Goal: Task Accomplishment & Management: Manage account settings

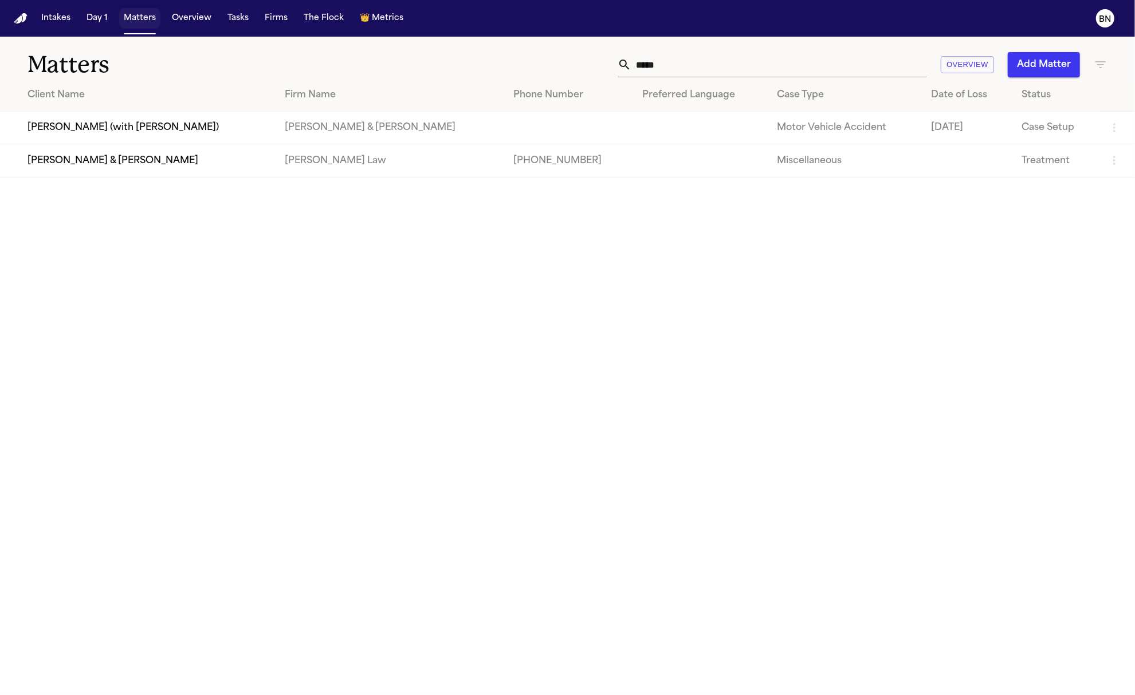
click at [124, 22] on button "Matters" at bounding box center [139, 18] width 41 height 21
click at [773, 70] on input "*****" at bounding box center [779, 64] width 296 height 25
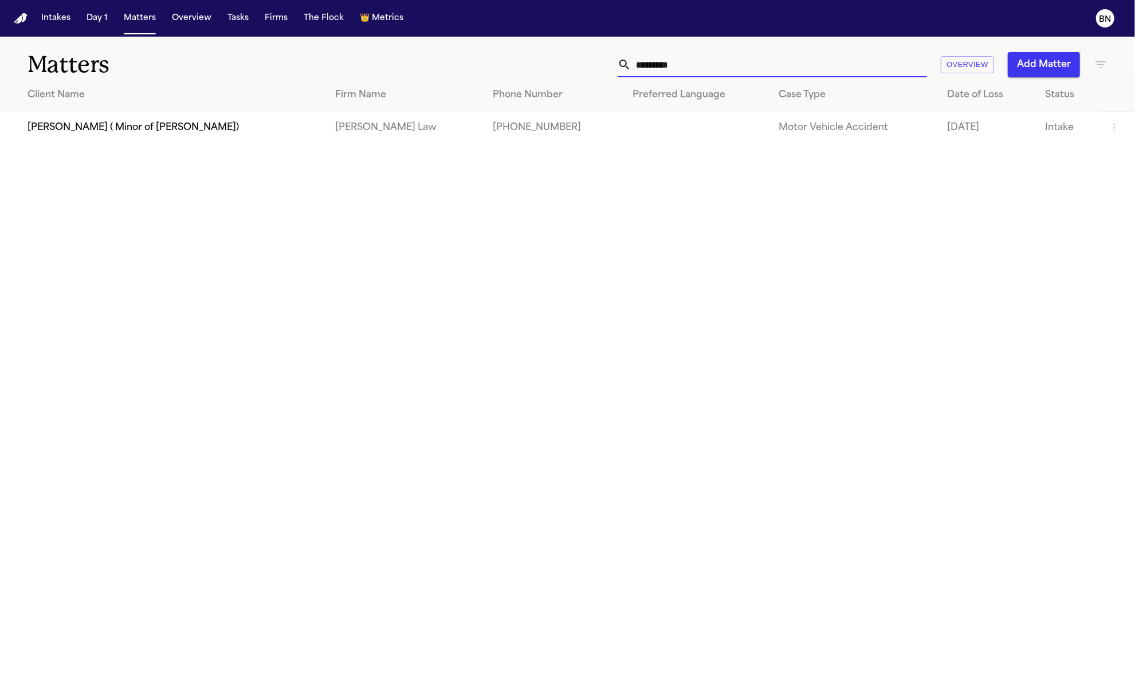
type input "*********"
click at [255, 132] on td "[PERSON_NAME] ( Minor of [PERSON_NAME])" at bounding box center [163, 128] width 326 height 33
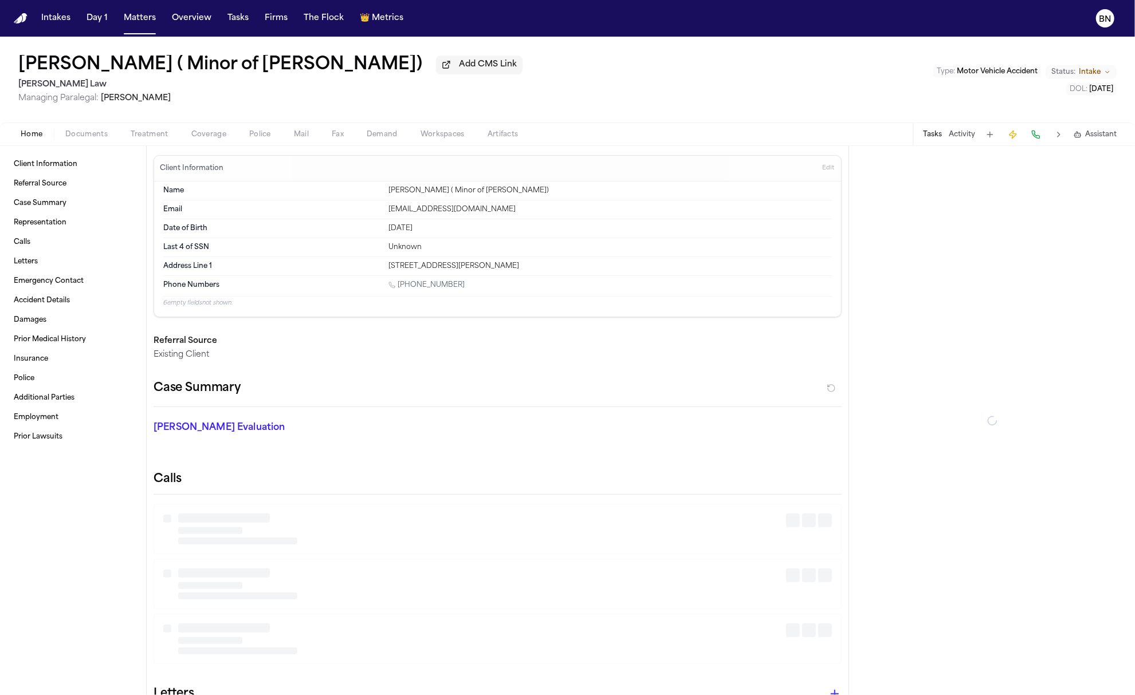
click at [74, 144] on div "Home Documents Treatment Coverage Police Mail Fax Demand Workspaces Artifacts T…" at bounding box center [567, 134] width 1135 height 23
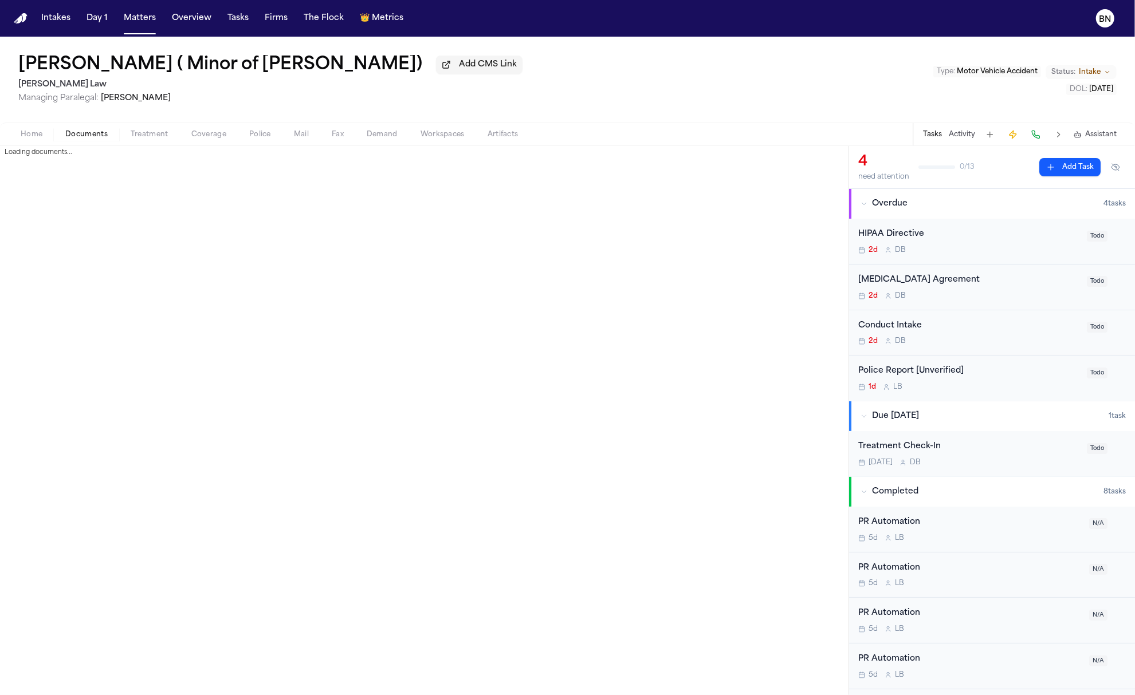
click at [75, 139] on span "Documents" at bounding box center [86, 134] width 42 height 9
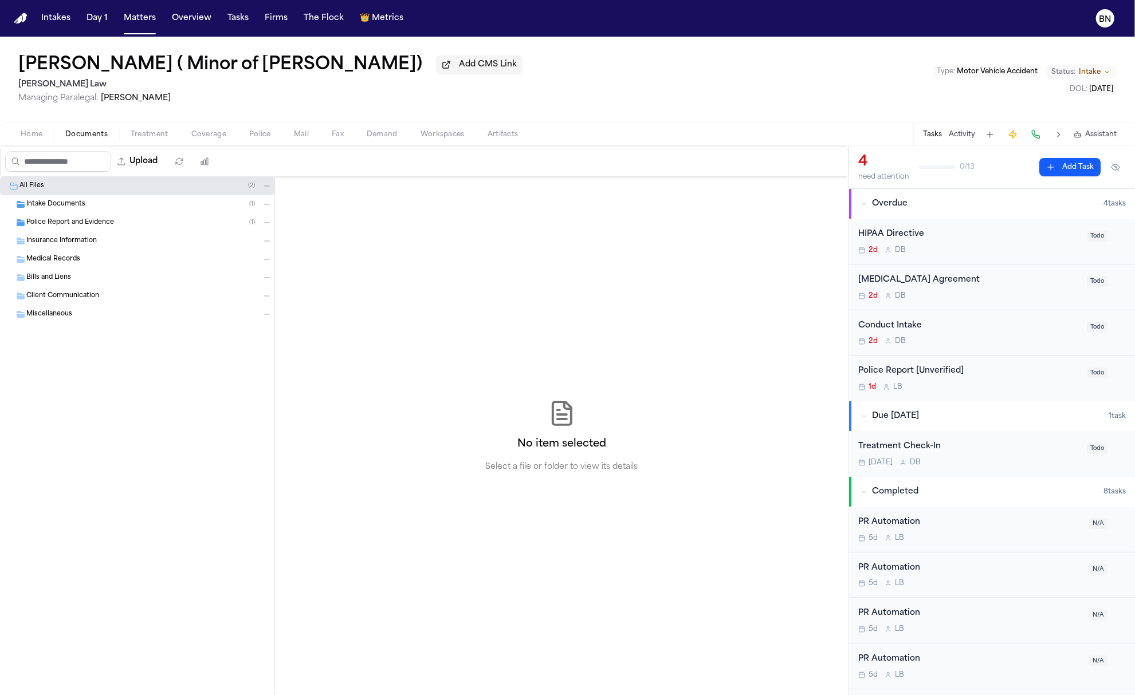
click at [115, 210] on div "Intake Documents ( 1 )" at bounding box center [149, 204] width 246 height 10
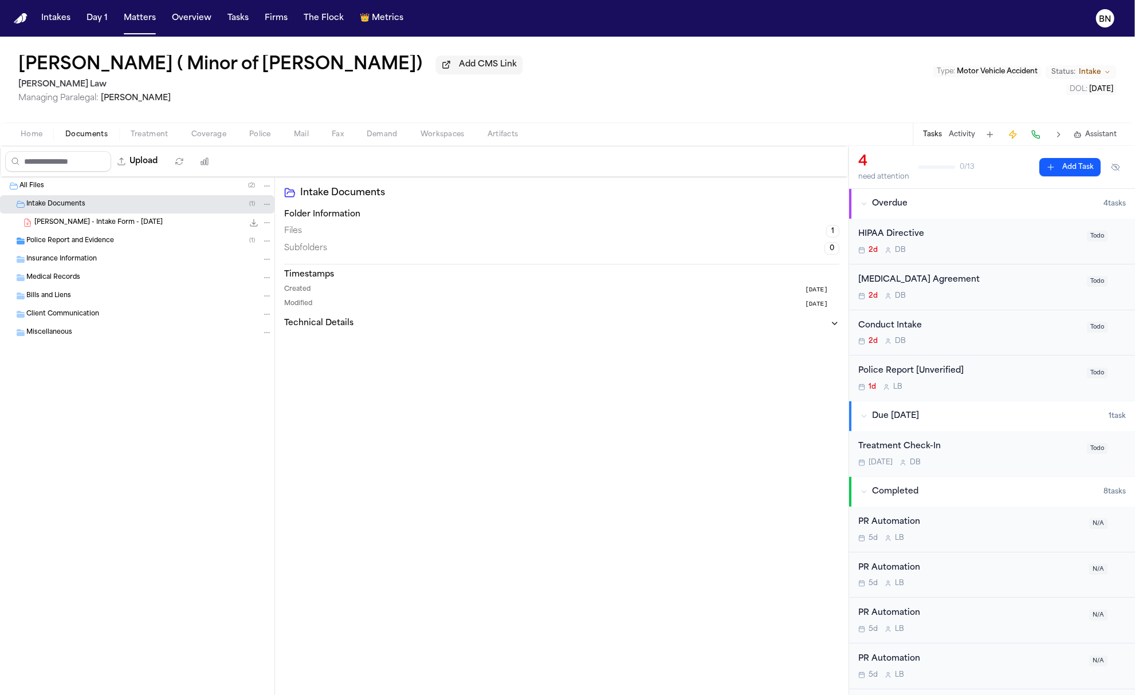
click at [107, 263] on div "Insurance Information" at bounding box center [149, 259] width 246 height 10
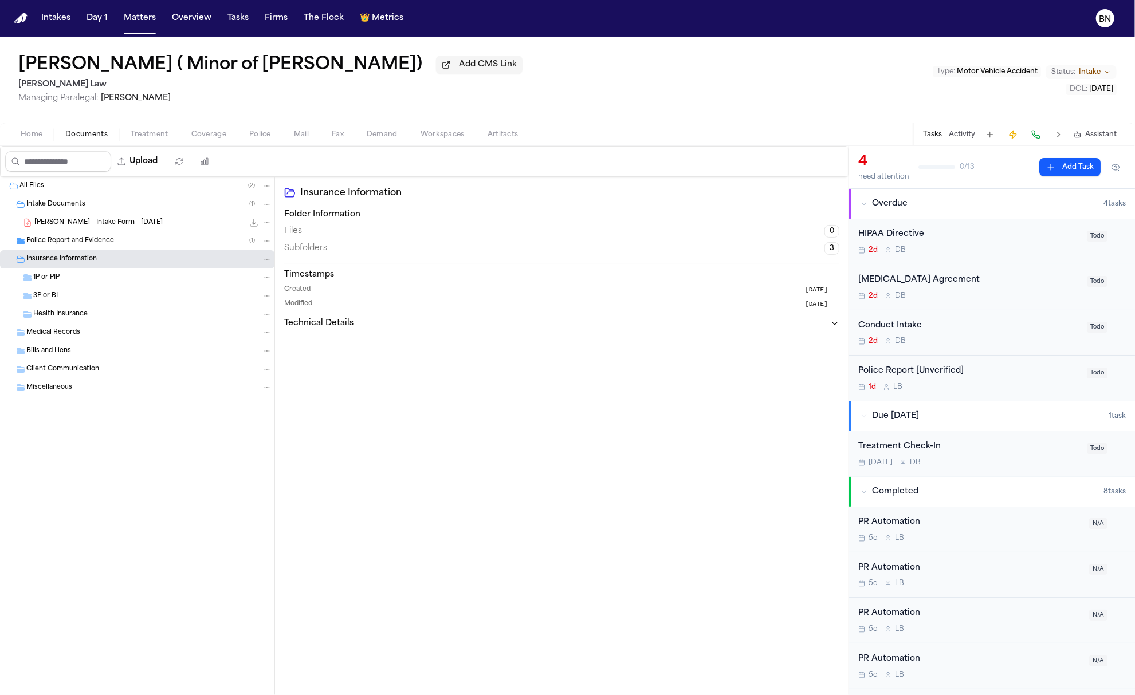
click at [108, 243] on span "Police Report and Evidence" at bounding box center [70, 242] width 88 height 10
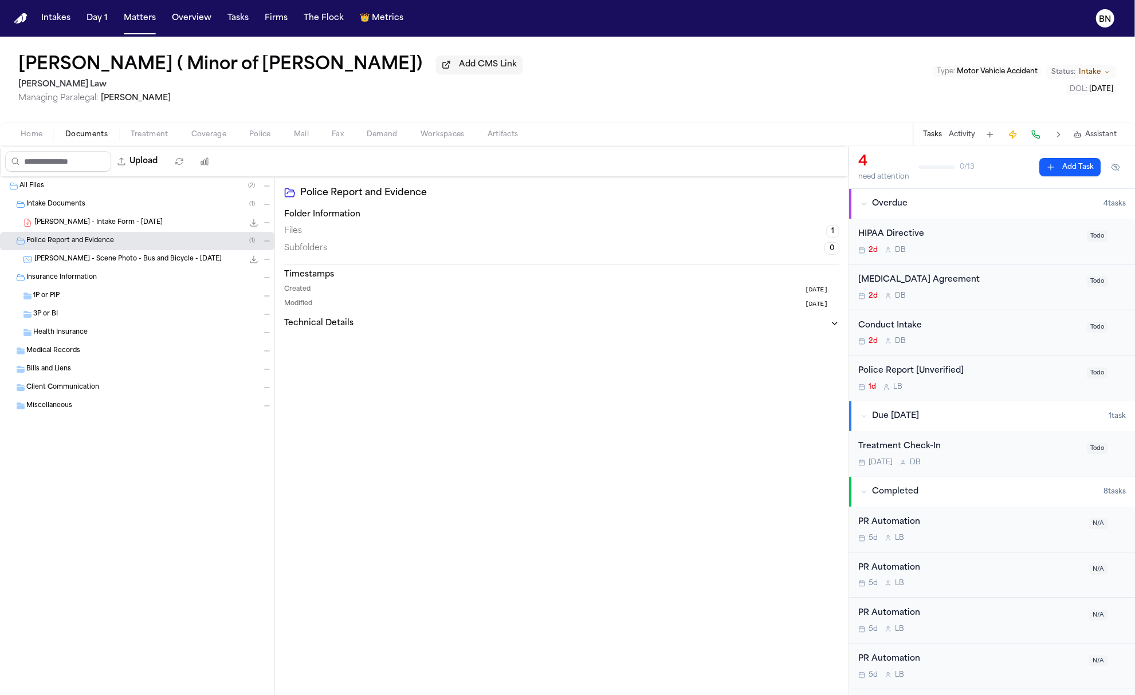
click at [137, 259] on span "A. Johnson - Scene Photo - Bus and Bicycle - 9.23.25" at bounding box center [127, 260] width 187 height 10
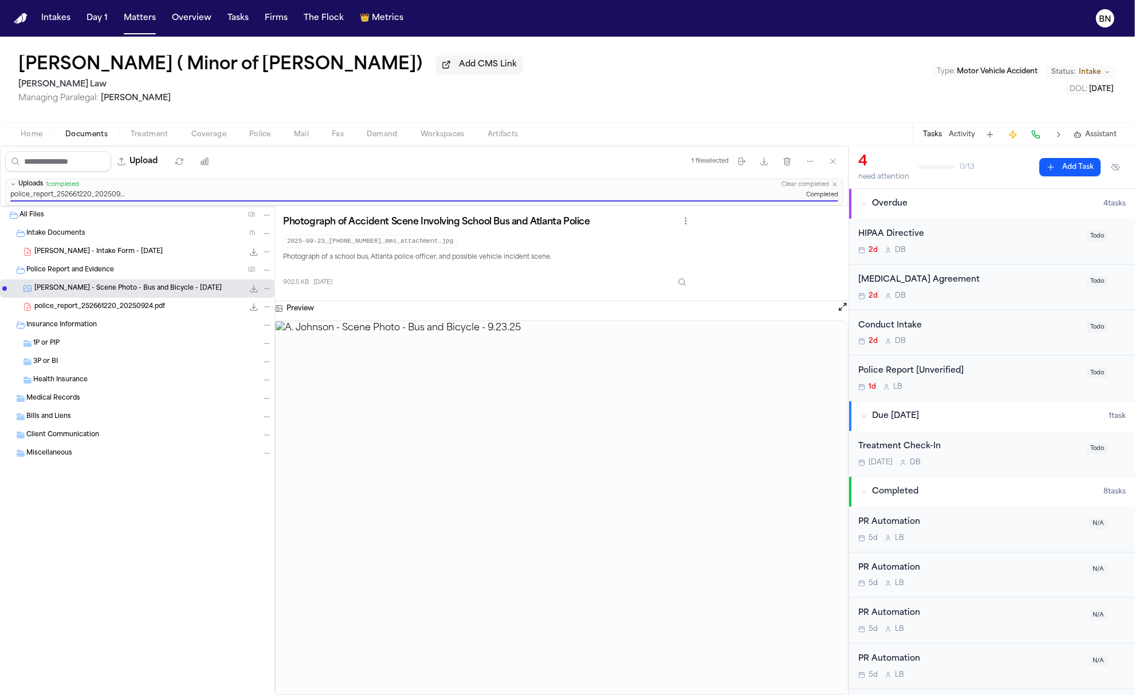
click at [109, 254] on span "A. Johnson - Intake Form - 9.23.25" at bounding box center [98, 252] width 128 height 10
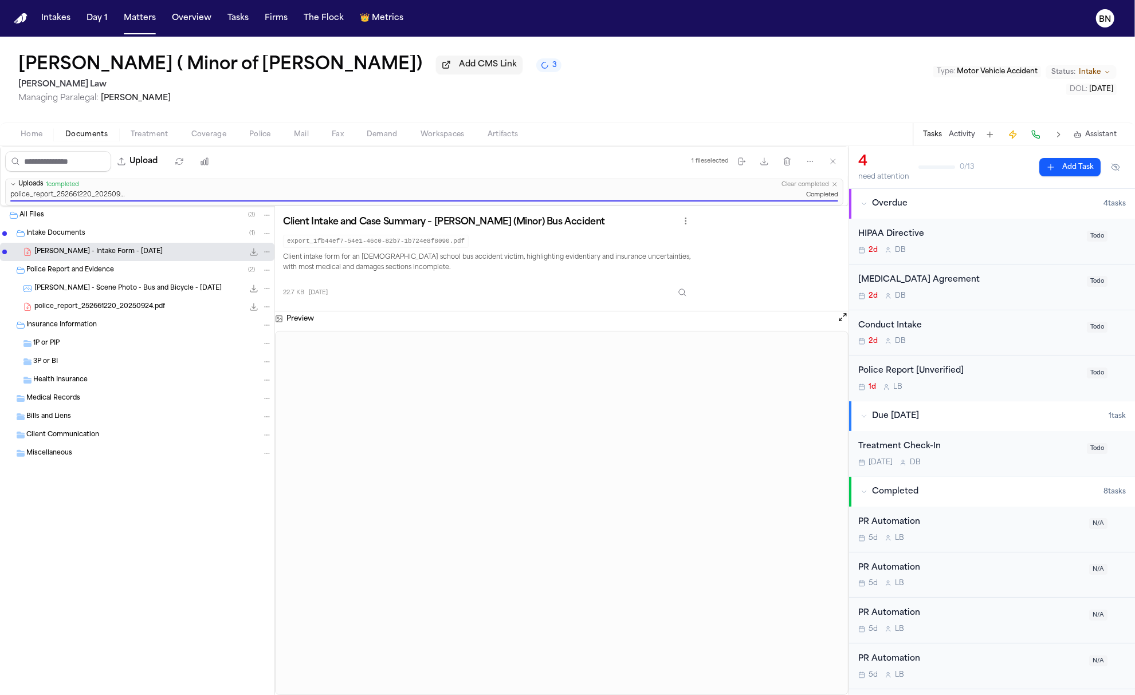
click at [923, 388] on div "1d L B" at bounding box center [969, 387] width 222 height 9
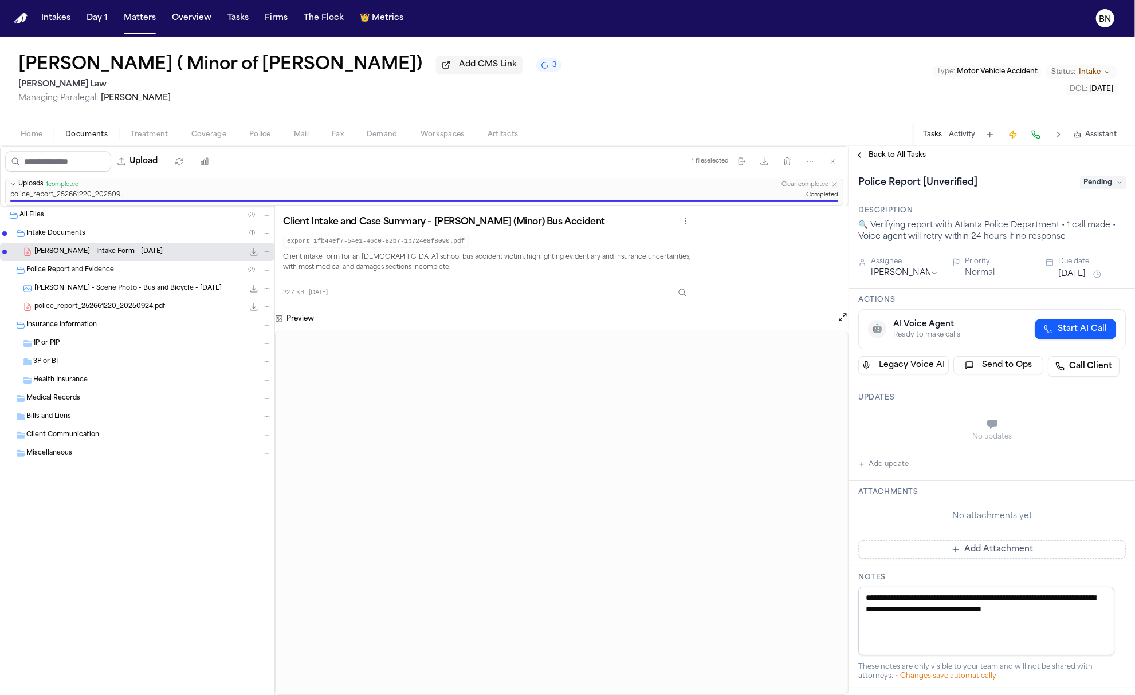
click at [1083, 186] on span "Pending" at bounding box center [1103, 183] width 46 height 14
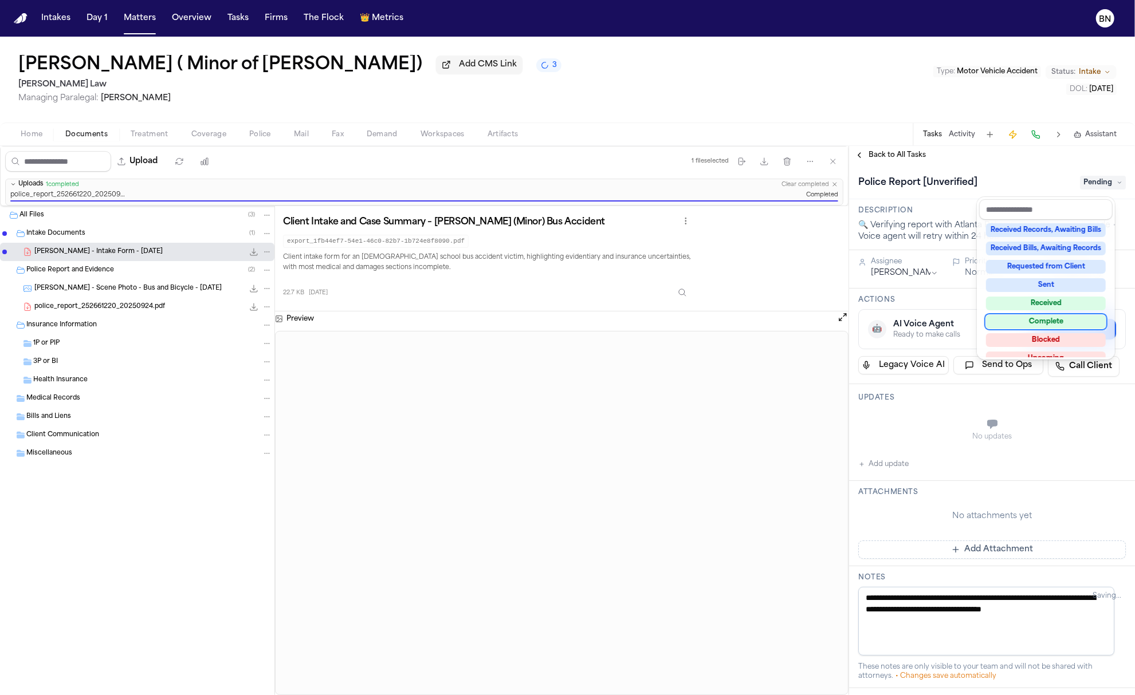
click at [1066, 316] on div "Complete" at bounding box center [1046, 322] width 120 height 14
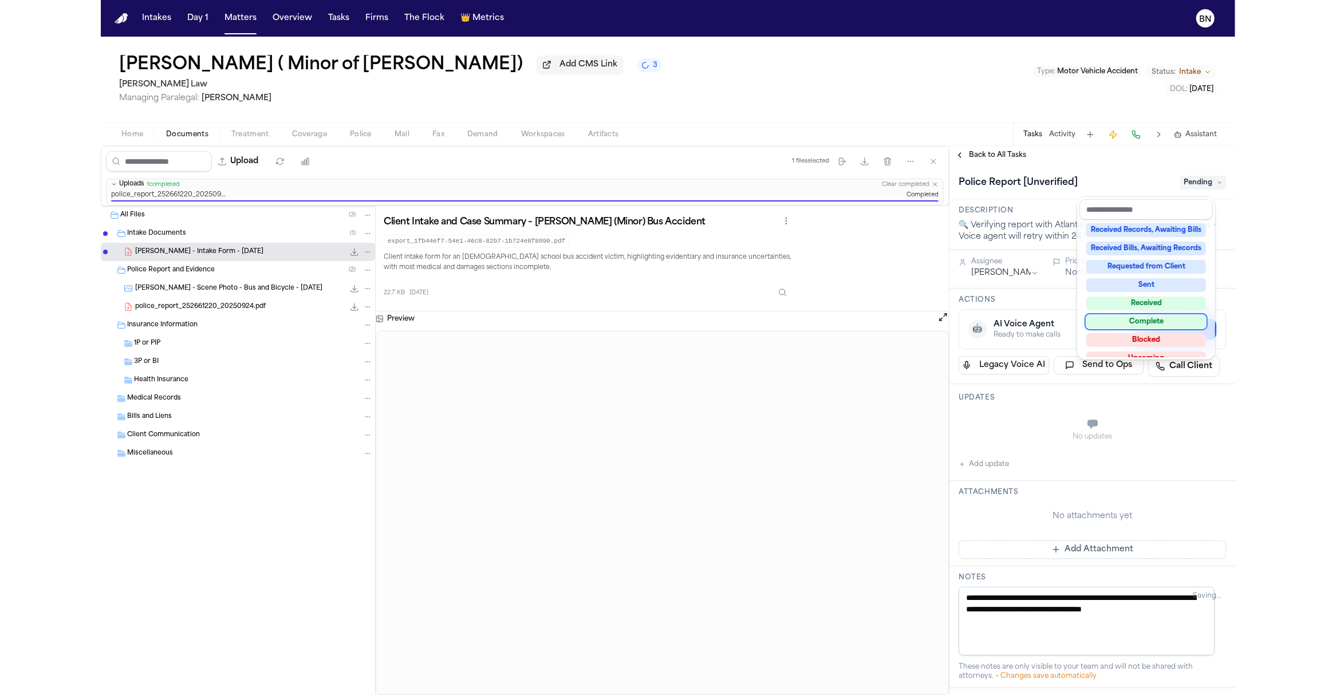
scroll to position [87, 0]
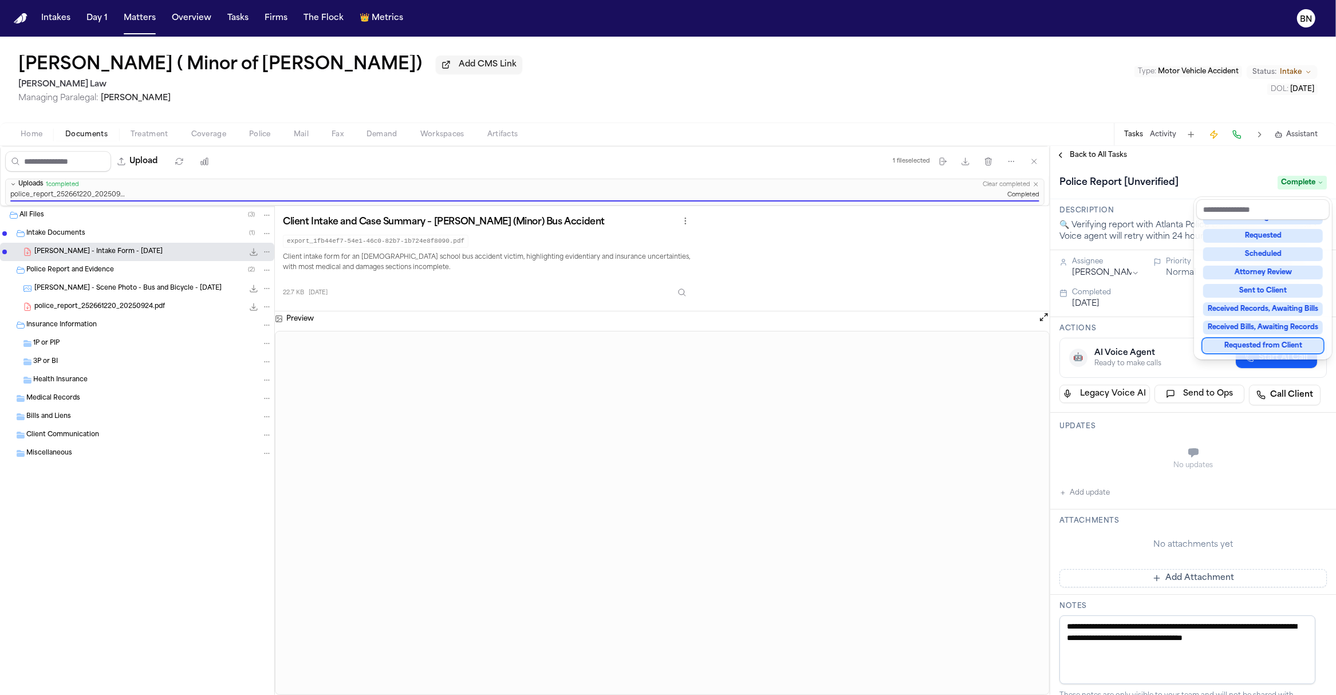
drag, startPoint x: 1089, startPoint y: 150, endPoint x: 1088, endPoint y: 159, distance: 9.2
click at [1089, 151] on div "**********" at bounding box center [1193, 420] width 286 height 549
click at [1088, 159] on span "Back to All Tasks" at bounding box center [1098, 155] width 57 height 9
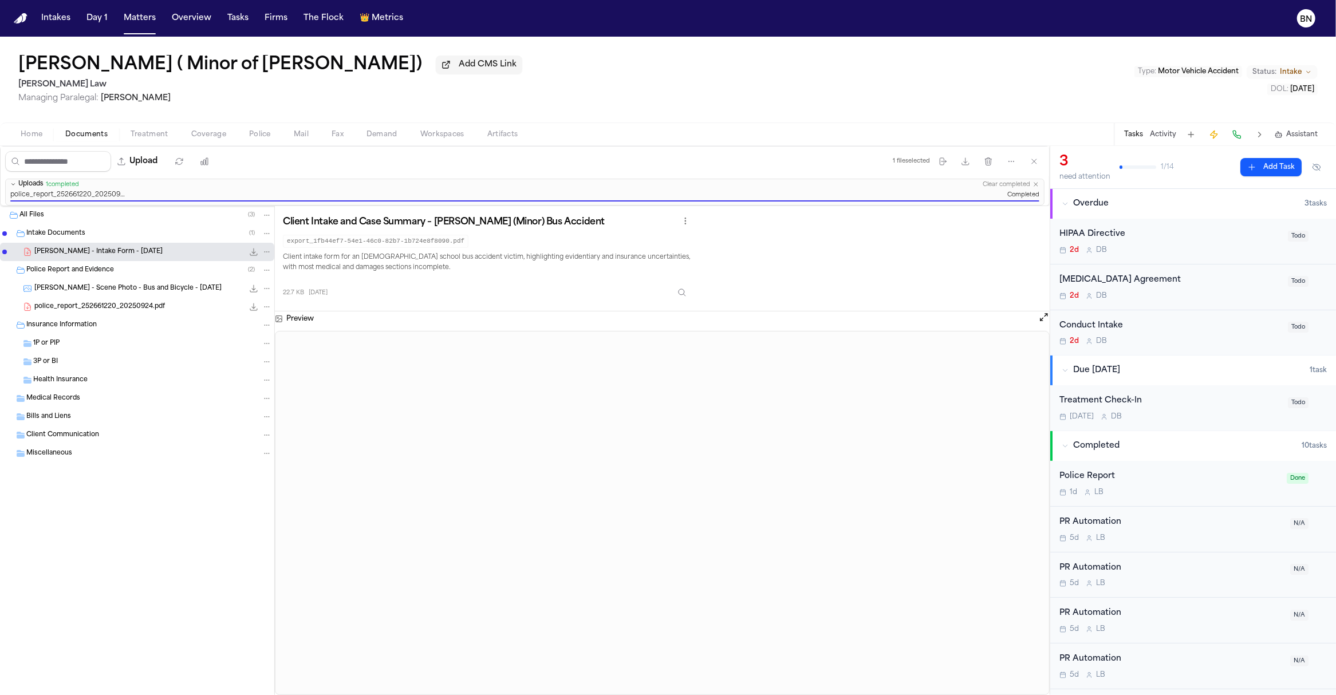
click at [237, 21] on button "Tasks" at bounding box center [238, 18] width 30 height 21
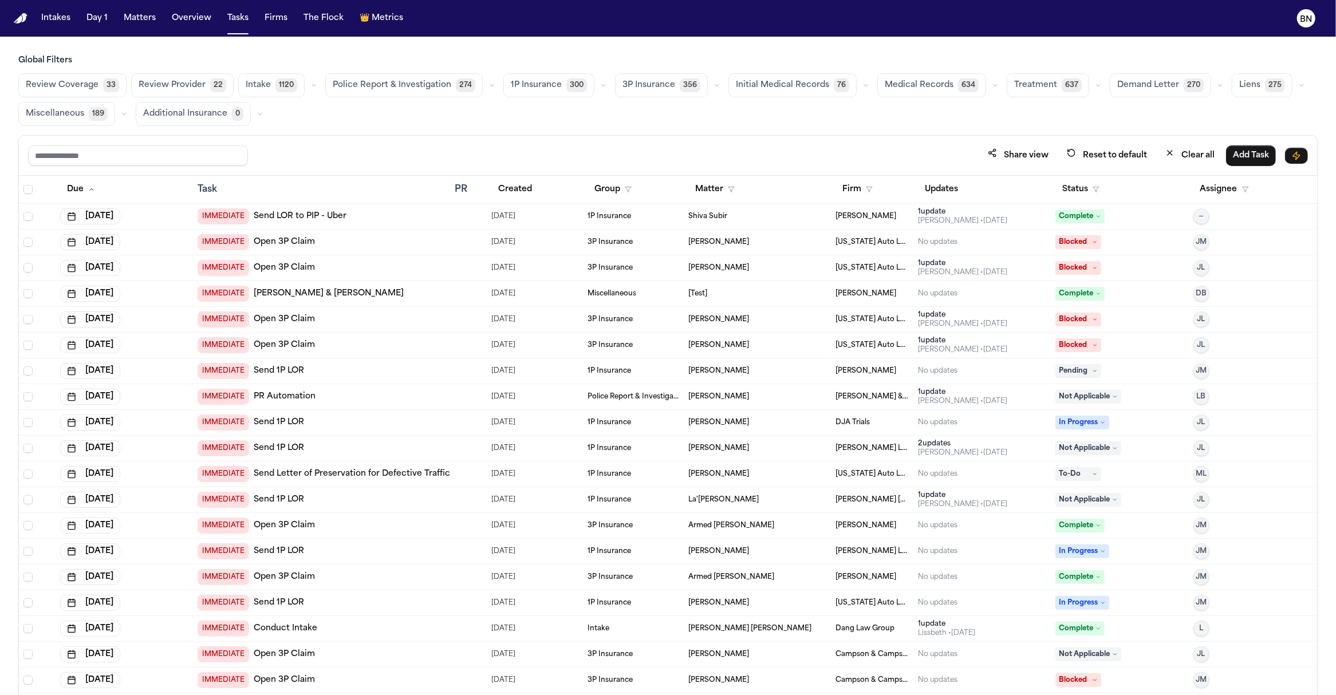
click at [487, 95] on div "Police Report & Investigation 274" at bounding box center [412, 85] width 174 height 24
click at [485, 88] on button "button" at bounding box center [492, 85] width 14 height 14
click at [412, 137] on span "Police Report Escalation" at bounding box center [383, 136] width 100 height 11
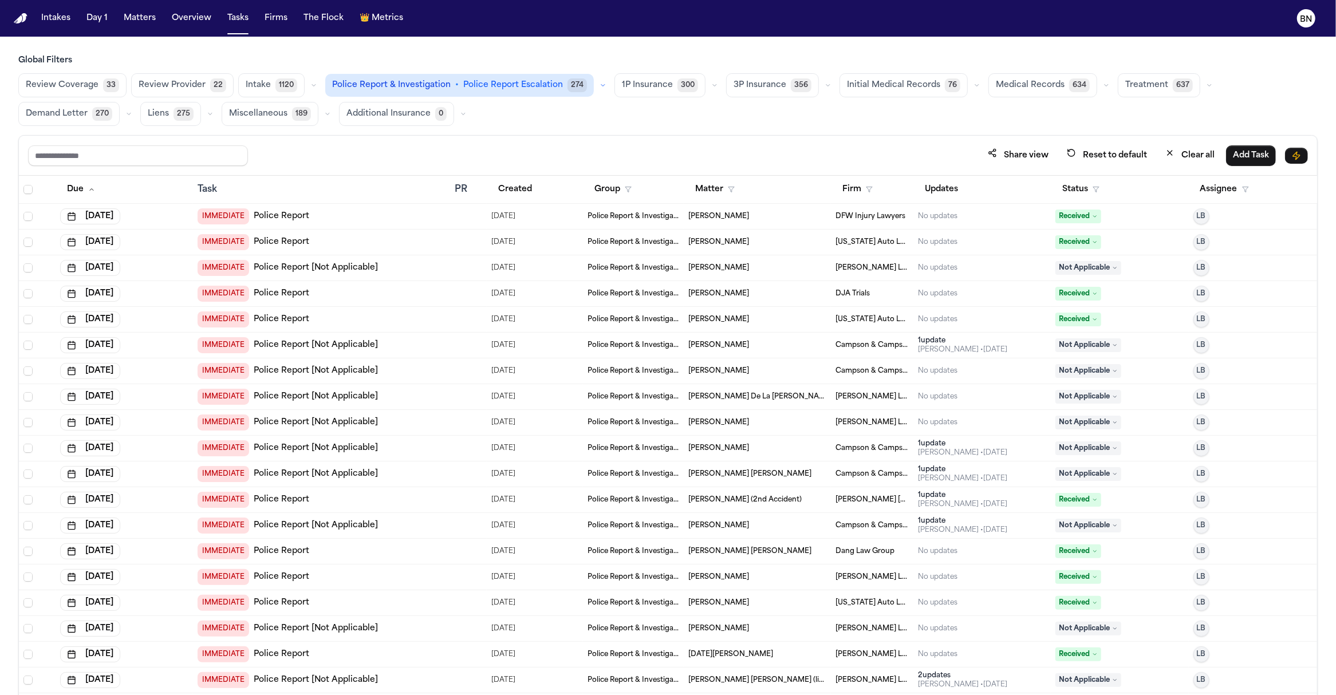
click at [711, 88] on icon "button" at bounding box center [714, 85] width 7 height 7
click at [825, 85] on icon "button" at bounding box center [828, 85] width 7 height 7
click at [586, 123] on div "Review Coverage 33 Review Provider 22 Intake 1120 Police Report & Investigation…" at bounding box center [667, 99] width 1299 height 53
click at [557, 159] on div "Share view Reset to default Clear all Add Task" at bounding box center [668, 155] width 1280 height 21
click at [1070, 195] on button "Status" at bounding box center [1081, 189] width 51 height 21
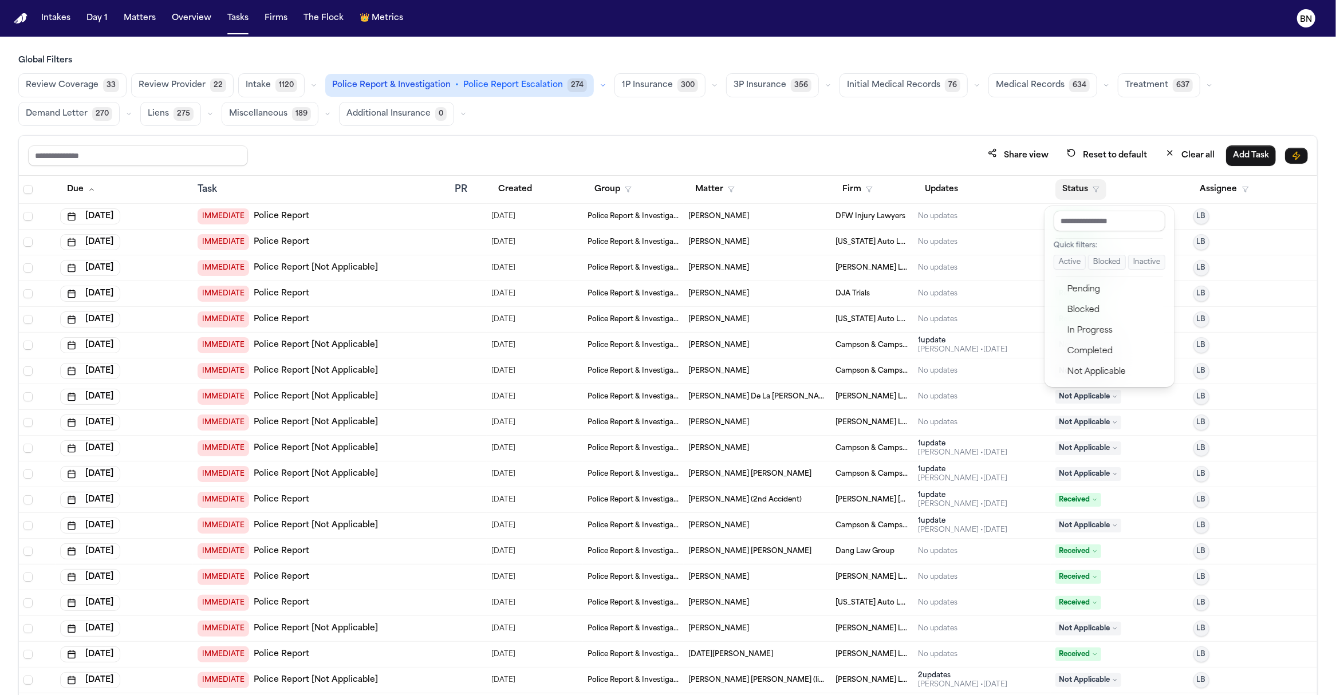
click at [1057, 261] on button "Active" at bounding box center [1070, 262] width 32 height 15
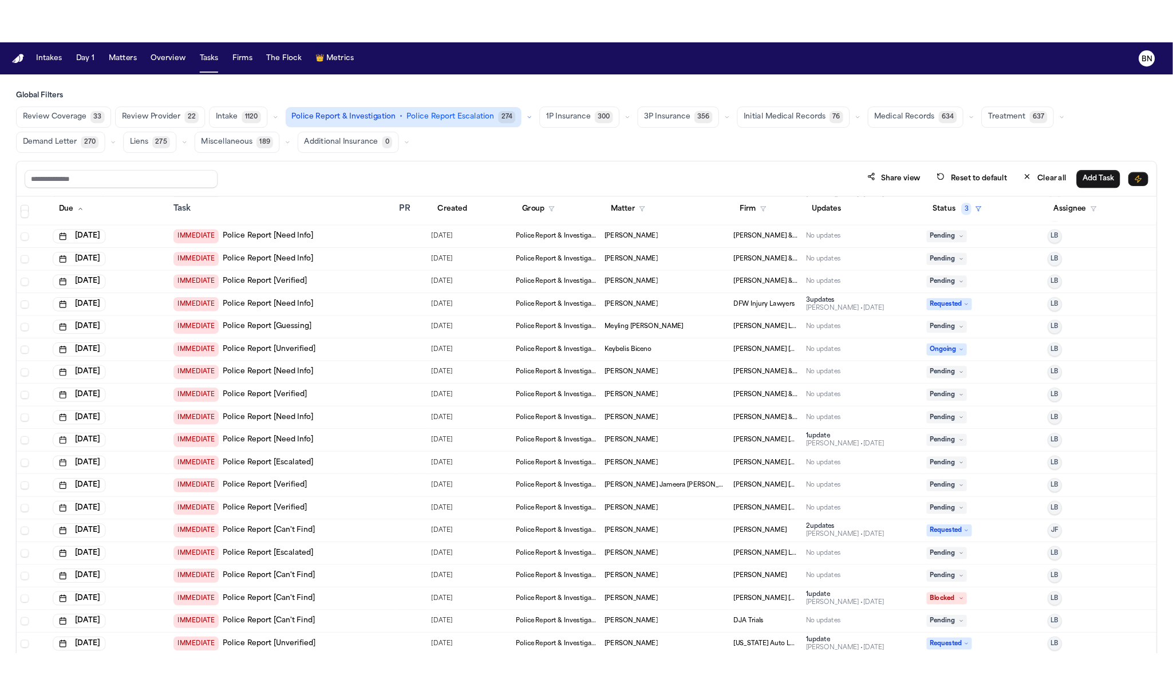
scroll to position [1625, 0]
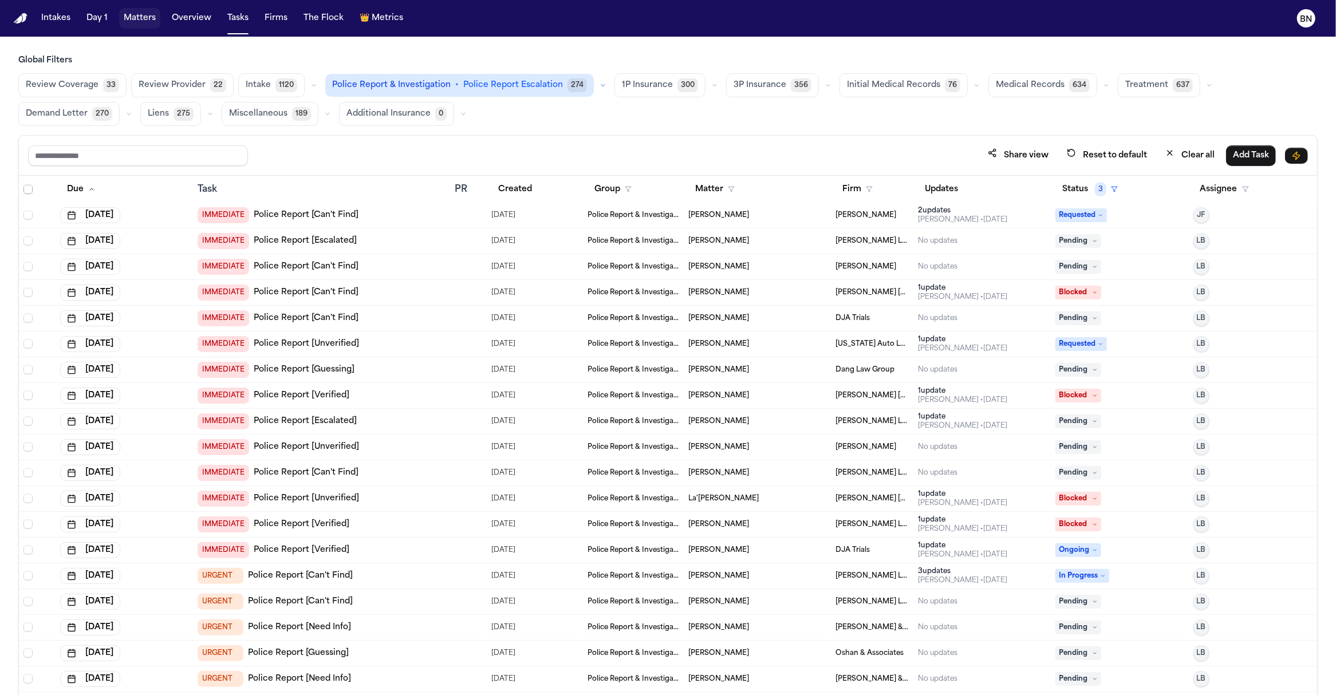
click at [148, 18] on button "Matters" at bounding box center [139, 18] width 41 height 21
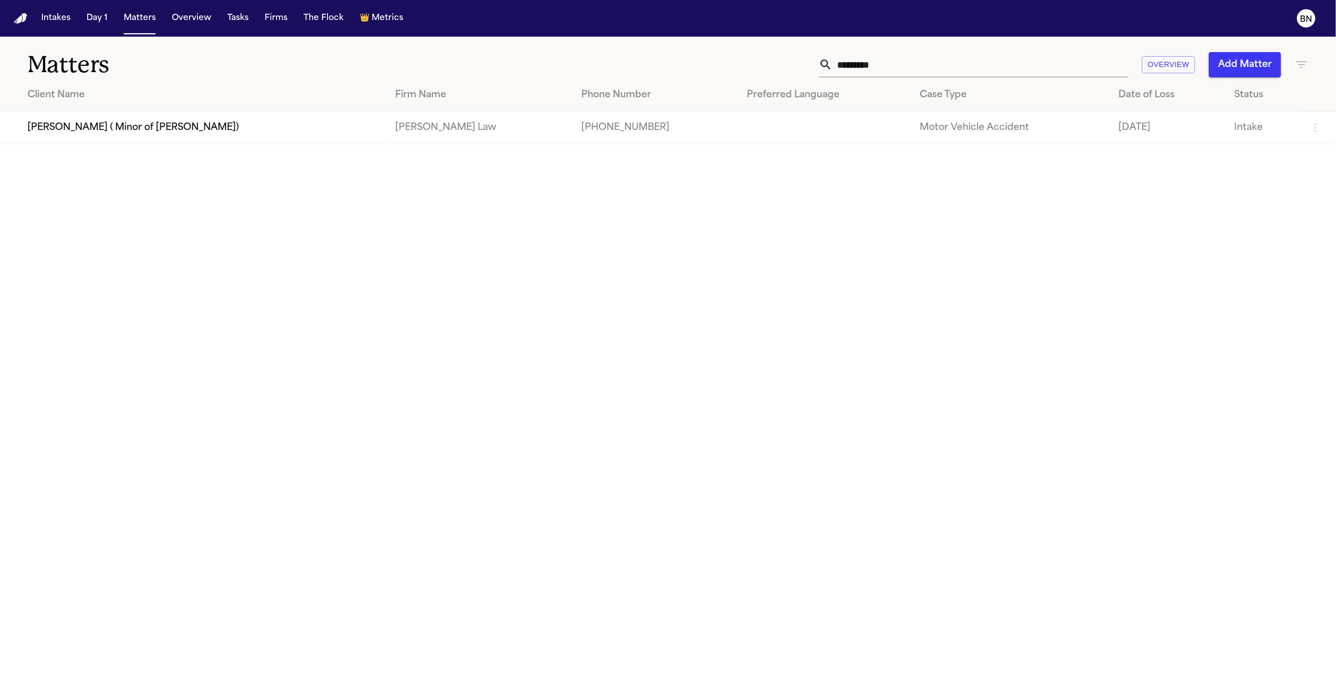
click at [951, 58] on input "*********" at bounding box center [981, 64] width 296 height 25
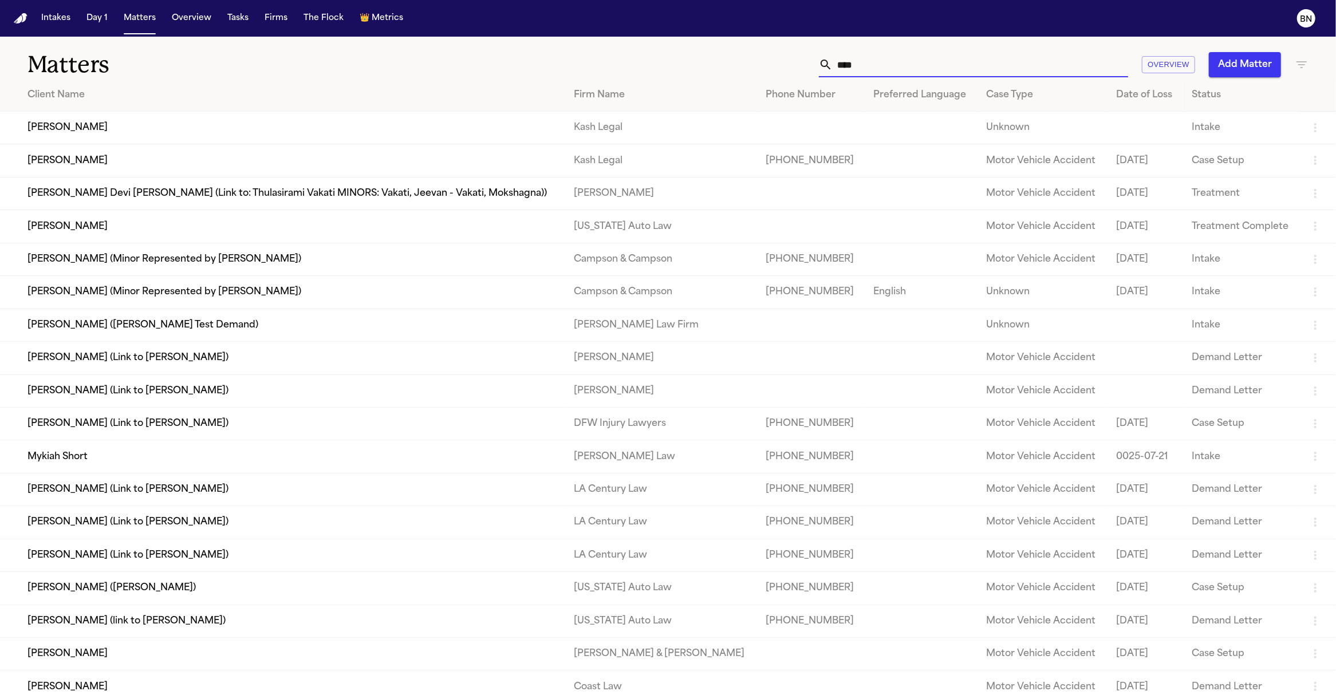
type input "****"
click at [458, 170] on td "Montrice Stallworth" at bounding box center [282, 160] width 565 height 33
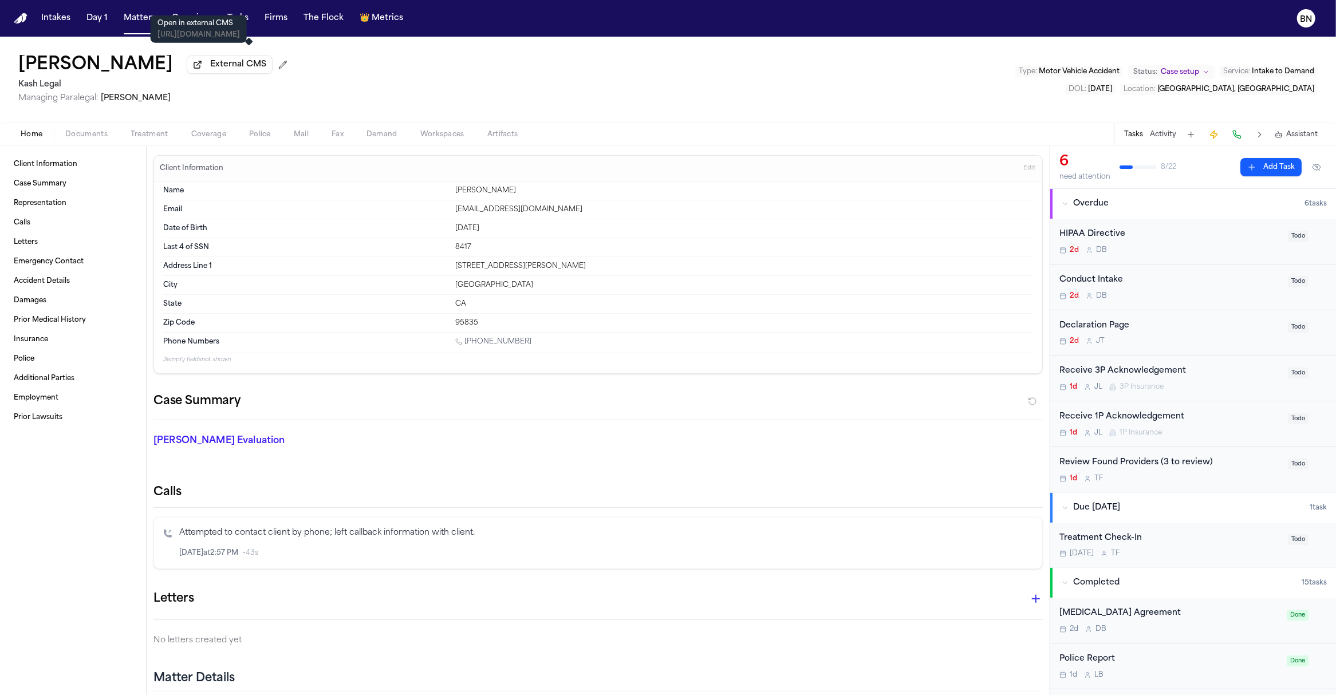
click at [249, 70] on span "External CMS" at bounding box center [238, 64] width 56 height 11
click at [83, 143] on div "Home Documents Treatment Coverage Police Mail Fax Demand Workspaces Artifacts T…" at bounding box center [668, 134] width 1336 height 23
click at [84, 139] on span "Documents" at bounding box center [86, 134] width 42 height 9
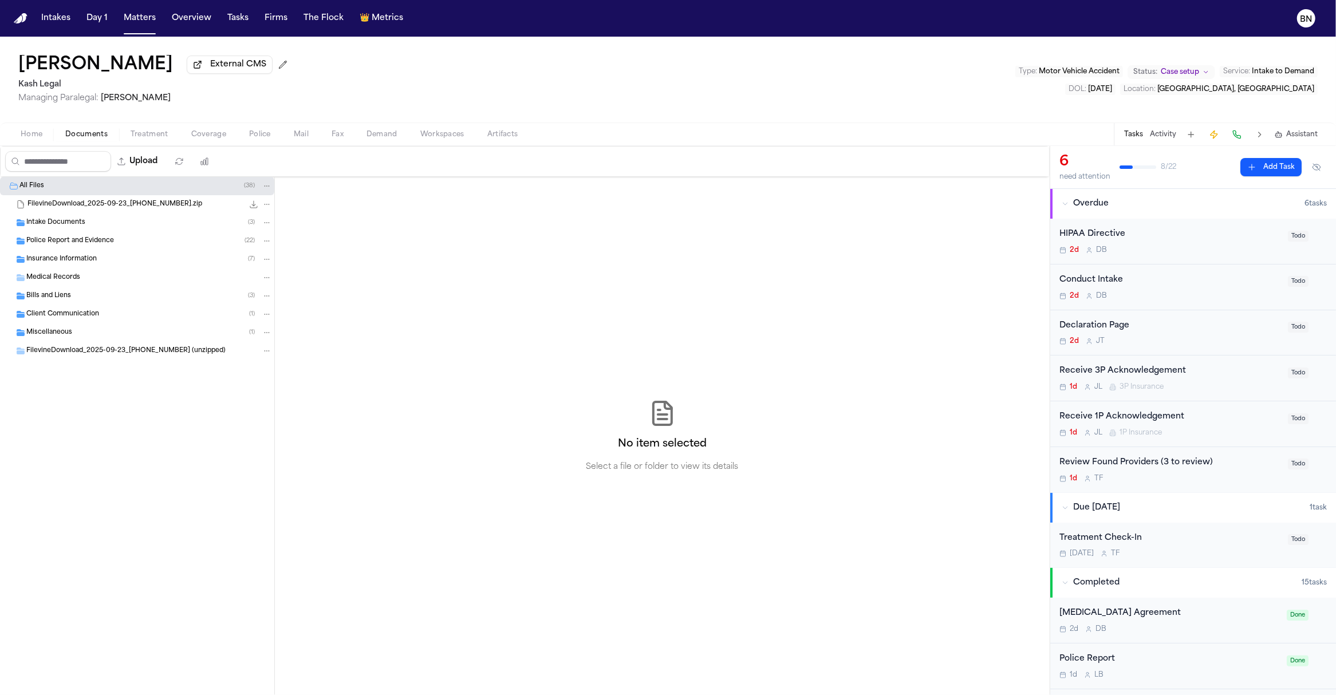
click at [66, 261] on span "Insurance Information" at bounding box center [61, 260] width 70 height 10
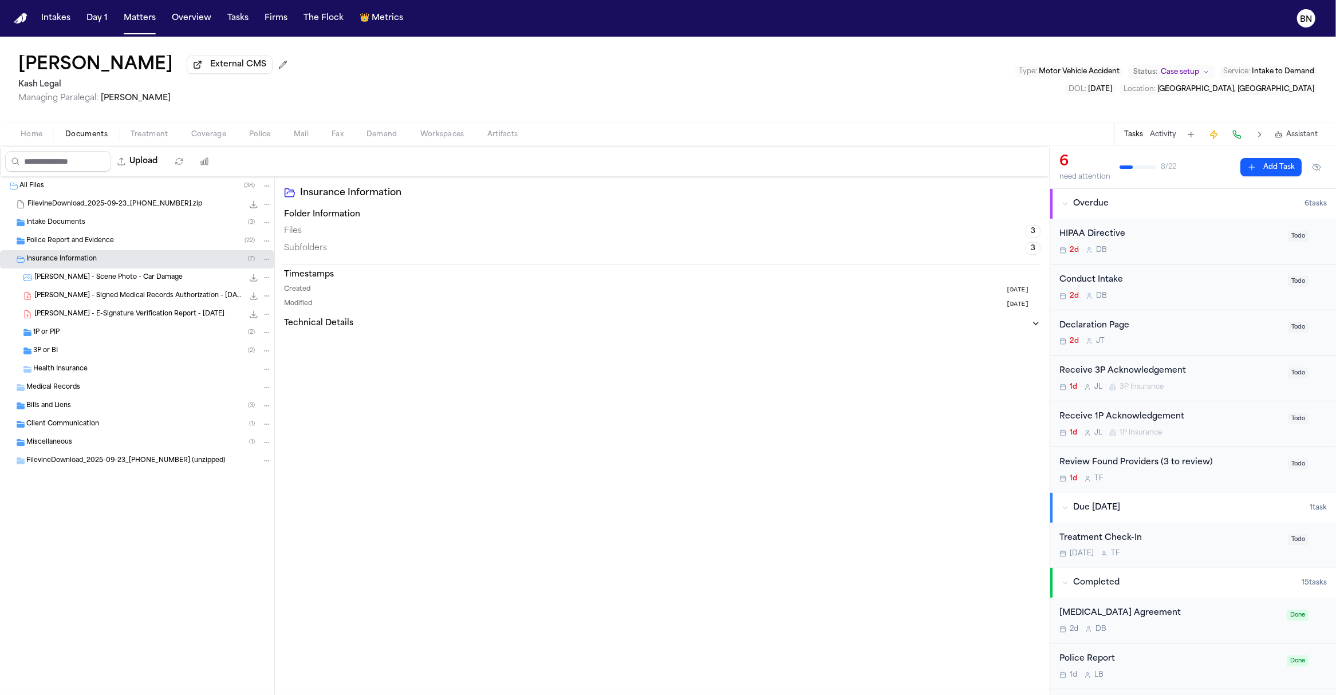
click at [131, 337] on div "1P or PIP ( 2 )" at bounding box center [152, 333] width 239 height 10
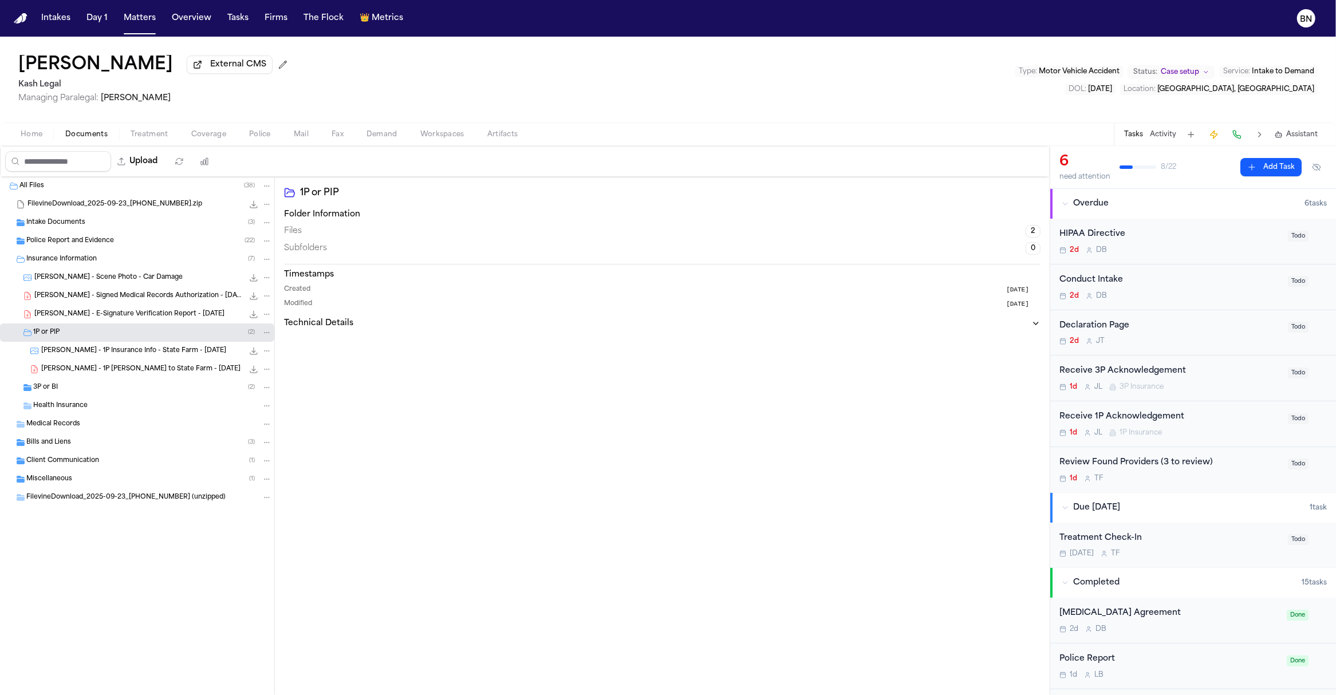
click at [133, 375] on div "M. Stallworth - 1P LOR to State Farm - 9.23.25 328.7 KB • PDF" at bounding box center [156, 369] width 231 height 11
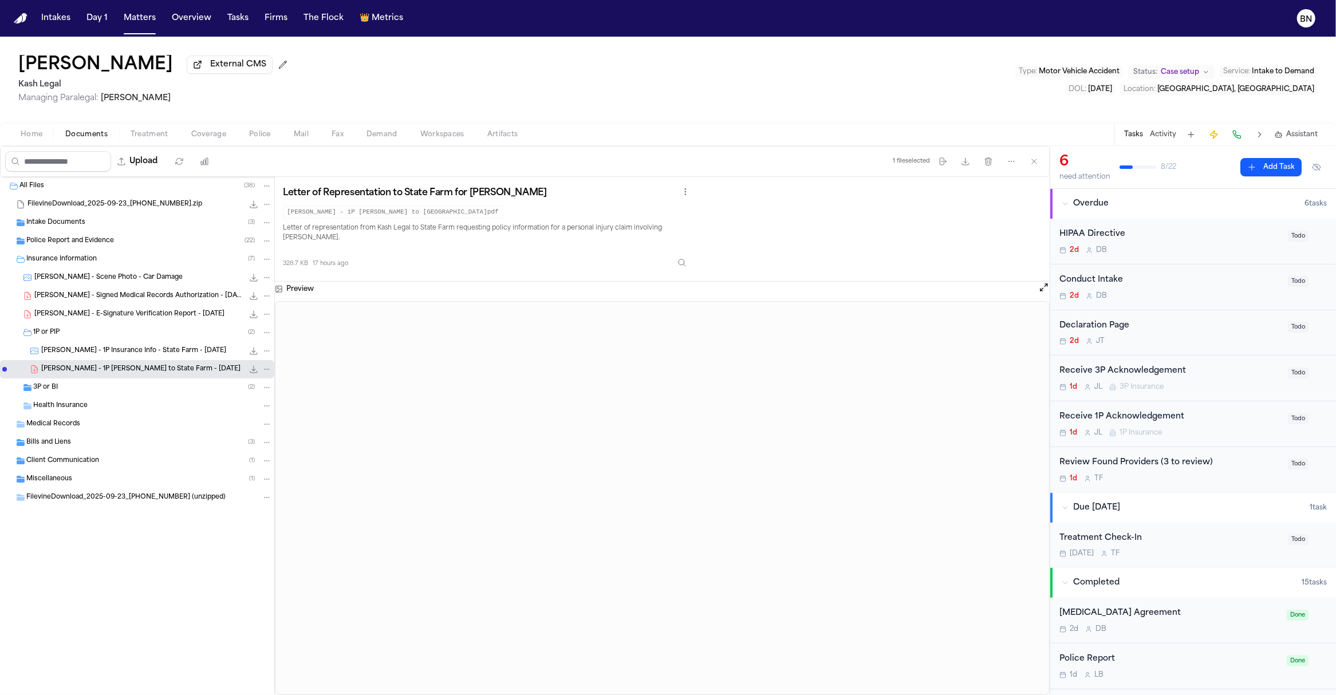
drag, startPoint x: 68, startPoint y: 384, endPoint x: 69, endPoint y: 393, distance: 9.3
click at [68, 384] on div "3P or BI ( 2 )" at bounding box center [137, 388] width 274 height 18
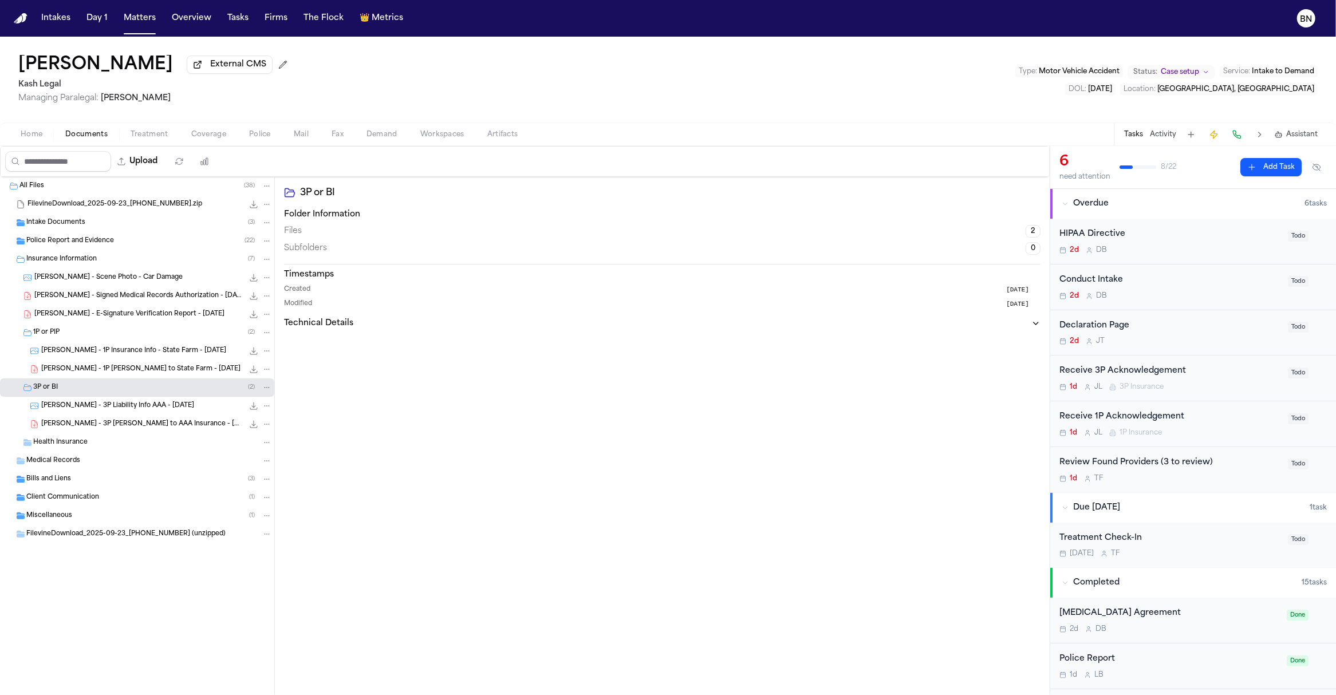
click at [75, 411] on span "M. Stallsworth - 3P Liability Info AAA - 9.23.25" at bounding box center [117, 406] width 153 height 10
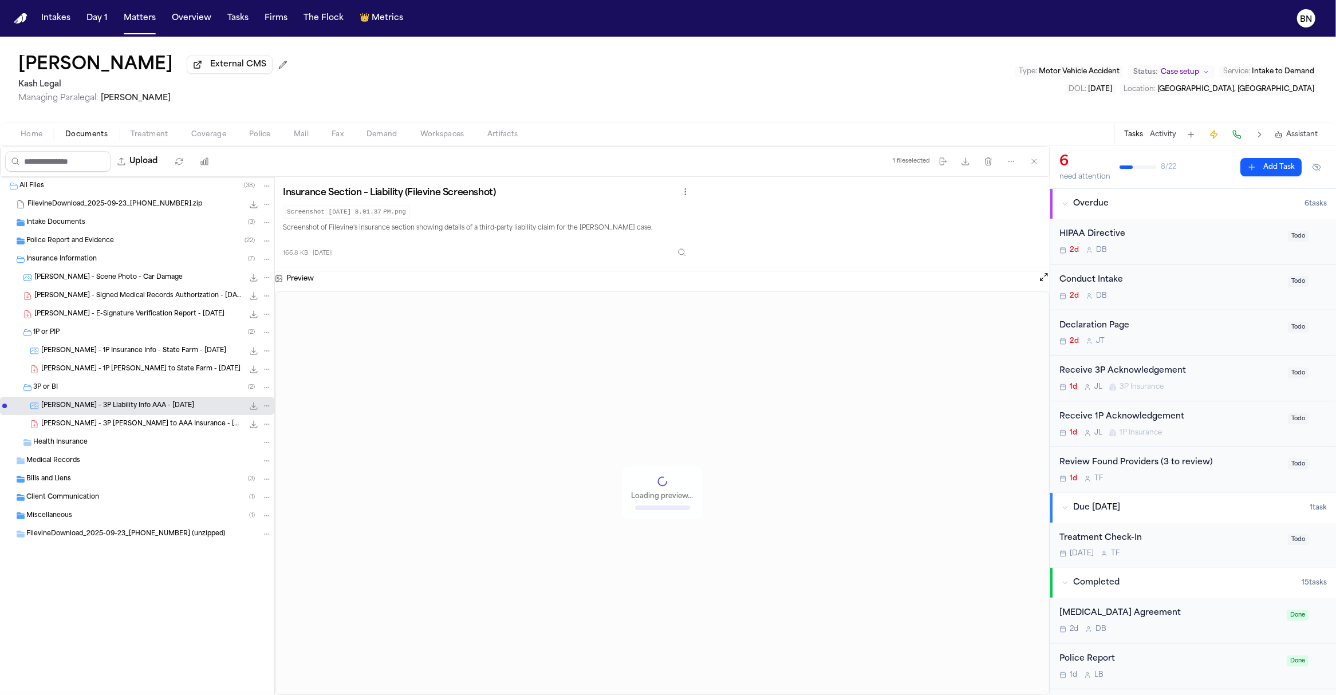
click at [82, 434] on div "M. Stallworth - 3P LOR to AAA Insurance - 9.24.25 385.5 KB • PDF" at bounding box center [137, 424] width 274 height 18
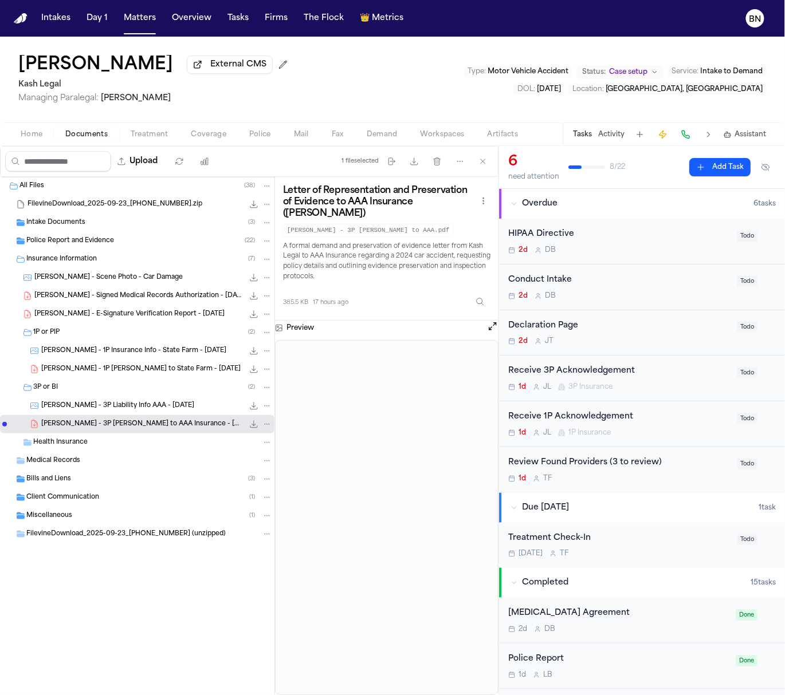
click at [92, 379] on div "M. Stallworth - 1P LOR to State Farm - 9.23.25 328.7 KB • PDF" at bounding box center [137, 369] width 274 height 18
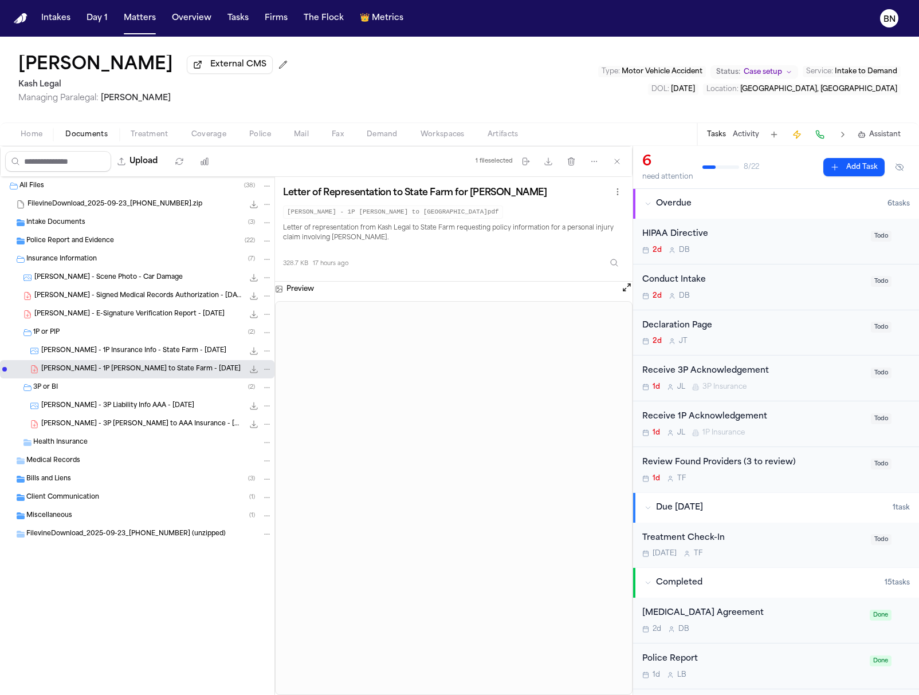
click at [116, 423] on span "M. Stallworth - 3P LOR to AAA Insurance - 9.24.25" at bounding box center [142, 425] width 202 height 10
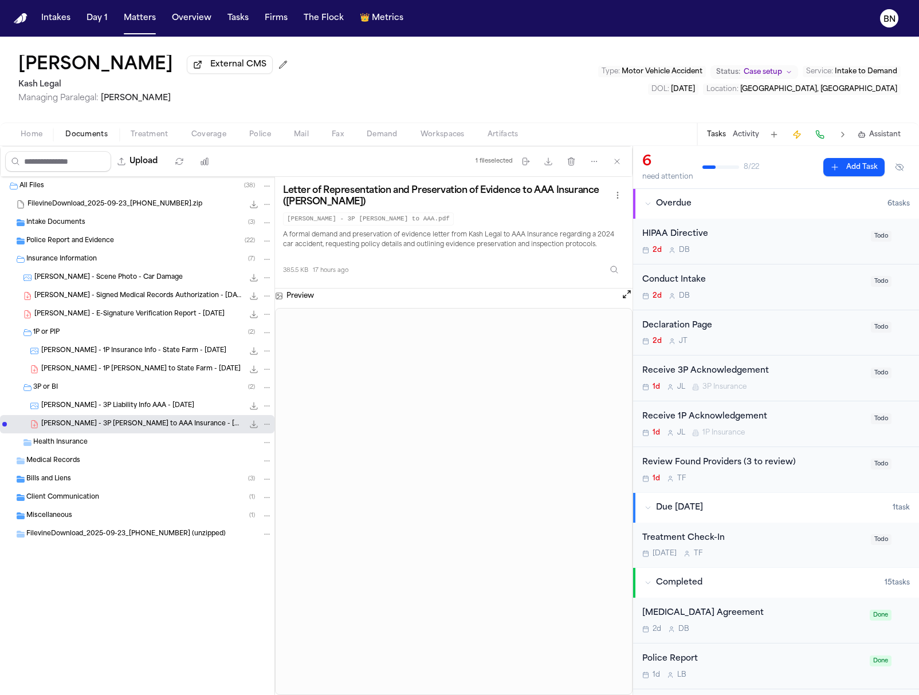
click at [156, 372] on span "M. Stallworth - 1P LOR to State Farm - 9.23.25" at bounding box center [140, 370] width 199 height 10
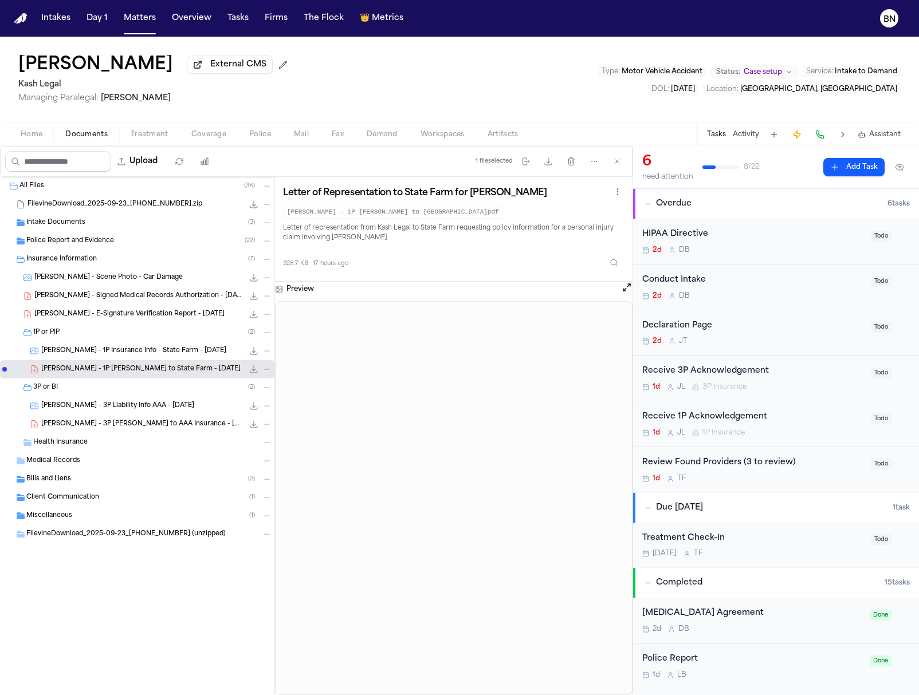
click at [143, 429] on span "M. Stallworth - 3P LOR to AAA Insurance - 9.24.25" at bounding box center [142, 425] width 202 height 10
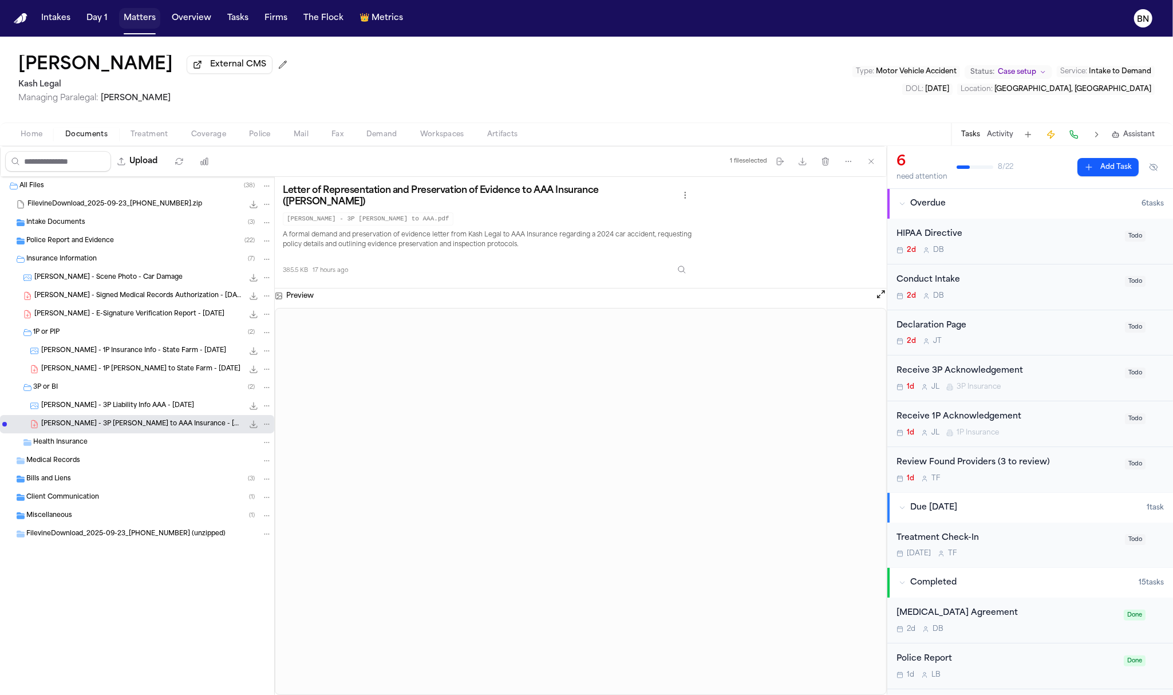
click at [143, 19] on button "Matters" at bounding box center [139, 18] width 41 height 21
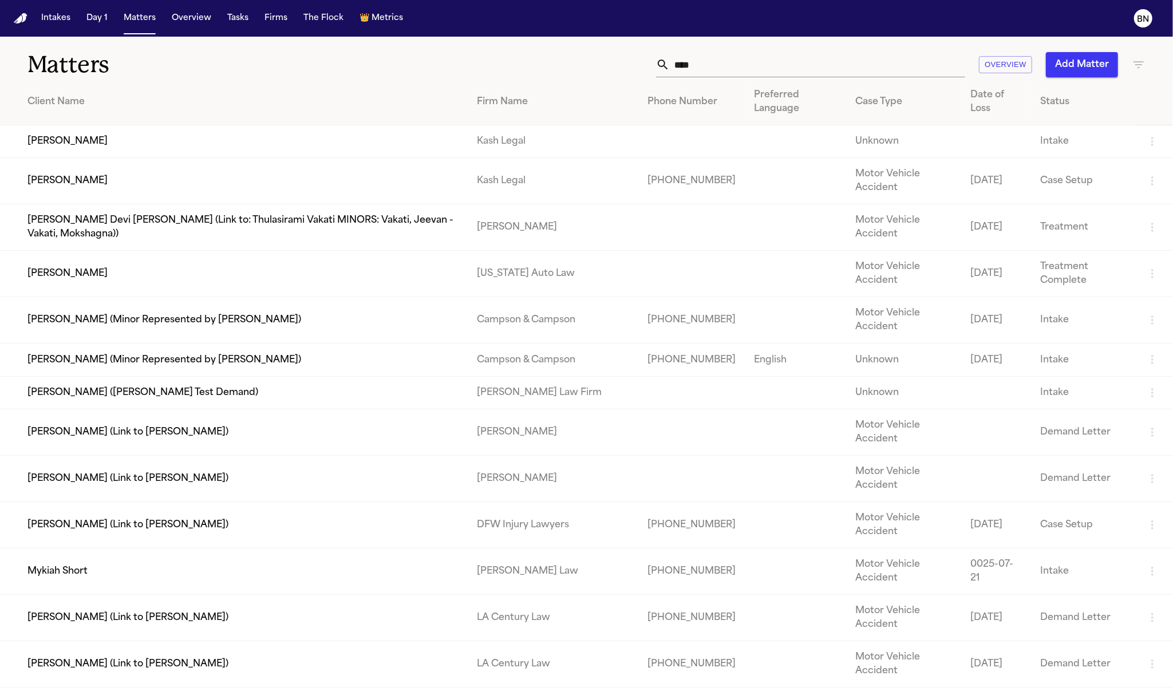
click at [689, 58] on input "****" at bounding box center [818, 64] width 296 height 25
click at [690, 58] on input "****" at bounding box center [818, 64] width 296 height 25
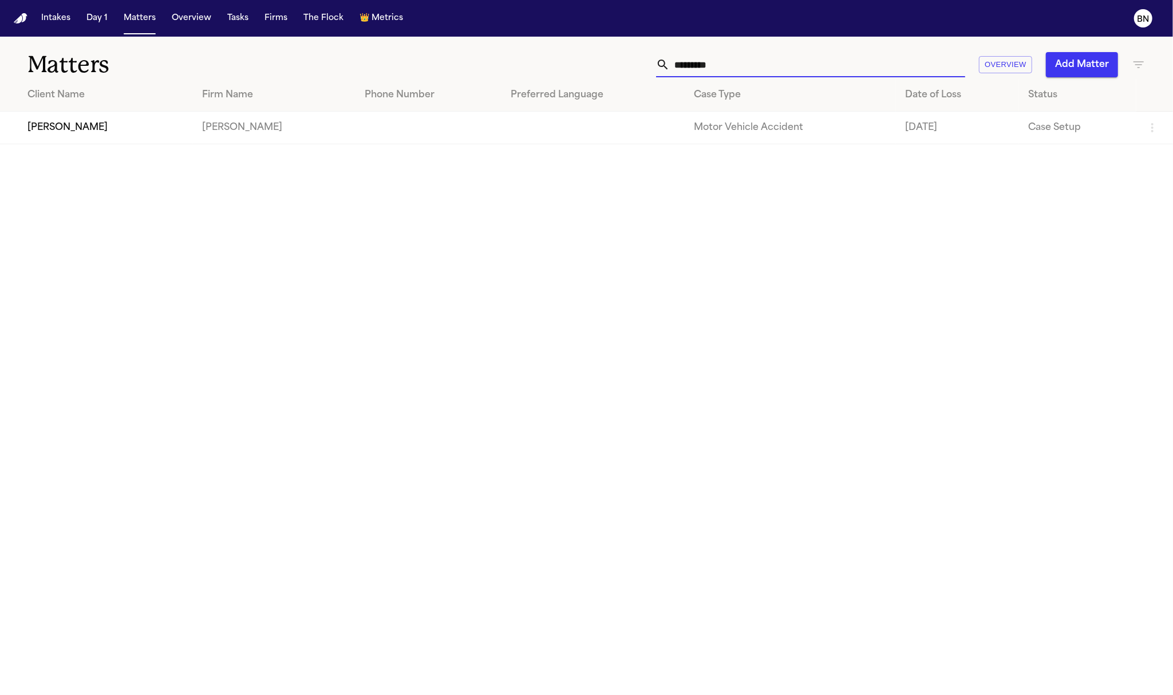
type input "*********"
click at [99, 135] on td "Jordan Butts" at bounding box center [96, 128] width 193 height 33
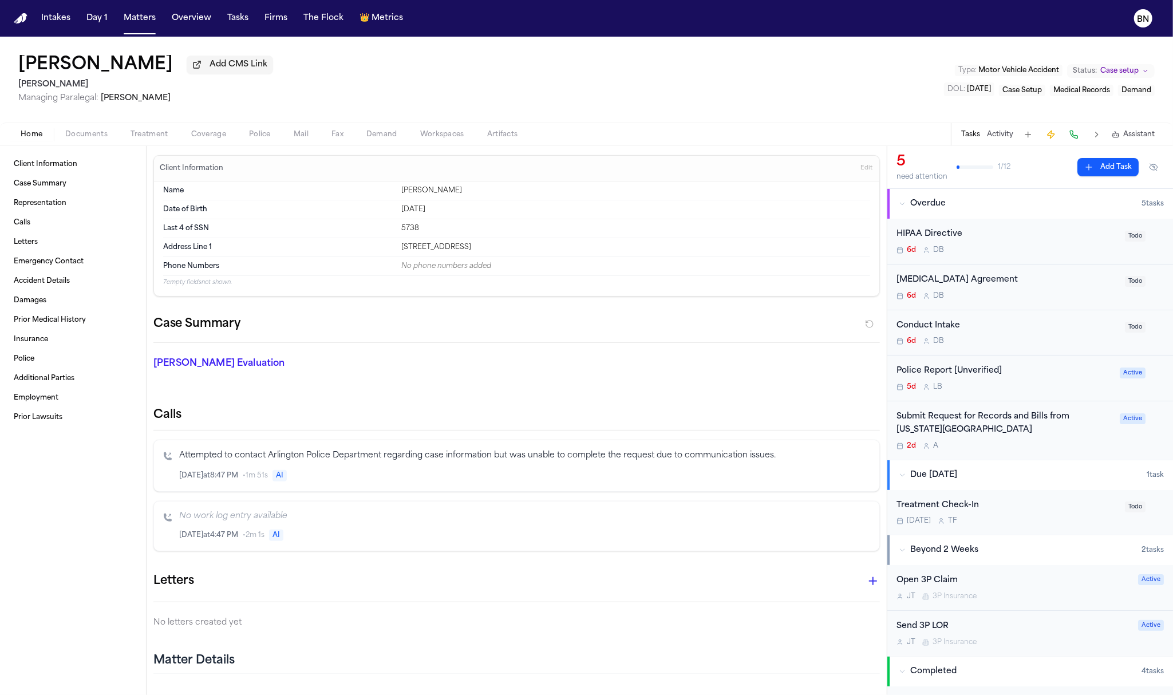
click at [265, 136] on span "Police" at bounding box center [260, 134] width 22 height 9
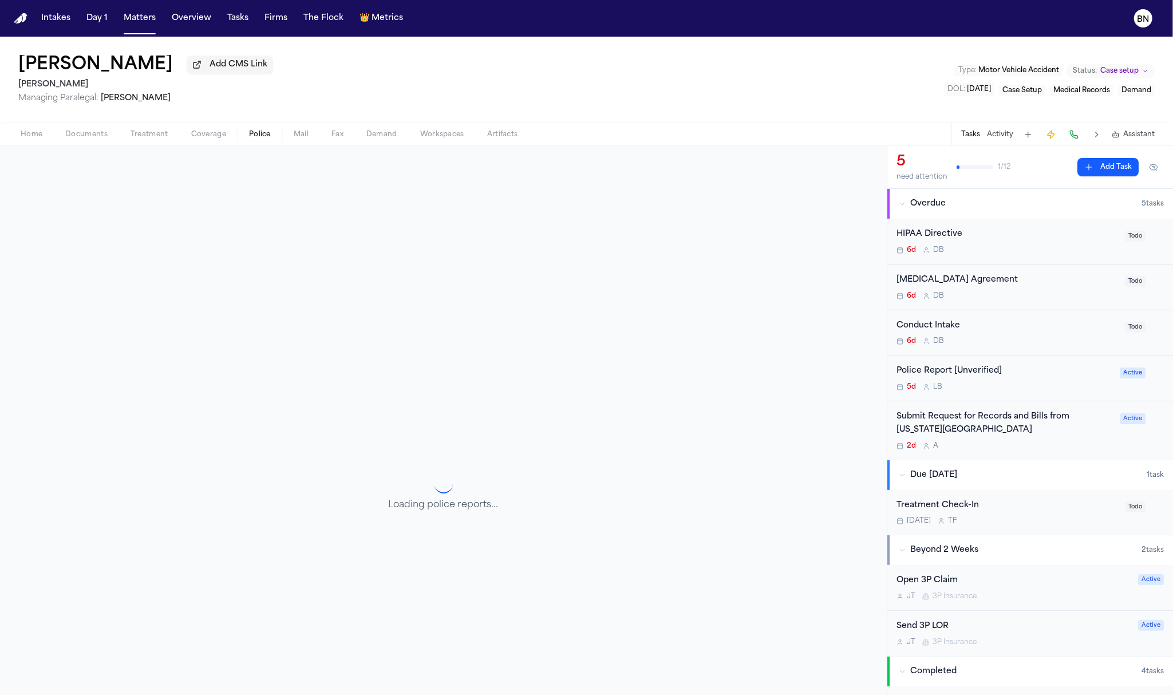
click at [201, 132] on span "Coverage" at bounding box center [208, 134] width 35 height 9
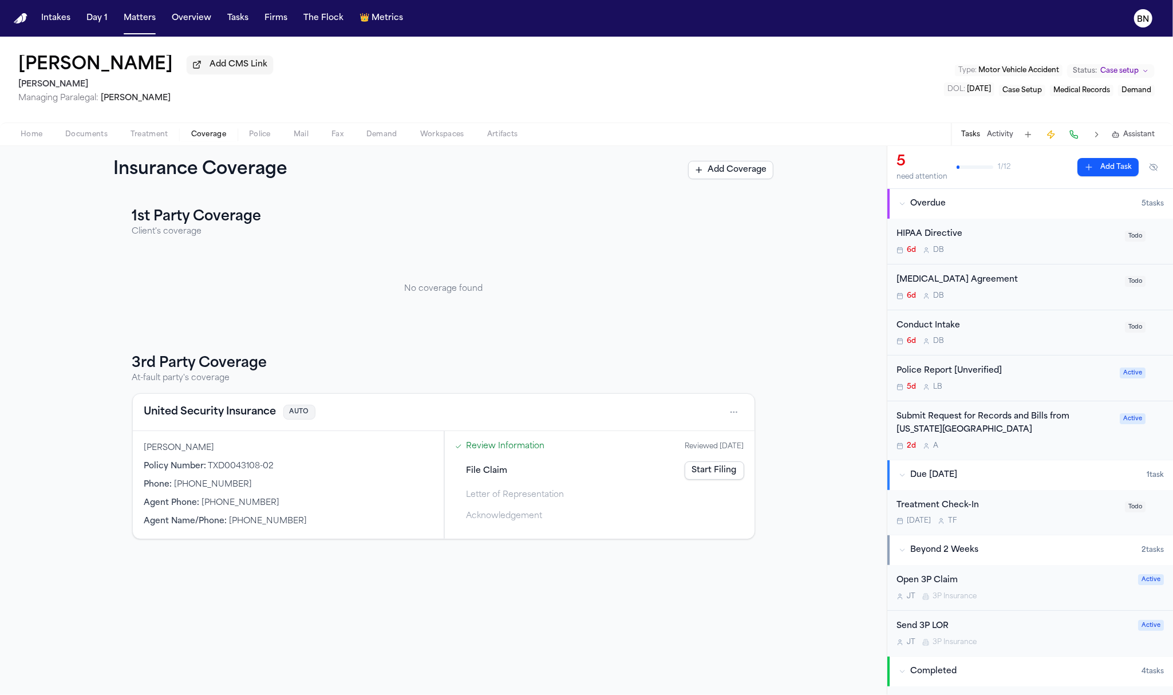
click at [256, 427] on div "United Security Insurance AUTO" at bounding box center [444, 412] width 622 height 37
click at [257, 420] on button "United Security Insurance" at bounding box center [210, 412] width 132 height 16
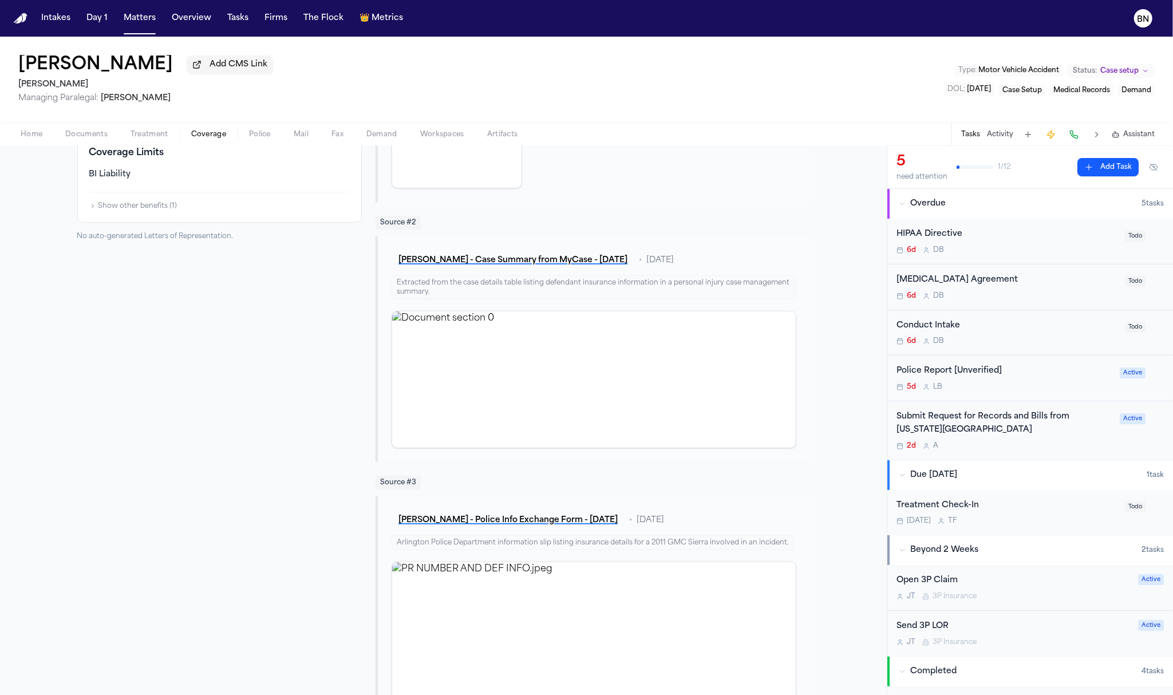
scroll to position [460, 0]
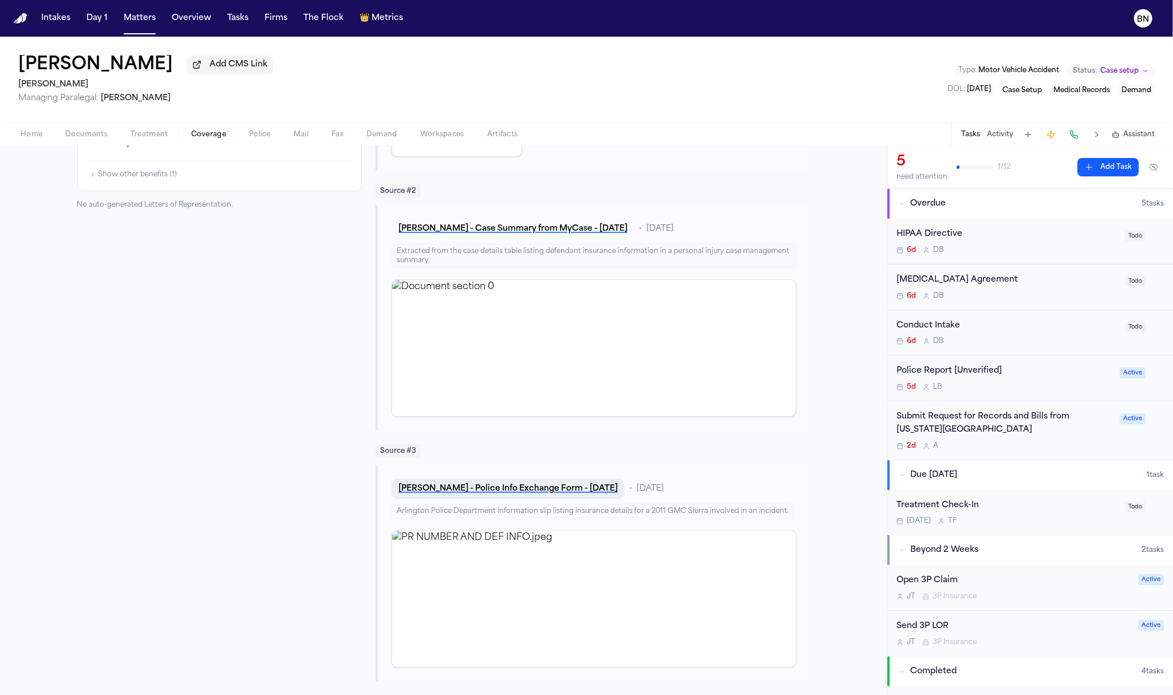
click at [470, 488] on button "J. Butts - Police Info Exchange Form - 9.18.25" at bounding box center [508, 489] width 233 height 21
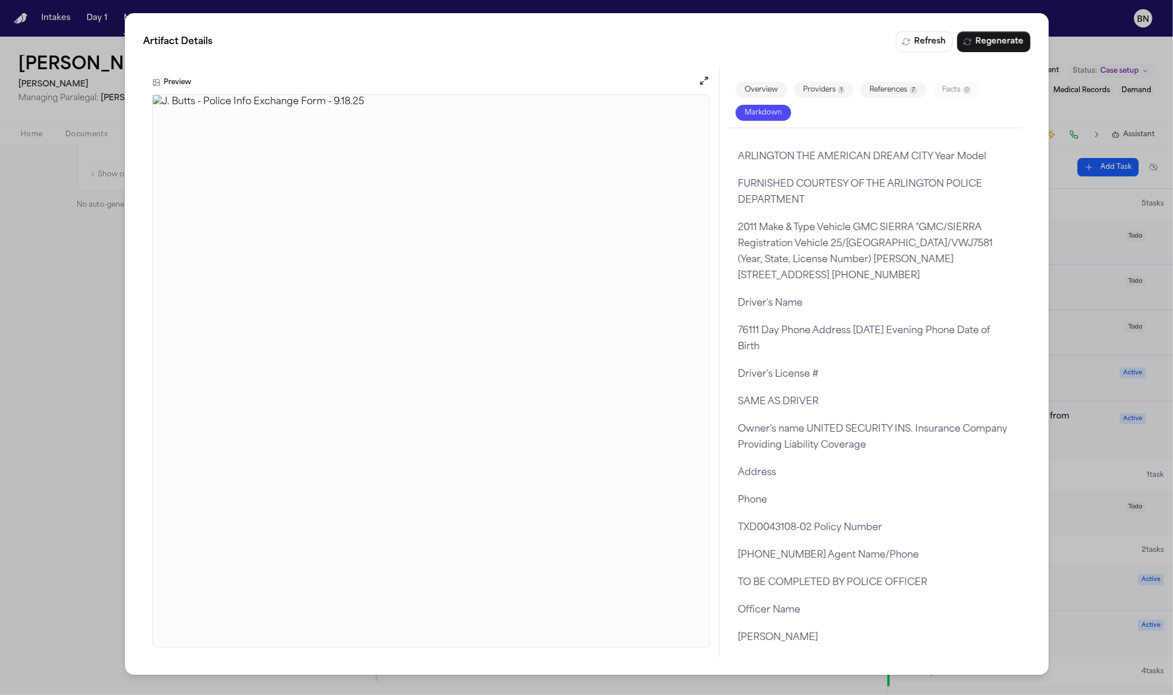
click at [498, 292] on img at bounding box center [431, 371] width 557 height 552
click at [87, 422] on div "Artifact Details Refresh Regenerate Preview Overview Providers 1 References 7 F…" at bounding box center [586, 347] width 1173 height 695
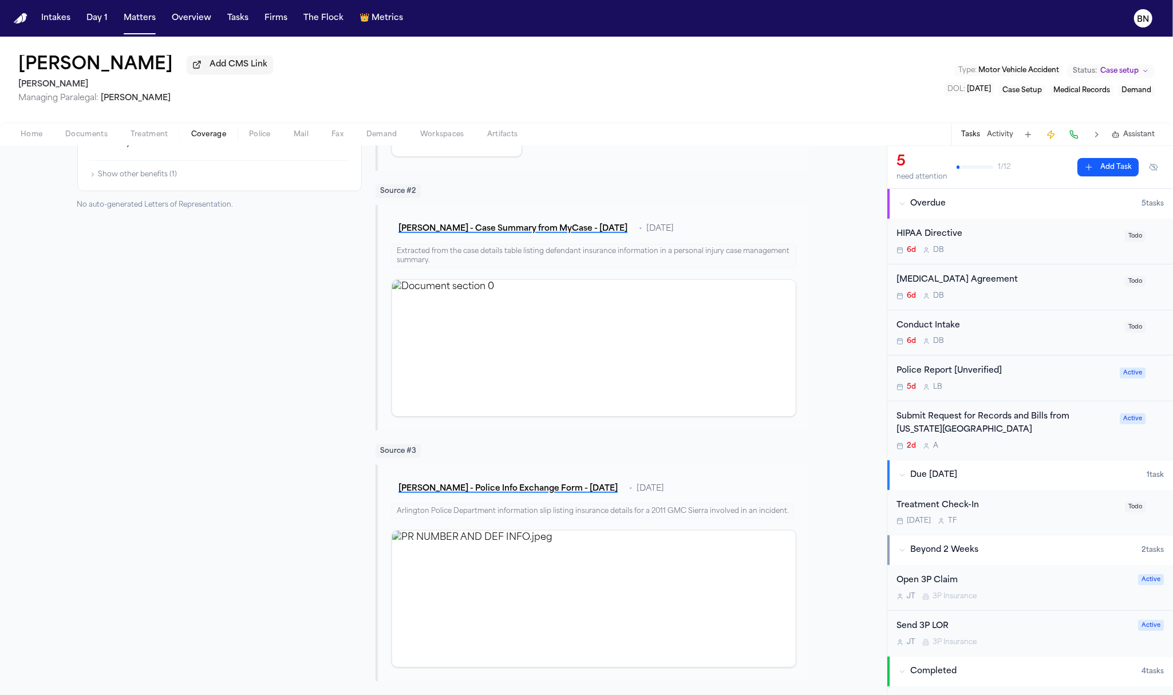
scroll to position [0, 0]
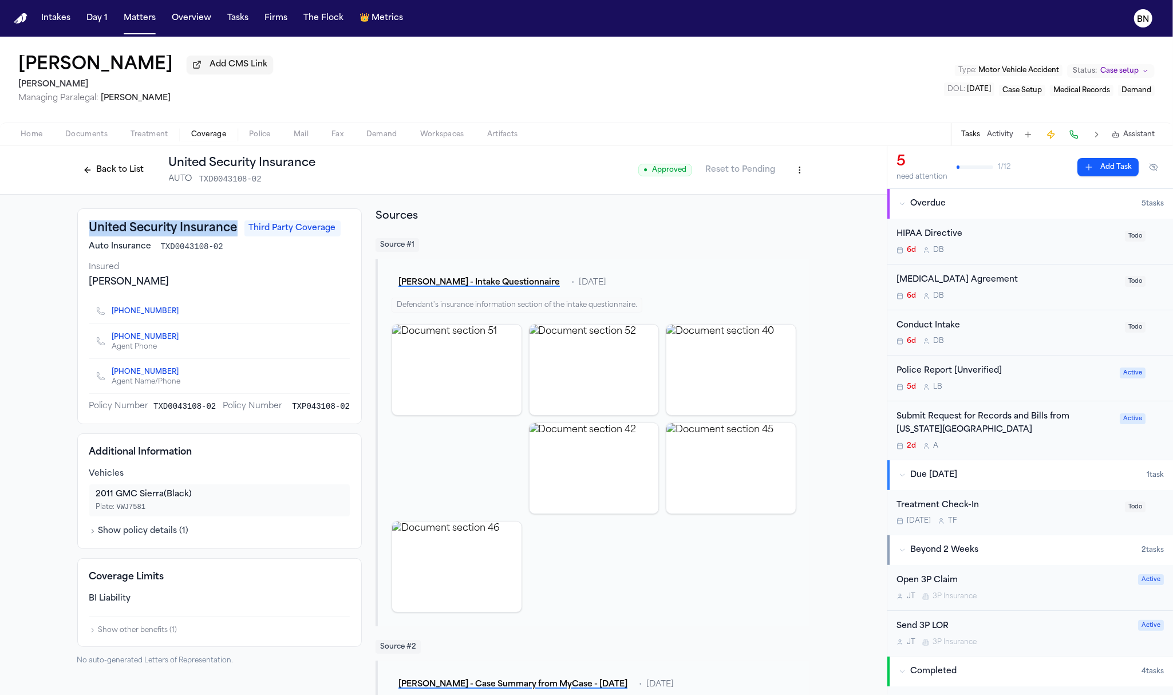
drag, startPoint x: 228, startPoint y: 238, endPoint x: 85, endPoint y: 234, distance: 142.7
click at [89, 234] on h3 "United Security Insurance" at bounding box center [163, 228] width 148 height 16
copy h3 "United Security Insurance"
drag, startPoint x: 173, startPoint y: 311, endPoint x: 84, endPoint y: 316, distance: 88.9
click at [80, 317] on div "United Security Insurance Third Party Coverage Auto Insurance TXD0043108-02 Ins…" at bounding box center [219, 316] width 285 height 216
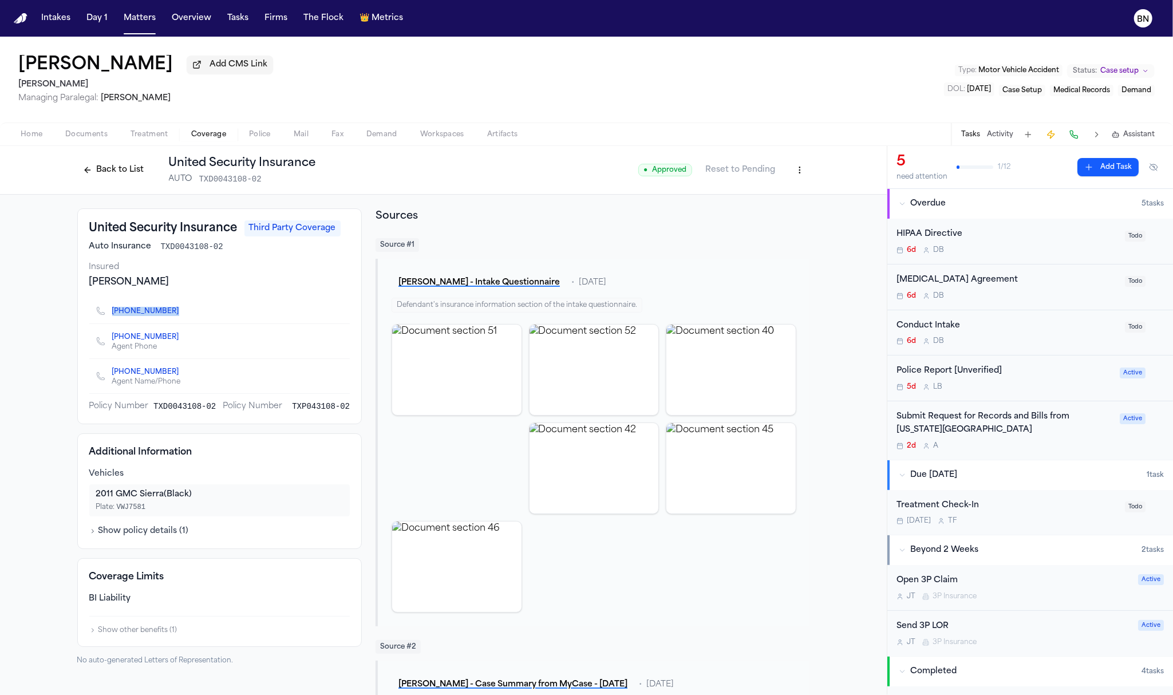
copy link "(844) 281-1605"
drag, startPoint x: 234, startPoint y: 237, endPoint x: 71, endPoint y: 238, distance: 163.2
click at [77, 238] on div "United Security Insurance Third Party Coverage Auto Insurance TXD0043108-02 Ins…" at bounding box center [219, 316] width 285 height 216
click at [68, 238] on div "United Security Insurance Third Party Coverage Auto Insurance TXD0043108-02 Ins…" at bounding box center [443, 673] width 887 height 956
click at [215, 237] on h3 "United Security Insurance" at bounding box center [163, 228] width 148 height 16
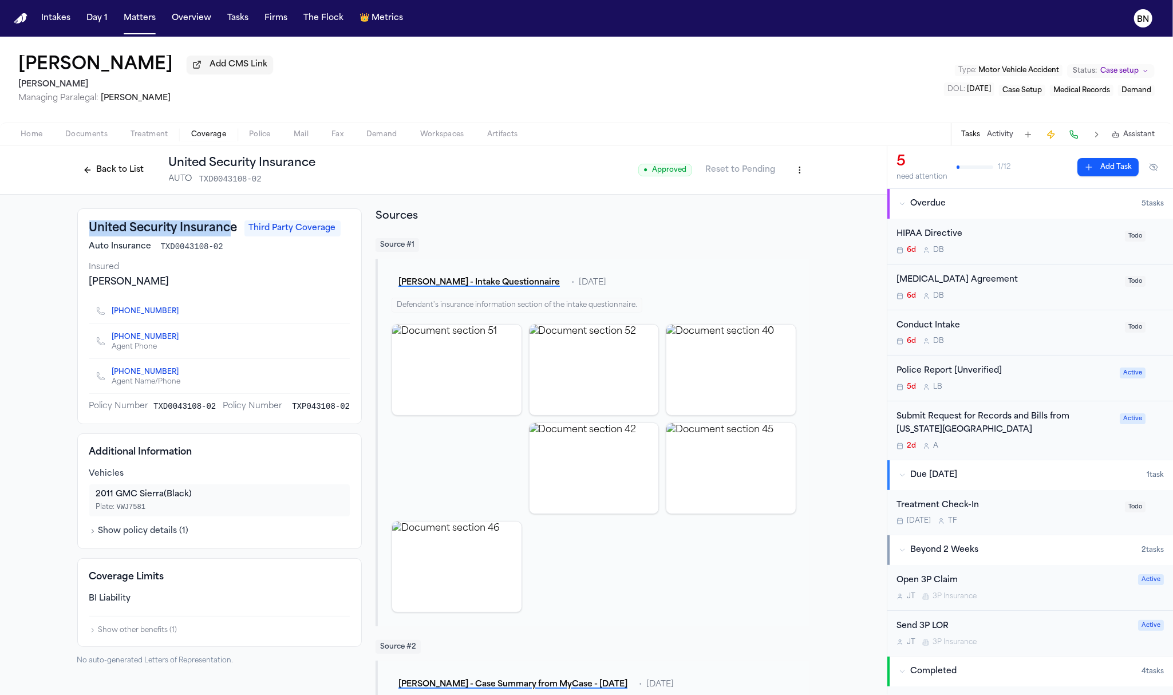
drag, startPoint x: 229, startPoint y: 235, endPoint x: 18, endPoint y: 227, distance: 210.3
click at [18, 227] on div "United Security Insurance Third Party Coverage Auto Insurance TXD0043108-02 Ins…" at bounding box center [443, 673] width 887 height 956
click at [195, 231] on h3 "United Security Insurance" at bounding box center [163, 228] width 148 height 16
drag, startPoint x: 226, startPoint y: 234, endPoint x: 77, endPoint y: 222, distance: 149.4
click at [77, 222] on div "United Security Insurance Third Party Coverage Auto Insurance TXD0043108-02 Ins…" at bounding box center [219, 316] width 285 height 216
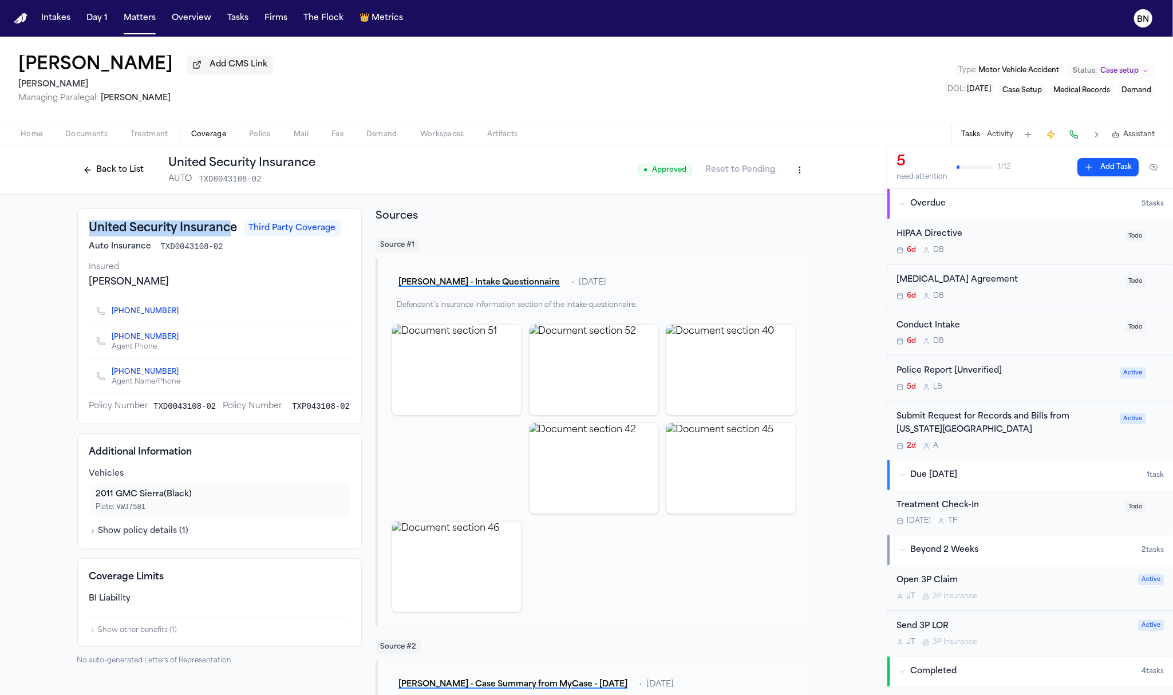
copy h3 "United Security Insuranc"
click at [1078, 131] on button at bounding box center [1074, 135] width 16 height 16
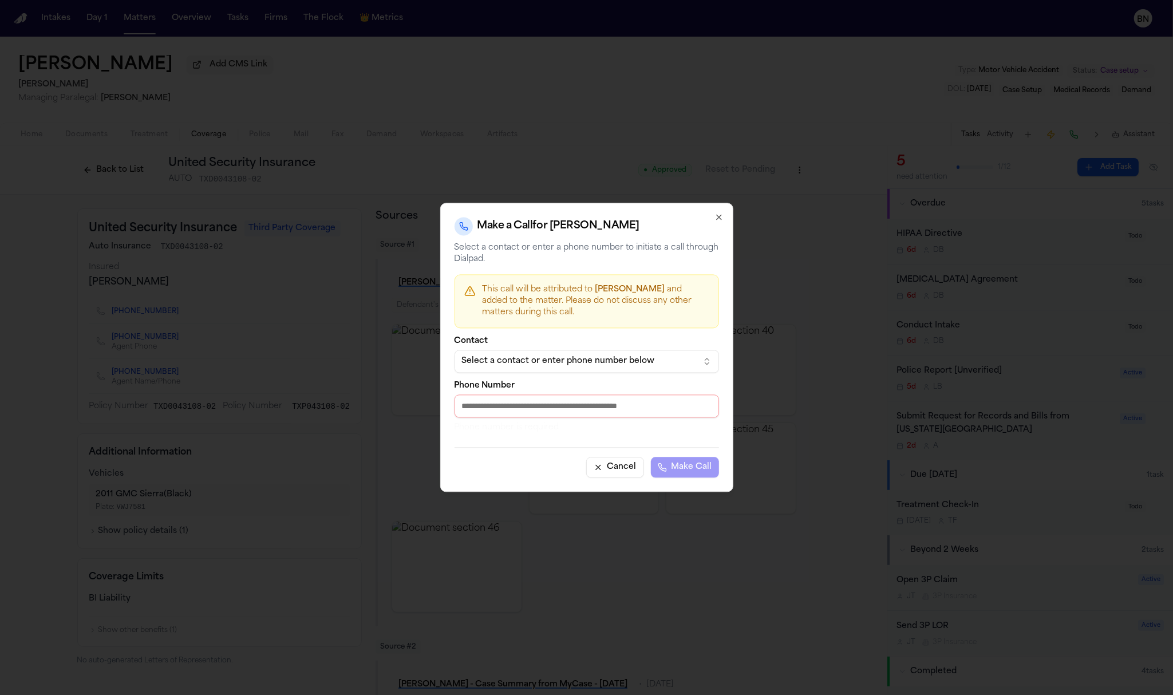
click at [584, 396] on input "Phone Number" at bounding box center [587, 406] width 265 height 23
paste input "**********"
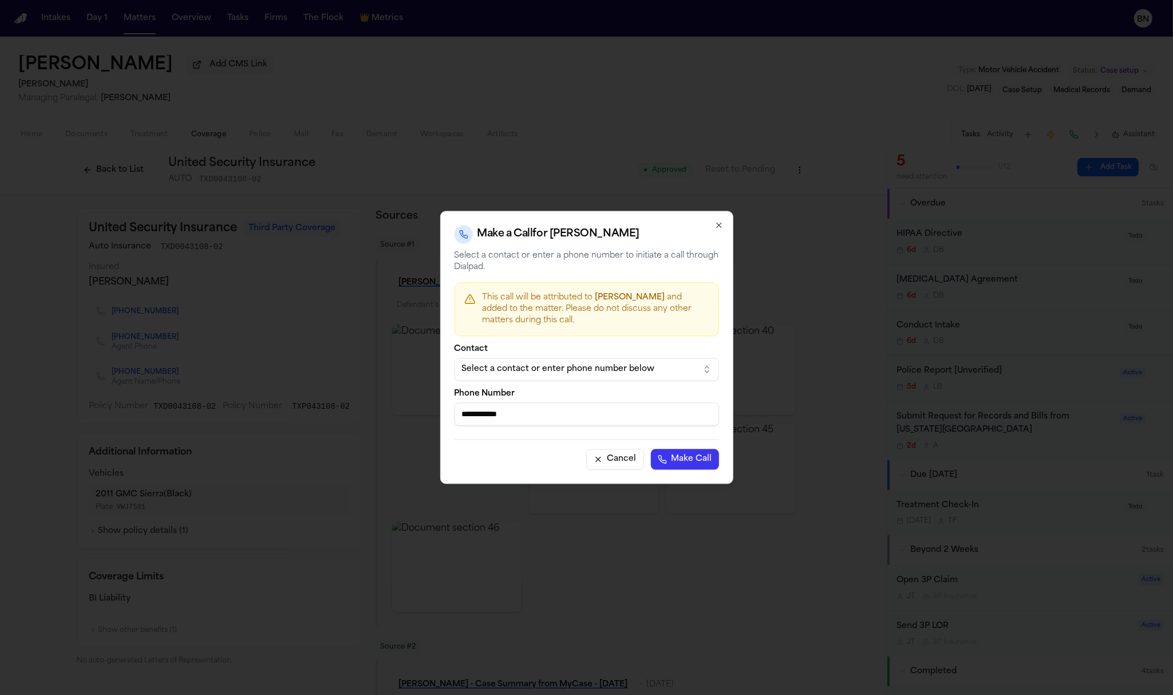
type input "**********"
click at [687, 454] on button "Make Call" at bounding box center [685, 460] width 68 height 21
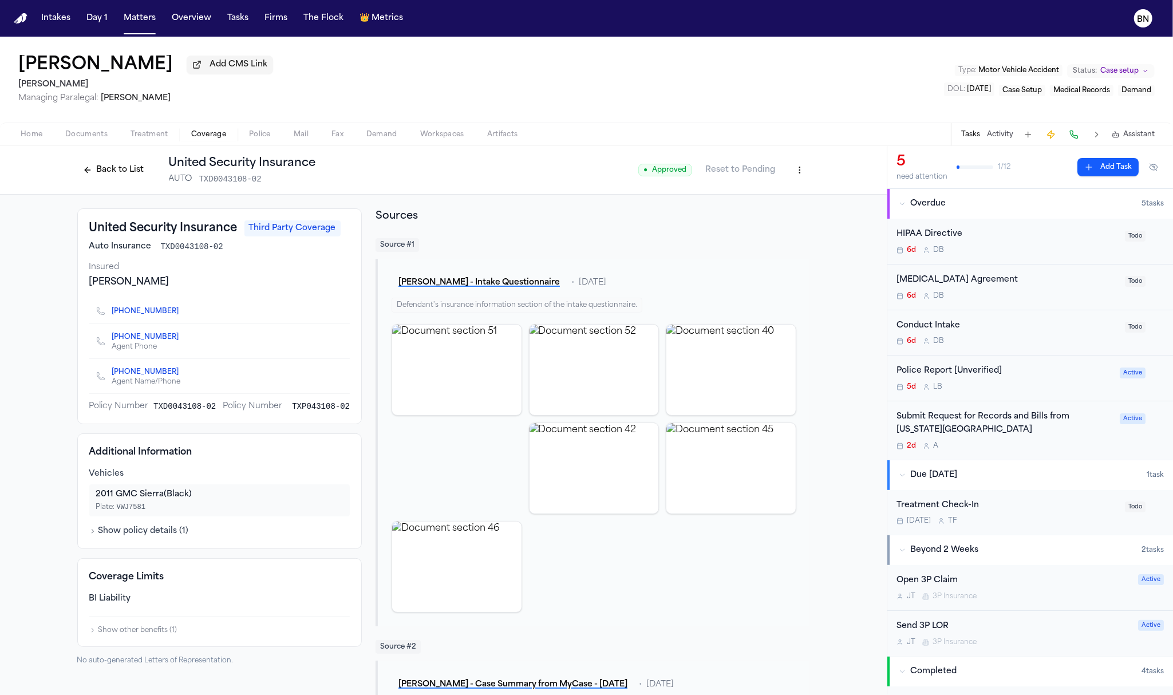
click at [1077, 137] on button at bounding box center [1074, 135] width 16 height 16
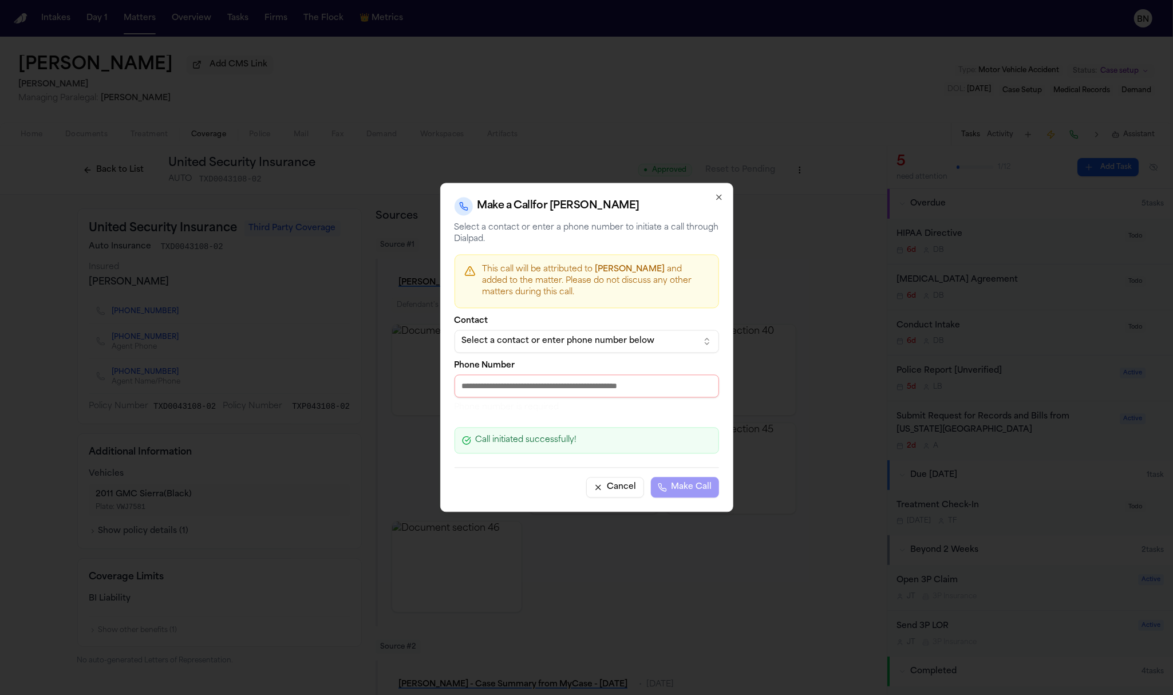
click at [594, 390] on input "Phone Number" at bounding box center [587, 386] width 265 height 23
paste input "**********"
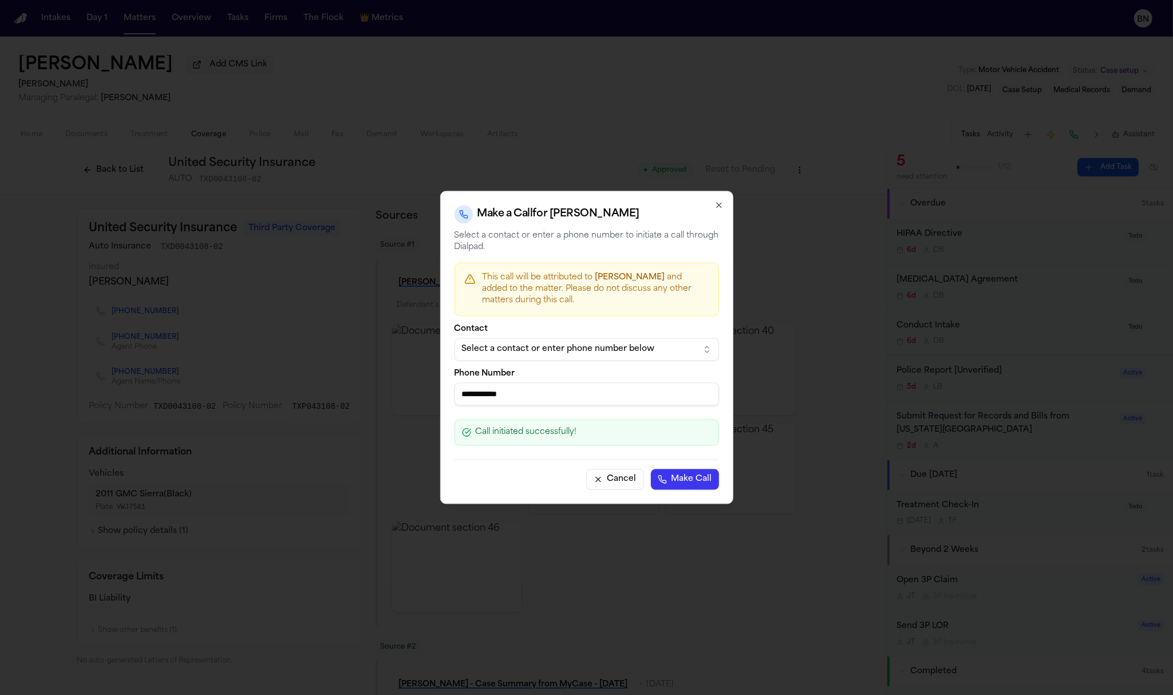
type input "**********"
click at [685, 479] on button "Make Call" at bounding box center [685, 480] width 68 height 21
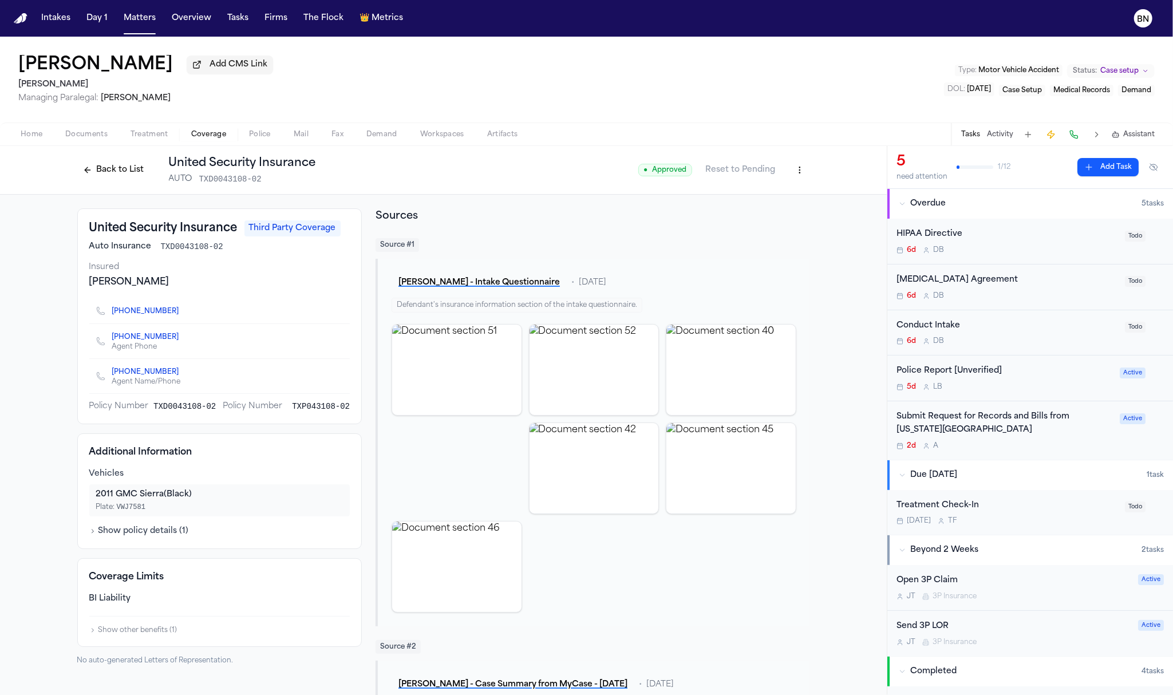
click at [96, 178] on button "Back to List" at bounding box center [113, 170] width 73 height 18
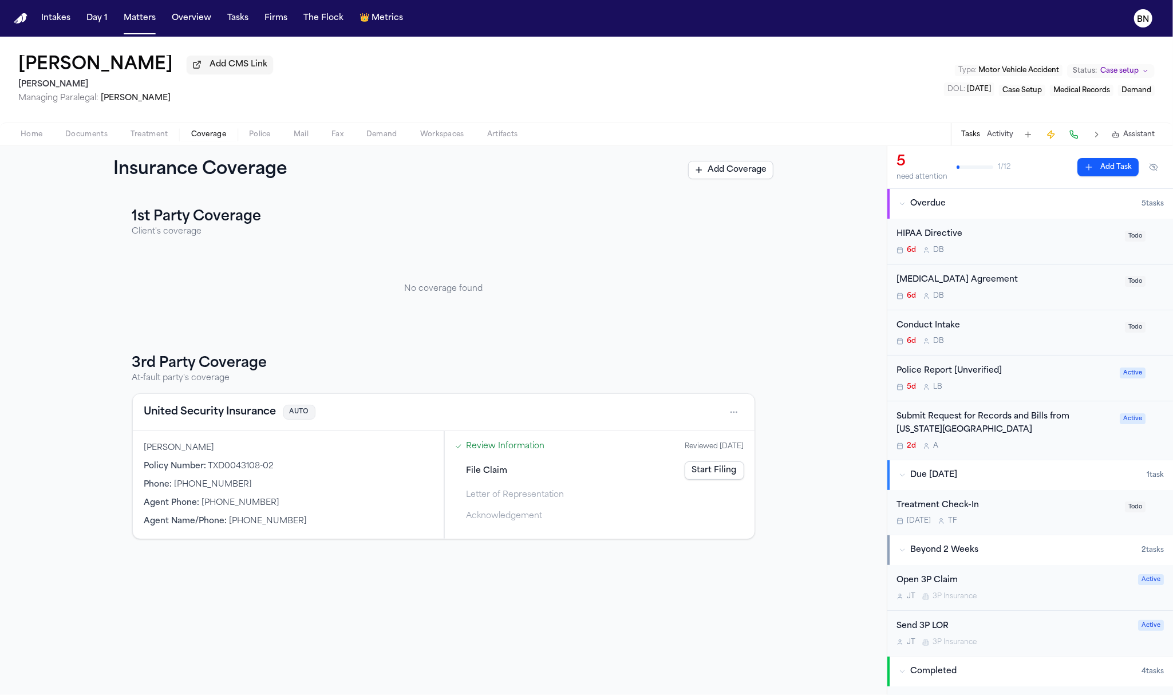
click at [522, 450] on link "Review Information" at bounding box center [506, 446] width 78 height 12
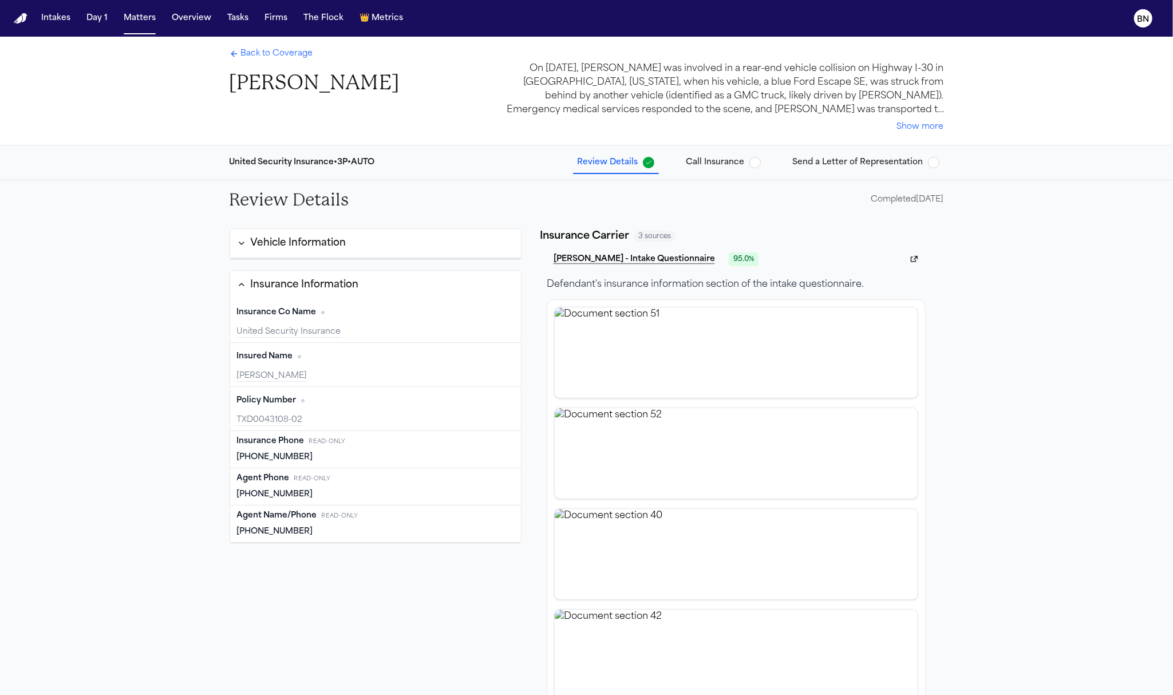
click at [348, 253] on button "Vehicle Information" at bounding box center [376, 243] width 292 height 29
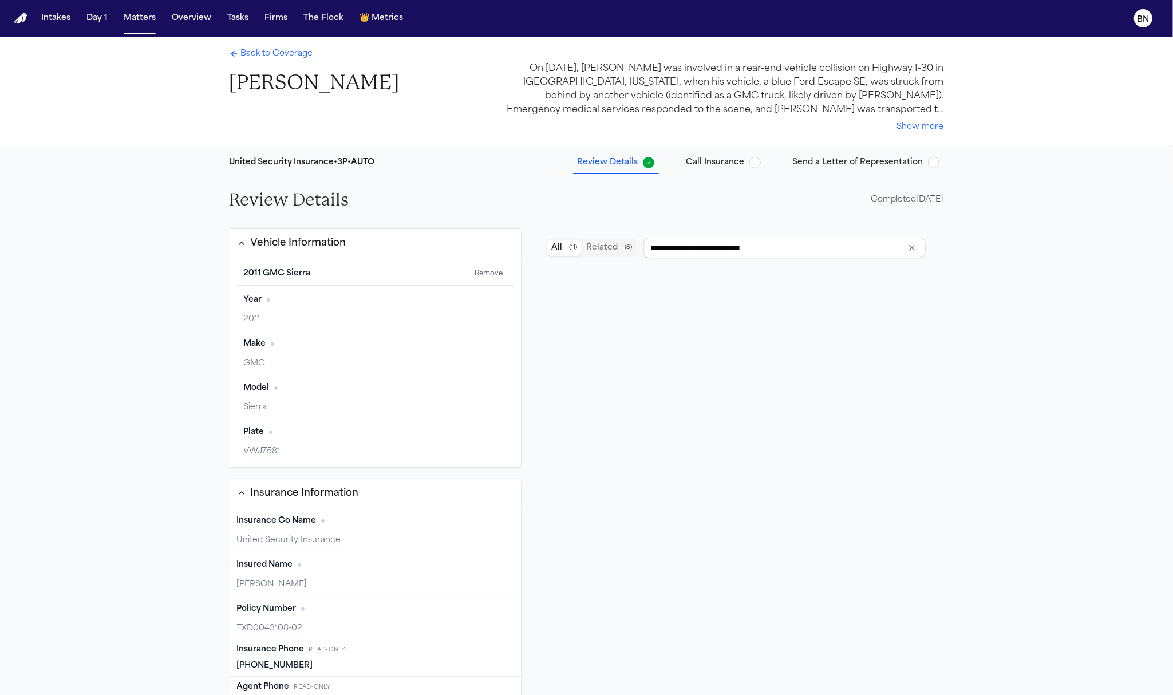
click at [279, 64] on div "Back to Coverage Jordan Butts" at bounding box center [315, 72] width 170 height 48
click at [278, 60] on span "Back to Coverage" at bounding box center [277, 53] width 72 height 11
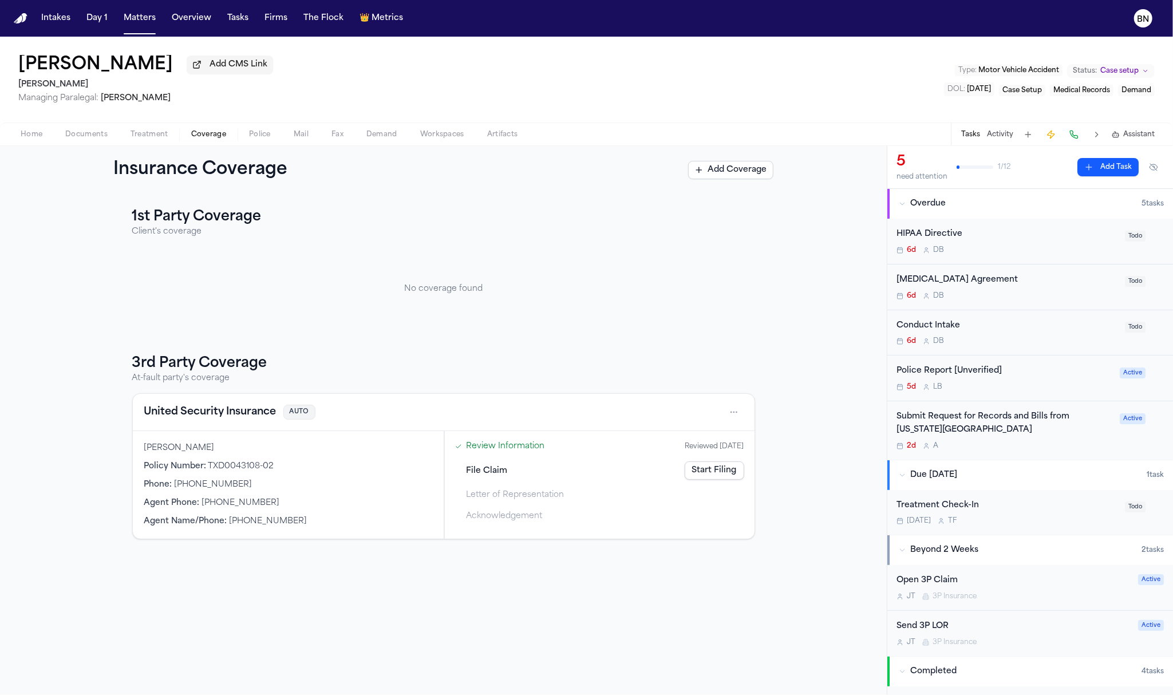
click at [78, 133] on span "Documents" at bounding box center [86, 134] width 42 height 9
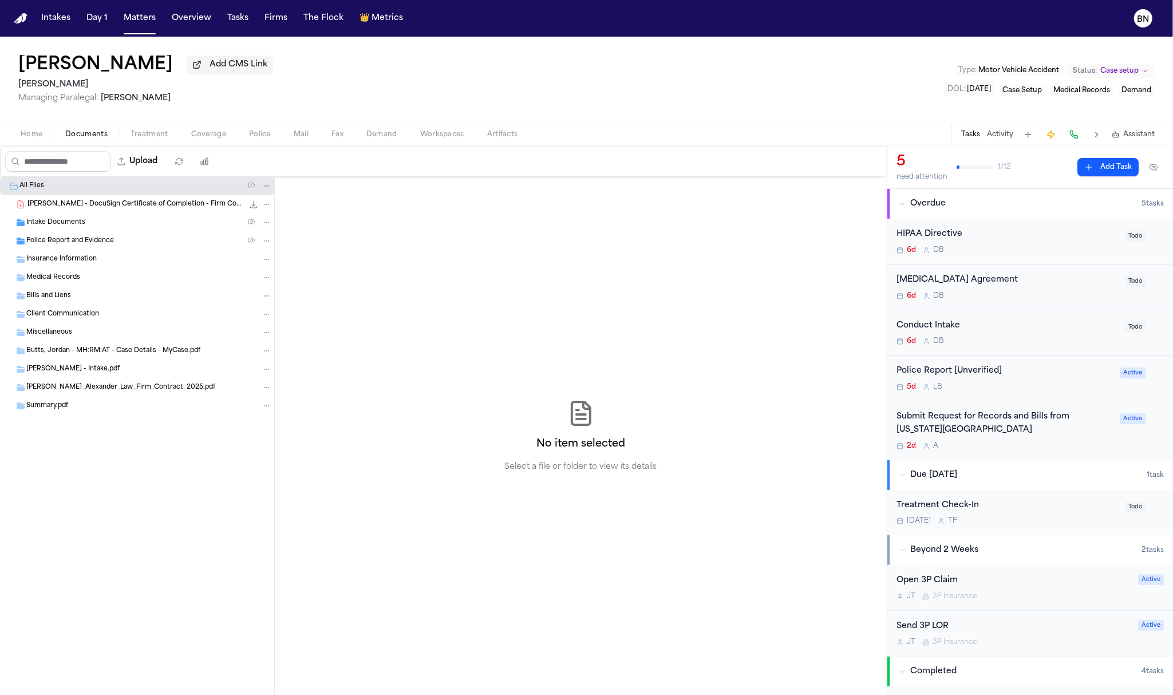
click at [103, 246] on div "Police Report and Evidence ( 3 )" at bounding box center [149, 241] width 246 height 10
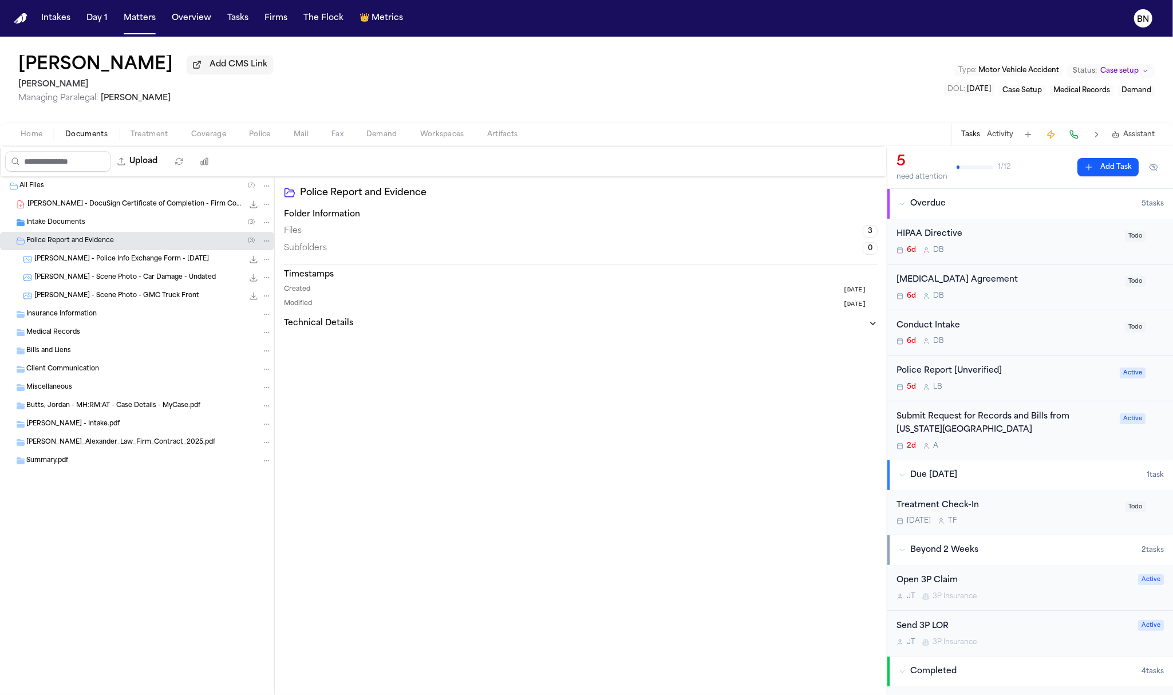
click at [111, 265] on span "J. Butts - Police Info Exchange Form - 9.18.25" at bounding box center [121, 260] width 175 height 10
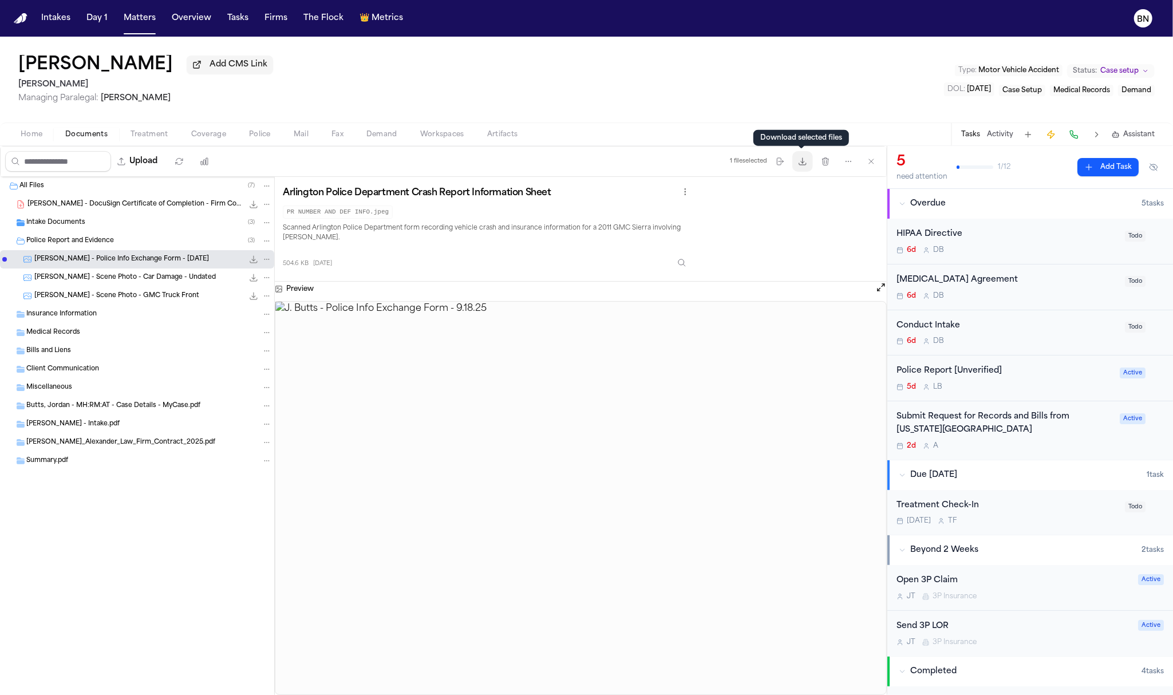
click at [804, 162] on icon "button" at bounding box center [802, 161] width 9 height 9
click at [795, 166] on button "Download files" at bounding box center [803, 161] width 21 height 21
click at [187, 136] on button "Coverage" at bounding box center [209, 135] width 58 height 14
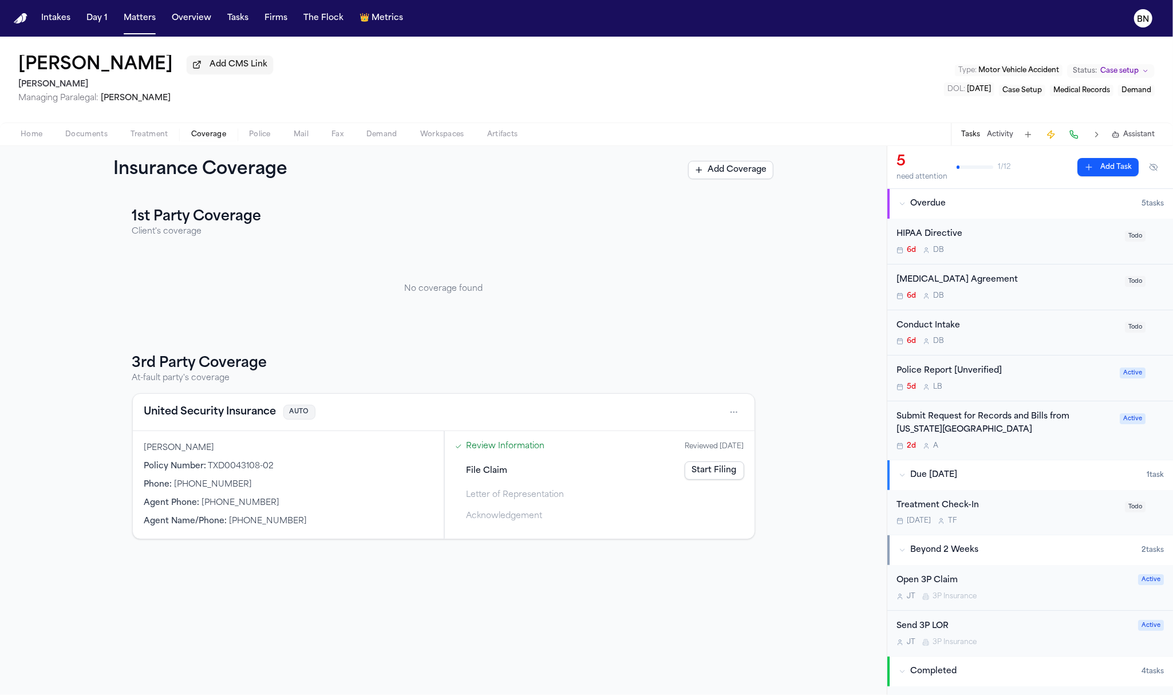
click at [249, 412] on button "United Security Insurance" at bounding box center [210, 412] width 132 height 16
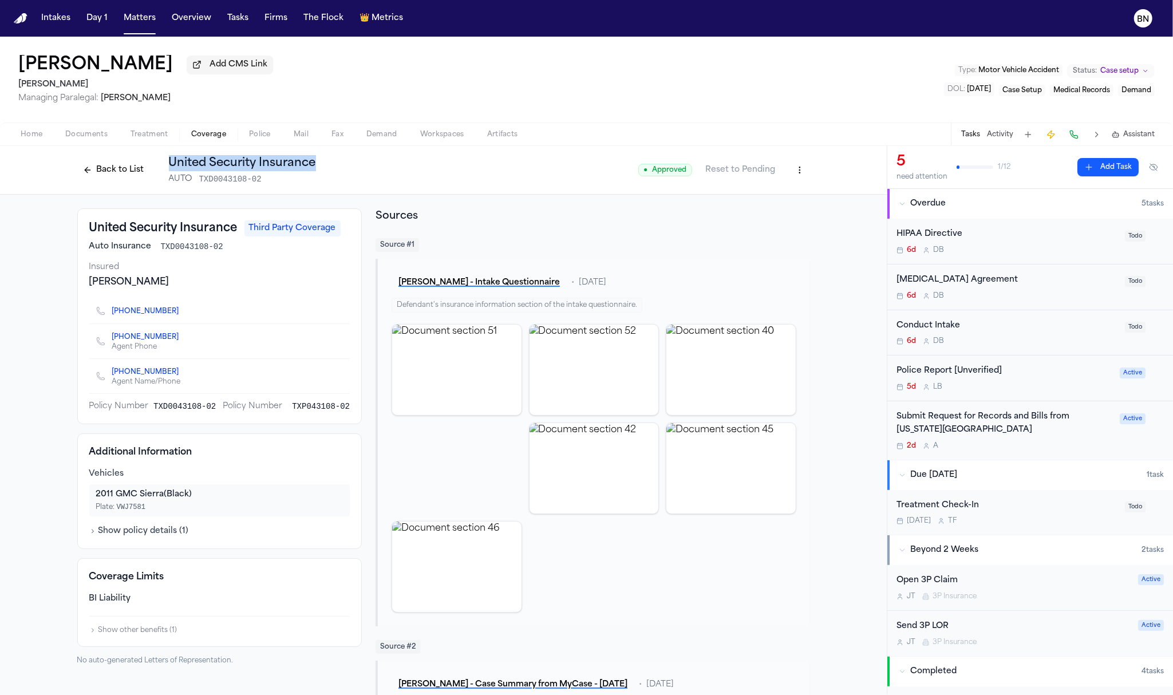
drag, startPoint x: 312, startPoint y: 171, endPoint x: 160, endPoint y: 163, distance: 151.4
click at [160, 163] on div "Back to List United Security Insurance AUTO TXD0043108-02 ● Approved Reset to P…" at bounding box center [443, 170] width 733 height 30
copy h1 "United Security Insurance"
click at [1077, 138] on button at bounding box center [1074, 135] width 16 height 16
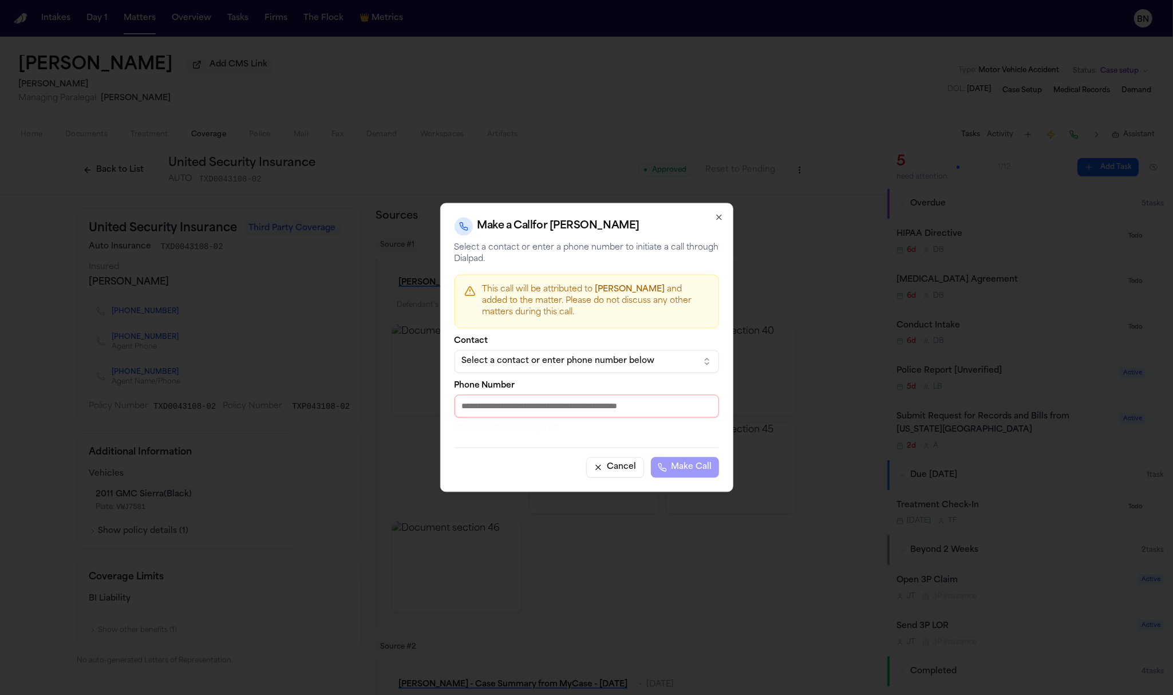
click at [671, 413] on input "Phone Number" at bounding box center [587, 406] width 265 height 23
paste input "**********"
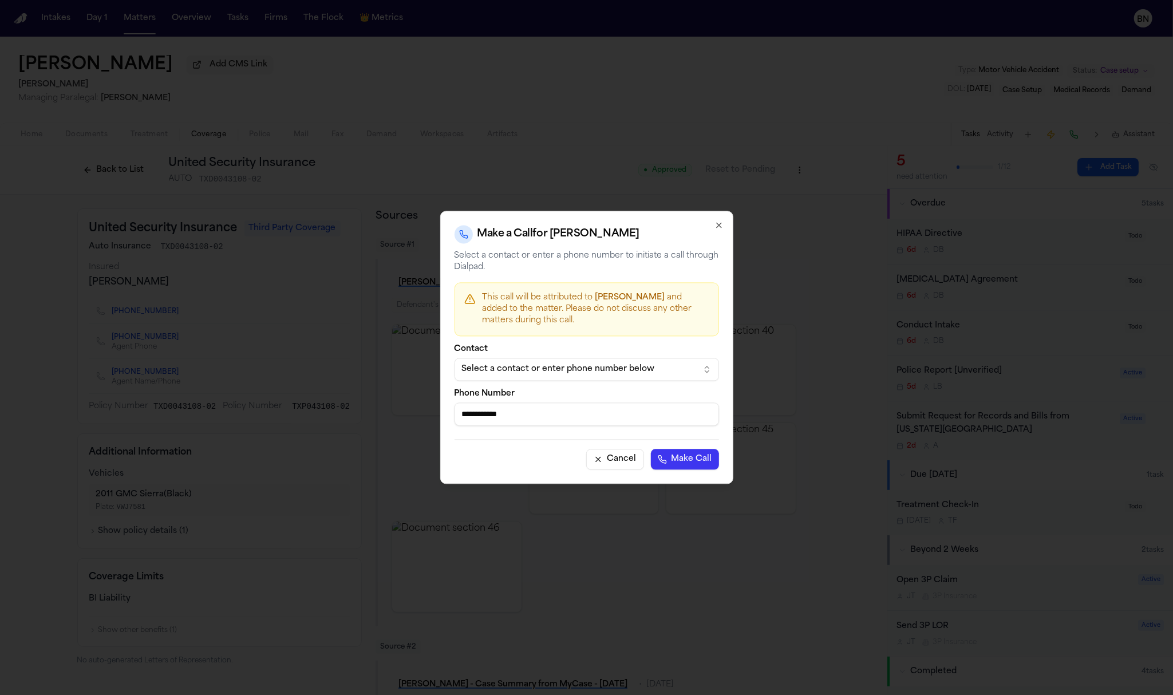
type input "**********"
click at [694, 464] on button "Make Call" at bounding box center [685, 460] width 68 height 21
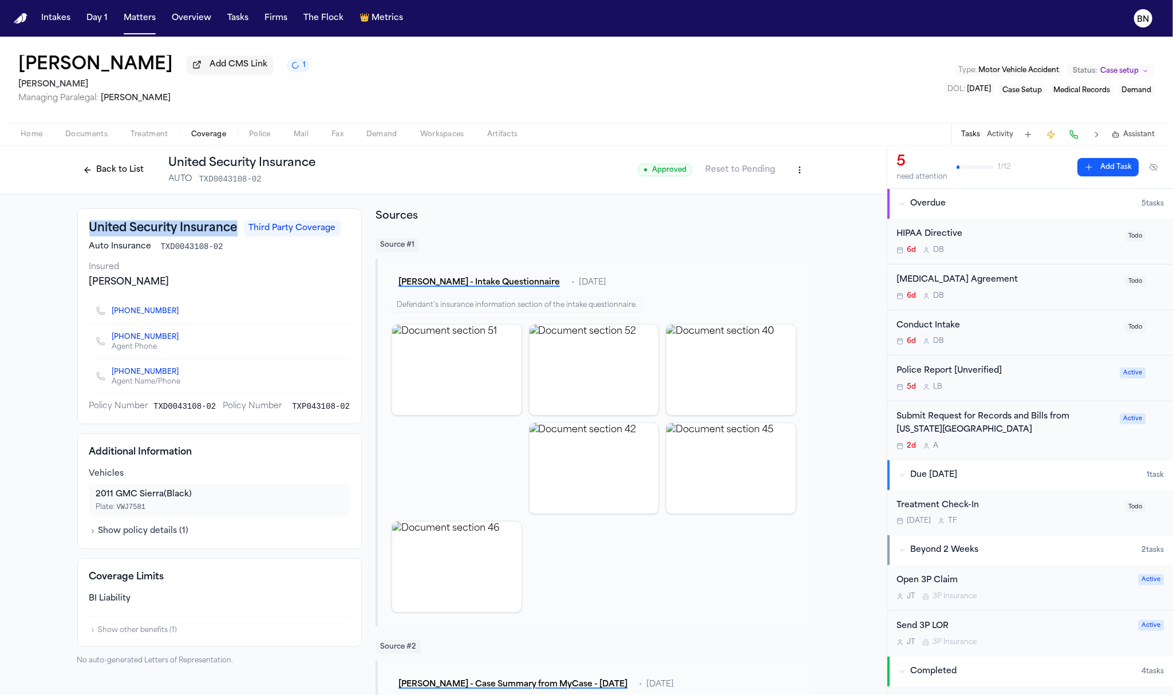
drag, startPoint x: 231, startPoint y: 155, endPoint x: 56, endPoint y: 227, distance: 189.3
click at [56, 227] on div "United Security Insurance Third Party Coverage Auto Insurance TXD0043108-02 Ins…" at bounding box center [443, 673] width 887 height 956
copy h3 "United Security Insurance"
click at [1075, 132] on button at bounding box center [1074, 135] width 16 height 16
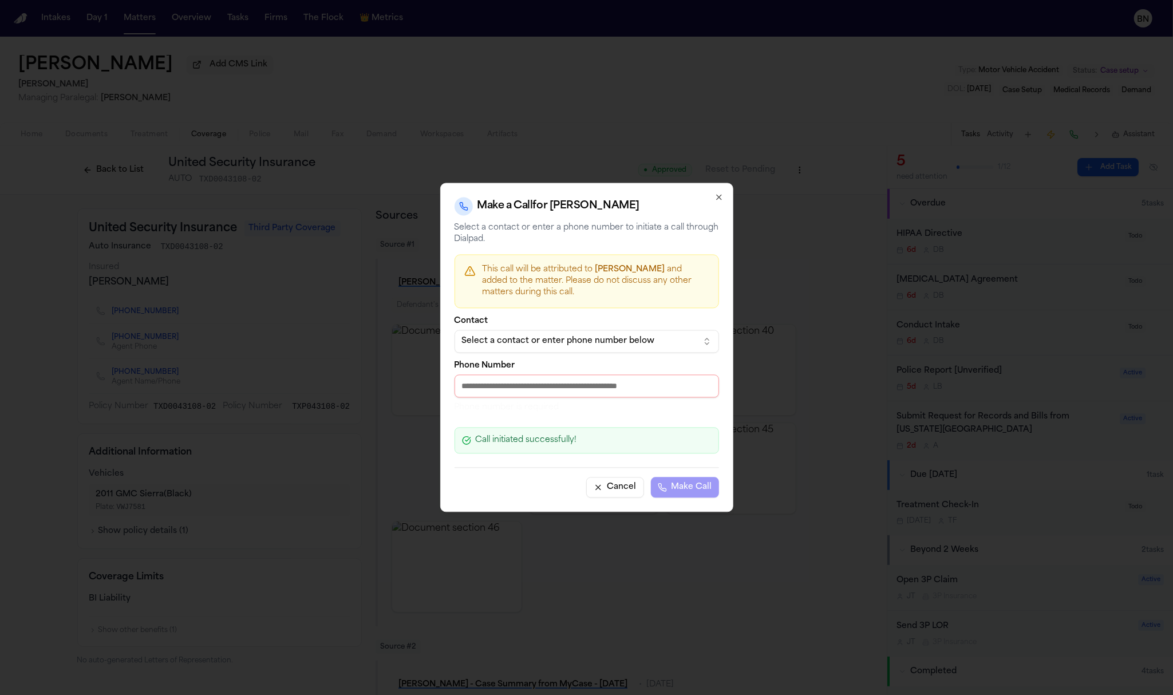
click at [659, 388] on input "Phone Number" at bounding box center [587, 386] width 265 height 23
paste input "**********"
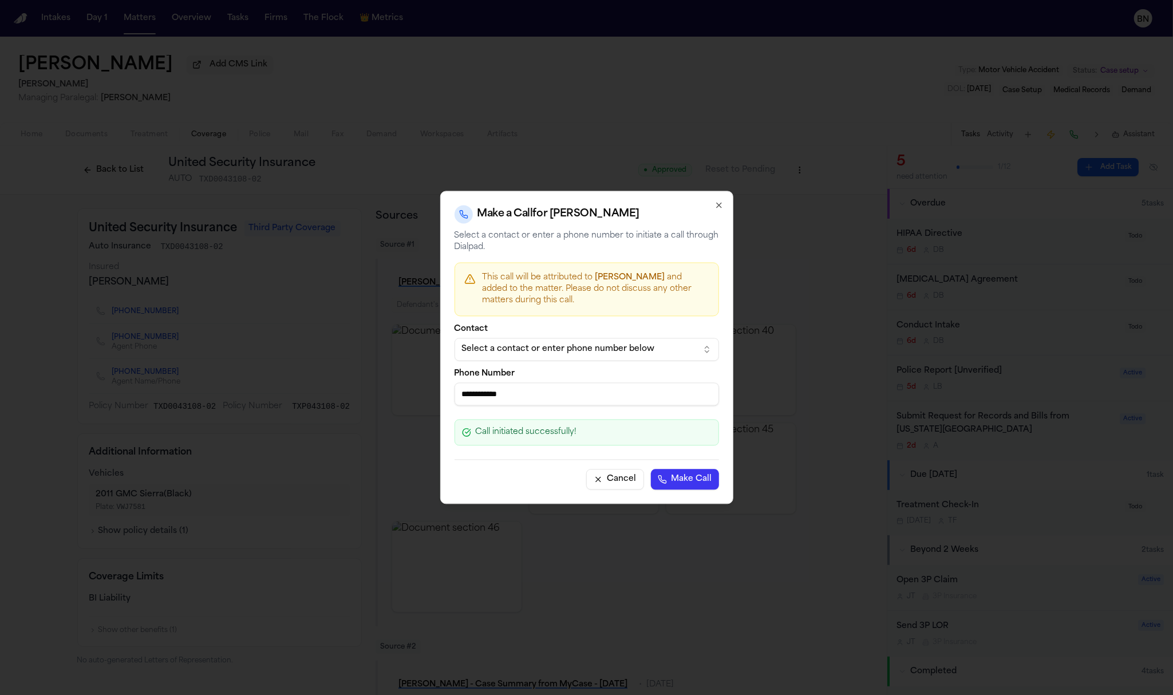
type input "**********"
click at [695, 480] on button "Make Call" at bounding box center [685, 480] width 68 height 21
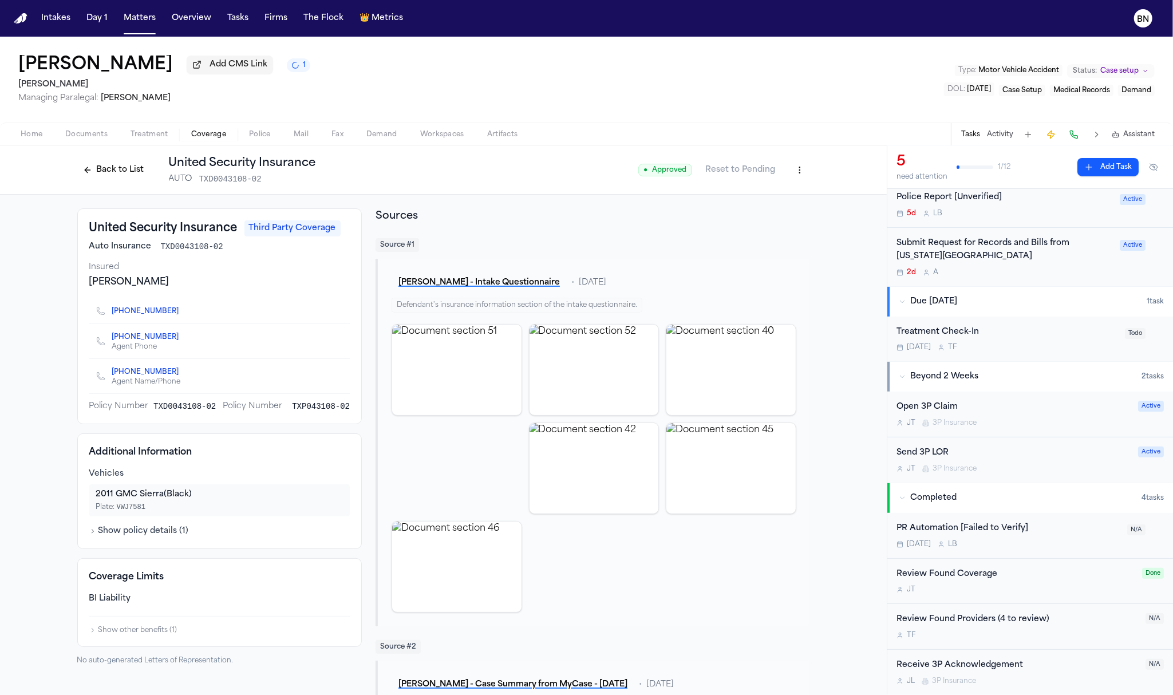
click at [85, 122] on div "Jordan Butts Add CMS Link 1 J. Alexander Law Managing Paralegal: Thea Feeney Ty…" at bounding box center [586, 80] width 1173 height 86
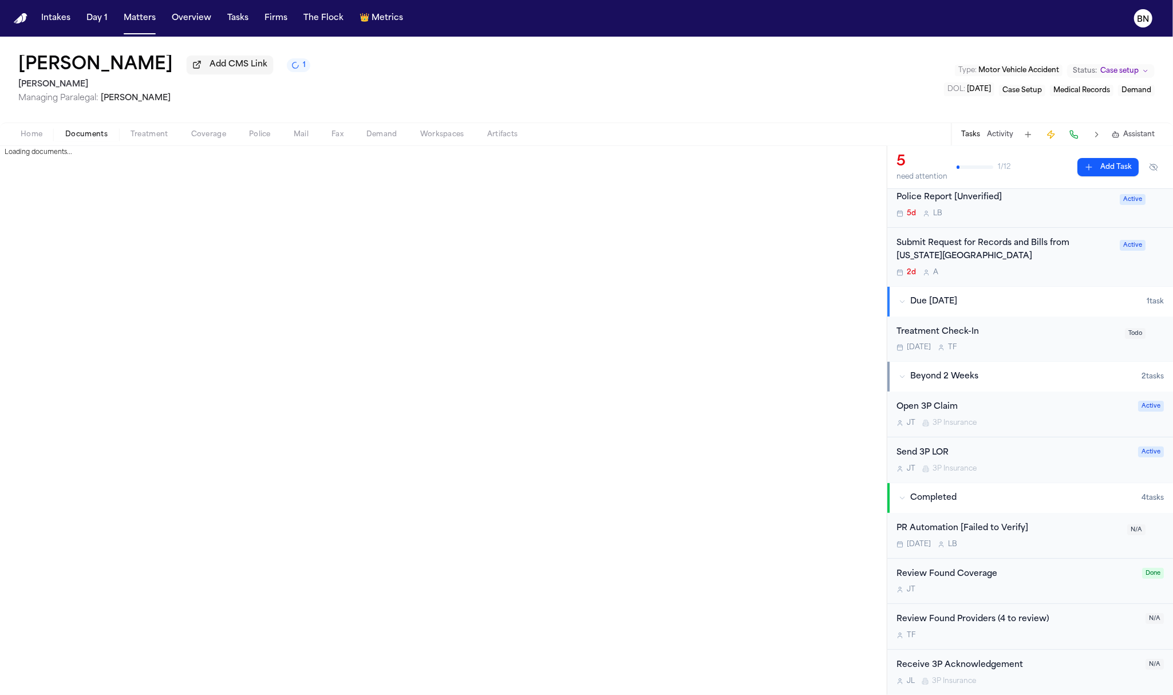
click at [81, 133] on span "Documents" at bounding box center [86, 134] width 42 height 9
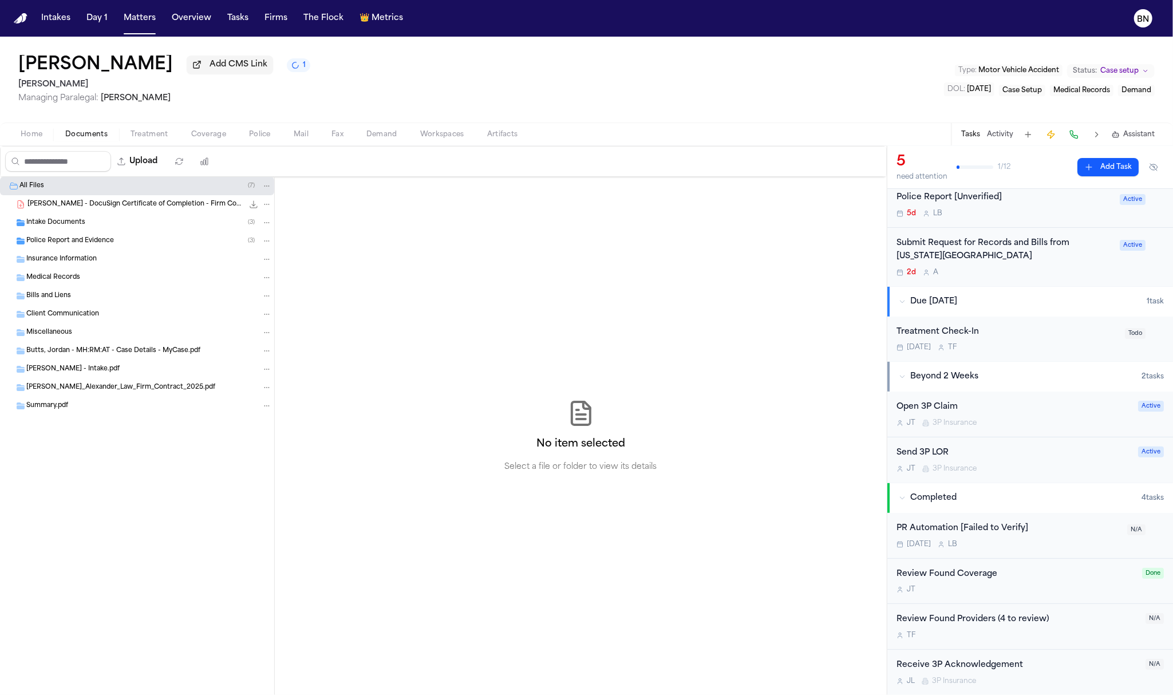
click at [93, 228] on div "Intake Documents ( 3 )" at bounding box center [149, 223] width 246 height 10
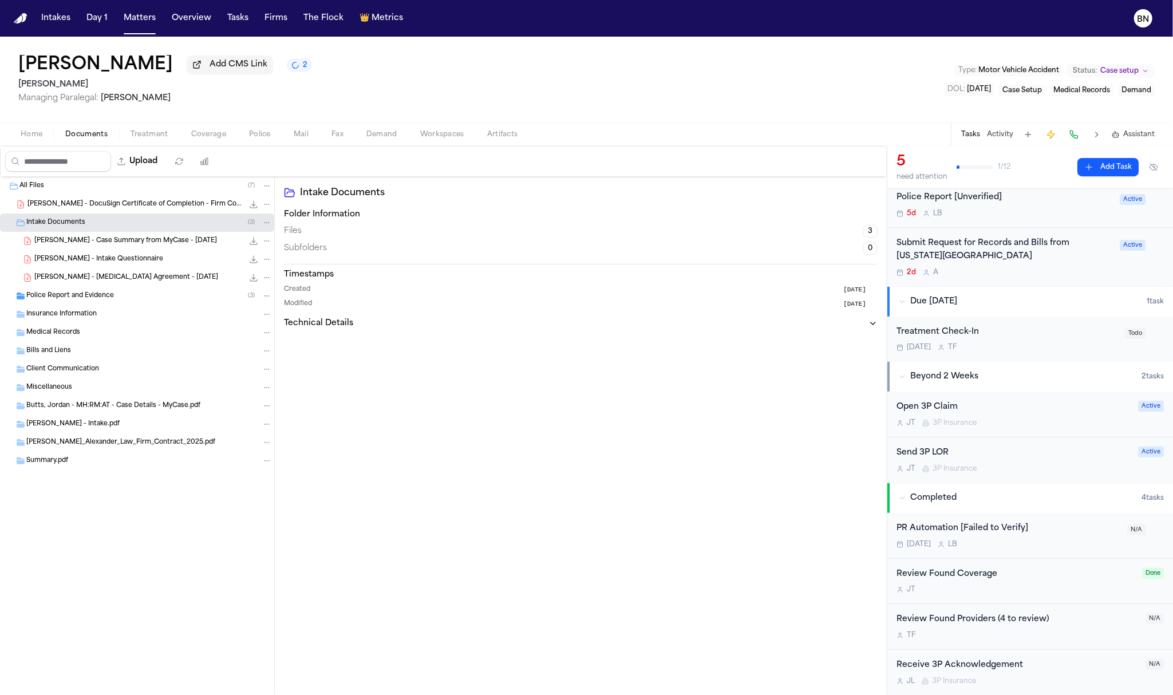
click at [90, 293] on div "Police Report and Evidence ( 3 )" at bounding box center [149, 296] width 246 height 10
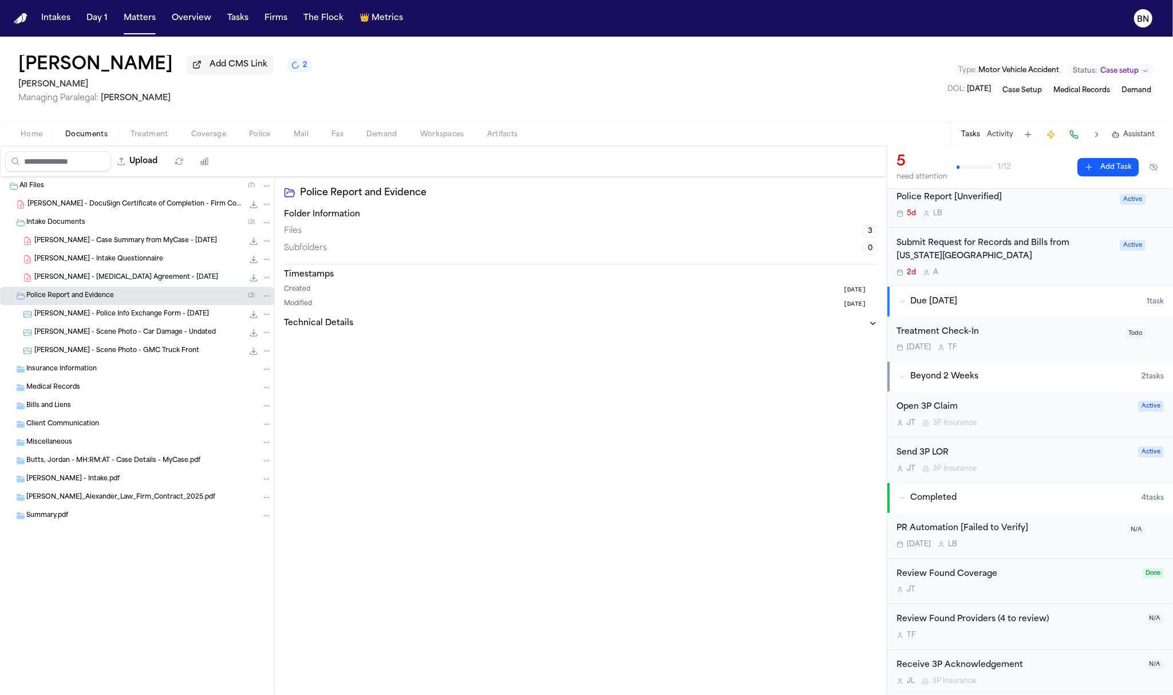
click at [41, 140] on button "Home" at bounding box center [31, 135] width 45 height 14
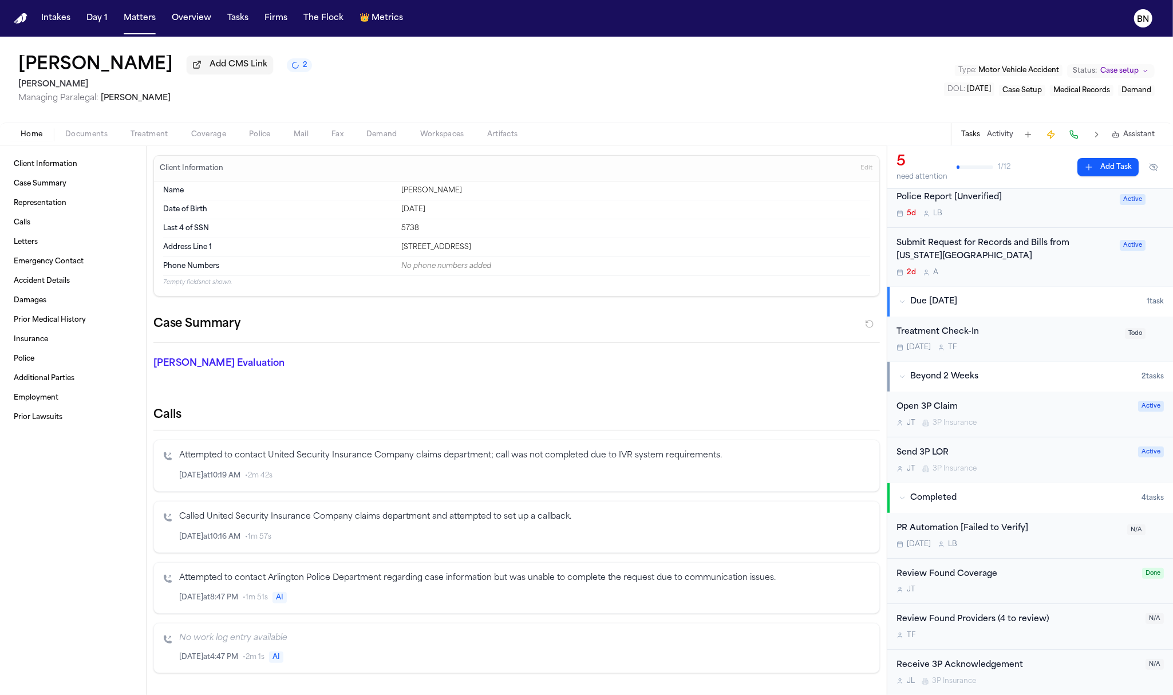
drag, startPoint x: 1129, startPoint y: 133, endPoint x: 1089, endPoint y: 125, distance: 41.0
click at [1089, 125] on div "Tasks Activity Assistant" at bounding box center [1057, 134] width 213 height 22
click at [1079, 138] on button at bounding box center [1074, 135] width 16 height 16
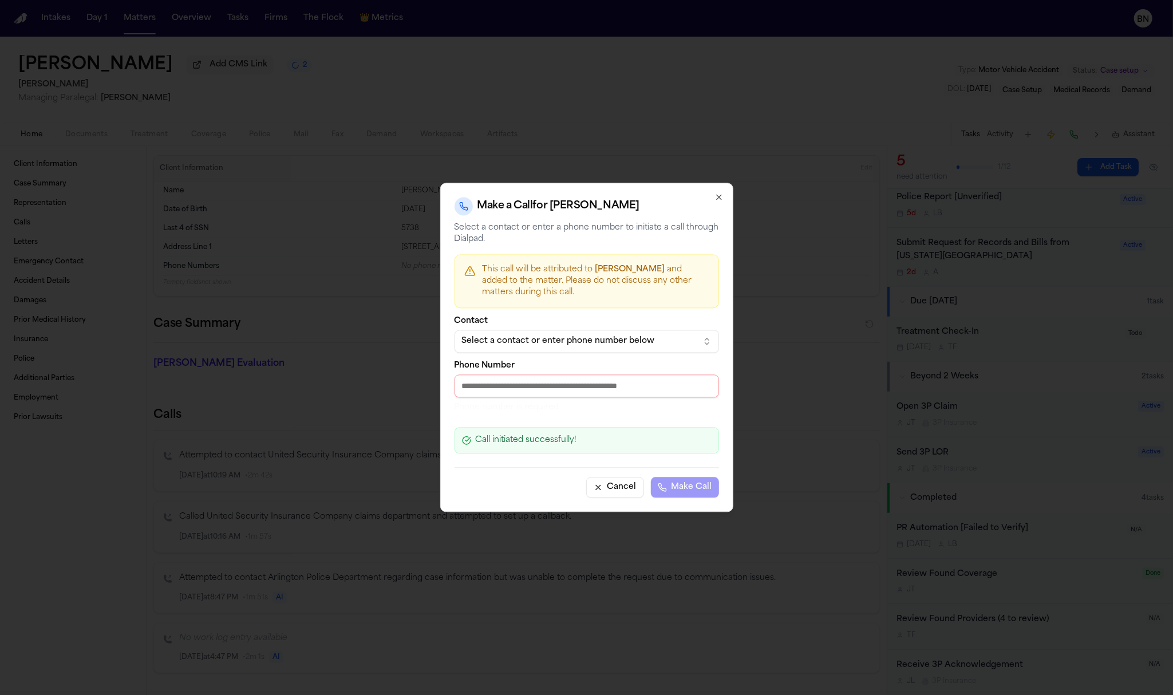
click at [558, 388] on input "Phone Number" at bounding box center [587, 386] width 265 height 23
paste input "**********"
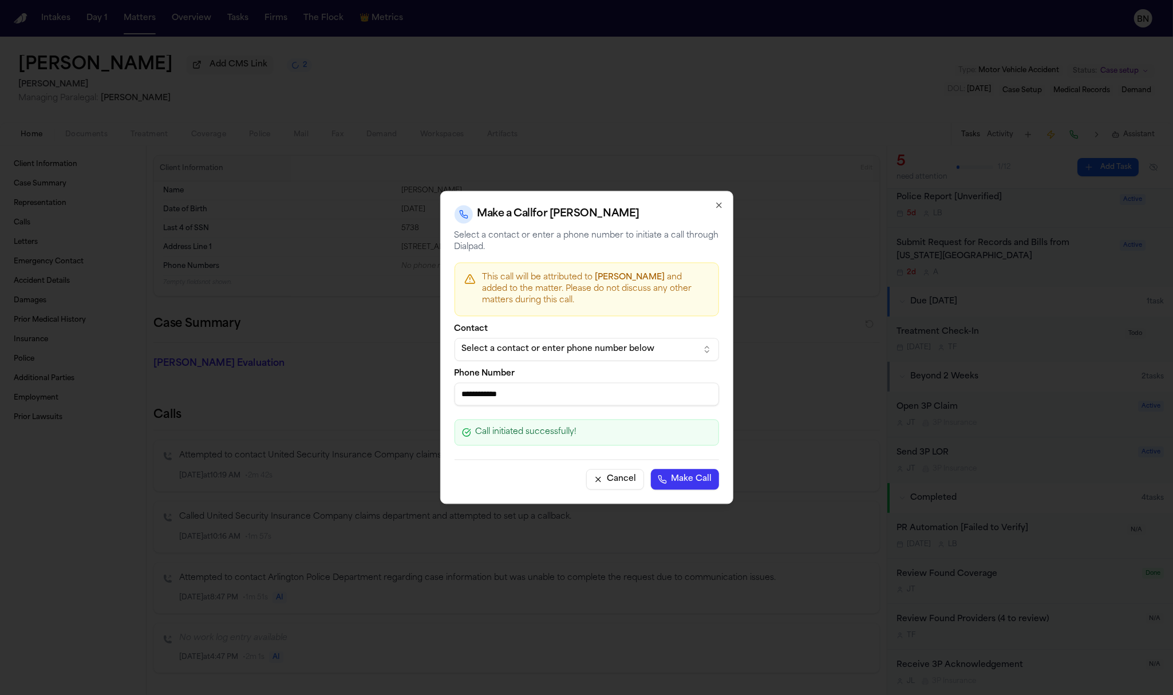
type input "**********"
click at [685, 476] on button "Make Call" at bounding box center [685, 480] width 68 height 21
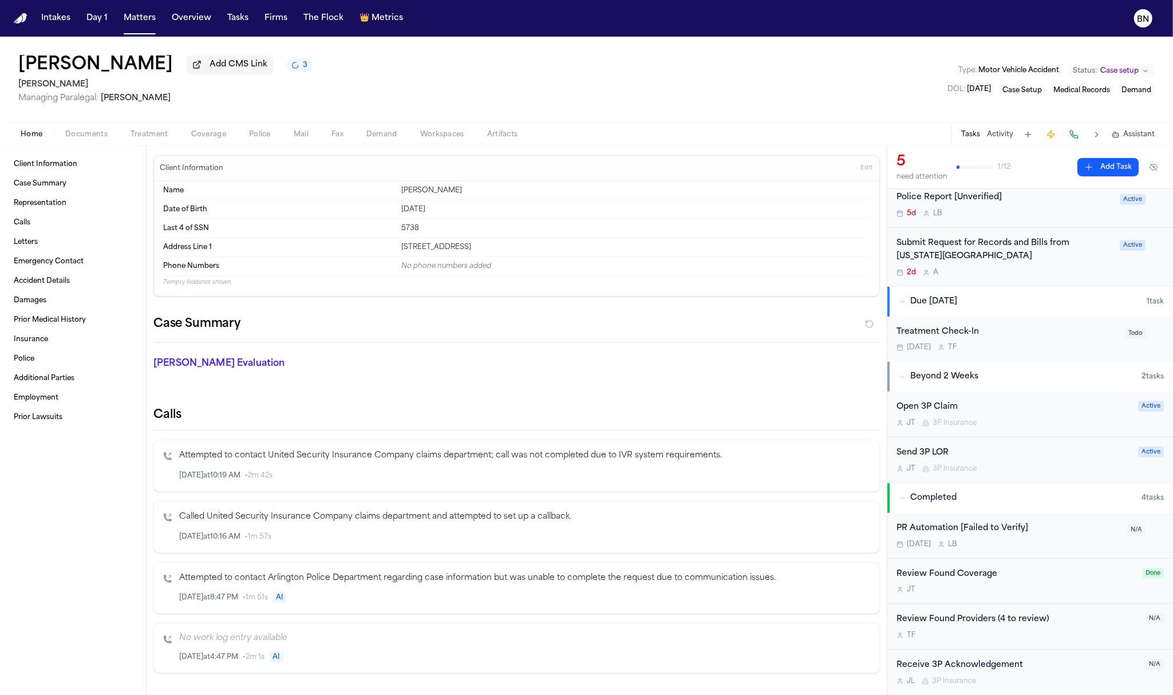
click at [211, 138] on span "Coverage" at bounding box center [208, 134] width 35 height 9
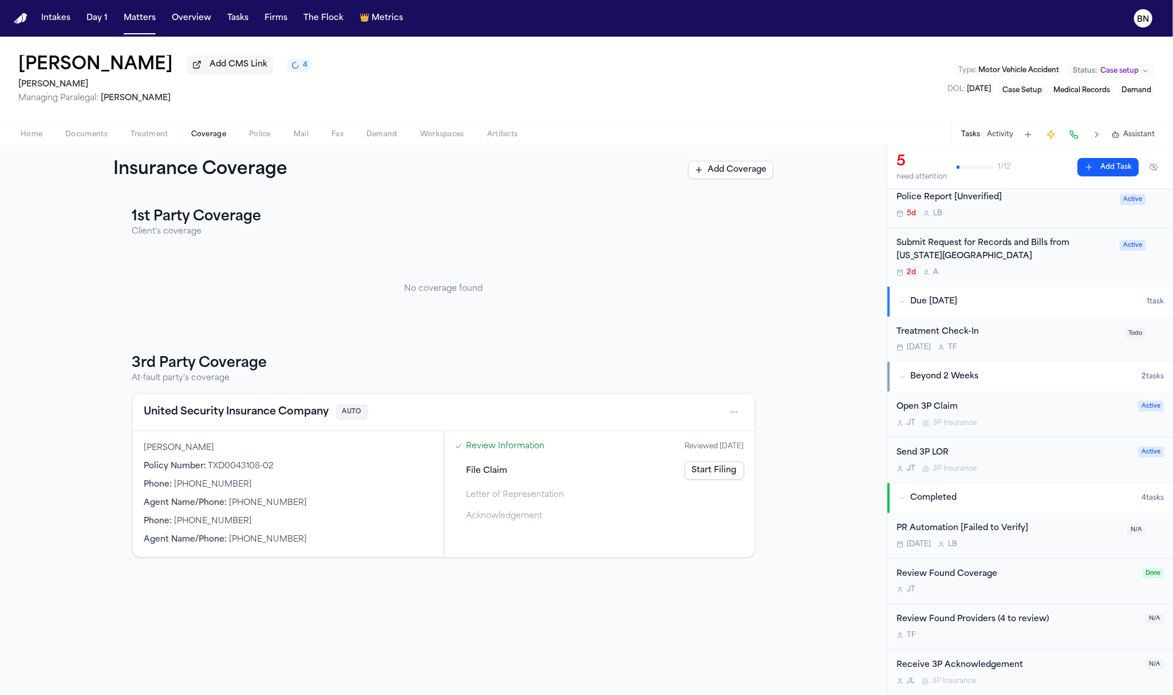
click at [233, 419] on button "United Security Insurance Company" at bounding box center [236, 412] width 185 height 16
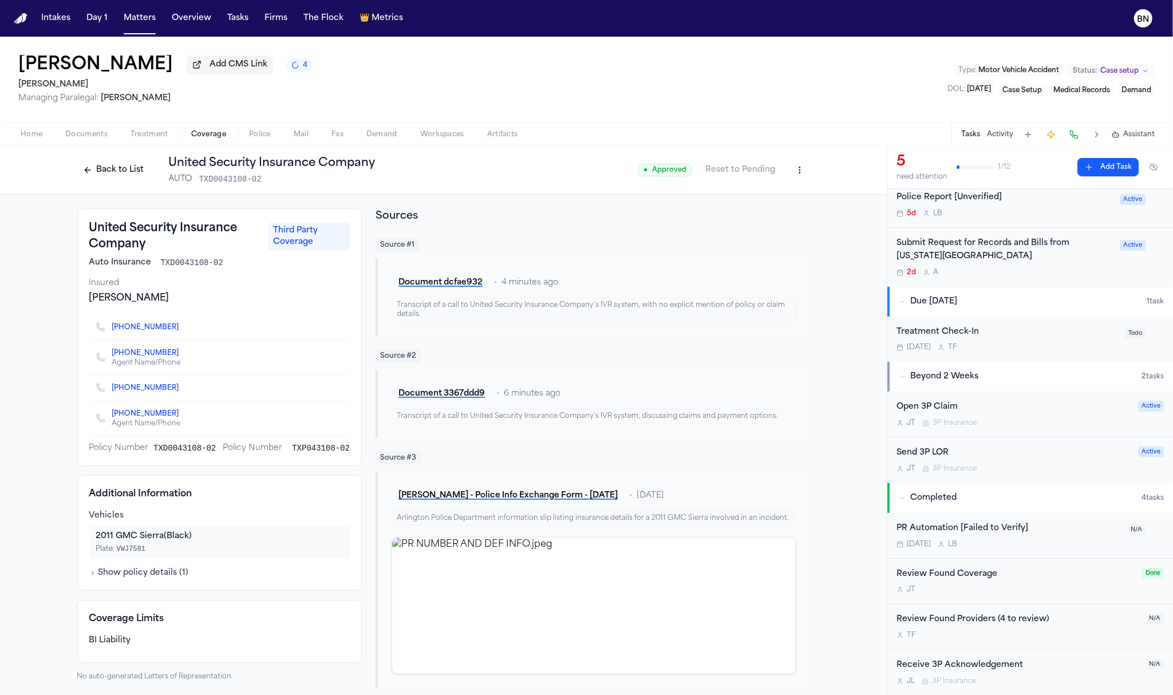
click at [1134, 503] on span "4 task s" at bounding box center [1153, 498] width 22 height 9
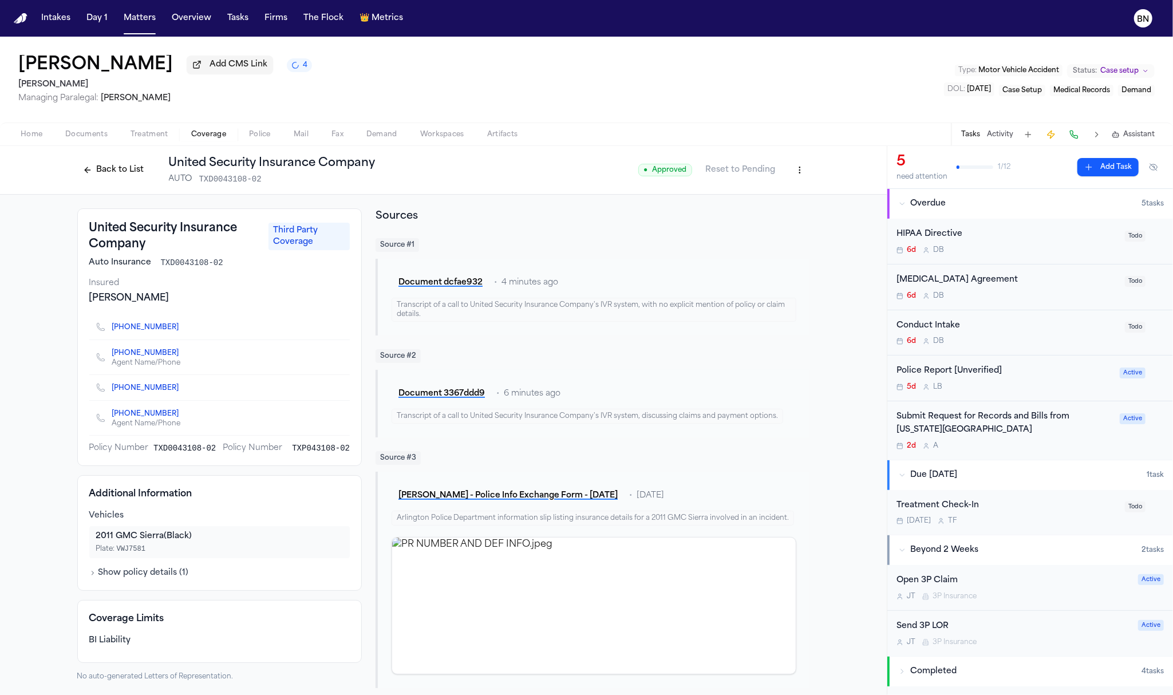
drag, startPoint x: 118, startPoint y: 330, endPoint x: 95, endPoint y: 332, distance: 22.9
click at [95, 332] on div "+1 (844) 281-1605" at bounding box center [219, 326] width 261 height 25
click at [1079, 137] on button at bounding box center [1074, 135] width 16 height 16
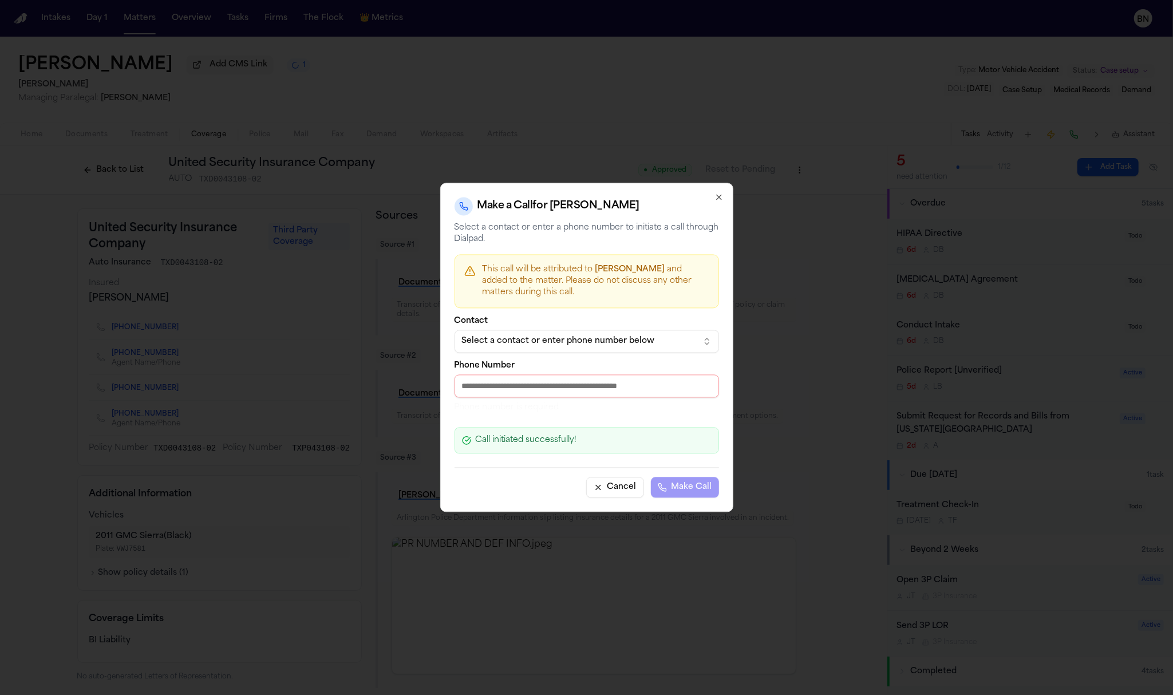
click at [558, 387] on input "Phone Number" at bounding box center [587, 386] width 265 height 23
paste input "**********"
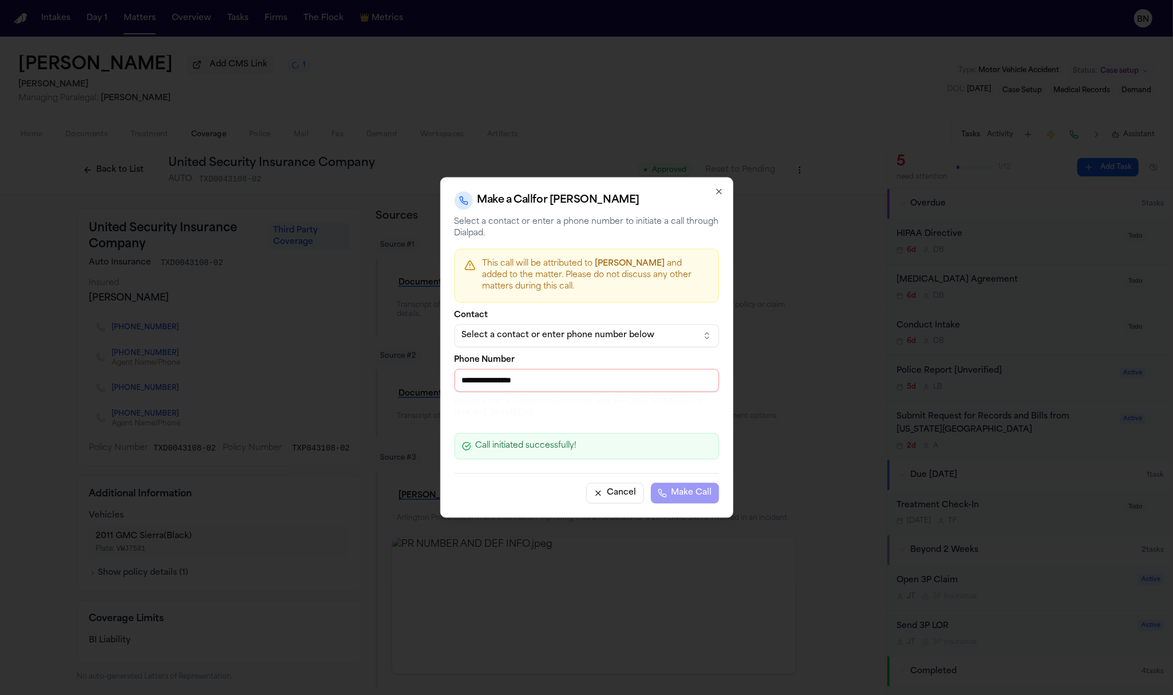
click at [602, 416] on p "Please enter a valid phone number (e.g. 303-217-0796 or +12025550123)" at bounding box center [587, 408] width 265 height 23
drag, startPoint x: 471, startPoint y: 385, endPoint x: 418, endPoint y: 376, distance: 54.0
click at [418, 376] on body "Intakes Day 1 Matters Overview Tasks Firms The Flock 👑 Metrics BN Jordan Butts …" at bounding box center [586, 347] width 1173 height 695
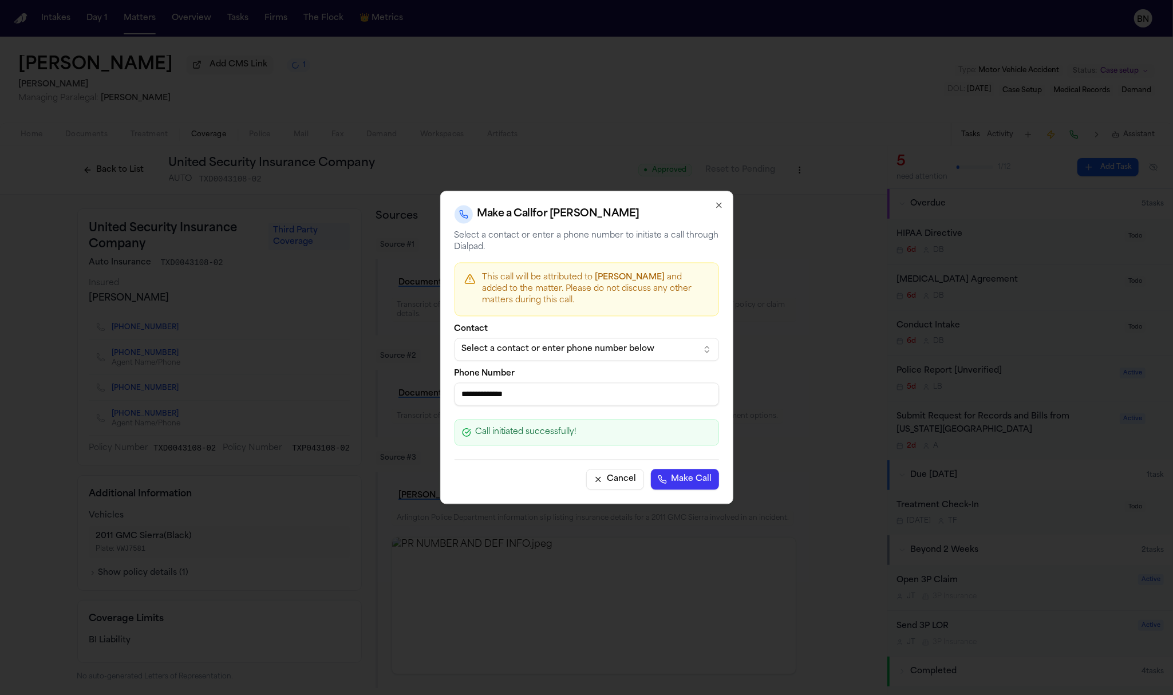
type input "**********"
click at [683, 485] on button "Make Call" at bounding box center [685, 480] width 68 height 21
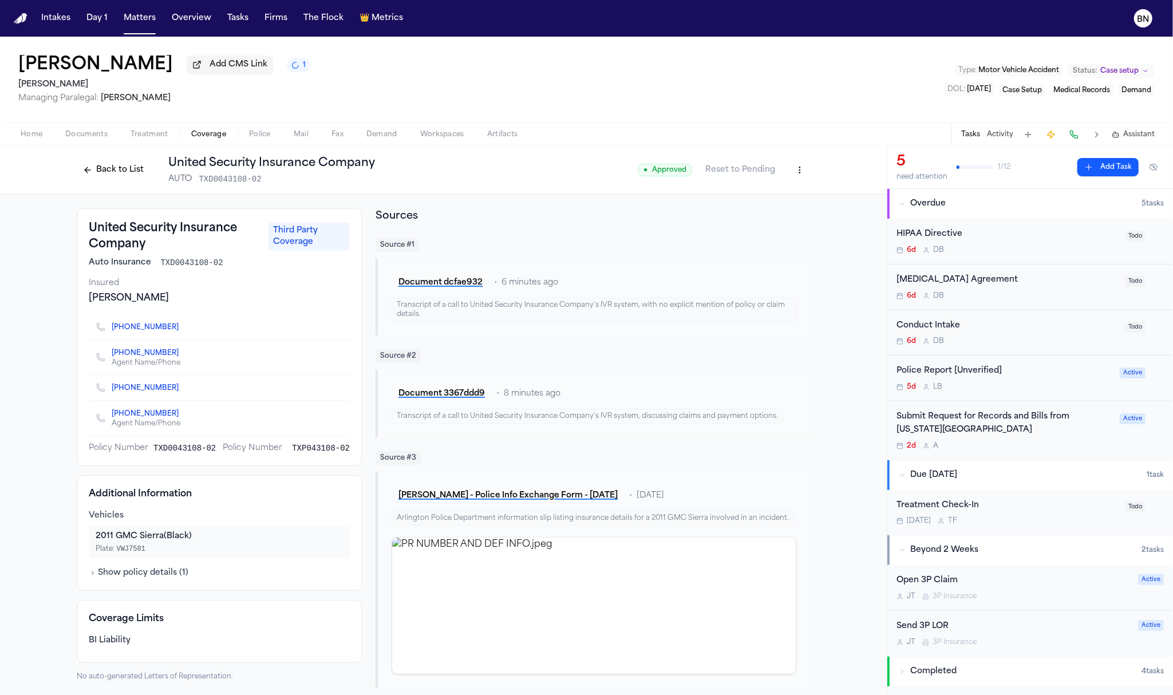
click at [1069, 137] on button at bounding box center [1074, 135] width 16 height 16
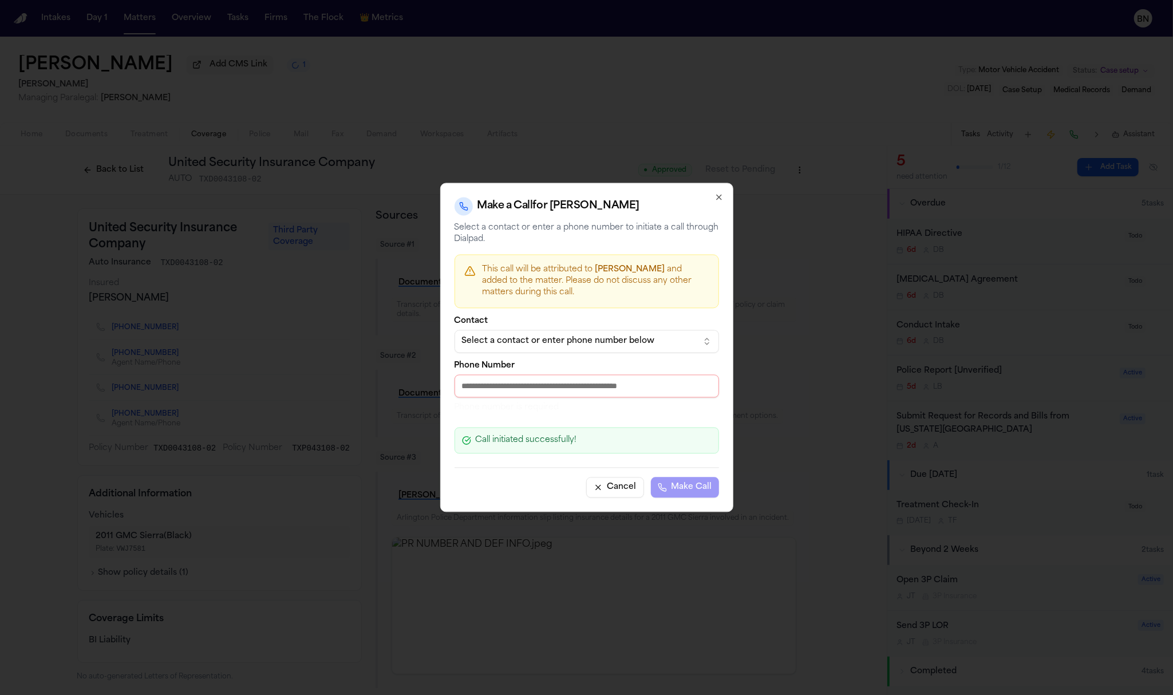
click at [571, 393] on input "Phone Number" at bounding box center [587, 386] width 265 height 23
paste input "**********"
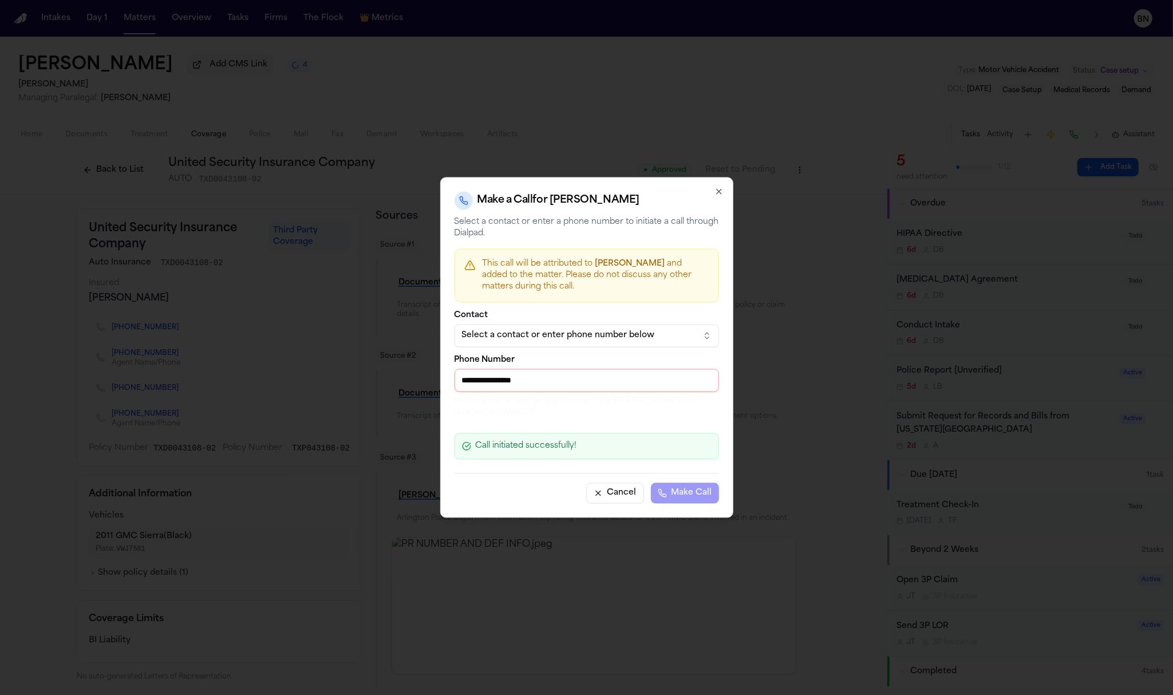
click at [602, 381] on input "**********" at bounding box center [587, 380] width 265 height 23
paste input "tel"
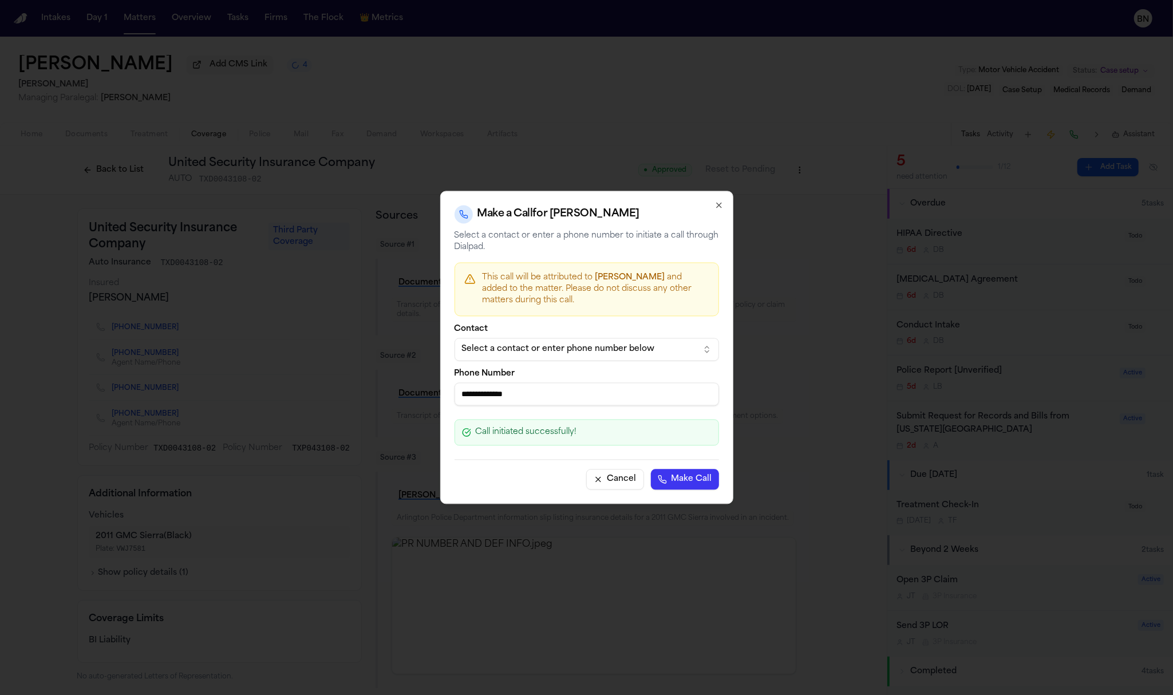
type input "**********"
click at [675, 481] on button "Make Call" at bounding box center [685, 480] width 68 height 21
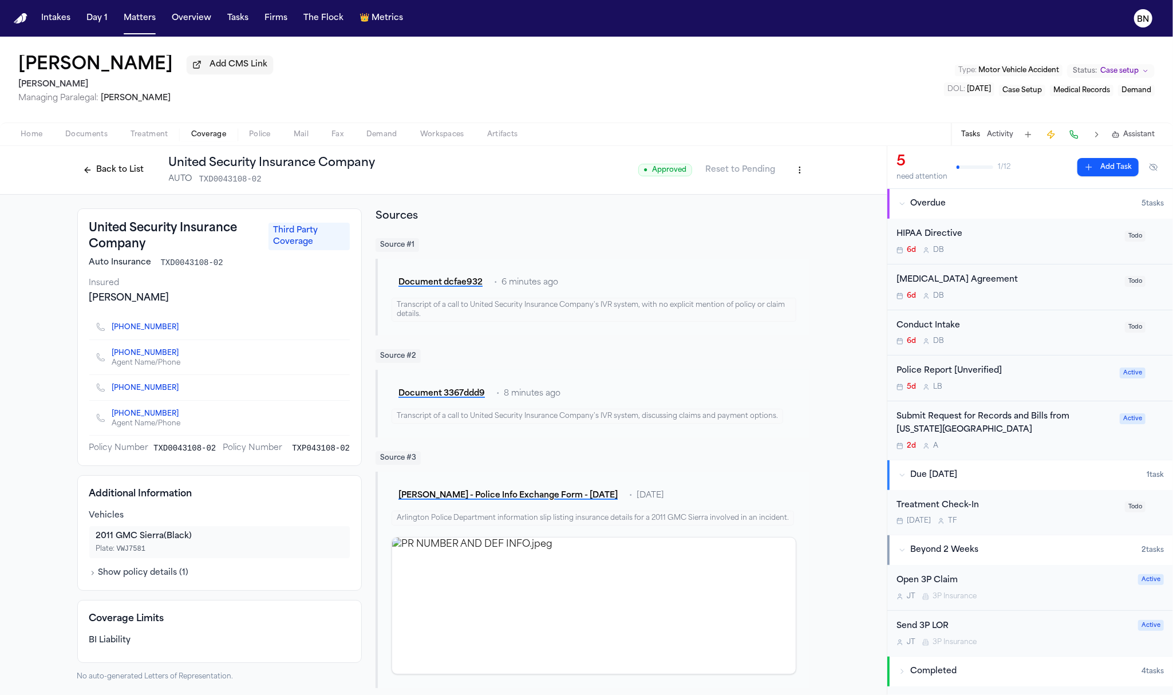
click at [1076, 131] on button at bounding box center [1074, 135] width 16 height 16
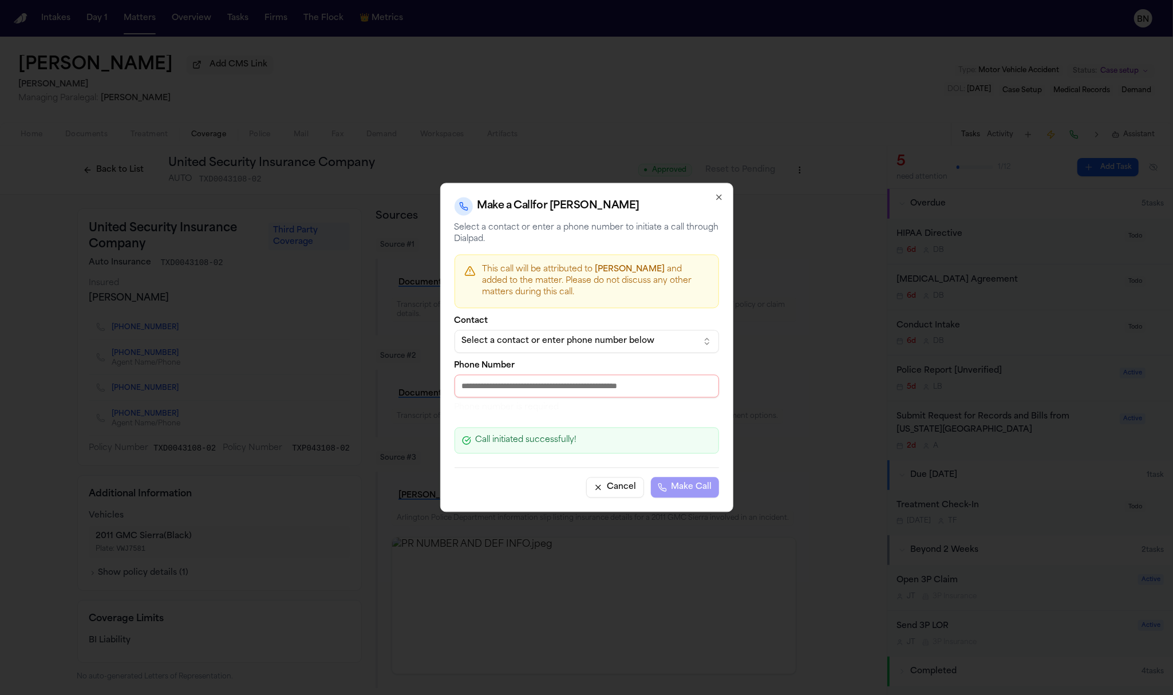
click at [664, 382] on input "Phone Number" at bounding box center [587, 386] width 265 height 23
paste input "**********"
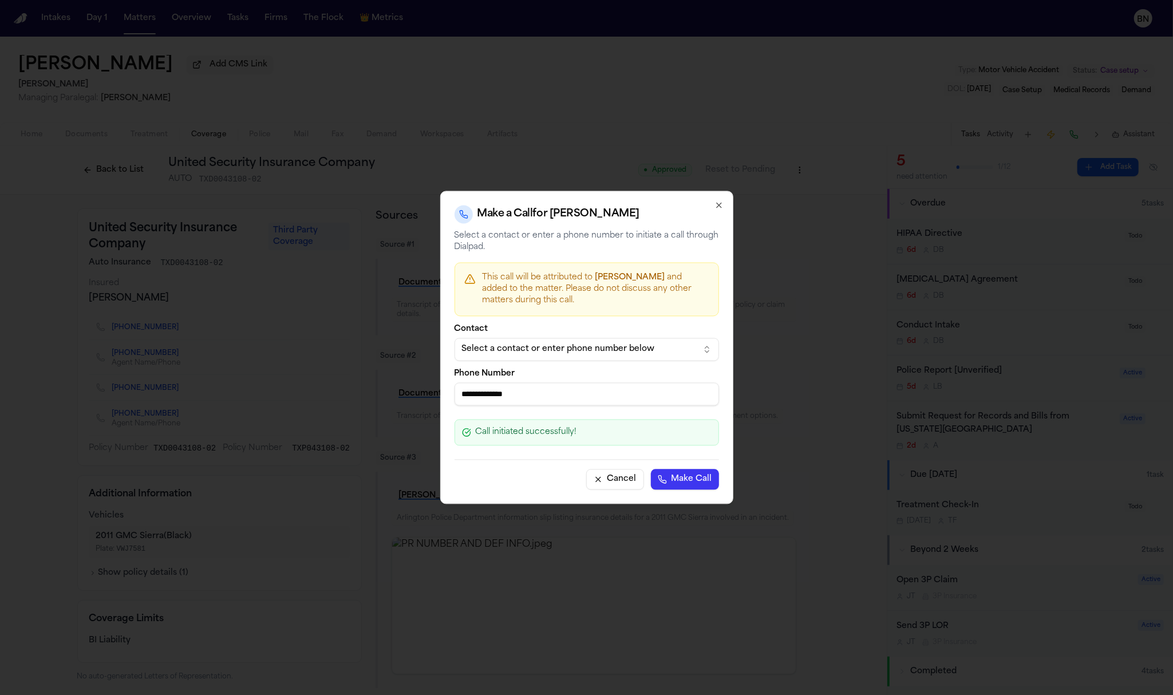
type input "**********"
click at [695, 474] on button "Make Call" at bounding box center [685, 480] width 68 height 21
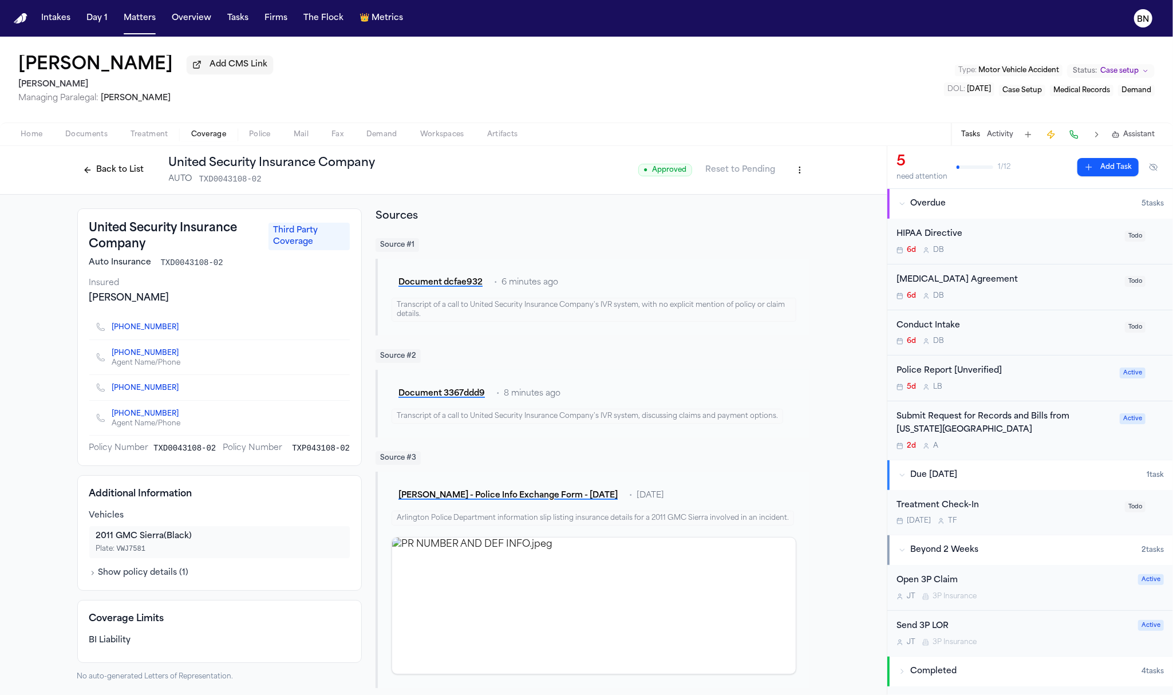
click at [34, 139] on span "Home" at bounding box center [32, 134] width 22 height 9
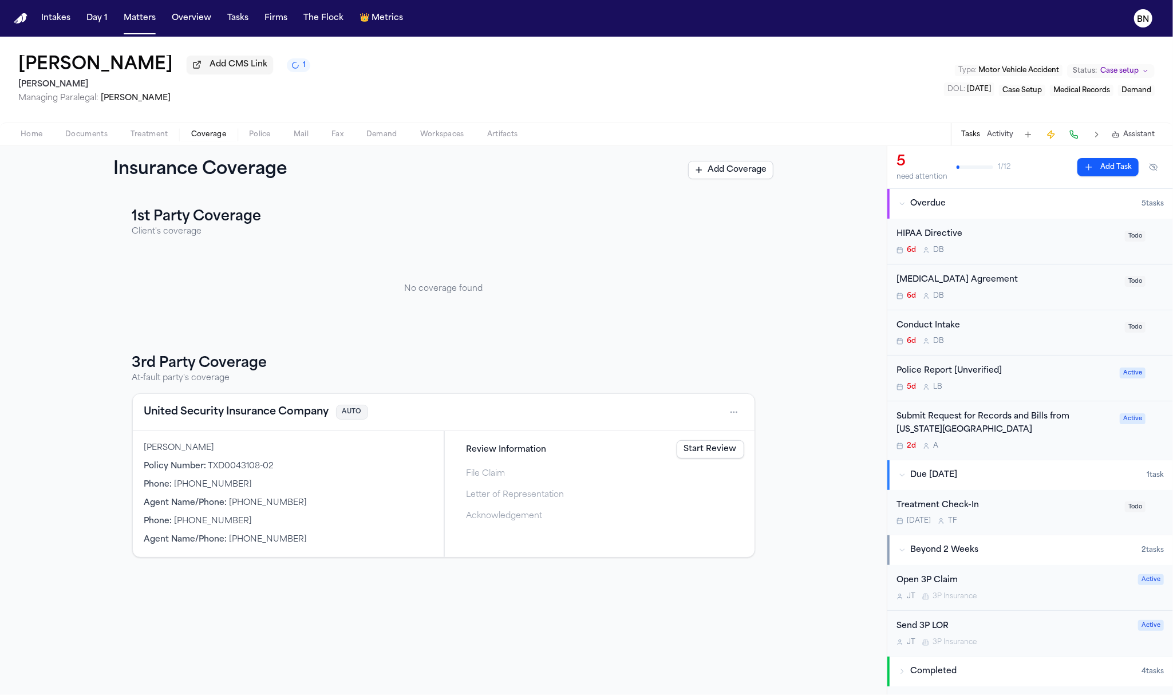
click at [205, 138] on span "Coverage" at bounding box center [208, 134] width 35 height 9
drag, startPoint x: 444, startPoint y: 396, endPoint x: 519, endPoint y: 373, distance: 79.0
click at [445, 375] on div "3rd Party Coverage At-fault party's coverage United Security Insurance Company …" at bounding box center [443, 456] width 623 height 203
click at [440, 363] on h3 "3rd Party Coverage" at bounding box center [443, 364] width 623 height 18
click at [1070, 136] on button at bounding box center [1074, 135] width 16 height 16
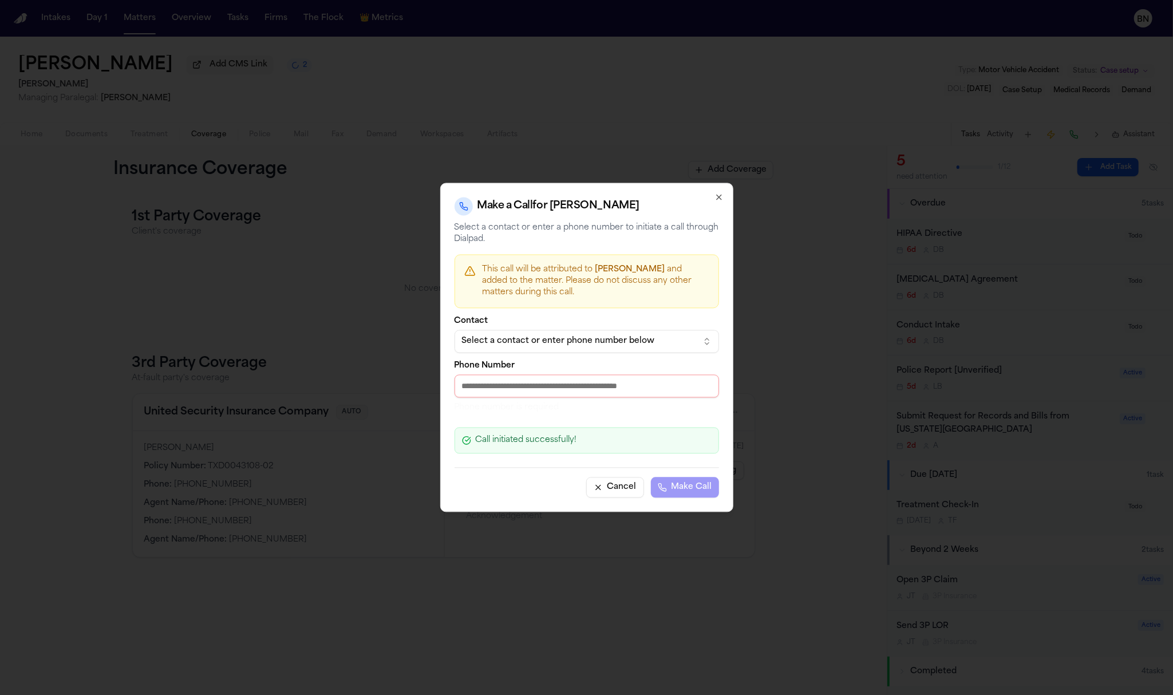
drag, startPoint x: 604, startPoint y: 389, endPoint x: 830, endPoint y: 432, distance: 229.7
click at [604, 389] on input "Phone Number" at bounding box center [587, 386] width 265 height 23
click at [616, 383] on input "Phone Number" at bounding box center [587, 386] width 265 height 23
paste input "**********"
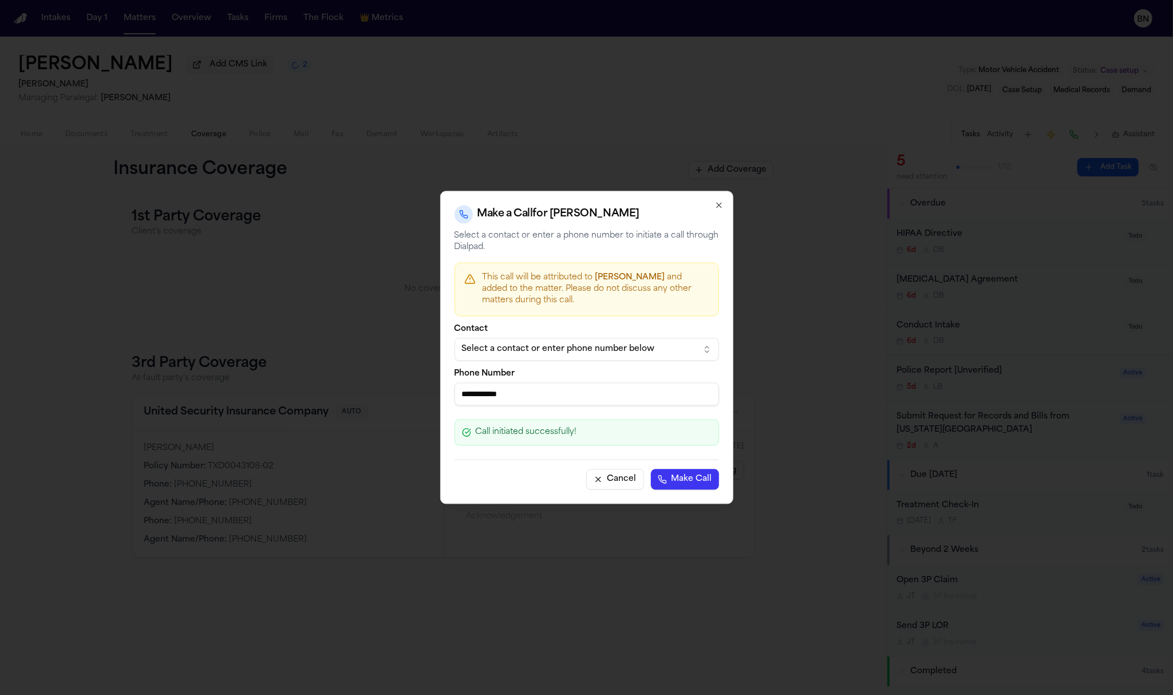
type input "**********"
click at [671, 472] on button "Make Call" at bounding box center [685, 480] width 68 height 21
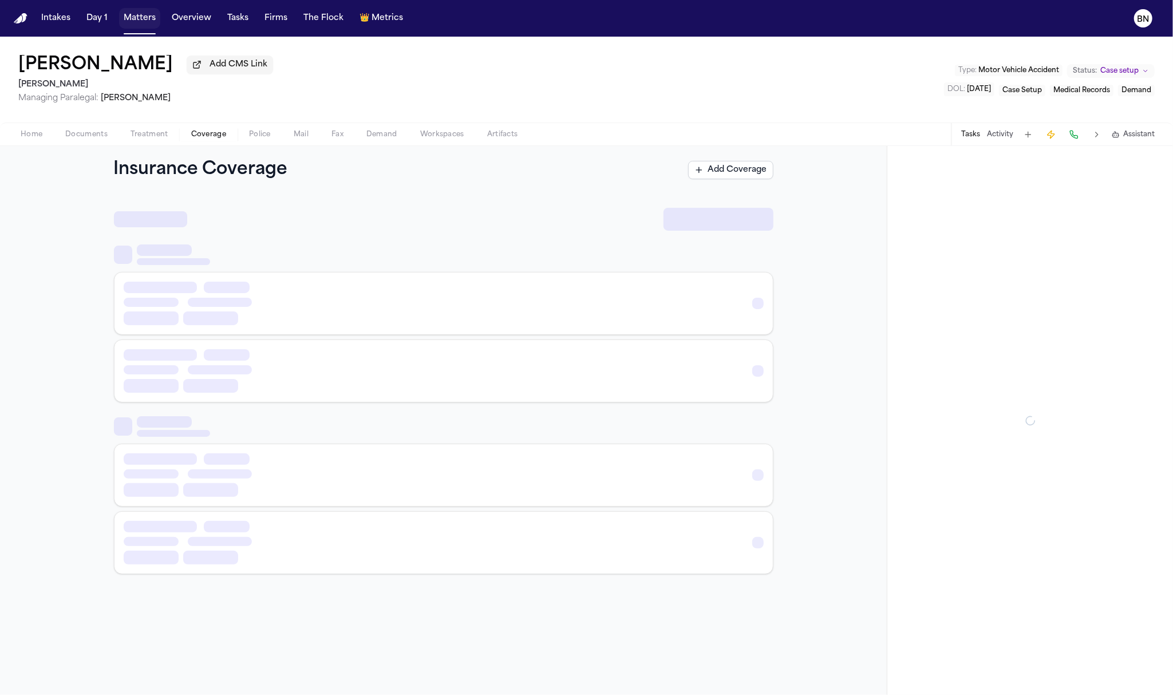
click at [127, 10] on button "Matters" at bounding box center [139, 18] width 41 height 21
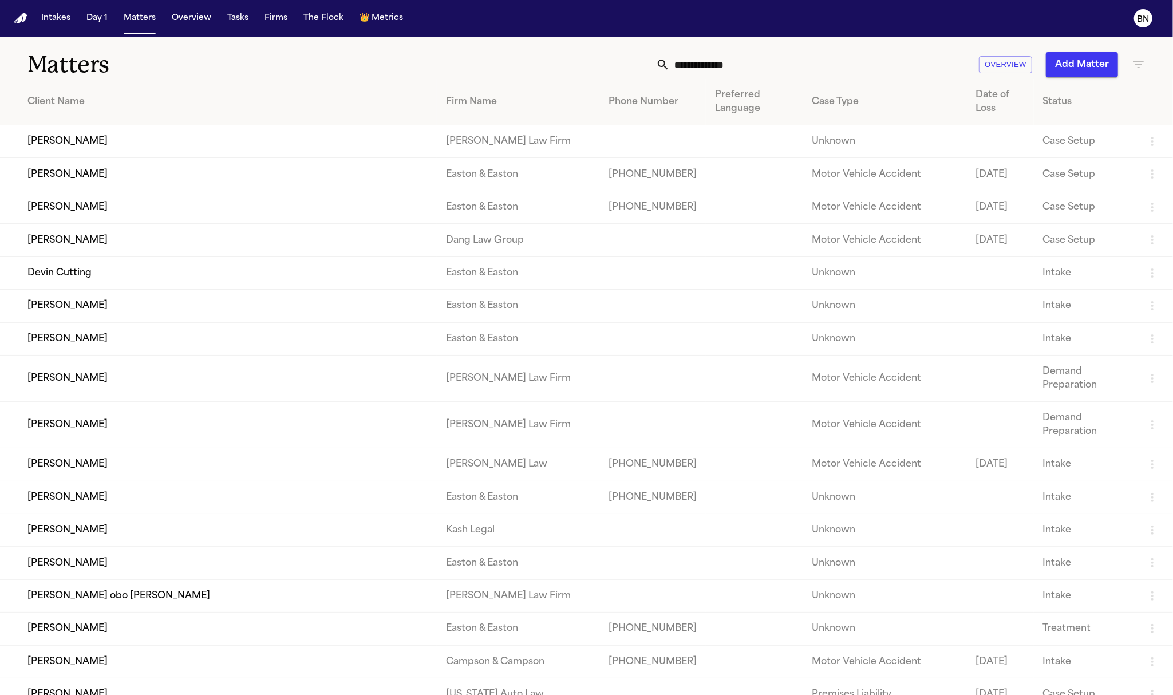
click at [775, 68] on input "text" at bounding box center [818, 64] width 296 height 25
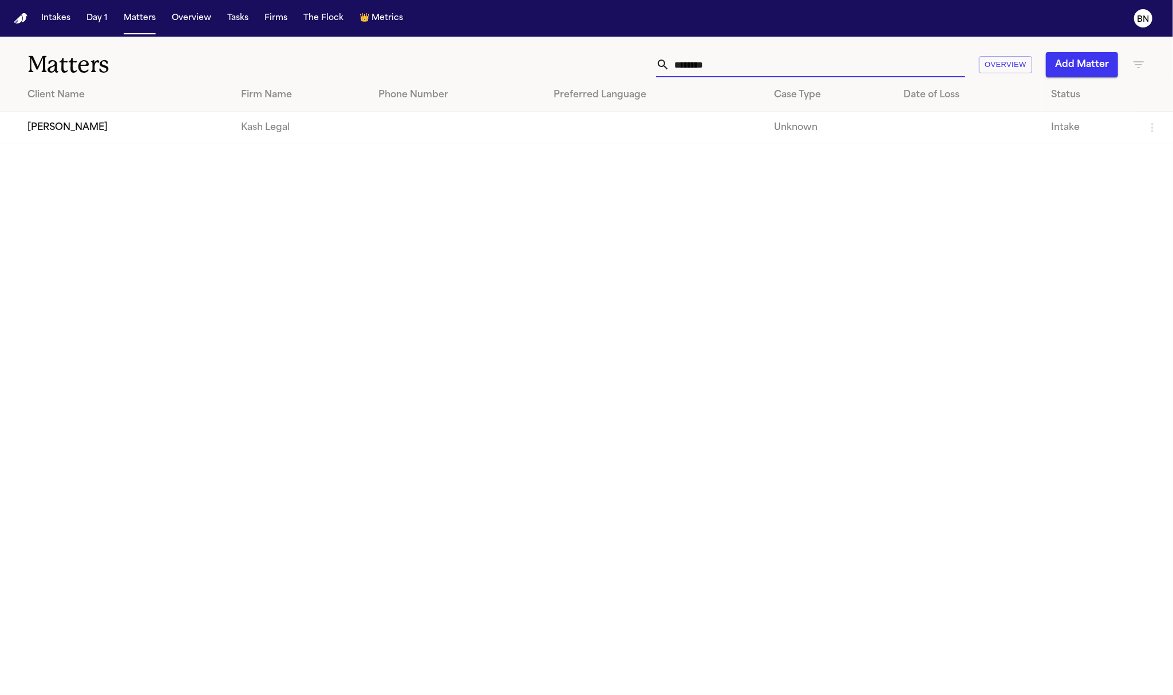
type input "********"
click at [83, 133] on td "[PERSON_NAME]" at bounding box center [116, 128] width 232 height 33
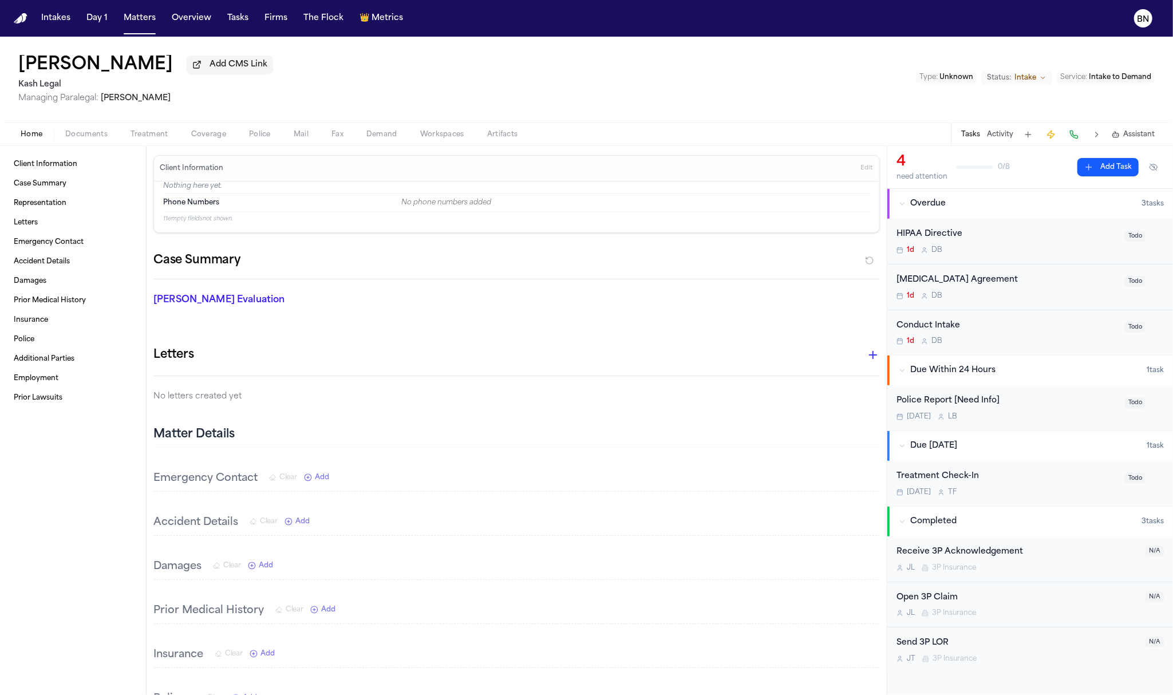
click at [90, 134] on span "Documents" at bounding box center [86, 134] width 42 height 9
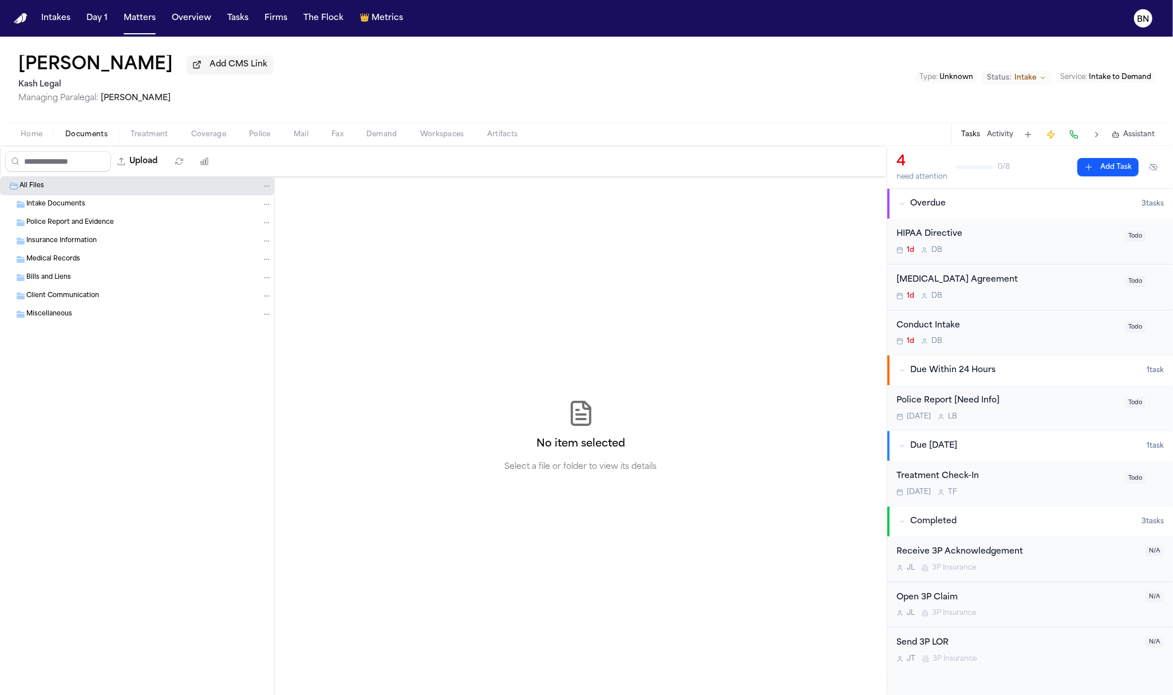
click at [25, 139] on span "Home" at bounding box center [32, 134] width 22 height 9
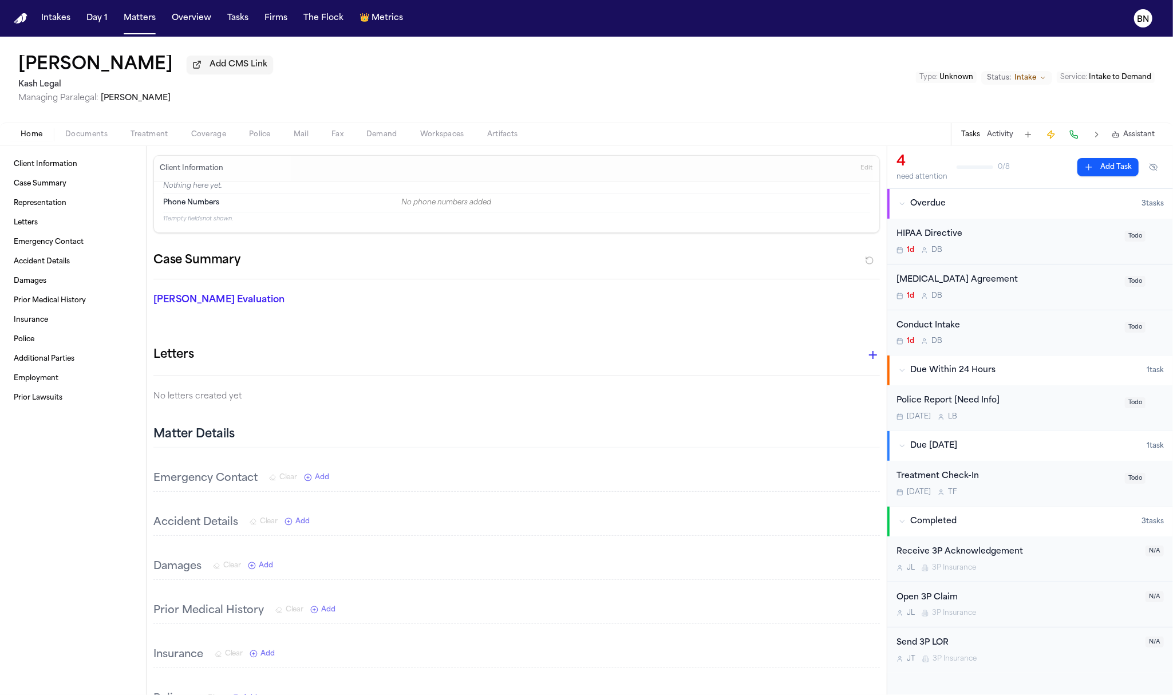
click at [69, 136] on span "Documents" at bounding box center [86, 134] width 42 height 9
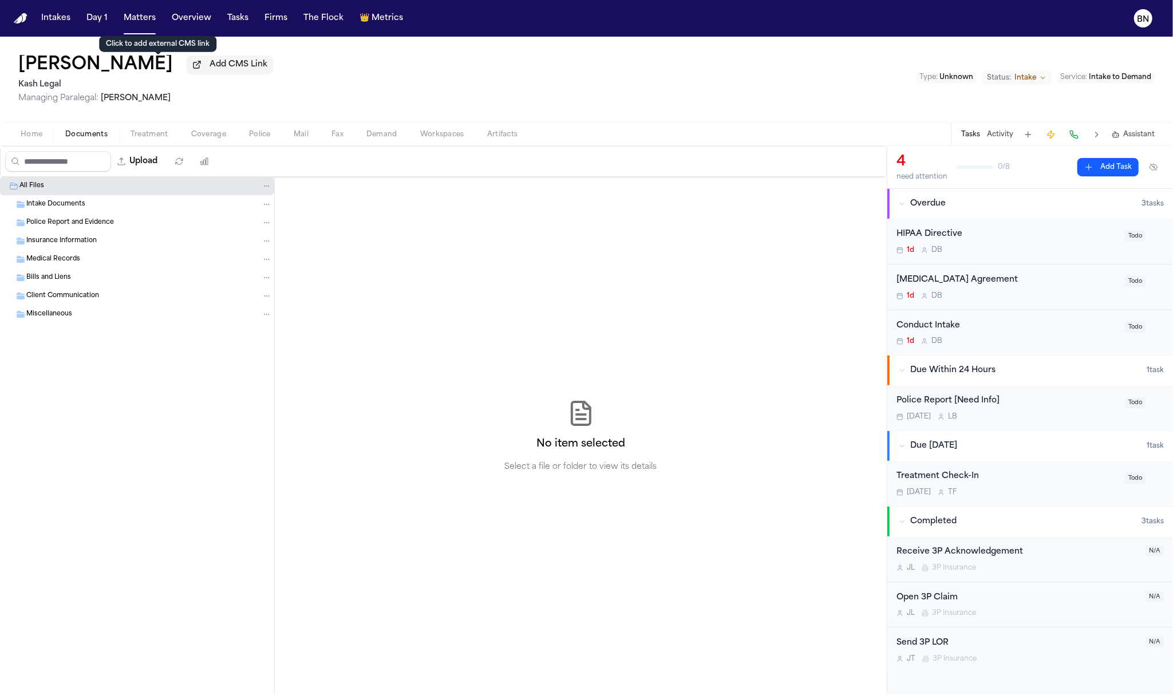
click at [210, 70] on span "Add CMS Link" at bounding box center [239, 64] width 58 height 11
type input "**********"
click at [334, 64] on button at bounding box center [342, 68] width 16 height 16
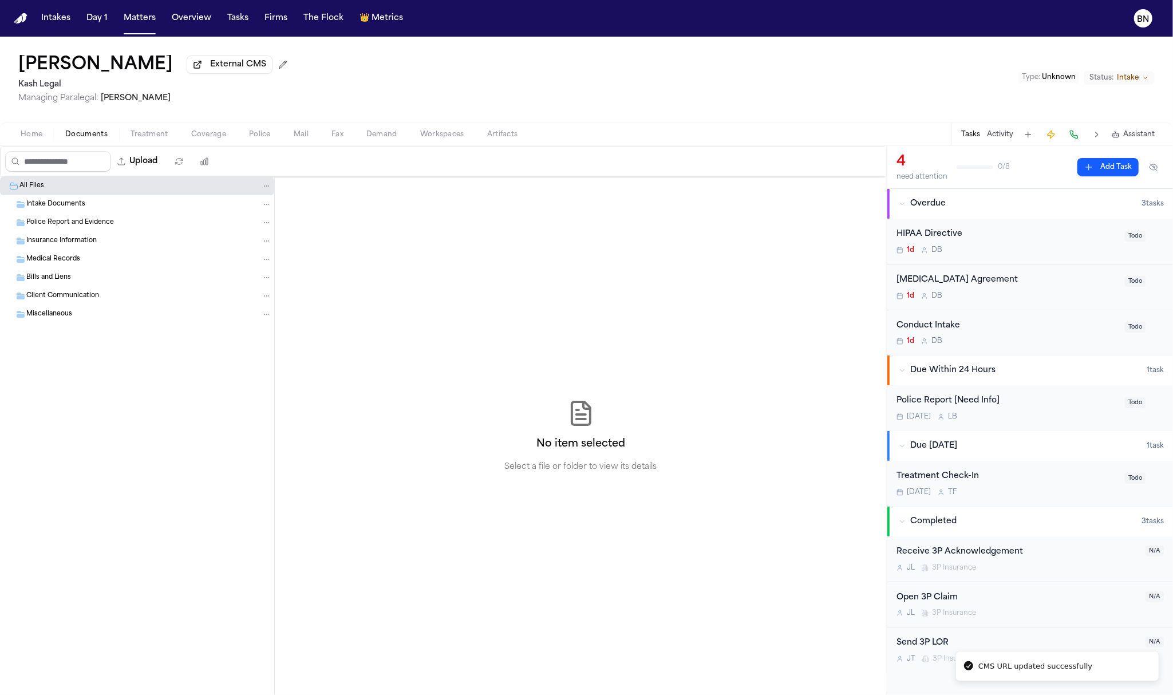
click at [19, 138] on button "Home" at bounding box center [31, 135] width 45 height 14
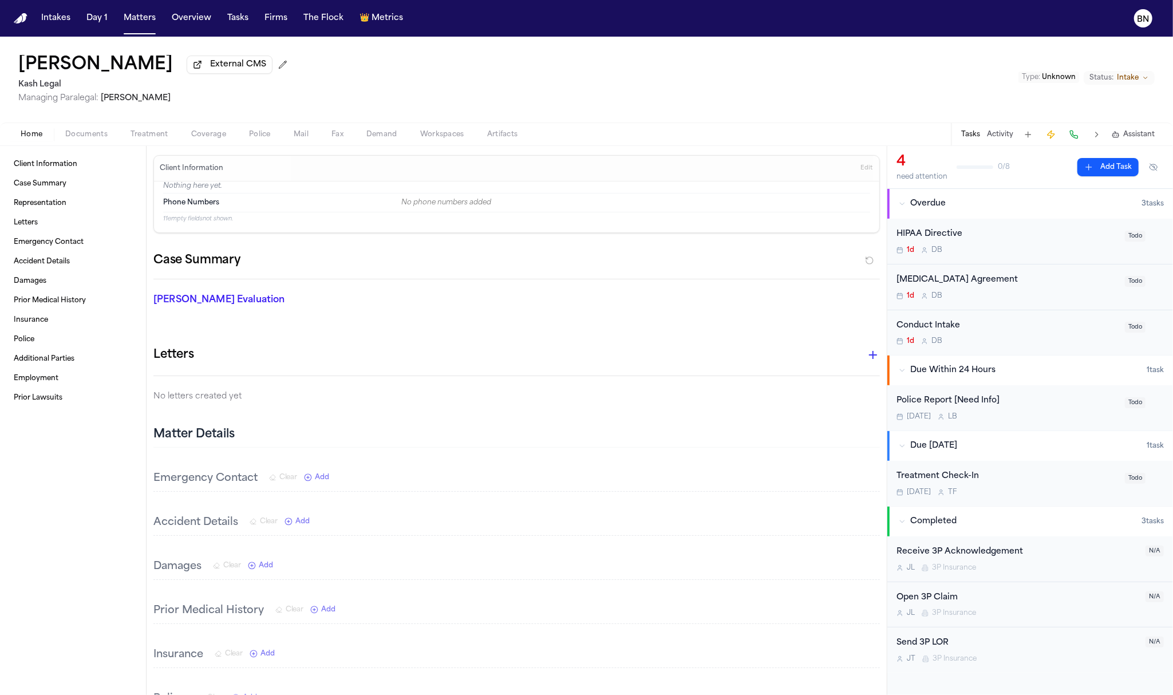
click at [85, 137] on span "Documents" at bounding box center [86, 134] width 42 height 9
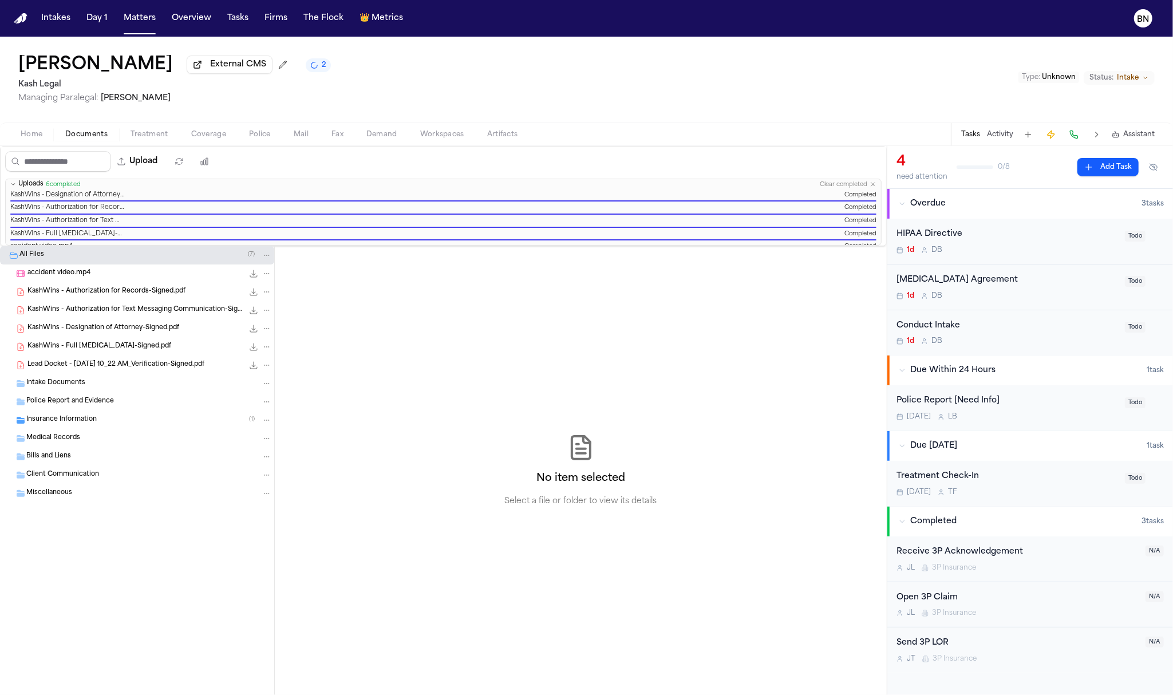
click at [204, 137] on span "Coverage" at bounding box center [208, 134] width 35 height 9
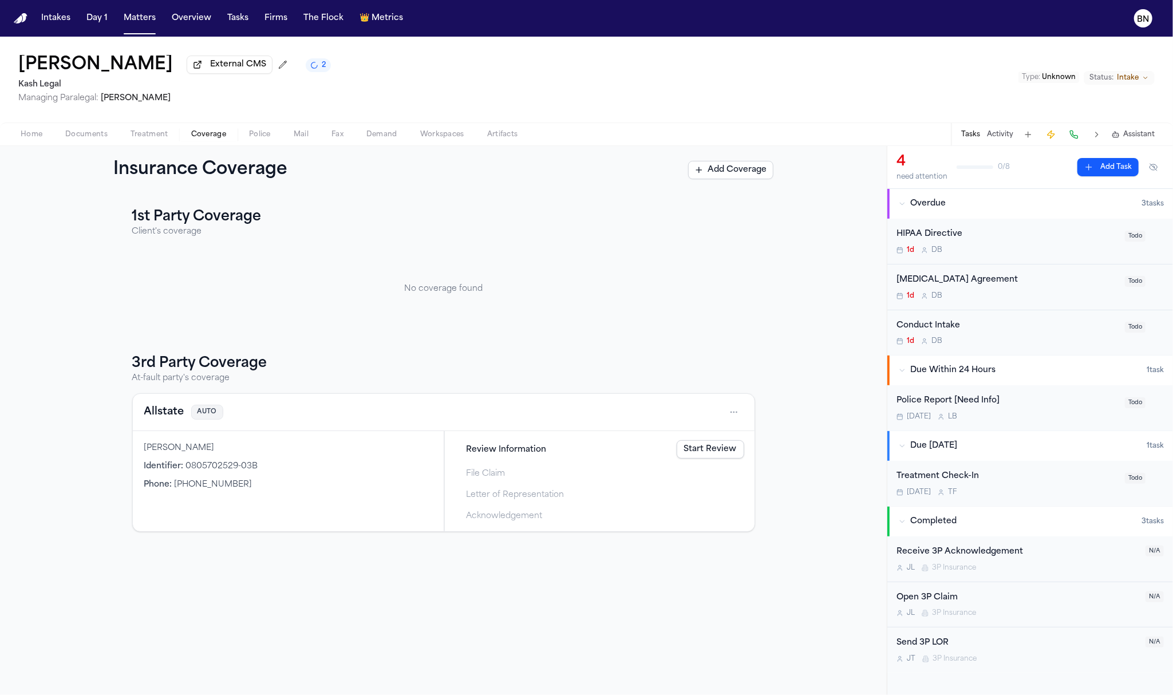
click at [86, 69] on h1 "[PERSON_NAME]" at bounding box center [95, 65] width 155 height 21
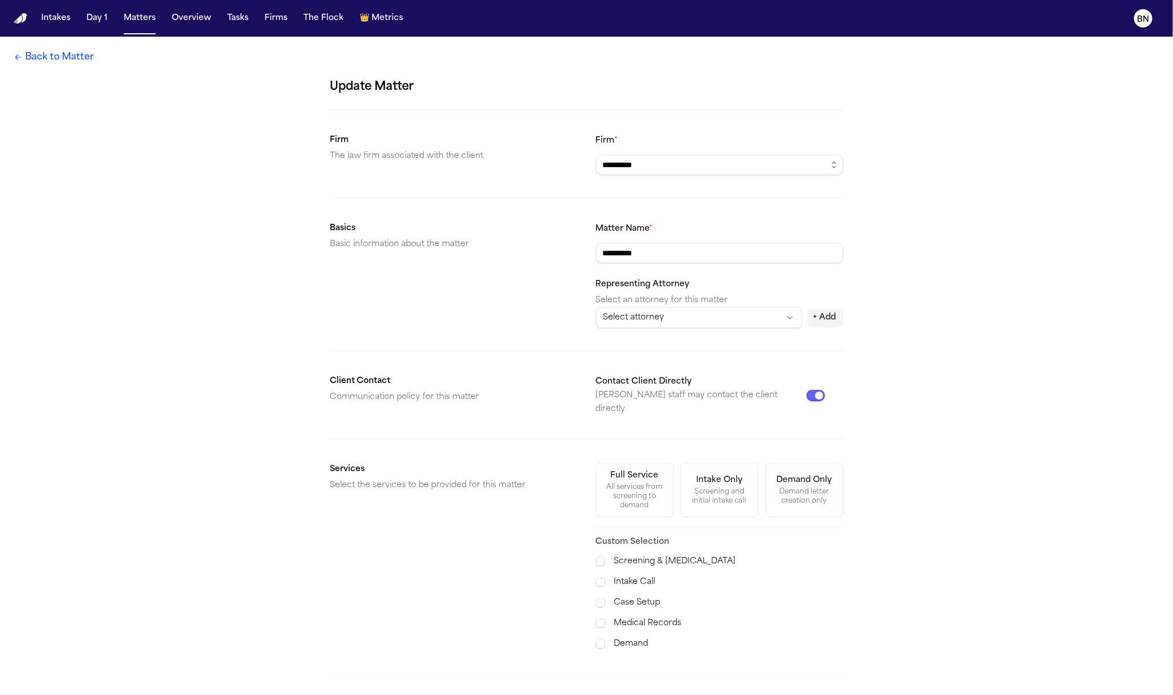
click at [89, 59] on link "Back to Matter" at bounding box center [54, 57] width 80 height 14
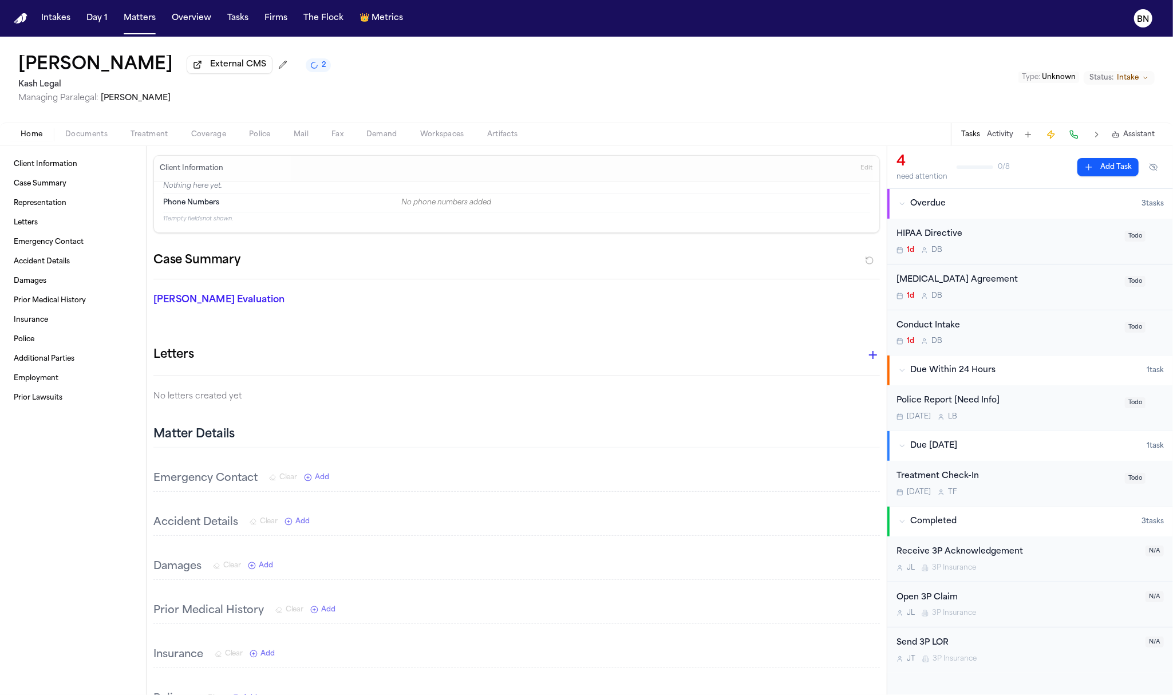
click at [861, 168] on span "Edit" at bounding box center [867, 168] width 12 height 8
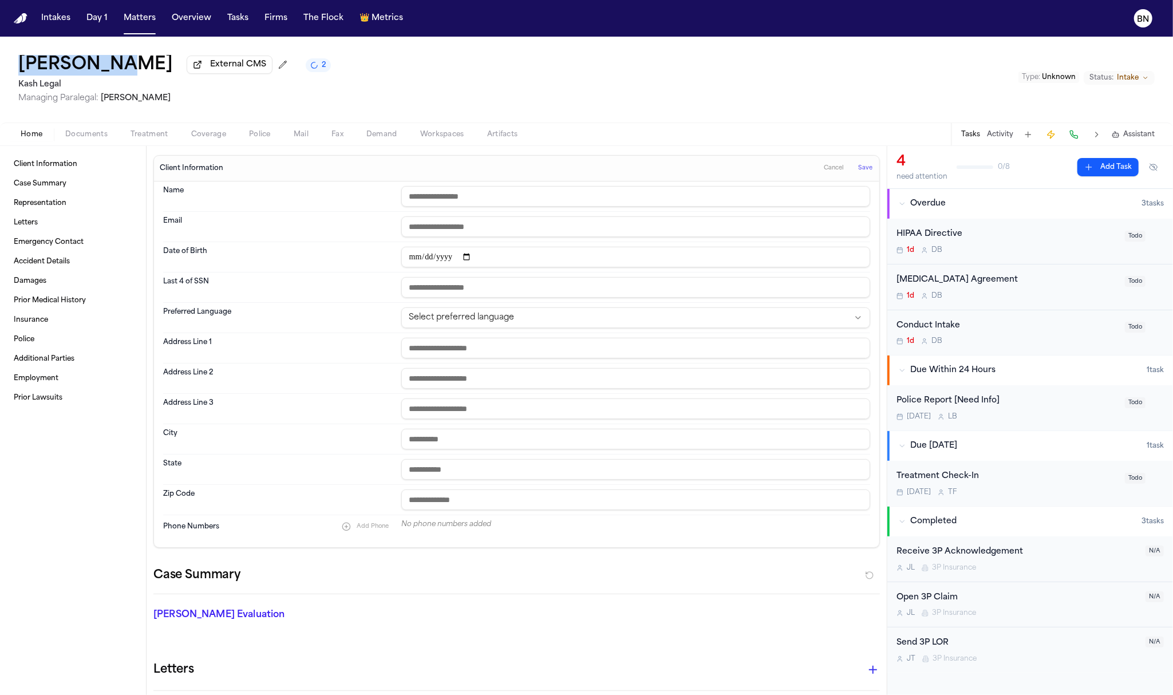
drag, startPoint x: 83, startPoint y: 69, endPoint x: 5, endPoint y: 60, distance: 78.4
click at [5, 60] on div "Erick Ruiz External CMS 2 Kash Legal Managing Paralegal: Thea Feeney Type : Unk…" at bounding box center [586, 80] width 1173 height 86
copy h1 "[PERSON_NAME]"
click at [563, 194] on input "text" at bounding box center [635, 196] width 469 height 21
click at [560, 190] on input "text" at bounding box center [635, 196] width 469 height 21
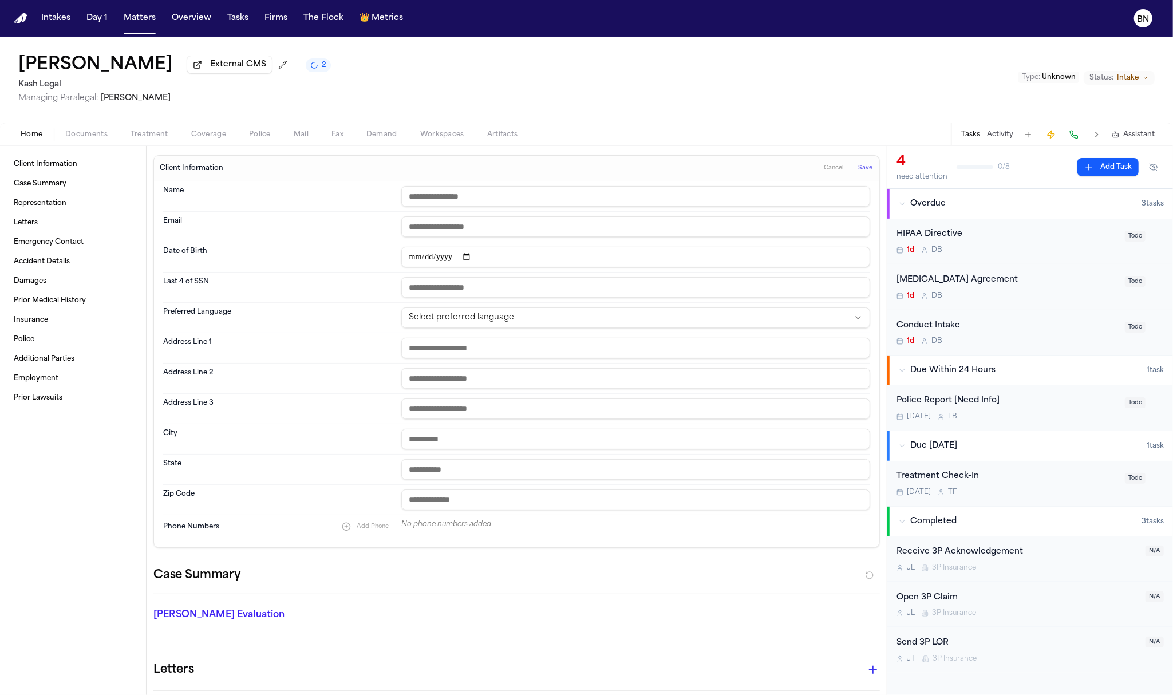
paste input "**********"
type input "**********"
drag, startPoint x: 365, startPoint y: 529, endPoint x: 391, endPoint y: 532, distance: 25.4
click at [365, 529] on span "Add Phone" at bounding box center [373, 526] width 32 height 7
click at [492, 541] on div "Phone Numbers Add Phone" at bounding box center [516, 527] width 707 height 25
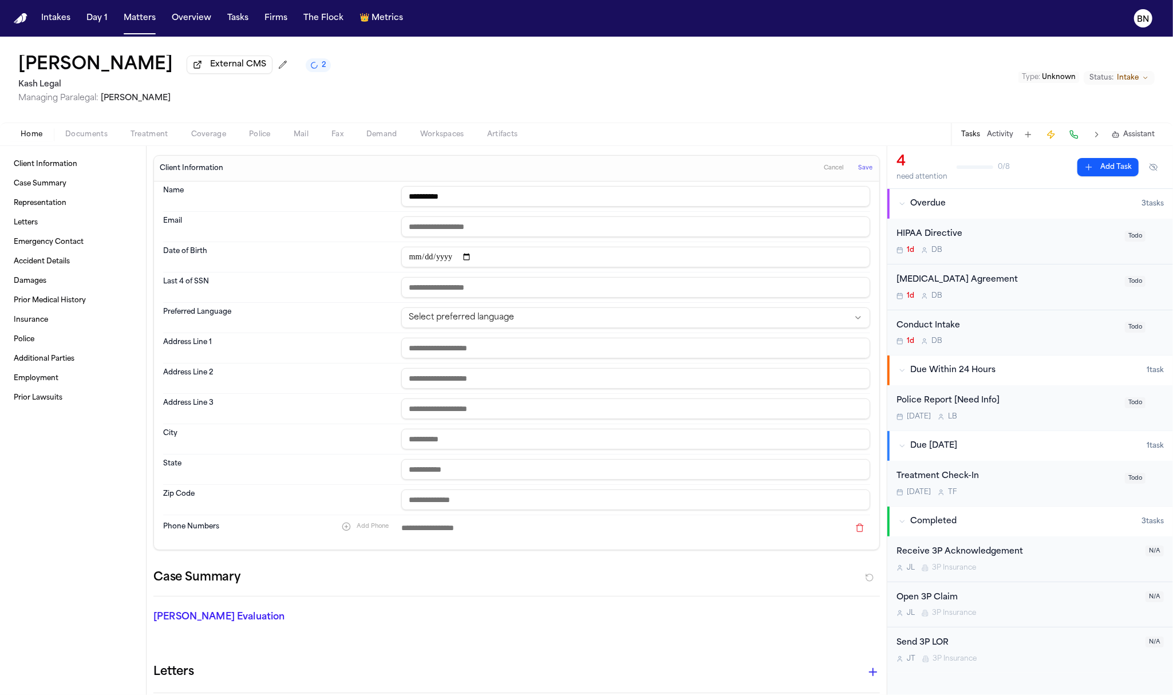
click at [491, 536] on input at bounding box center [625, 528] width 448 height 16
paste input "**********"
drag, startPoint x: 456, startPoint y: 534, endPoint x: 348, endPoint y: 531, distance: 107.7
click at [348, 531] on div "**********" at bounding box center [516, 527] width 707 height 25
click at [395, 536] on div "**********" at bounding box center [516, 527] width 707 height 25
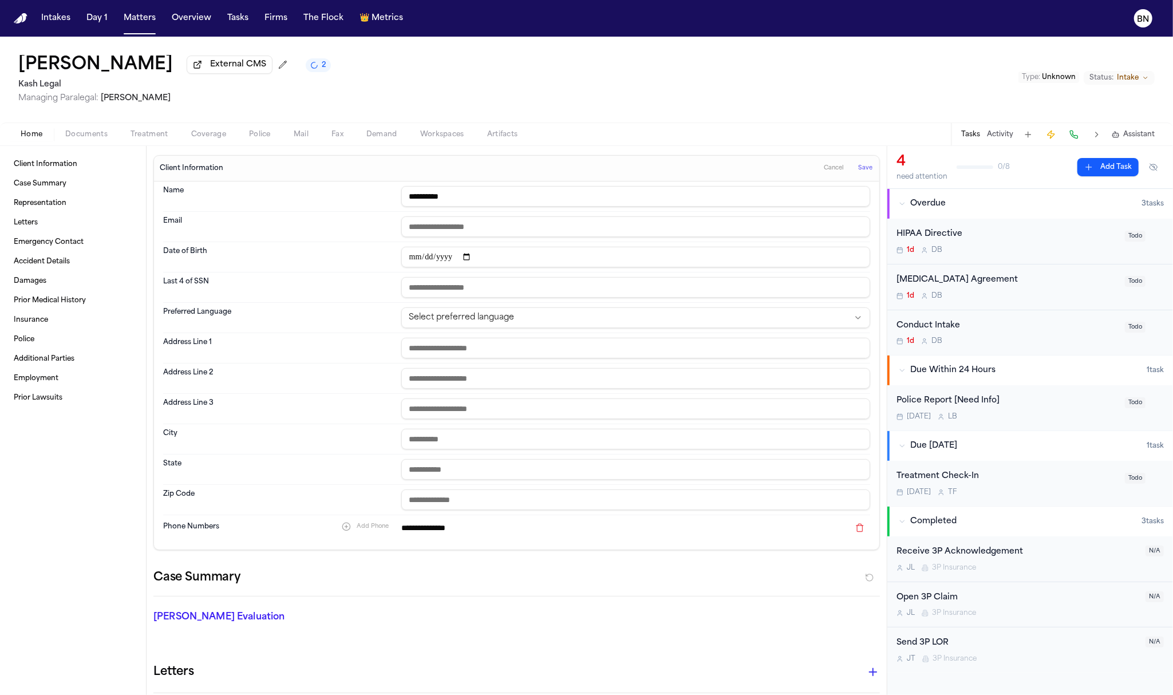
click at [401, 535] on input "**********" at bounding box center [625, 528] width 448 height 16
type input "**********"
click at [493, 234] on input "email" at bounding box center [635, 226] width 469 height 21
paste input "**********"
type input "**********"
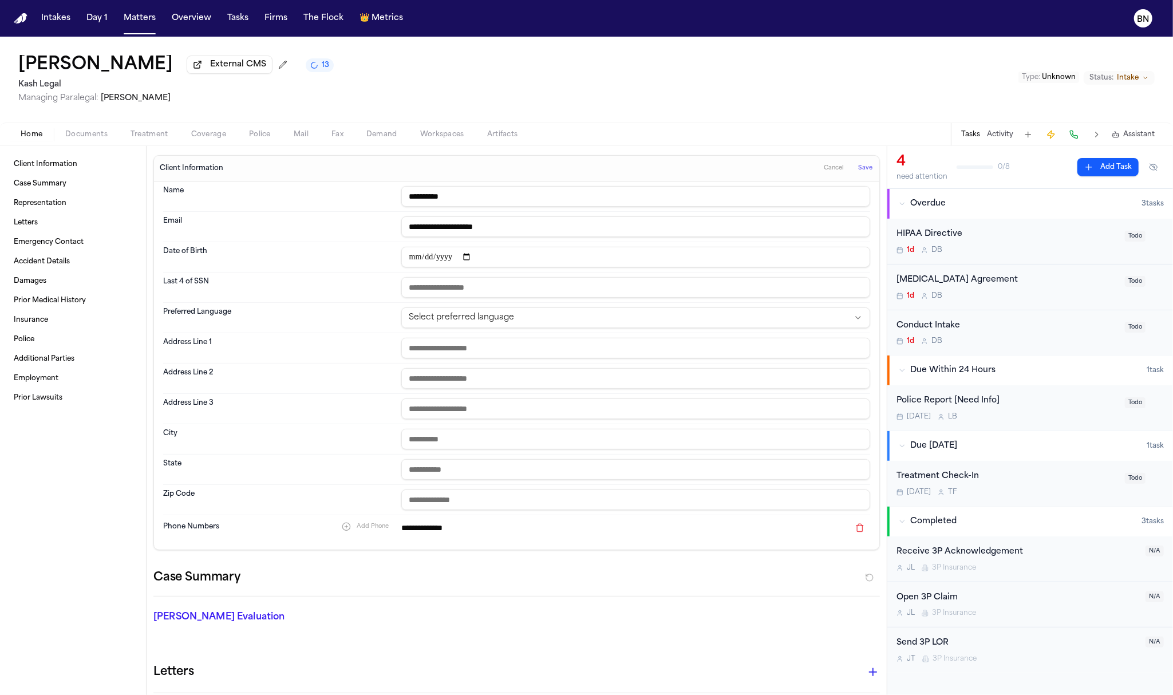
click at [441, 356] on input "text" at bounding box center [635, 348] width 469 height 21
paste input "**********"
type input "**********"
click at [494, 505] on input "text" at bounding box center [635, 500] width 469 height 21
paste input "*****"
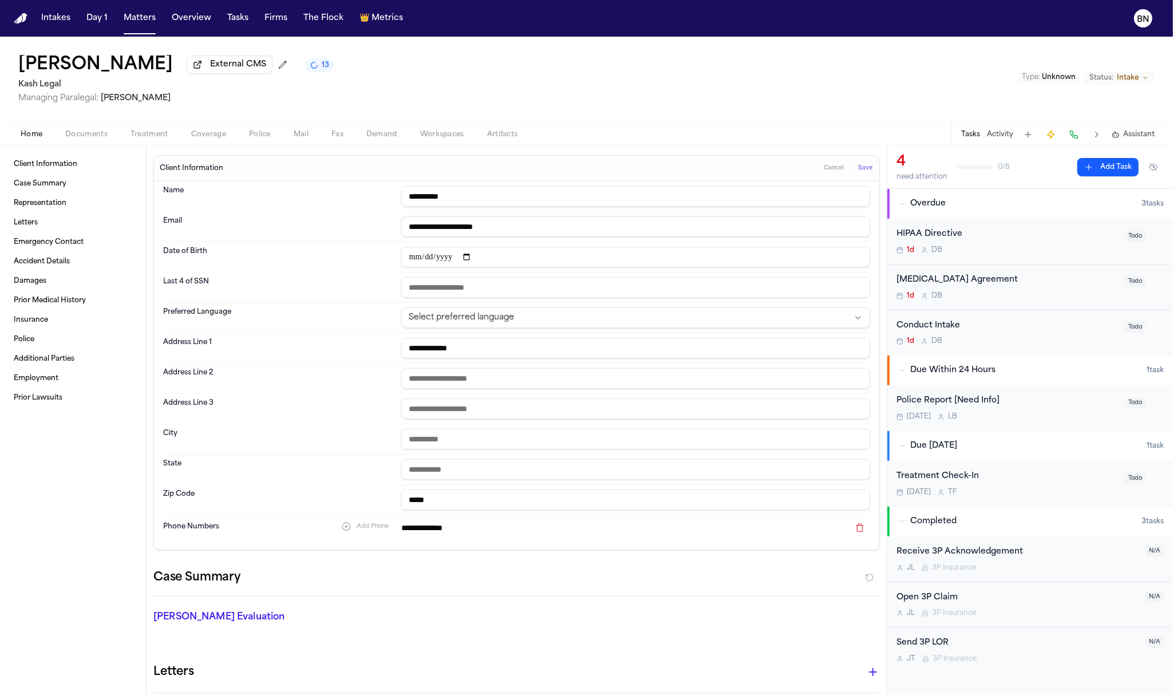
type input "*****"
click at [463, 447] on input "text" at bounding box center [635, 439] width 469 height 21
paste input "**********"
type input "**********"
click at [597, 471] on input "text" at bounding box center [635, 469] width 469 height 21
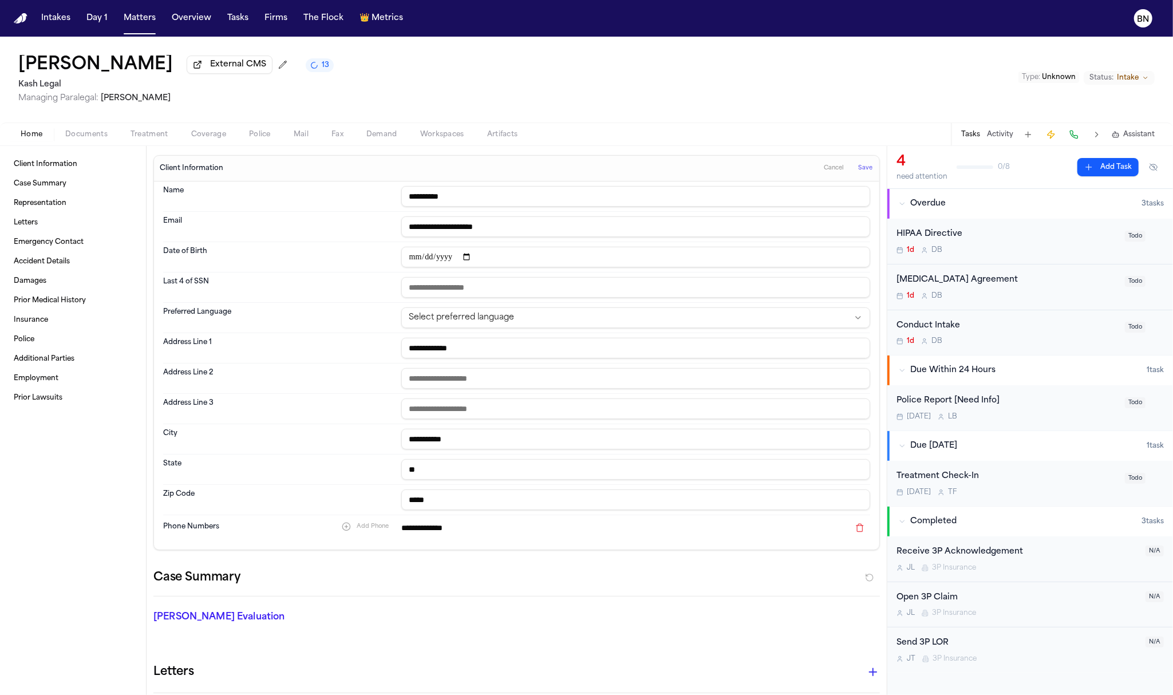
type input "**"
click at [409, 260] on input "date" at bounding box center [635, 257] width 469 height 21
type input "**********"
click at [861, 172] on span "Save" at bounding box center [865, 168] width 14 height 8
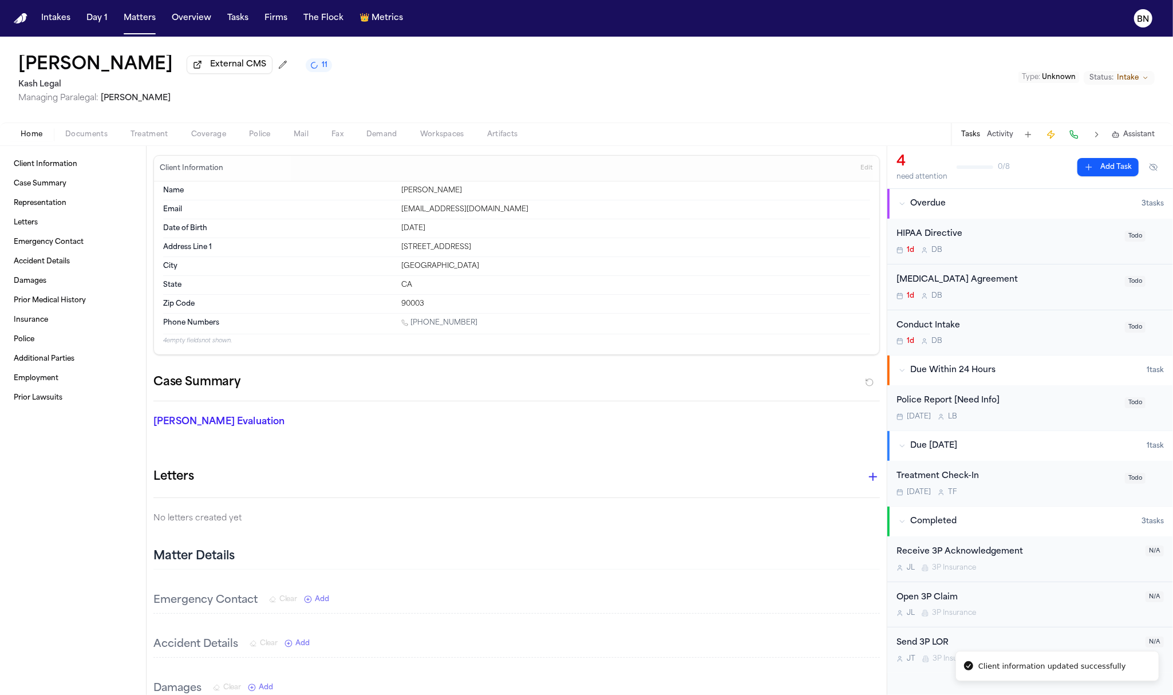
click at [96, 132] on span "Documents" at bounding box center [86, 134] width 42 height 9
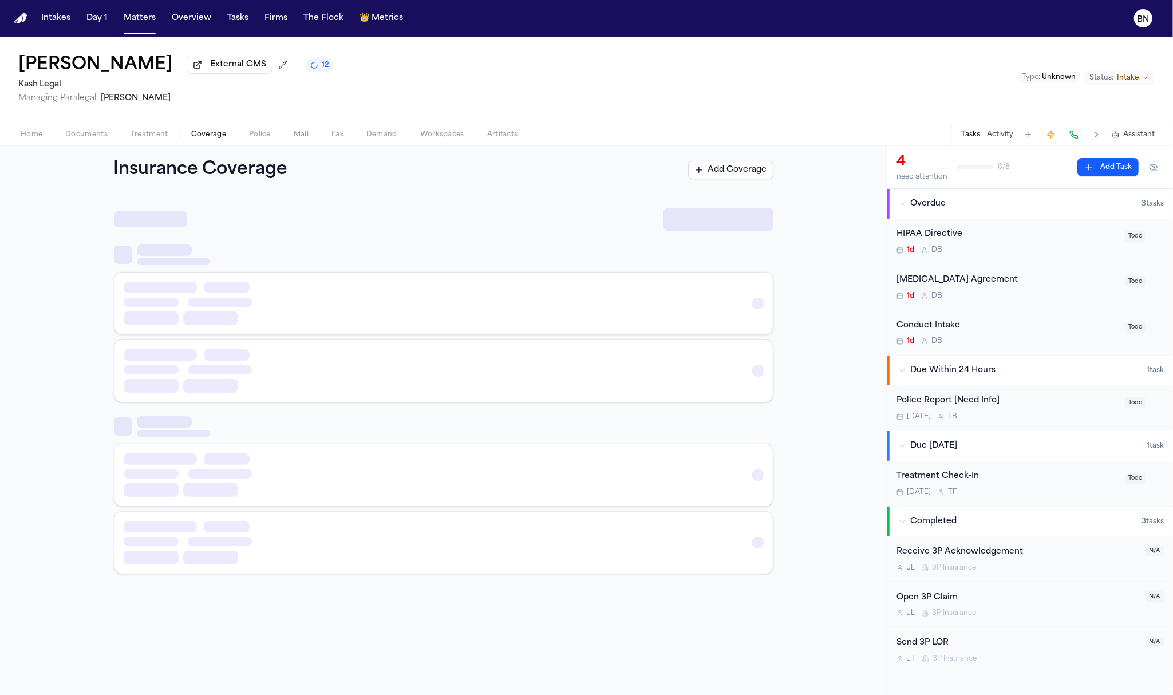
click at [206, 136] on span "Coverage" at bounding box center [208, 134] width 35 height 9
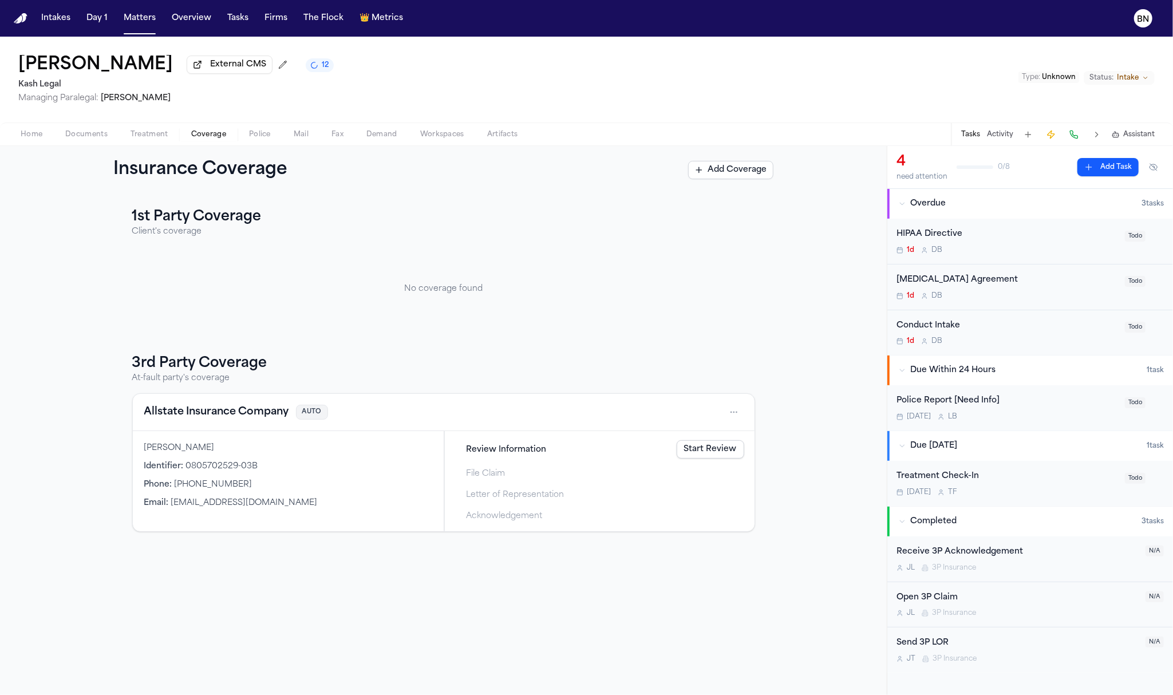
click at [35, 127] on div "Home Documents Treatment Coverage Police Mail Fax Demand Workspaces Artifacts T…" at bounding box center [586, 134] width 1173 height 23
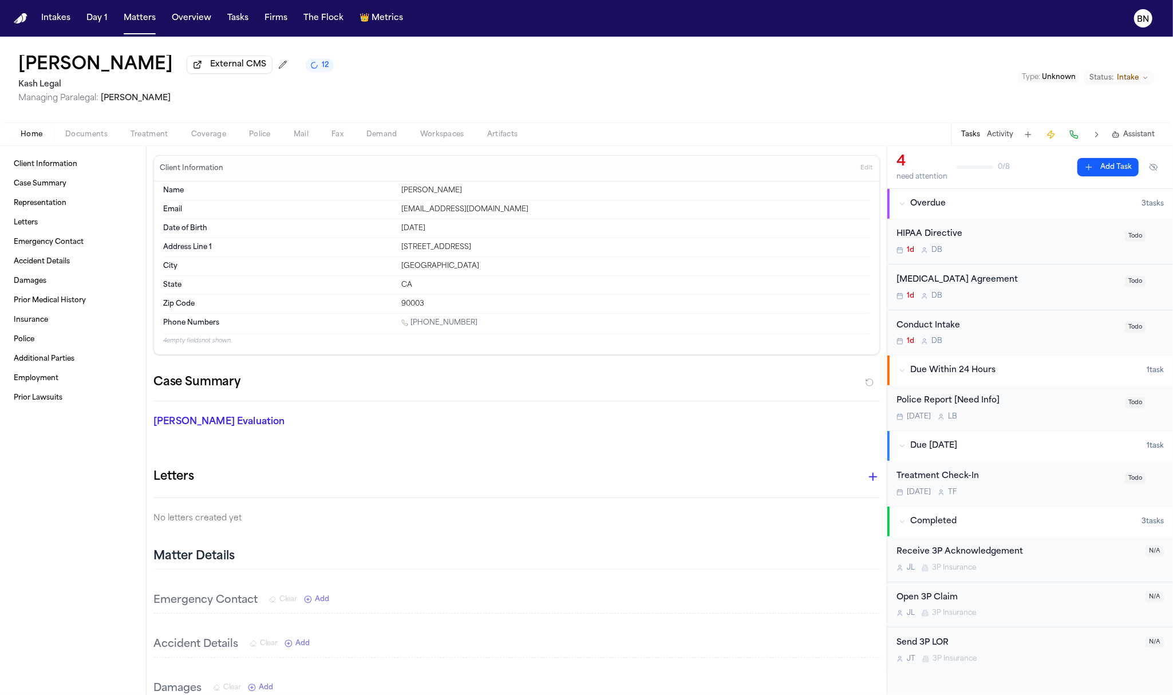
click at [36, 137] on span "Home" at bounding box center [32, 134] width 22 height 9
click at [84, 137] on span "Documents" at bounding box center [86, 134] width 42 height 9
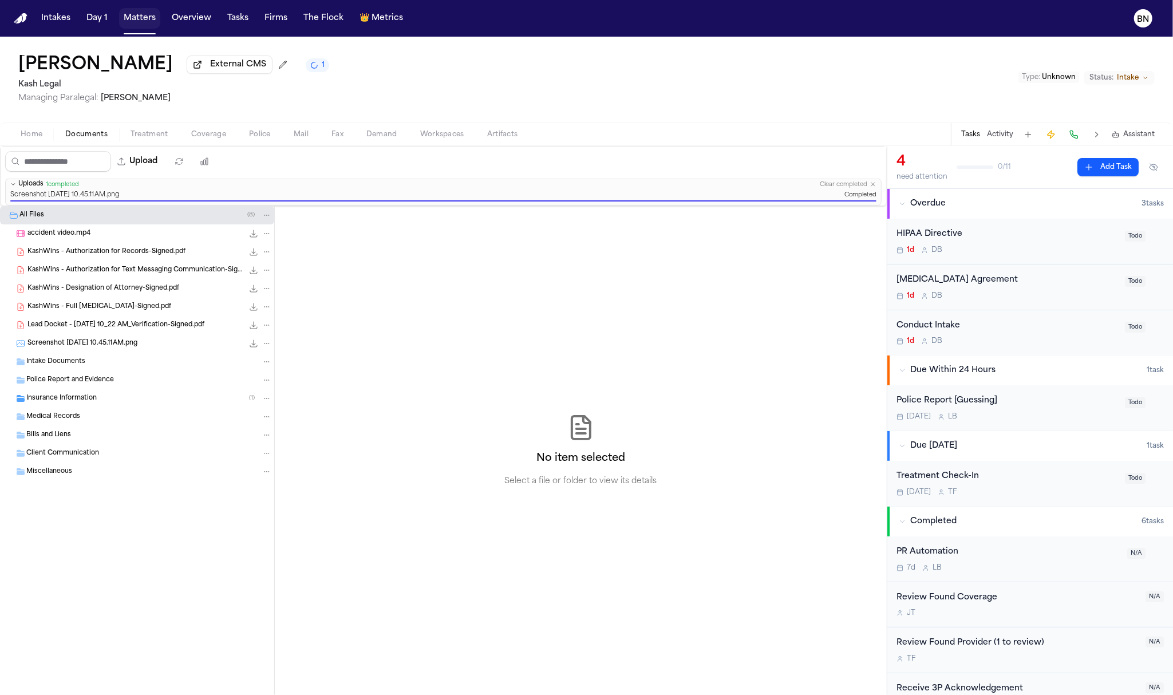
click at [141, 18] on button "Matters" at bounding box center [139, 18] width 41 height 21
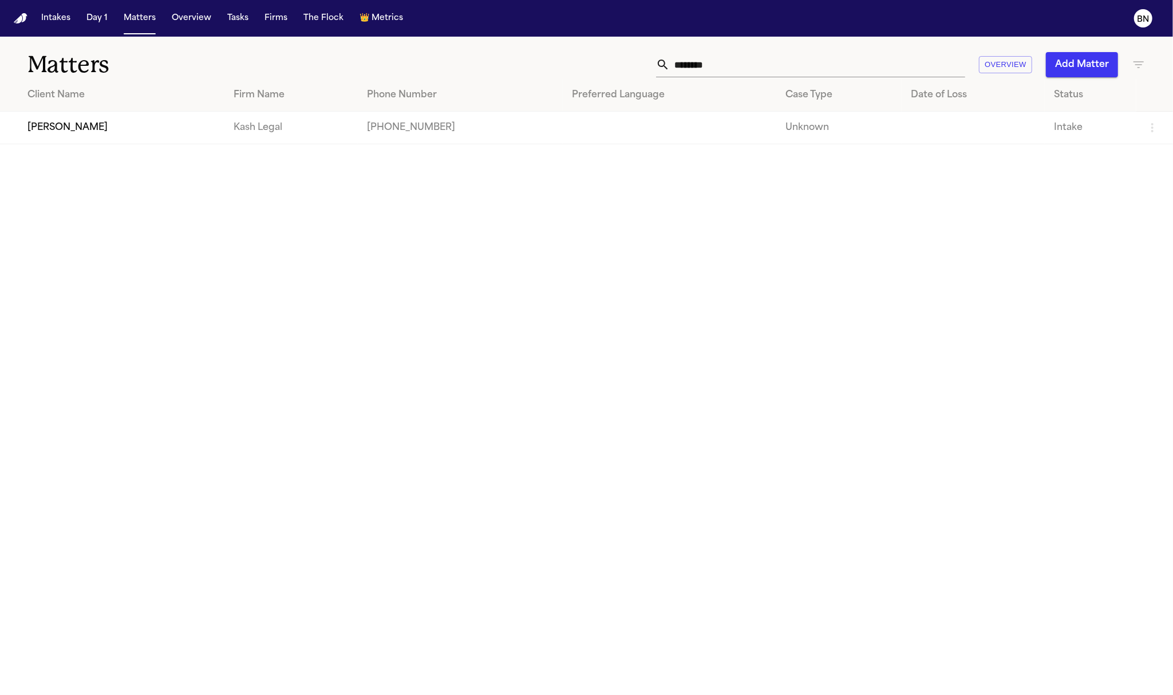
click at [631, 64] on div "******** Overview Add Matter" at bounding box center [751, 64] width 790 height 25
click at [685, 66] on input "********" at bounding box center [818, 64] width 296 height 25
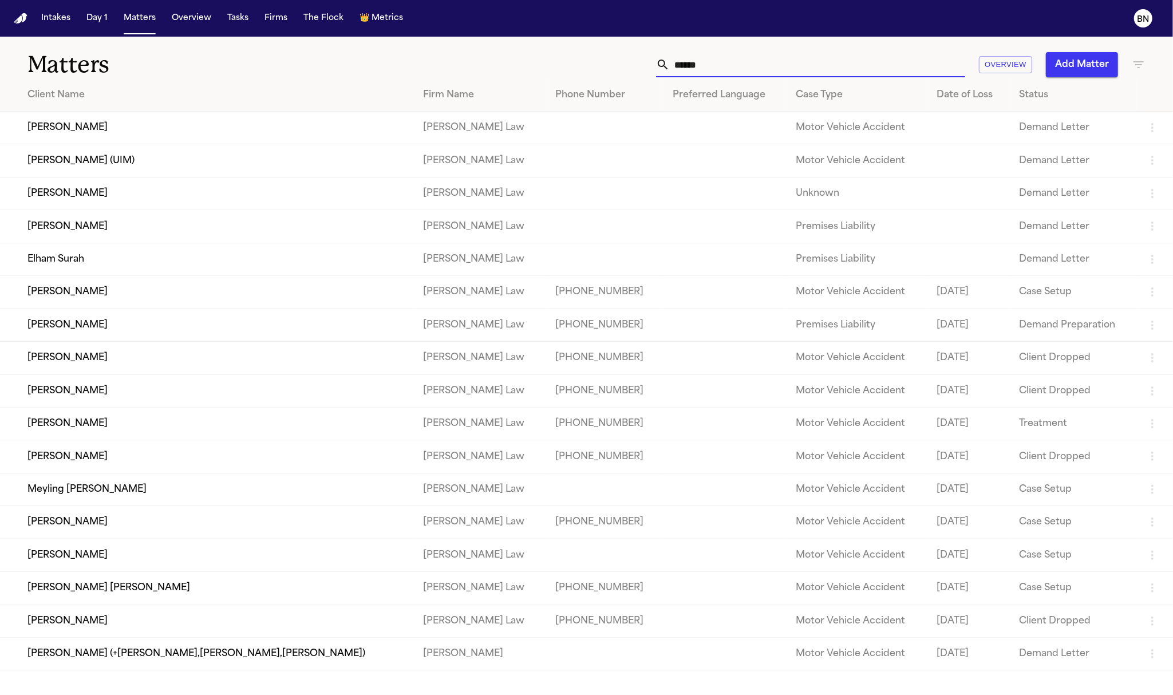
type input "******"
click at [321, 129] on td "Nicolas Olague" at bounding box center [207, 128] width 414 height 33
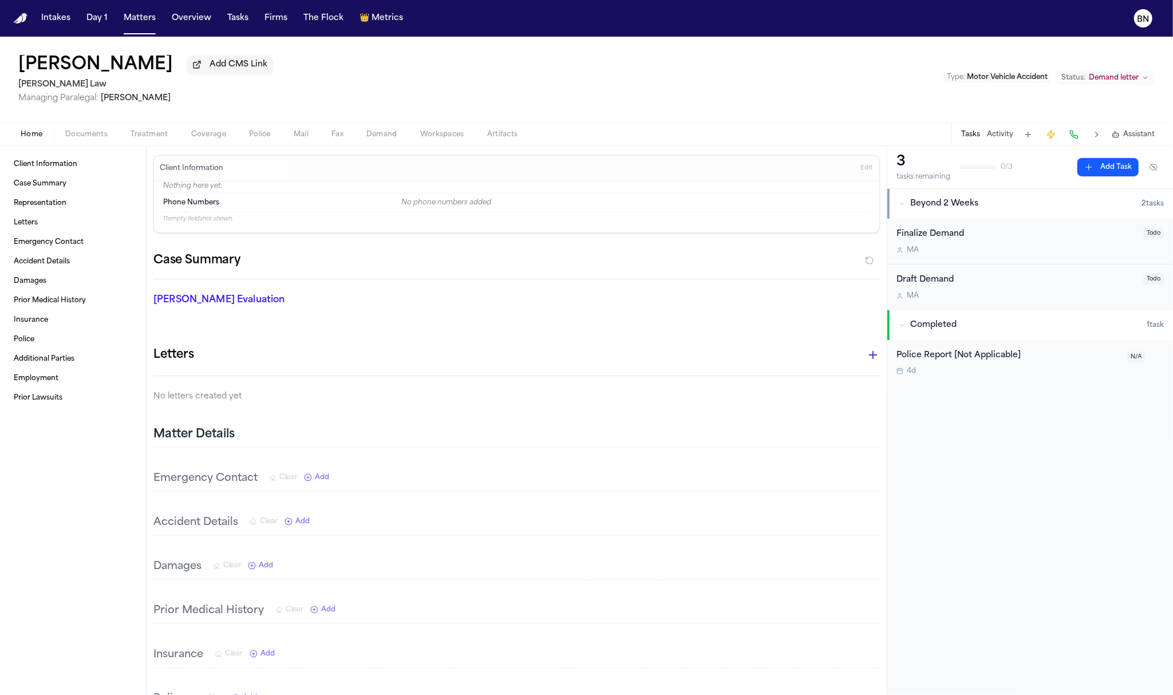
drag, startPoint x: 138, startPoint y: 66, endPoint x: 5, endPoint y: 72, distance: 133.0
click at [5, 72] on div "Nicolas Olague Add CMS Link Sedaghat Law Managing Paralegal: Michelle Landazaba…" at bounding box center [586, 80] width 1173 height 86
copy h1 "Nicolas Olague"
click at [218, 80] on h2 "[PERSON_NAME] Law" at bounding box center [145, 85] width 255 height 14
click at [213, 68] on span "Add CMS Link" at bounding box center [239, 64] width 58 height 11
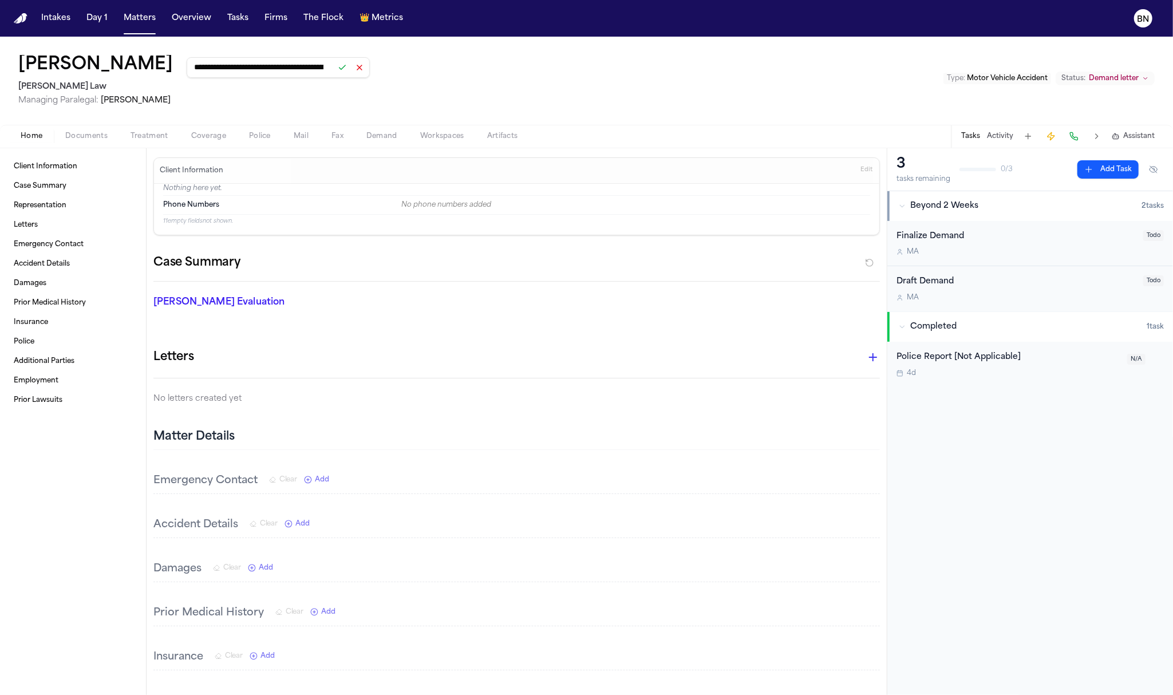
scroll to position [0, 124]
type input "**********"
click at [334, 68] on button at bounding box center [342, 68] width 16 height 16
click at [437, 94] on div "Nicolas Olague External CMS Sedaghat Law Managing Paralegal: Michelle Landazaba…" at bounding box center [586, 80] width 1173 height 86
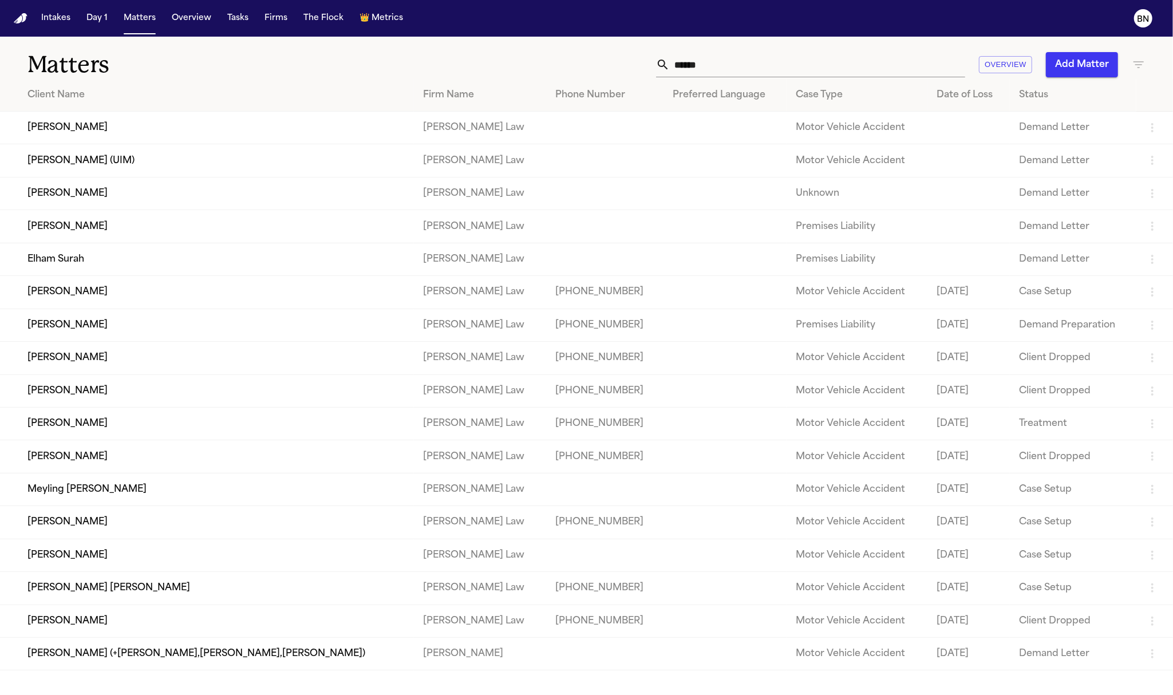
click at [568, 309] on td "+16613462561" at bounding box center [605, 292] width 118 height 33
click at [151, 287] on td "[PERSON_NAME]" at bounding box center [207, 292] width 414 height 33
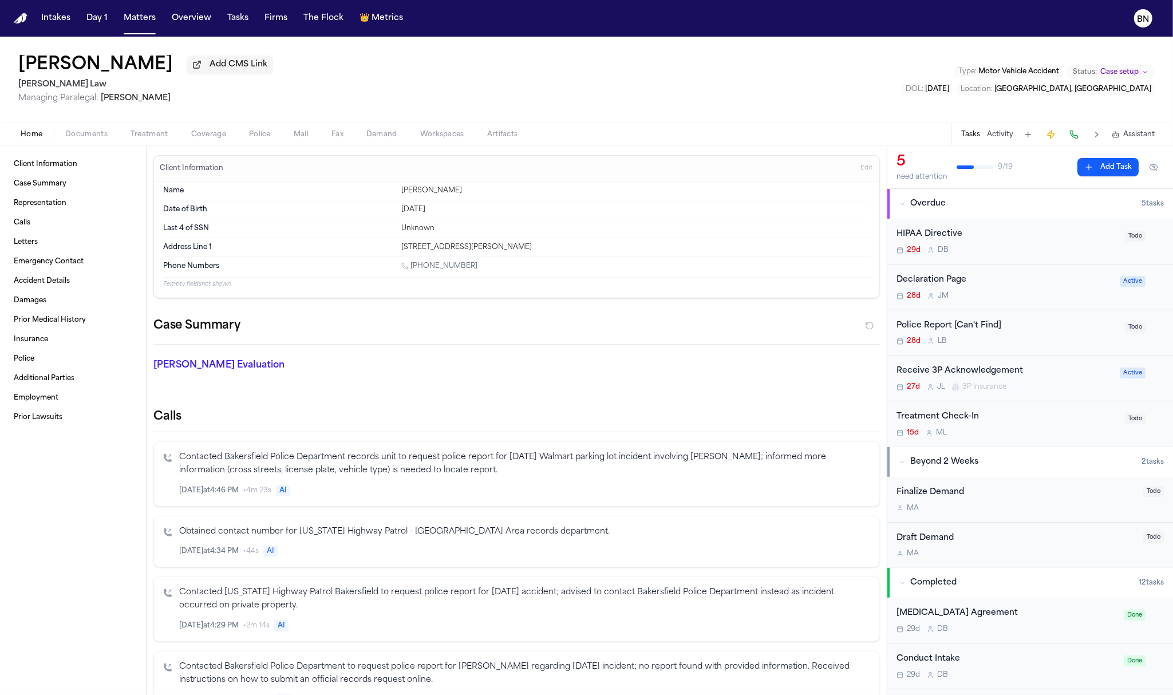
copy h1 "[PERSON_NAME]"
drag, startPoint x: 248, startPoint y: 69, endPoint x: 15, endPoint y: 66, distance: 232.5
click at [15, 66] on div "Jesica Chamorro Carbajal Add CMS Link Sedaghat Law Managing Paralegal: Michelle…" at bounding box center [586, 80] width 1173 height 86
click at [267, 66] on span "Add CMS Link" at bounding box center [239, 64] width 58 height 11
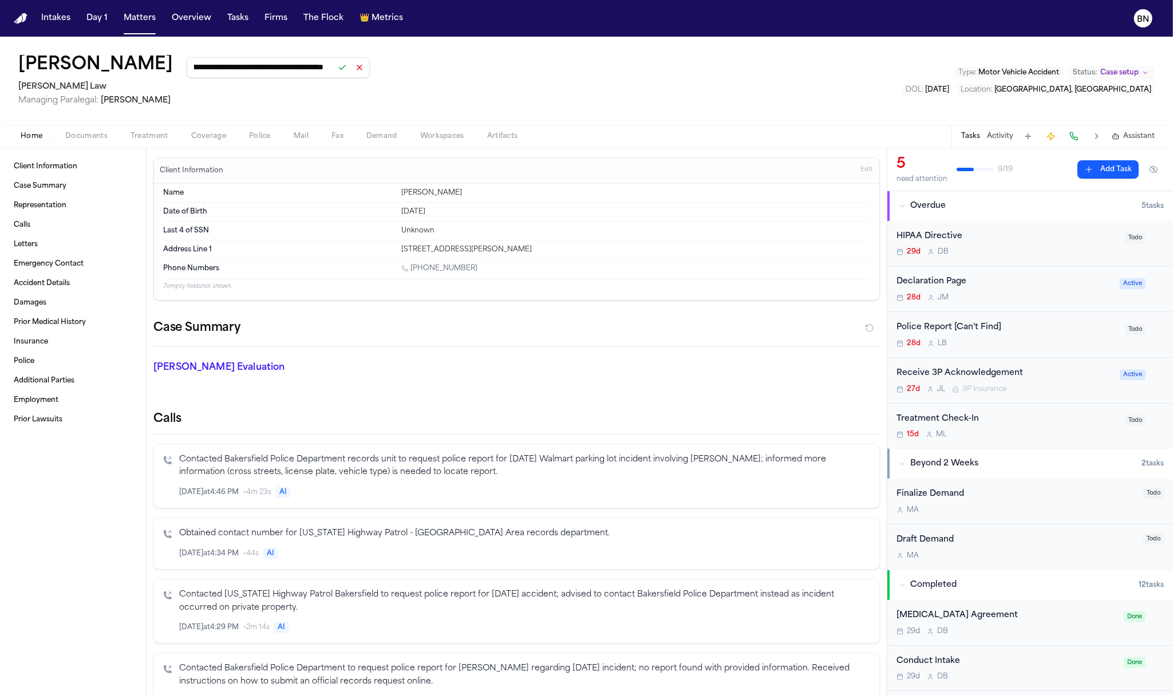
type input "**********"
click at [350, 74] on button at bounding box center [342, 68] width 16 height 16
click at [238, 109] on div "Jesica Chamorro Carbajal External CMS Sedaghat Law Managing Paralegal: Michelle…" at bounding box center [586, 80] width 1173 height 86
click at [76, 131] on span "Documents" at bounding box center [86, 134] width 42 height 9
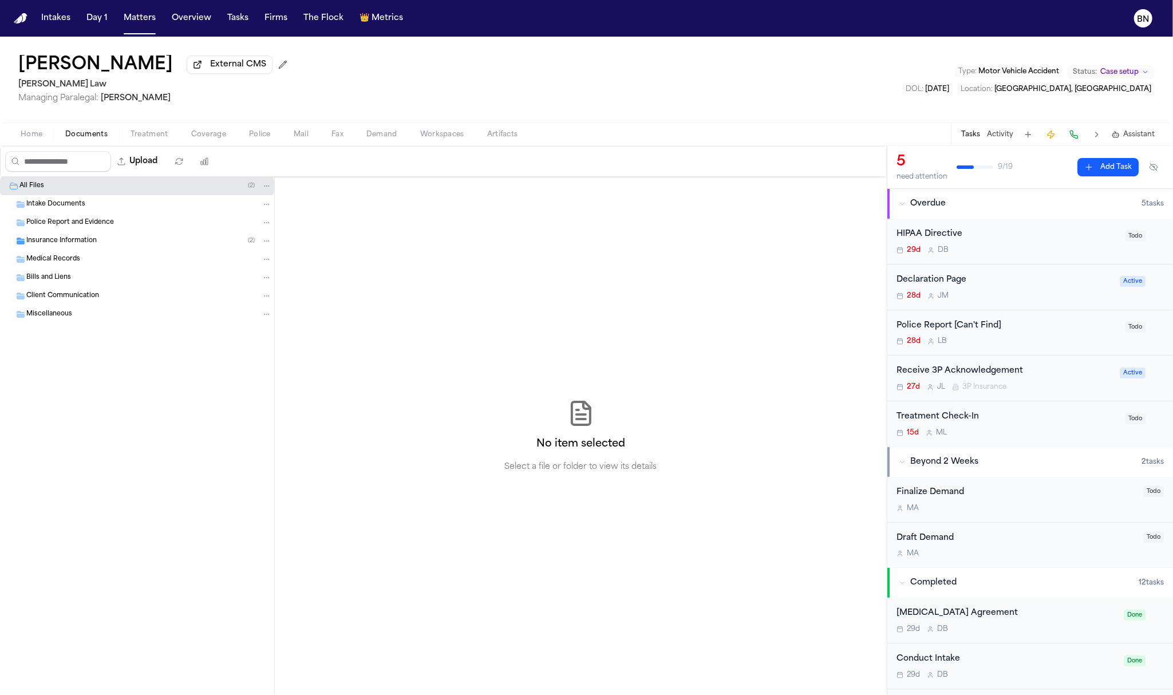
click at [137, 243] on div "Insurance Information ( 2 )" at bounding box center [149, 241] width 246 height 10
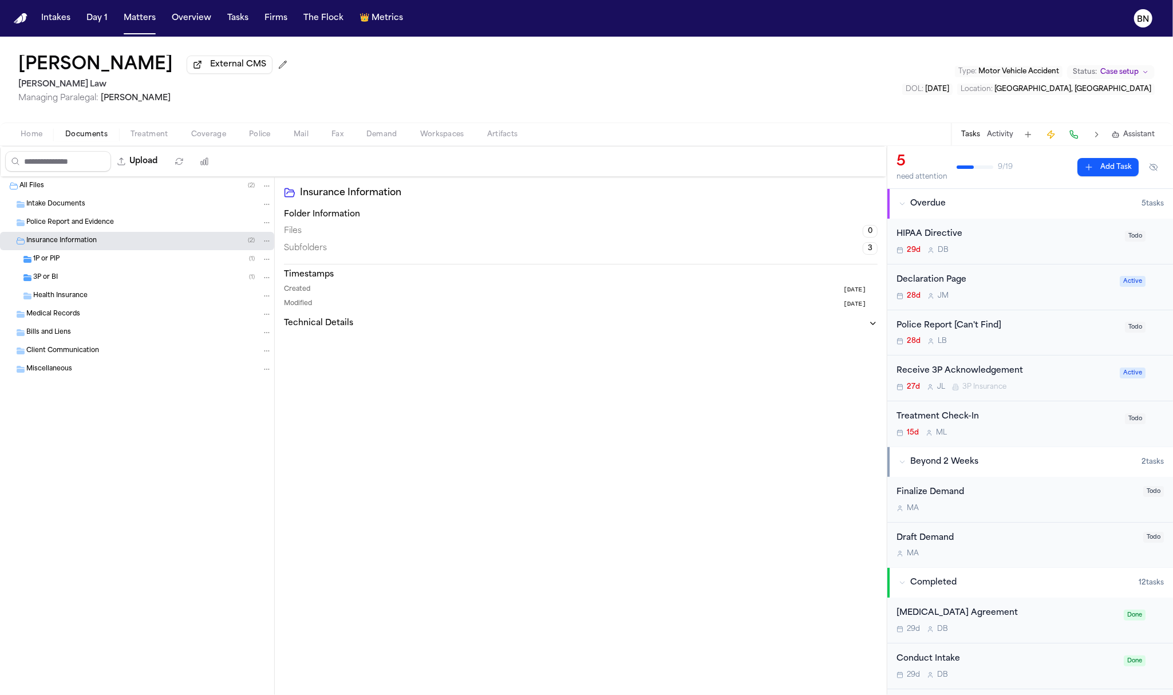
click at [132, 275] on div "3P or BI ( 1 )" at bounding box center [137, 278] width 274 height 18
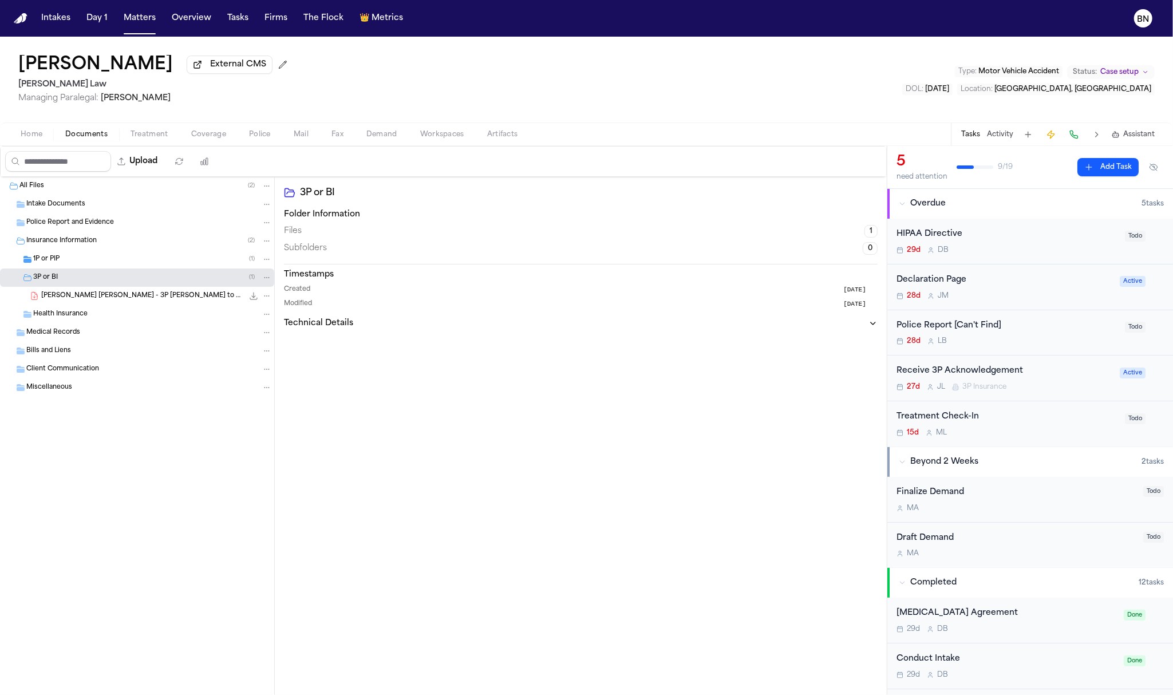
click at [131, 265] on div "1P or PIP ( 1 )" at bounding box center [152, 259] width 239 height 10
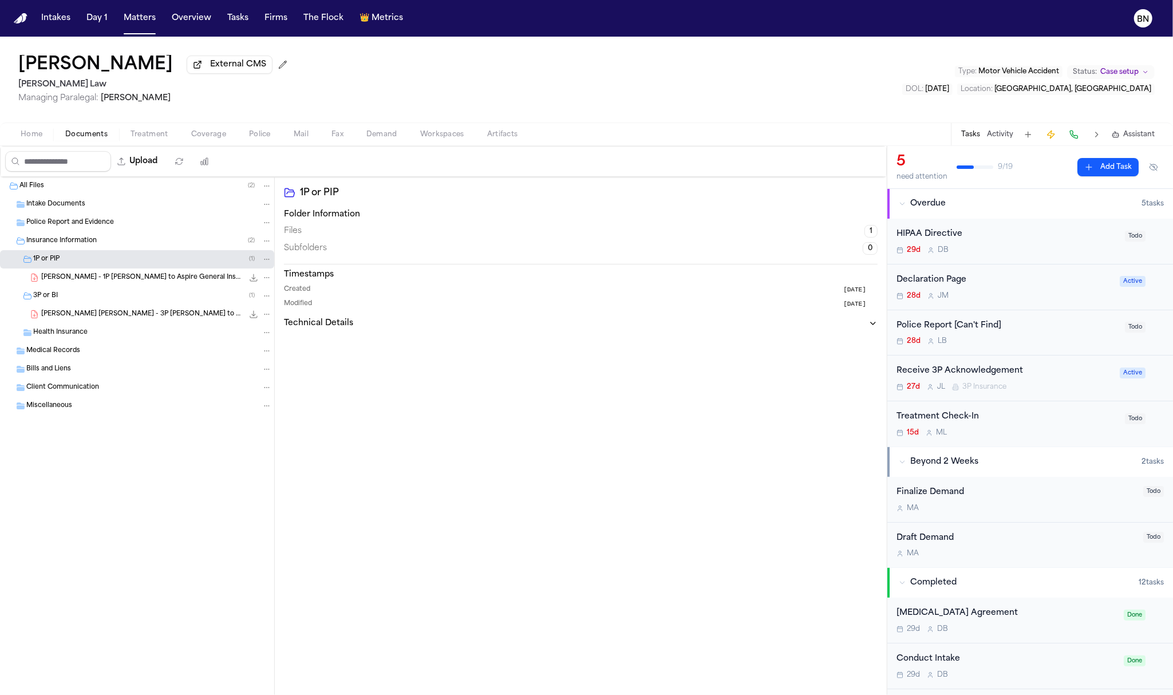
click at [136, 282] on span "J. Carbajal - 1P LOR to Aspire General Insurance Company - 8.27.25" at bounding box center [142, 278] width 202 height 10
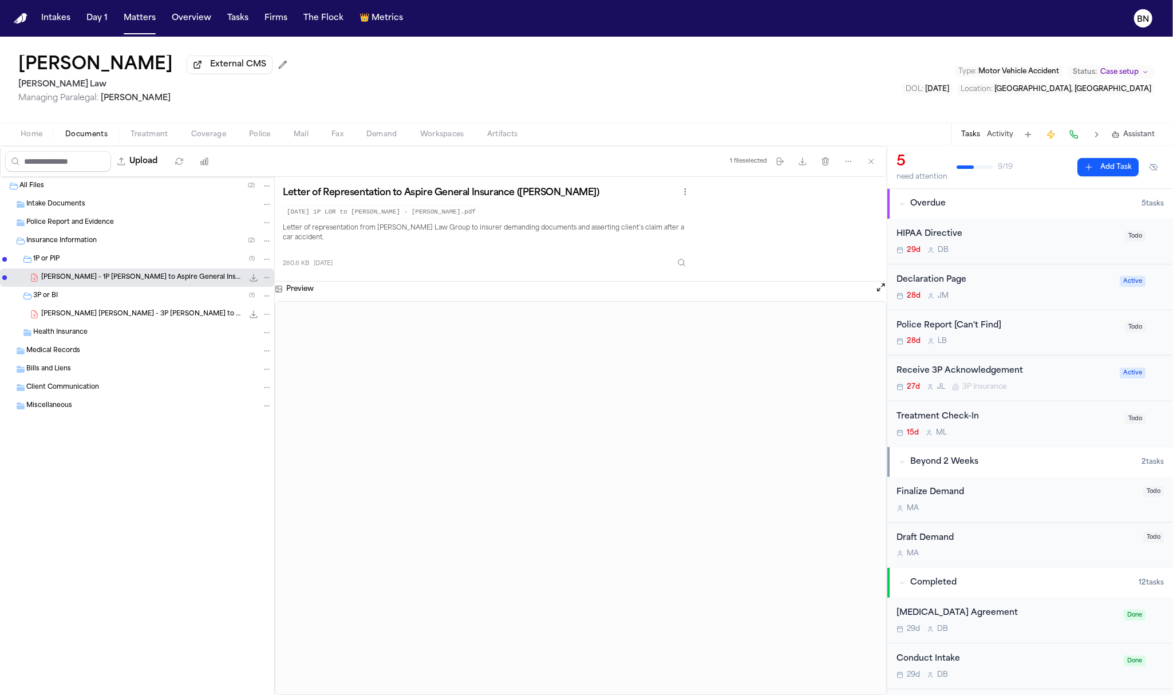
click at [208, 135] on span "Coverage" at bounding box center [208, 134] width 35 height 9
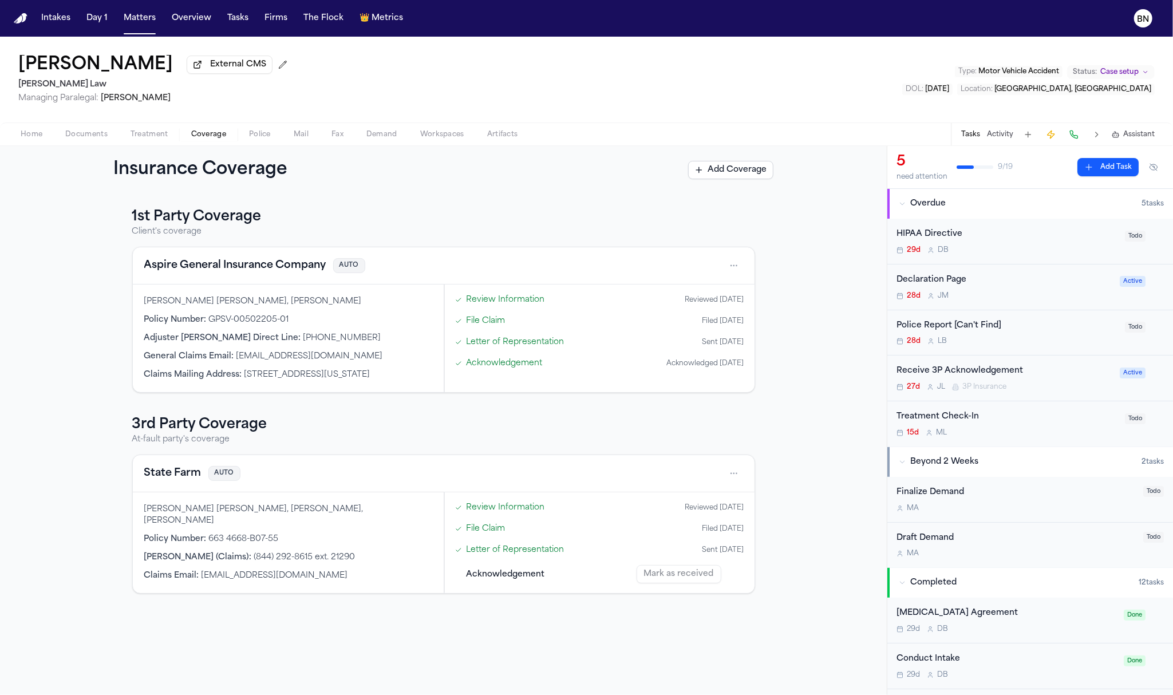
click at [263, 268] on button "Aspire General Insurance Company" at bounding box center [235, 266] width 182 height 16
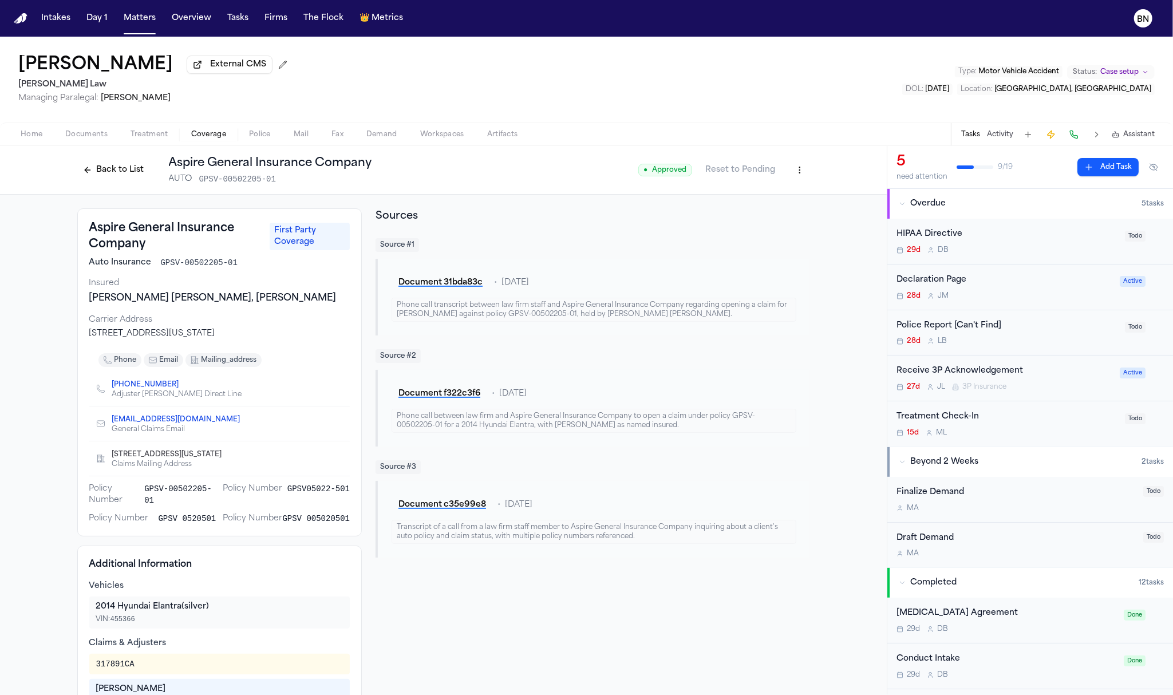
scroll to position [60, 0]
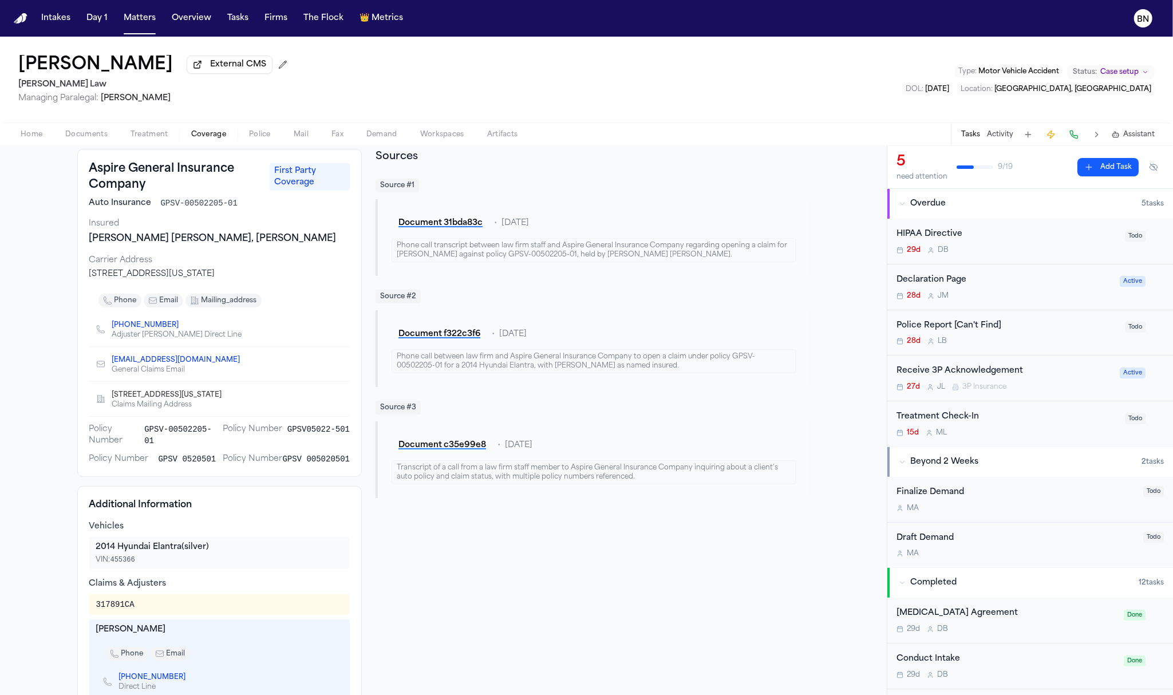
click at [71, 137] on span "Documents" at bounding box center [86, 134] width 42 height 9
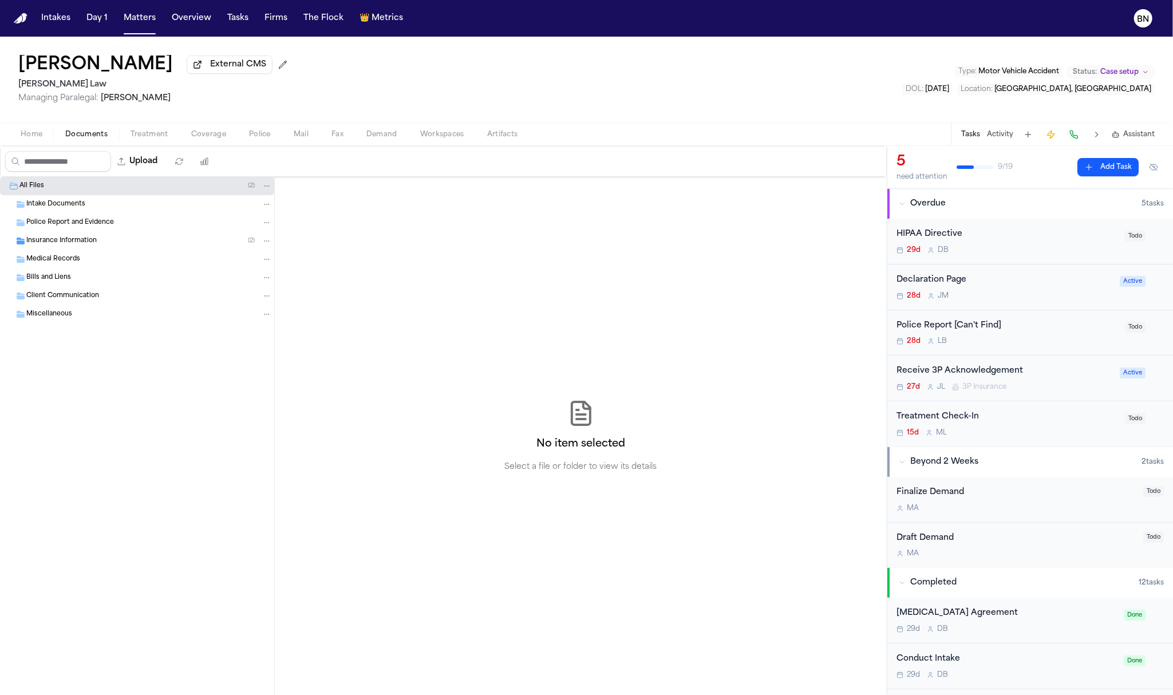
click at [31, 133] on span "Home" at bounding box center [32, 134] width 22 height 9
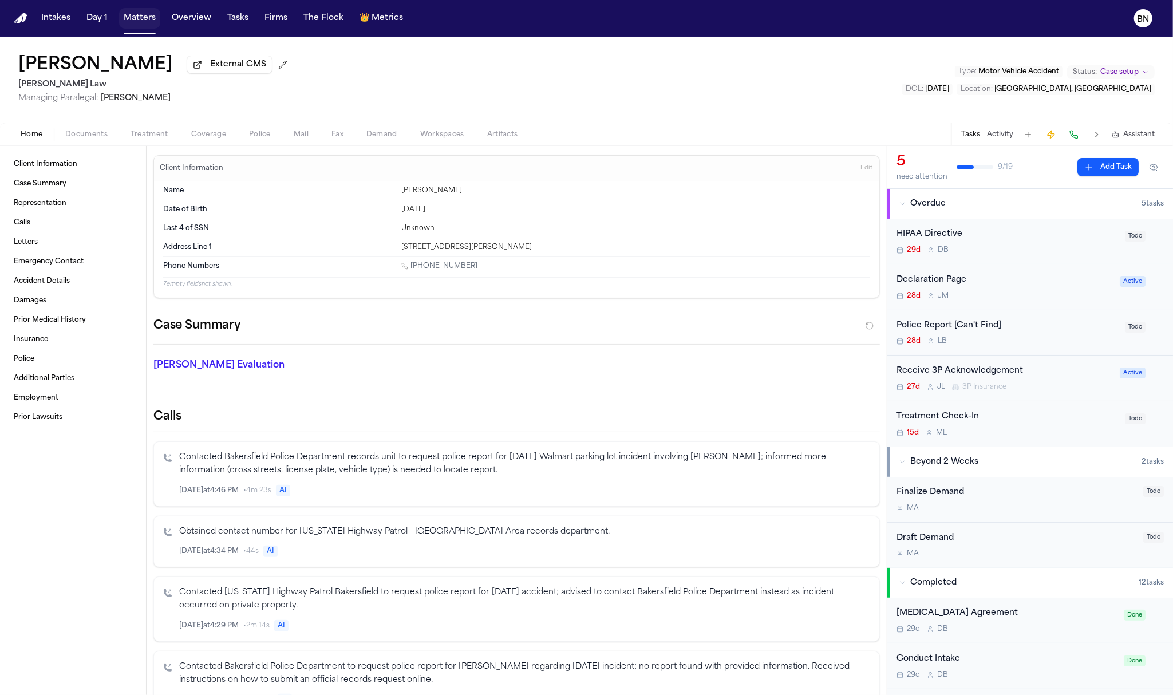
click at [124, 24] on button "Matters" at bounding box center [139, 18] width 41 height 21
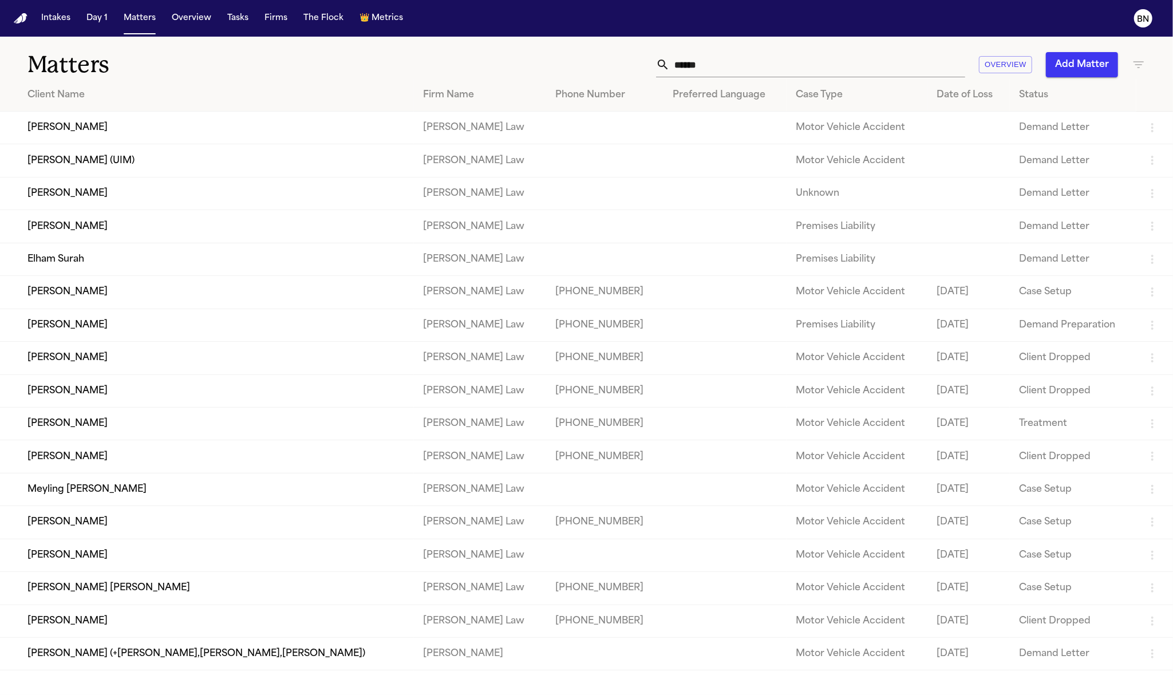
click at [821, 60] on input "******" at bounding box center [818, 64] width 296 height 25
paste input "********"
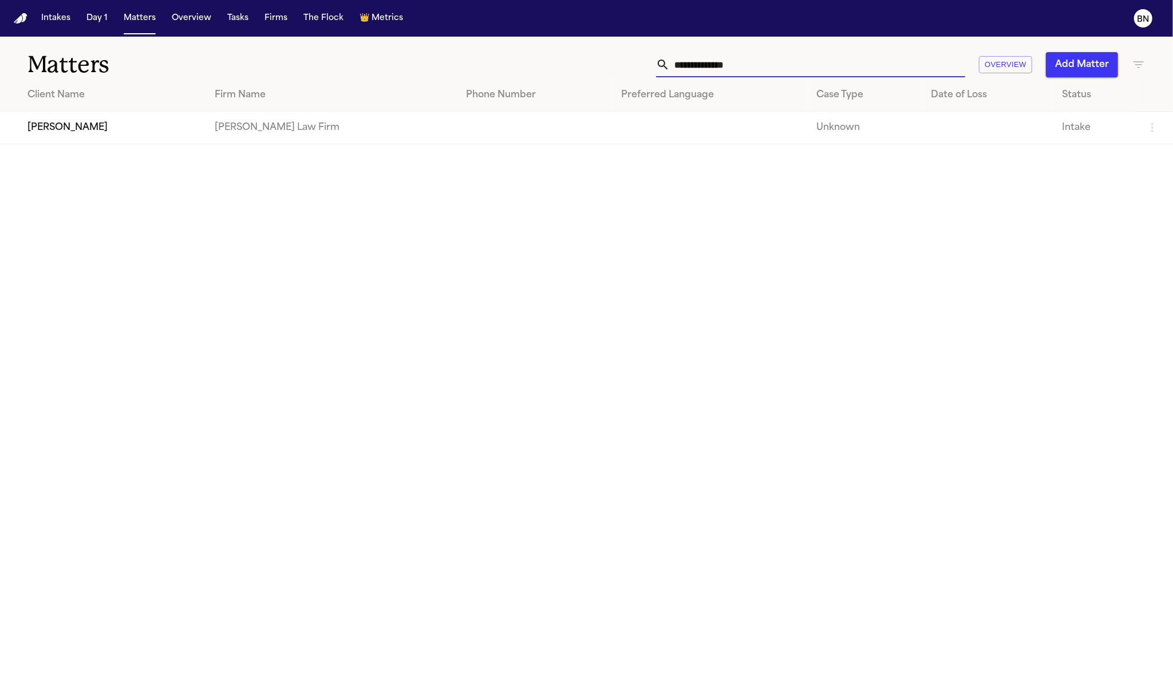
type input "**********"
click at [162, 126] on td "Debra Knighten" at bounding box center [103, 128] width 206 height 33
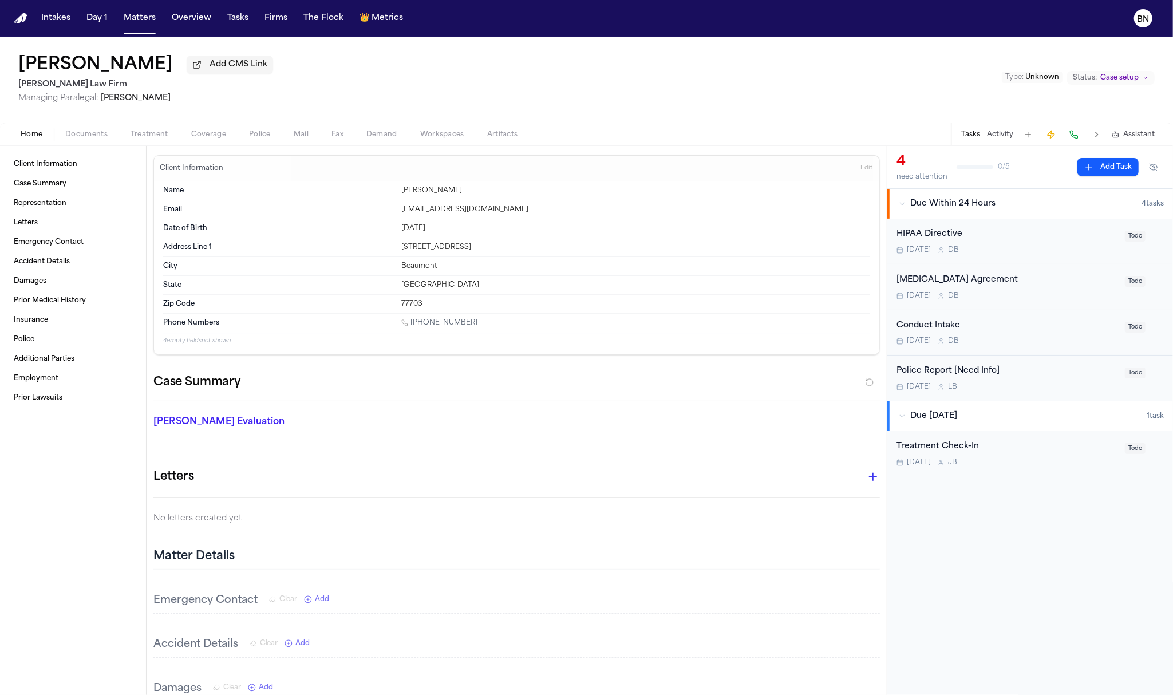
click at [88, 133] on span "Documents" at bounding box center [86, 134] width 42 height 9
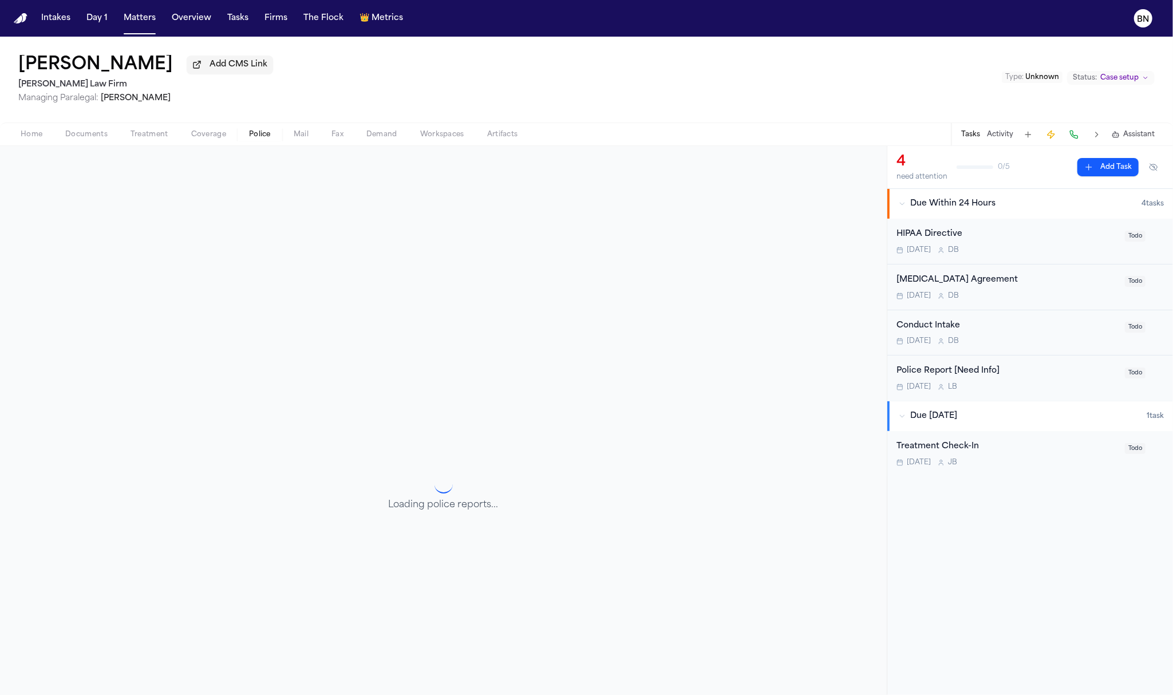
click at [259, 136] on span "Police" at bounding box center [260, 134] width 22 height 9
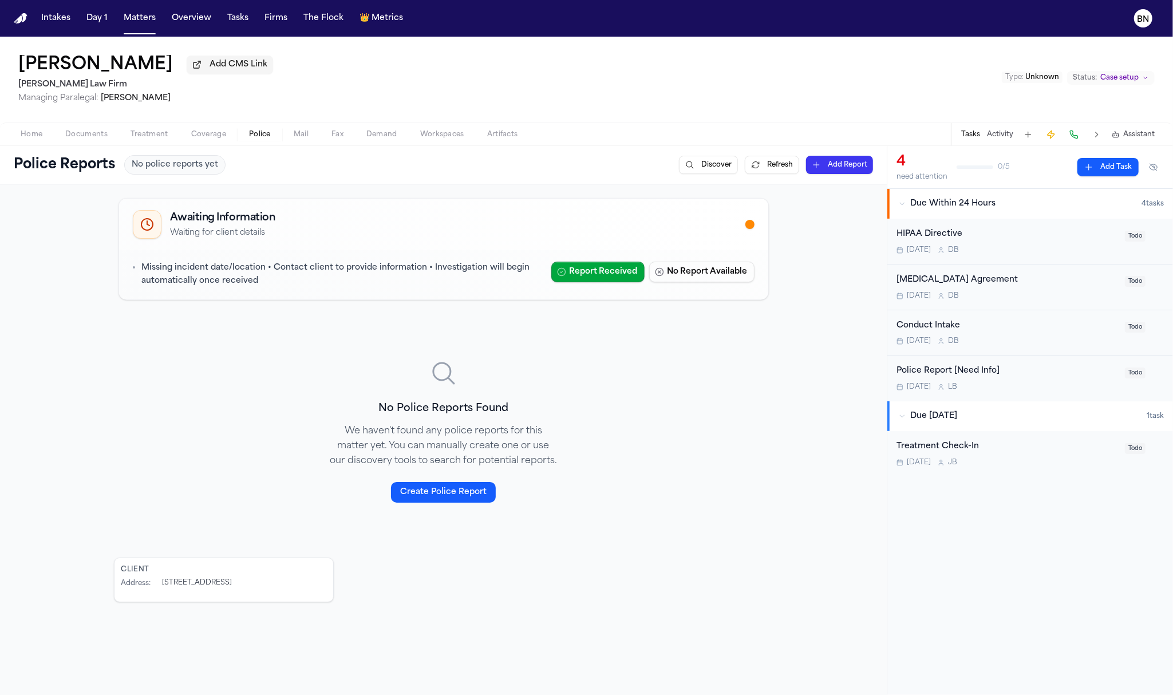
click at [97, 138] on span "Documents" at bounding box center [86, 134] width 42 height 9
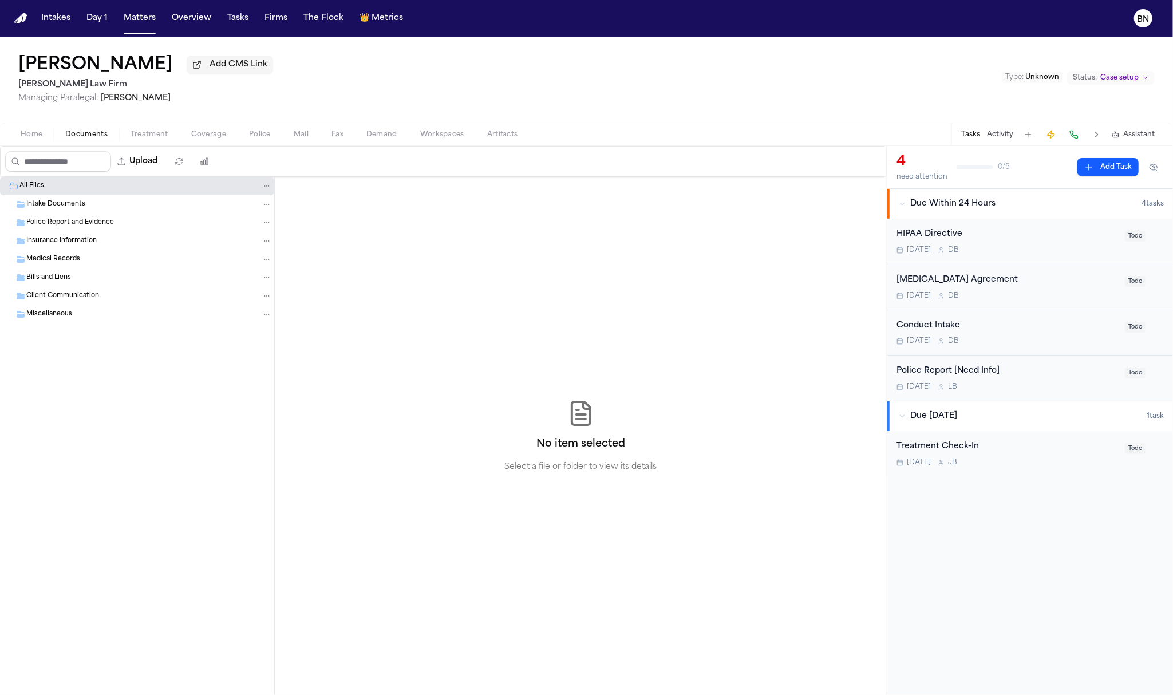
click at [31, 139] on span "Home" at bounding box center [32, 134] width 22 height 9
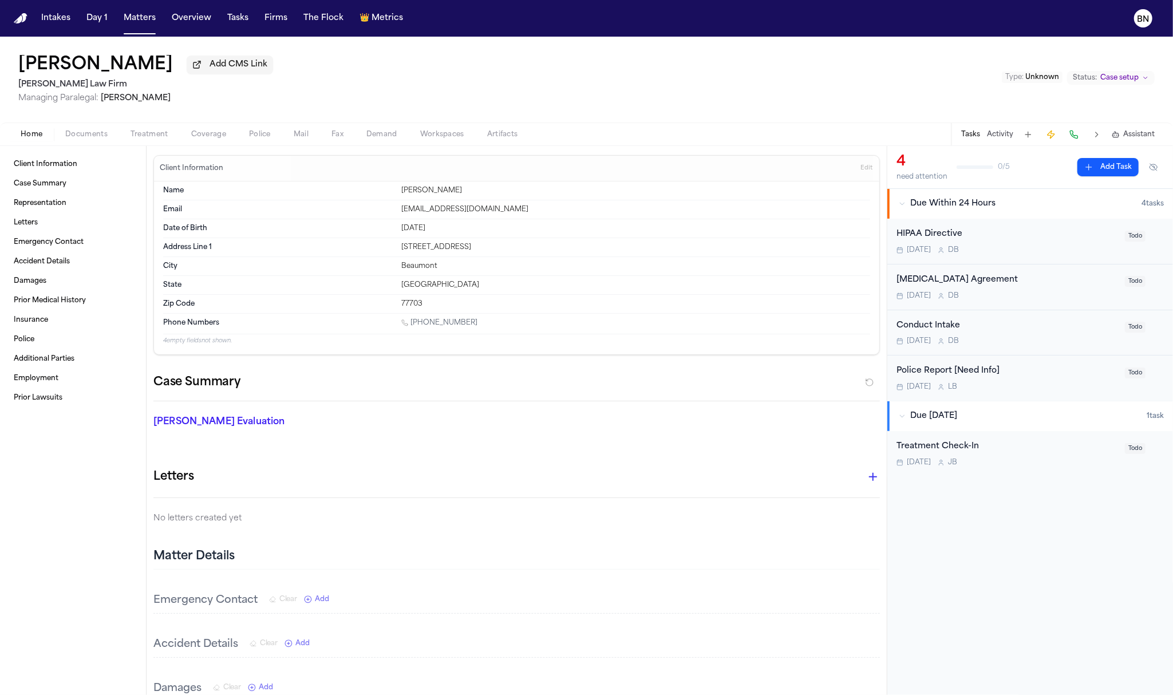
click at [773, 123] on div "Debra Knighten Add CMS Link Ruy Mireles Law Firm Managing Paralegal: Jessica Ba…" at bounding box center [586, 80] width 1173 height 86
click at [329, 138] on button "Fax" at bounding box center [337, 135] width 35 height 14
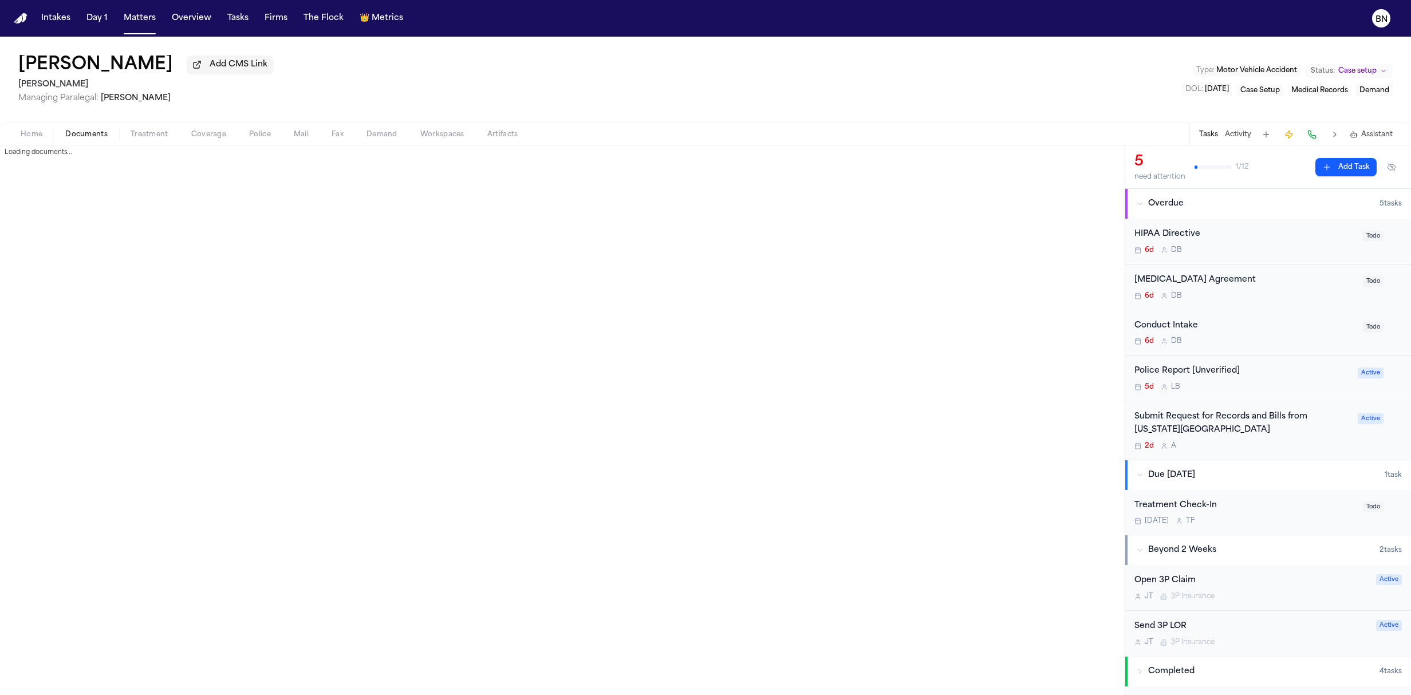
click at [85, 139] on span "Documents" at bounding box center [86, 134] width 42 height 9
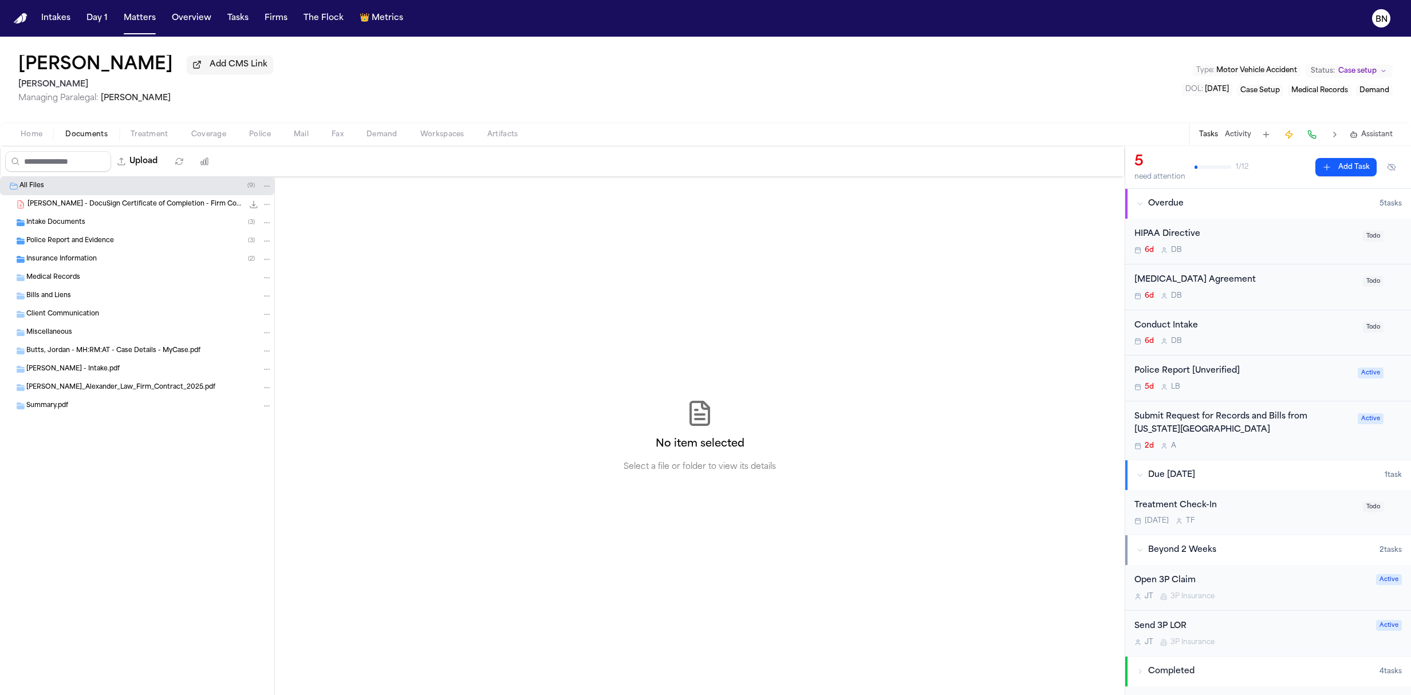
click at [93, 243] on span "Police Report and Evidence" at bounding box center [70, 242] width 88 height 10
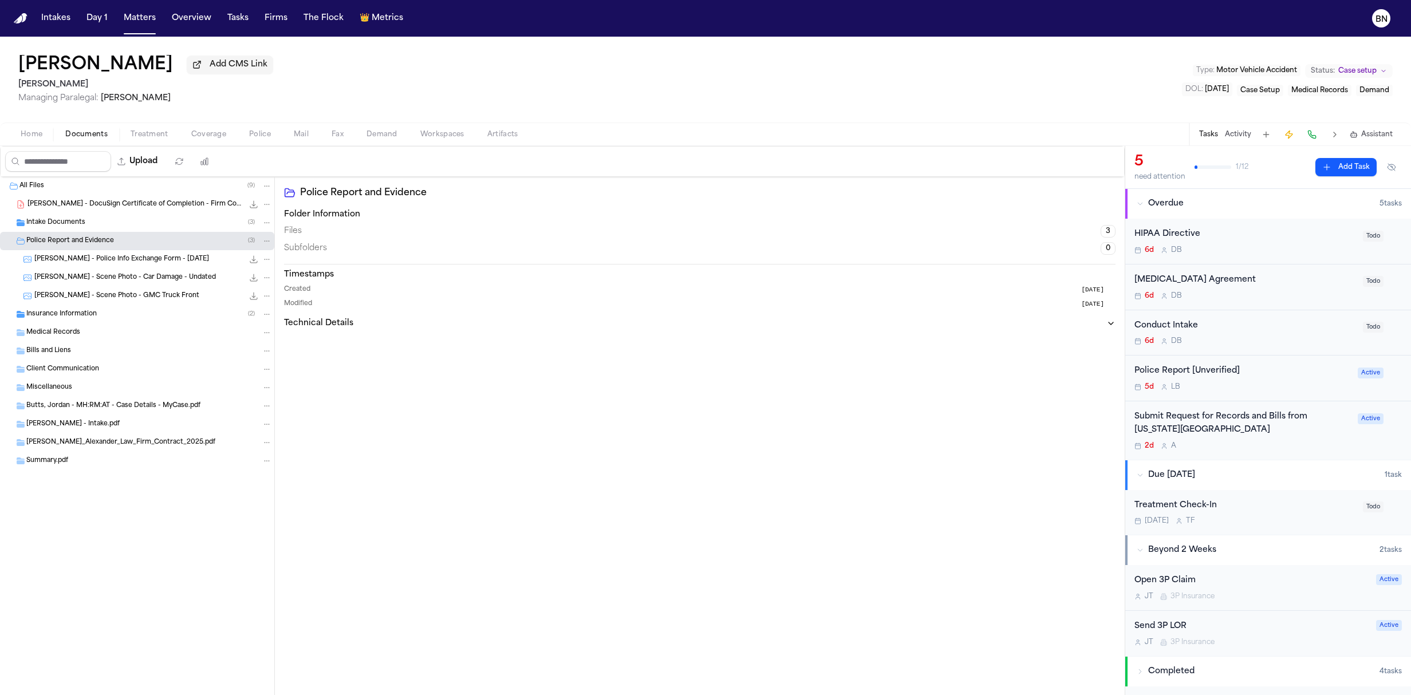
click at [127, 302] on div "J. Butts - Scene Photo - GMC Truck Front 1006.4 KB • JPEG" at bounding box center [153, 295] width 238 height 11
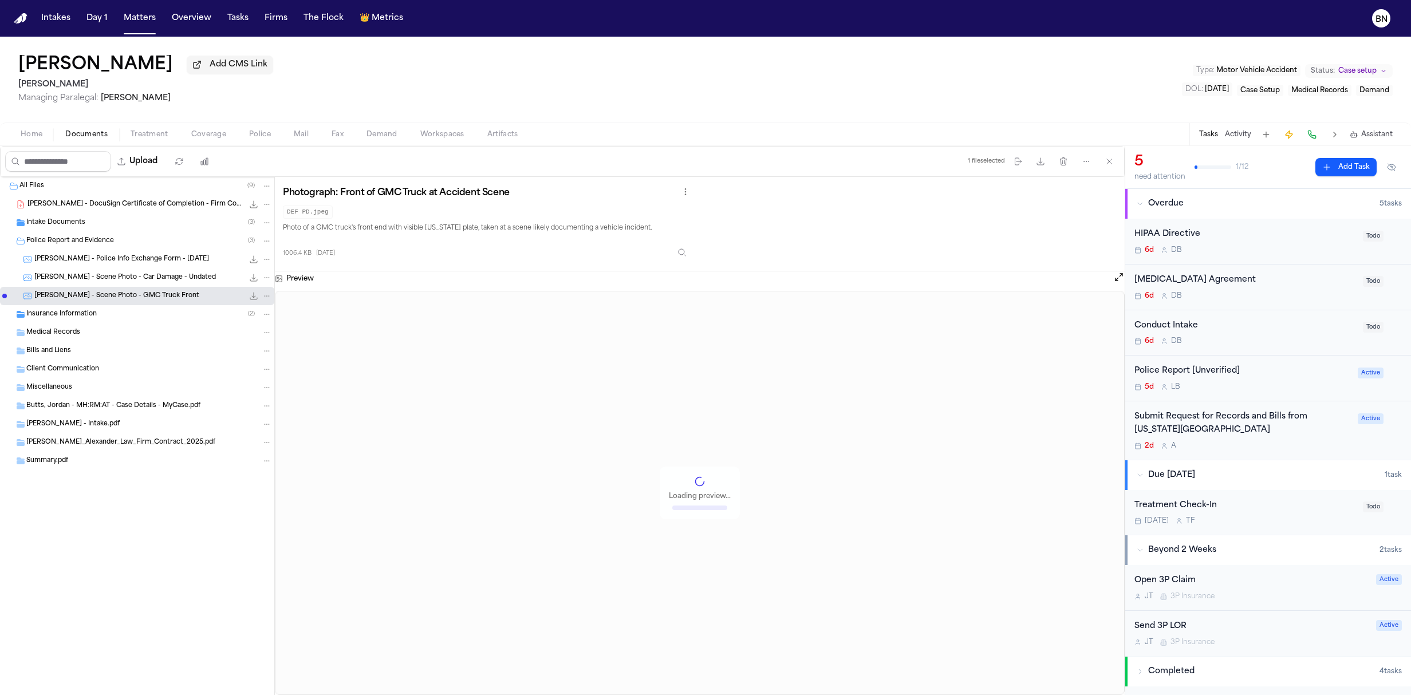
click at [128, 277] on span "J. Butts - Scene Photo - Car Damage - Undated" at bounding box center [125, 278] width 182 height 10
click at [126, 265] on span "J. Butts - Police Info Exchange Form - 9.18.25" at bounding box center [121, 260] width 175 height 10
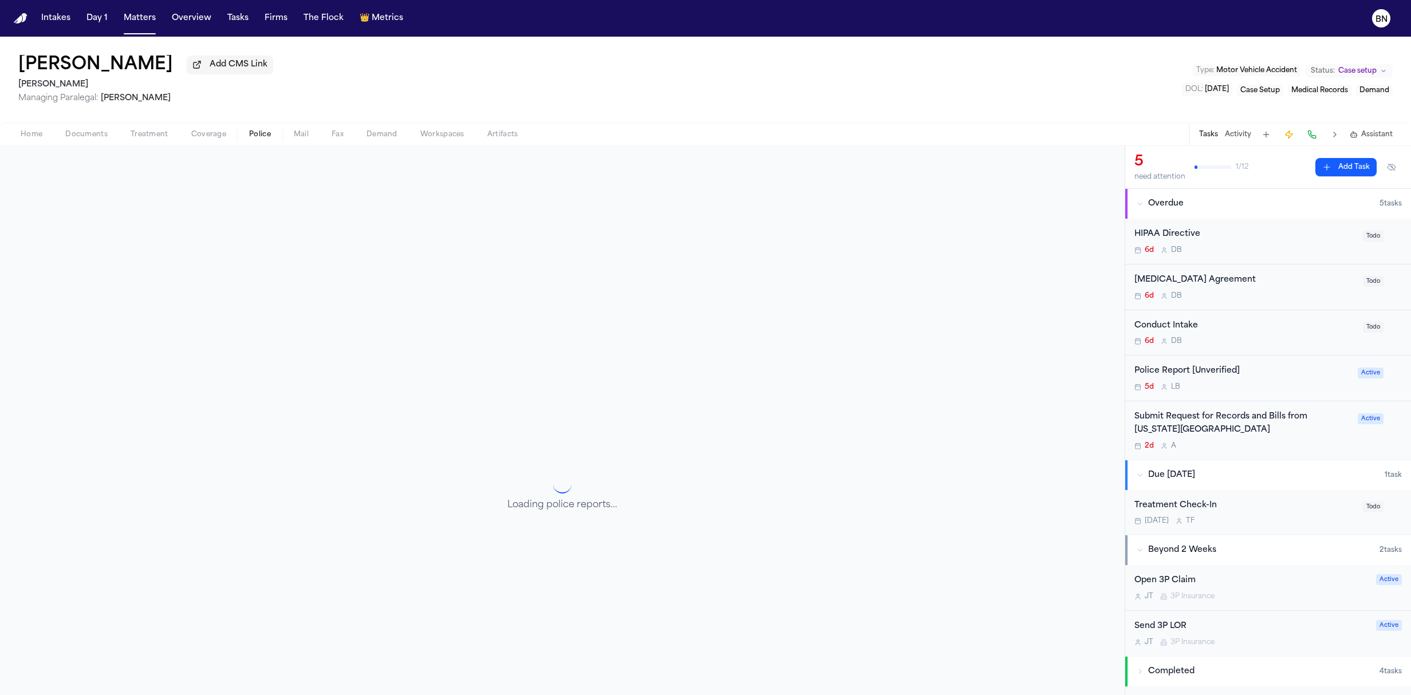
drag, startPoint x: 234, startPoint y: 136, endPoint x: 214, endPoint y: 136, distance: 20.1
click at [233, 136] on div "Home Documents Treatment Coverage Police Mail Fax Demand Workspaces Artifacts" at bounding box center [269, 135] width 520 height 14
click at [210, 136] on span "Coverage" at bounding box center [208, 134] width 35 height 9
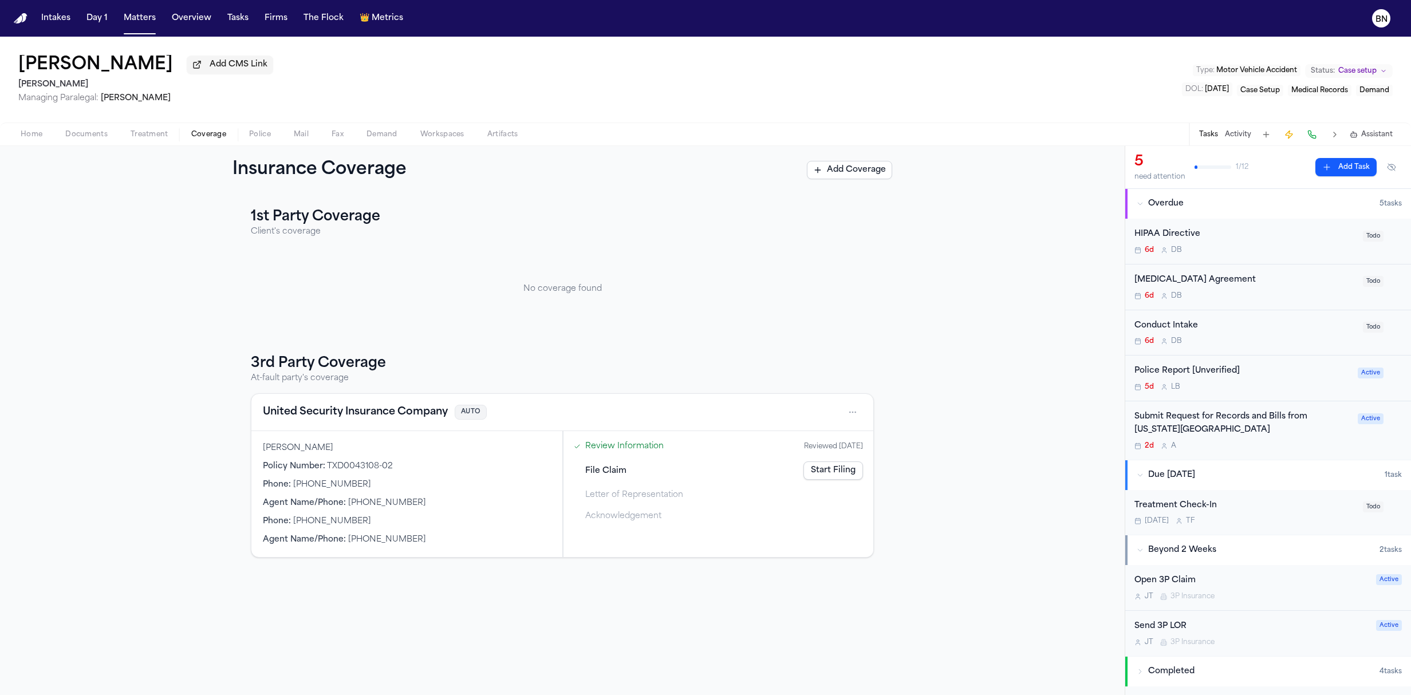
click at [364, 420] on button "United Security Insurance Company" at bounding box center [355, 412] width 185 height 16
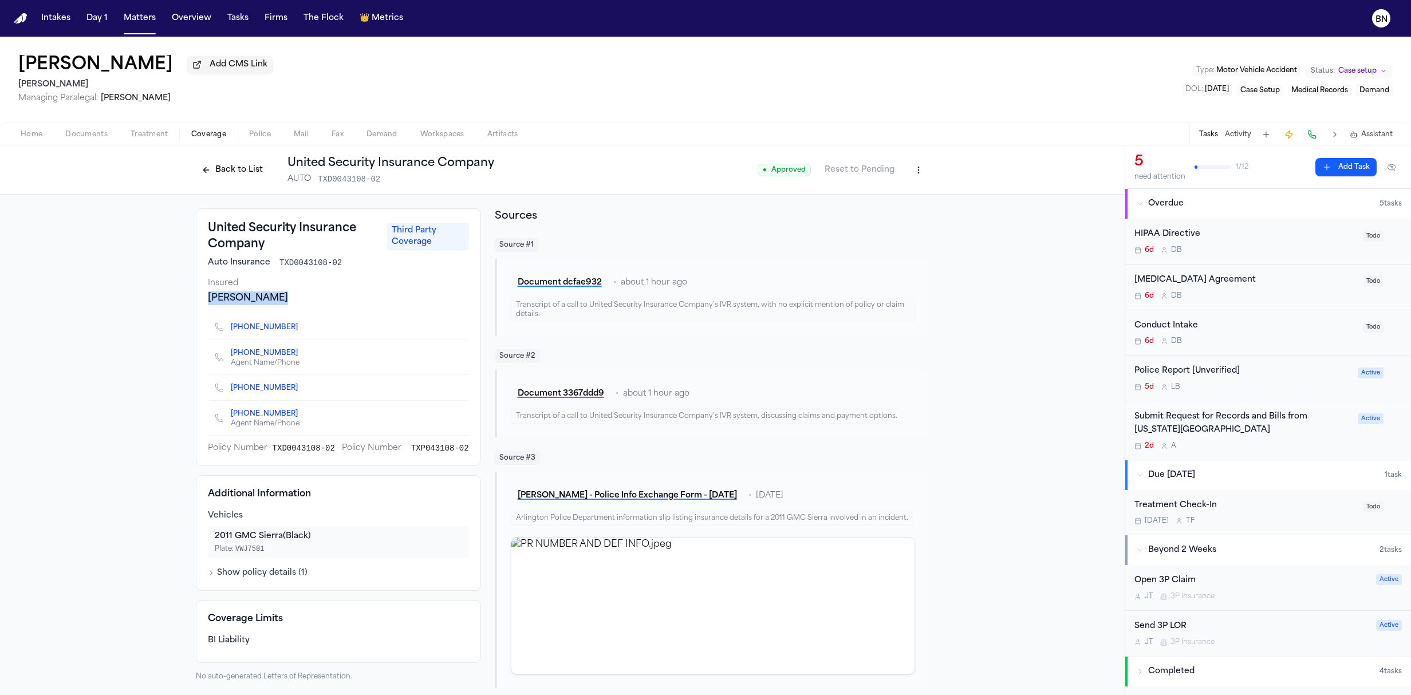
drag, startPoint x: 254, startPoint y: 306, endPoint x: 180, endPoint y: 306, distance: 73.9
copy div "Jaime Ramirez"
drag, startPoint x: 340, startPoint y: 268, endPoint x: 271, endPoint y: 267, distance: 68.2
click at [271, 267] on div "Auto Insurance TXD0043108-02" at bounding box center [338, 262] width 261 height 11
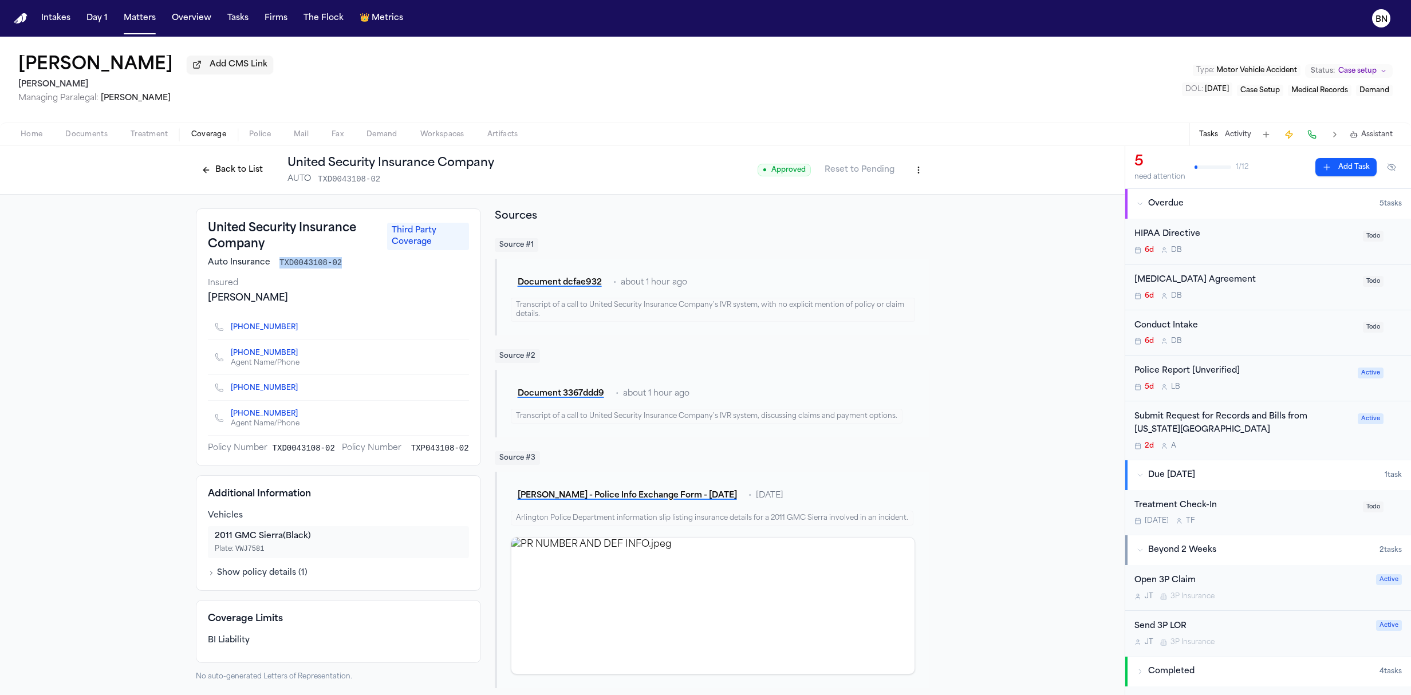
copy span "TXD0043108-02"
drag, startPoint x: 283, startPoint y: 308, endPoint x: 196, endPoint y: 306, distance: 86.5
click at [196, 306] on div "United Security Insurance Company Third Party Coverage Auto Insurance TXD004310…" at bounding box center [338, 337] width 285 height 258
copy div "Jaime Ramirez"
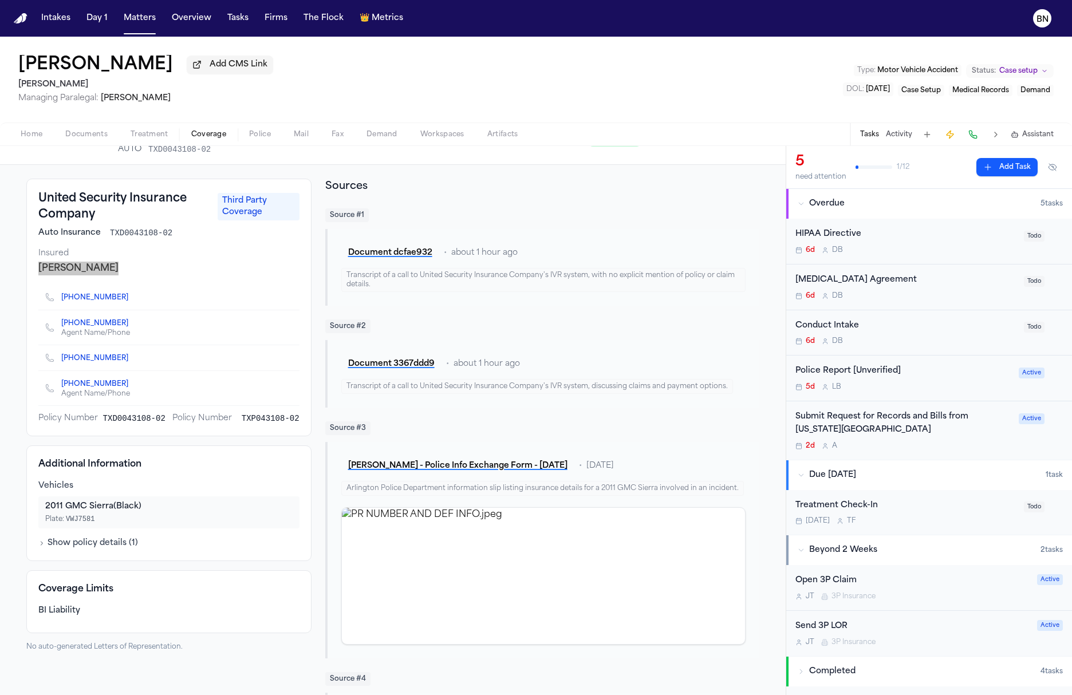
scroll to position [66, 0]
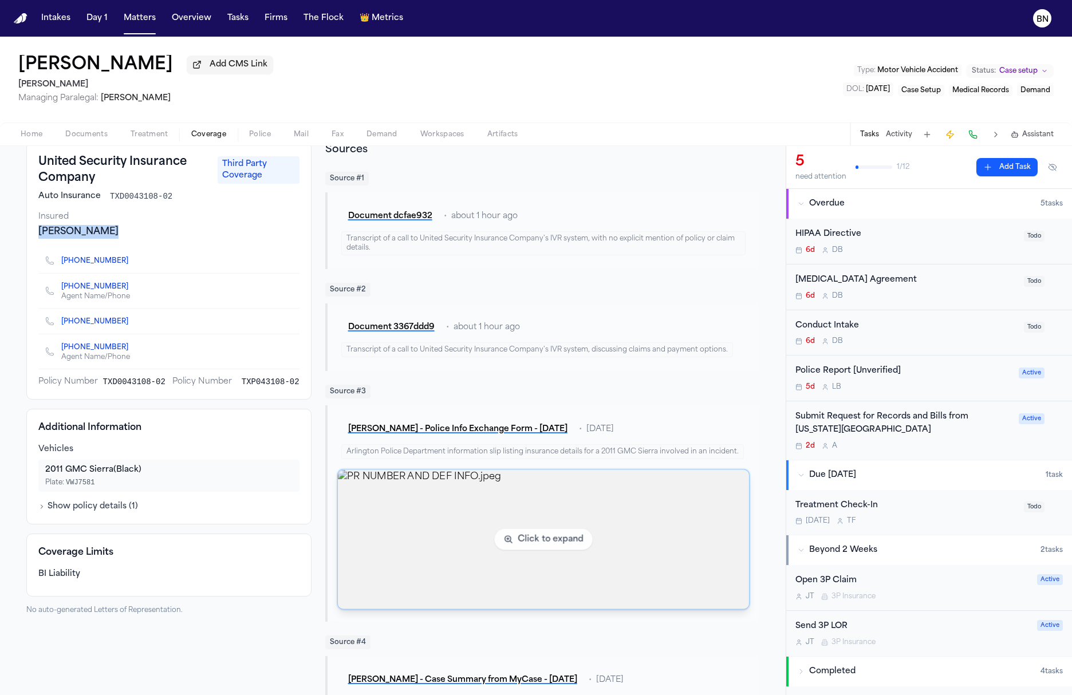
click at [455, 527] on img "View image PR NUMBER AND DEF INFO.jpeg" at bounding box center [543, 539] width 411 height 139
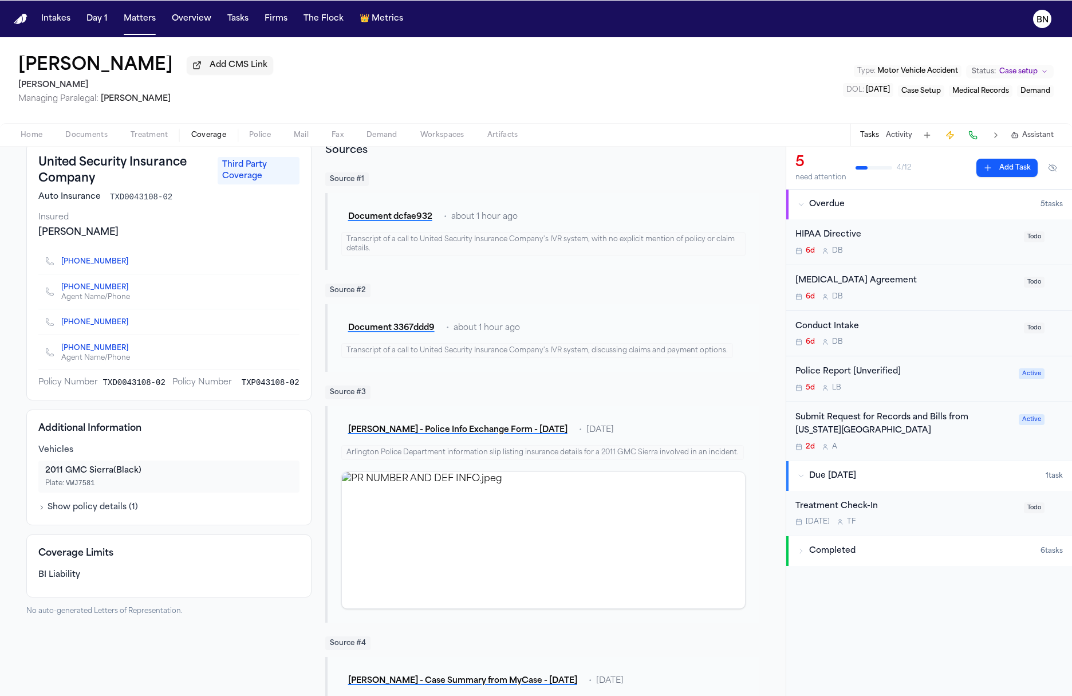
scroll to position [0, 0]
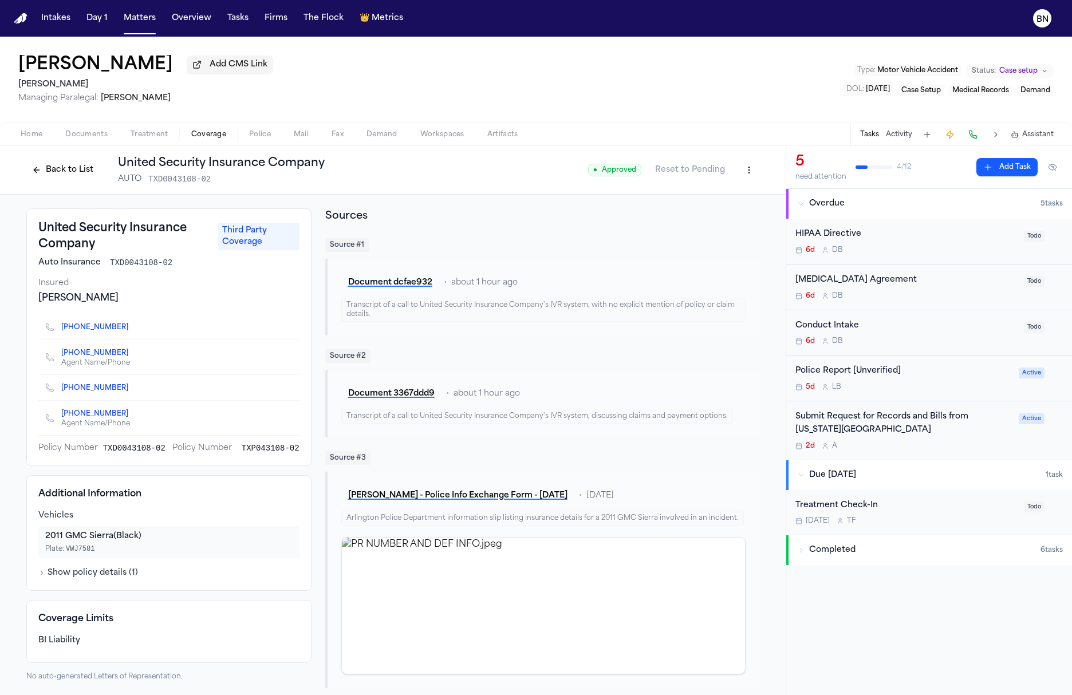
click at [52, 178] on button "Back to List" at bounding box center [62, 170] width 73 height 18
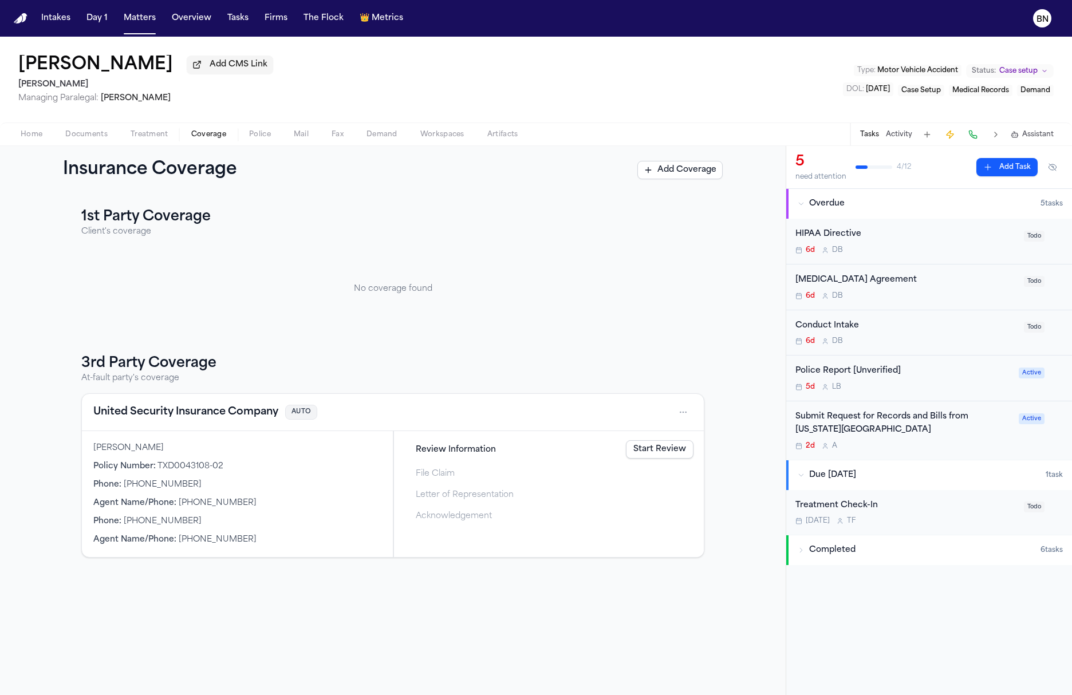
click at [70, 132] on span "Documents" at bounding box center [86, 134] width 42 height 9
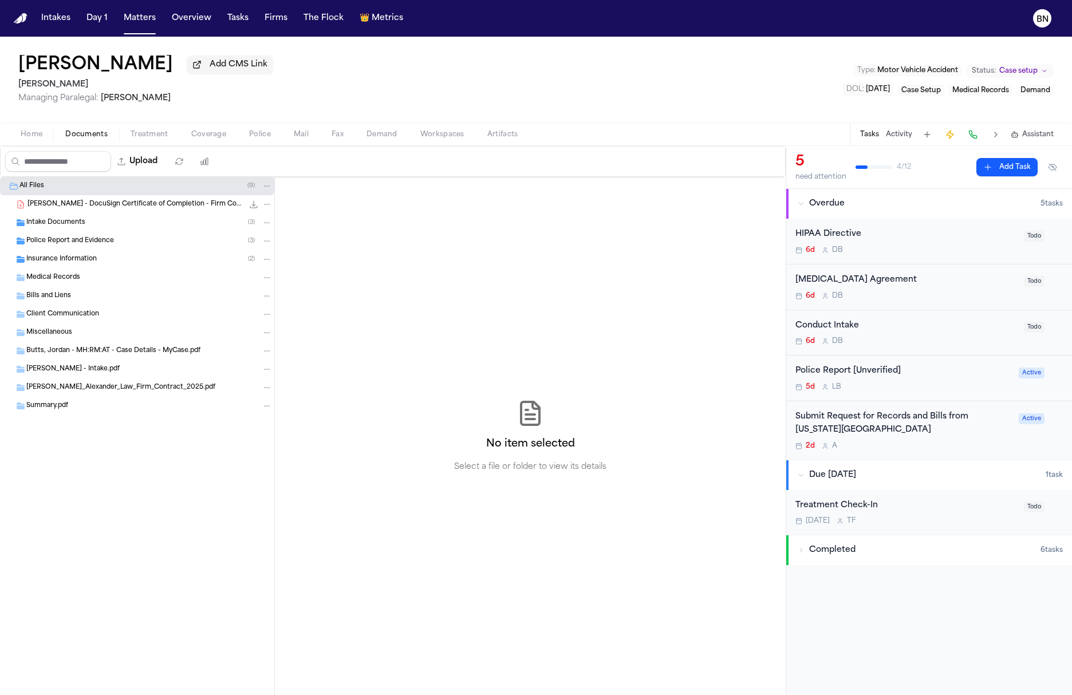
click at [87, 234] on div "Police Report and Evidence ( 3 )" at bounding box center [137, 241] width 274 height 18
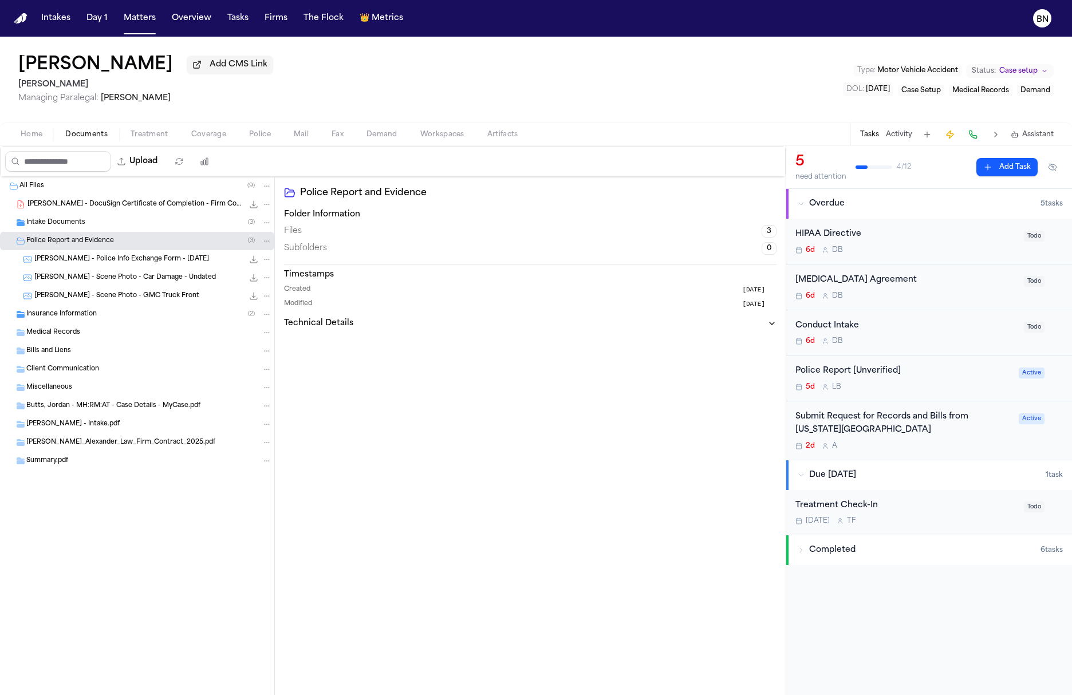
click at [100, 318] on div "Insurance Information ( 2 )" at bounding box center [149, 314] width 246 height 10
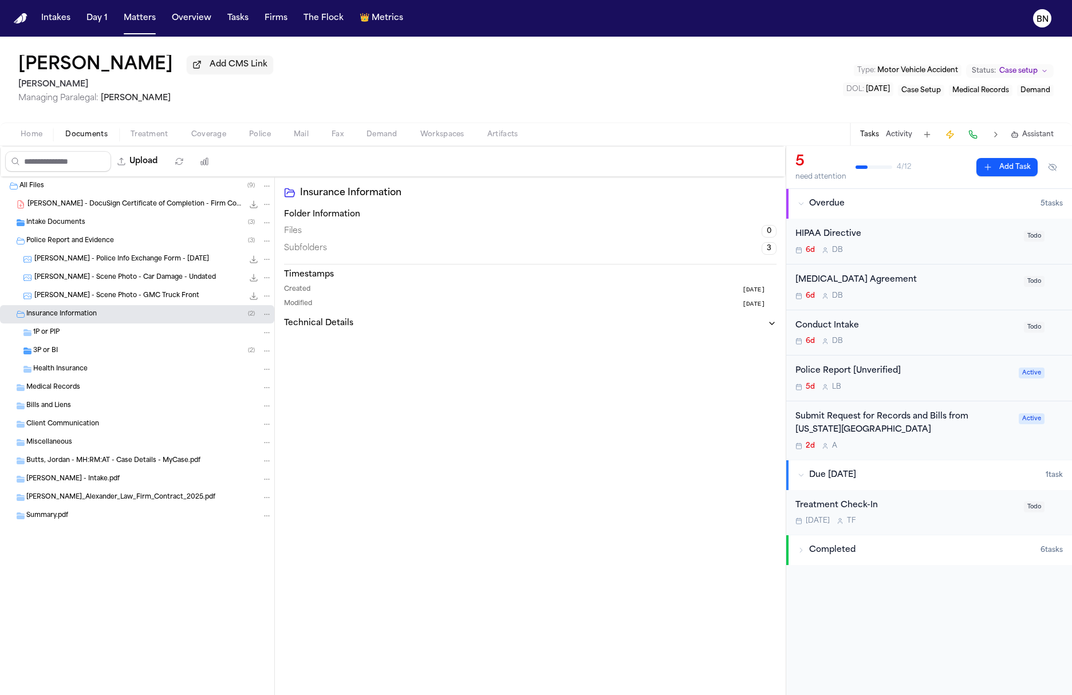
click at [108, 356] on div "3P or BI ( 2 )" at bounding box center [152, 351] width 239 height 10
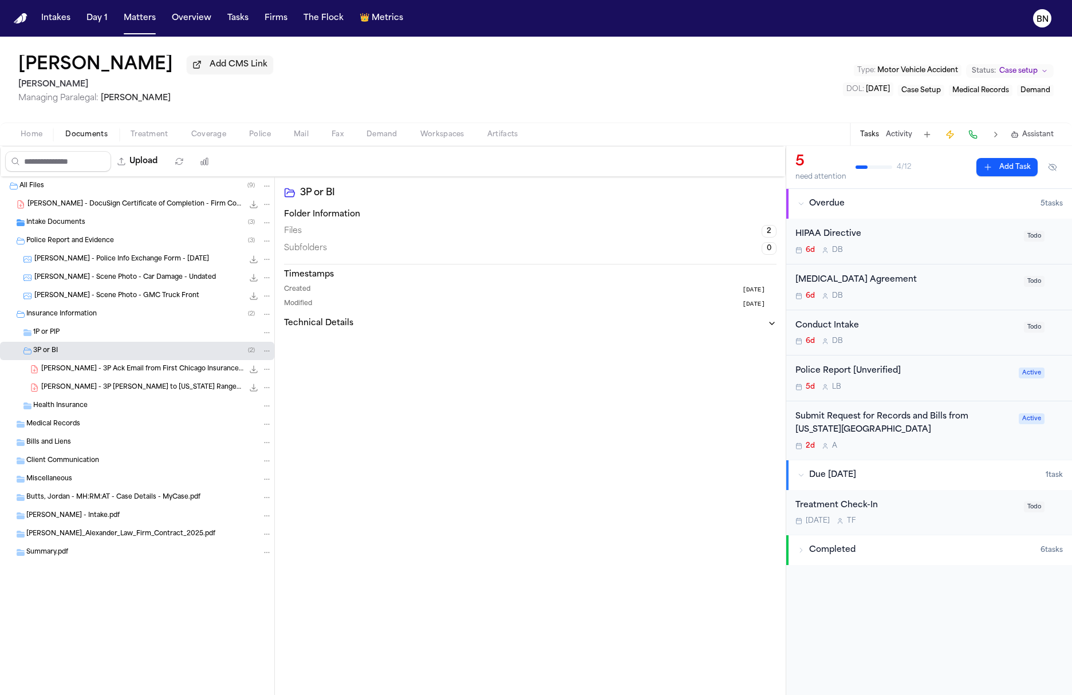
click at [111, 373] on span "J. Butts - 3P Ack Email from First Chicago Insurance - 9.23.25" at bounding box center [142, 370] width 202 height 10
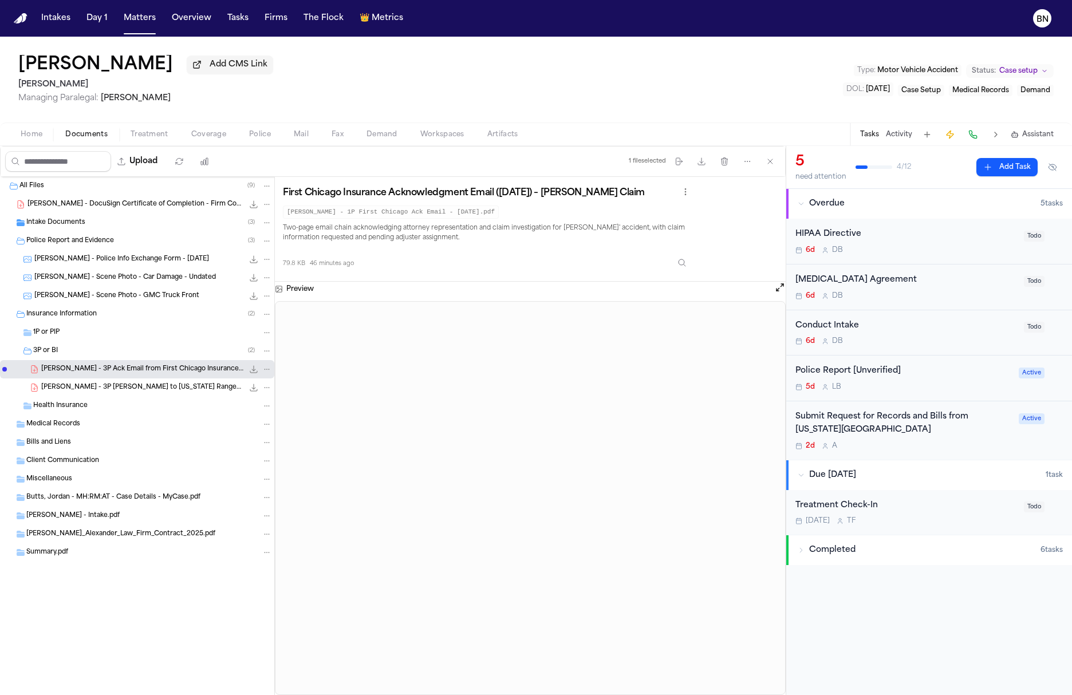
click at [117, 388] on span "J. Butts - 3P LOR to Texas Ranger MGA Insurance - 9.22.25" at bounding box center [142, 388] width 202 height 10
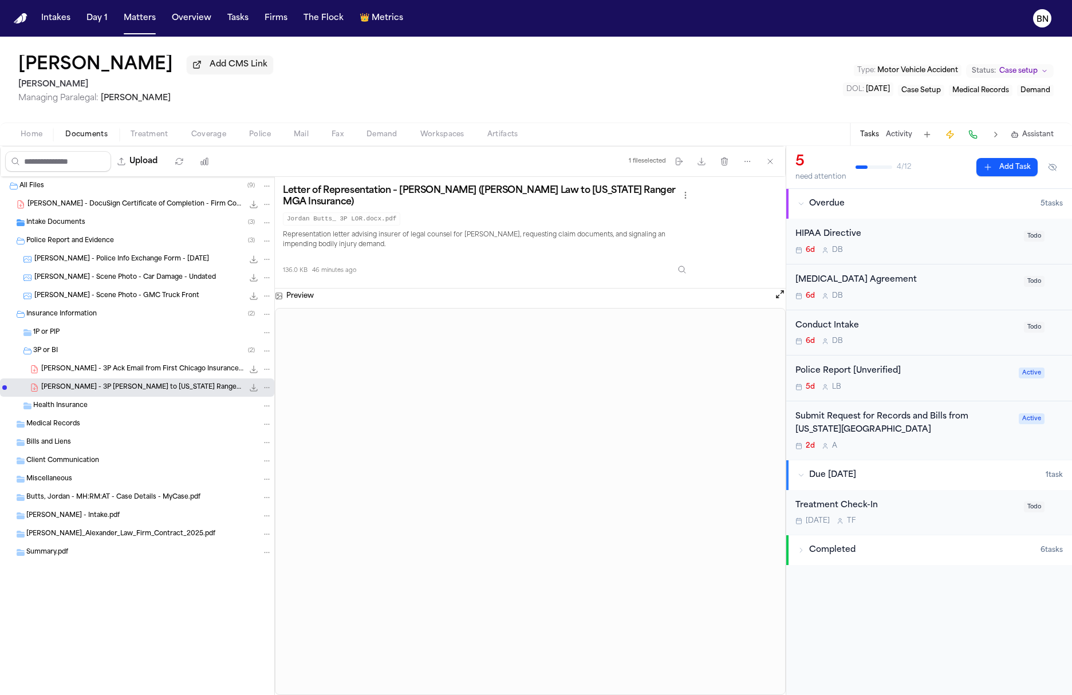
click at [115, 375] on span "J. Butts - 3P Ack Email from First Chicago Insurance - 9.23.25" at bounding box center [142, 370] width 202 height 10
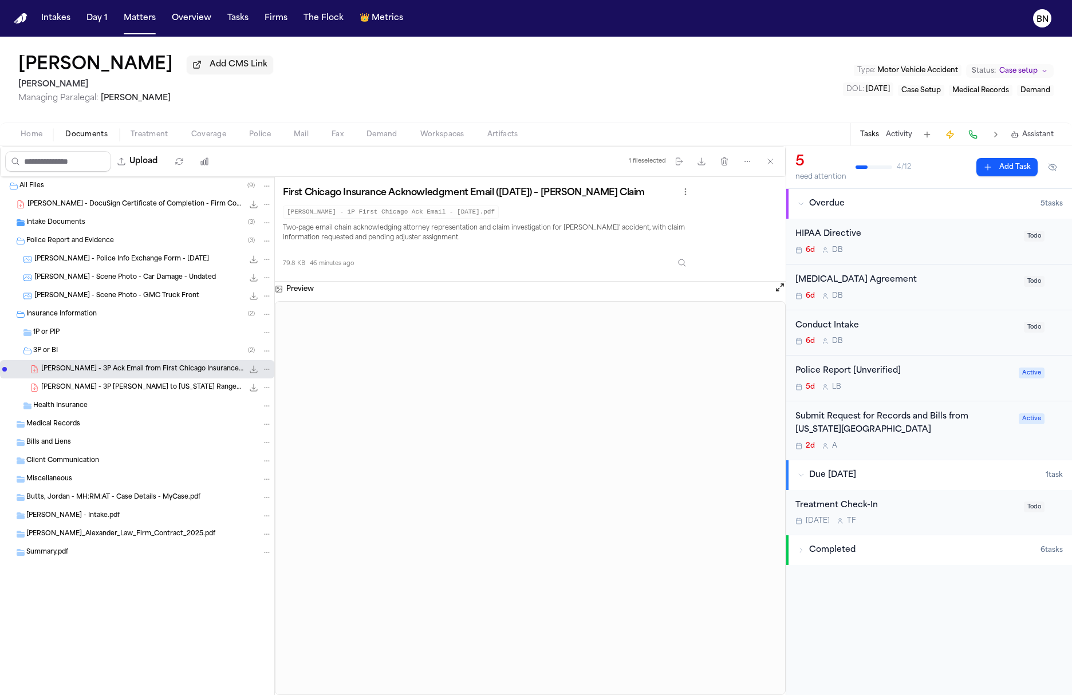
click at [53, 393] on span "J. Butts - 3P LOR to Texas Ranger MGA Insurance - 9.22.25" at bounding box center [142, 388] width 202 height 10
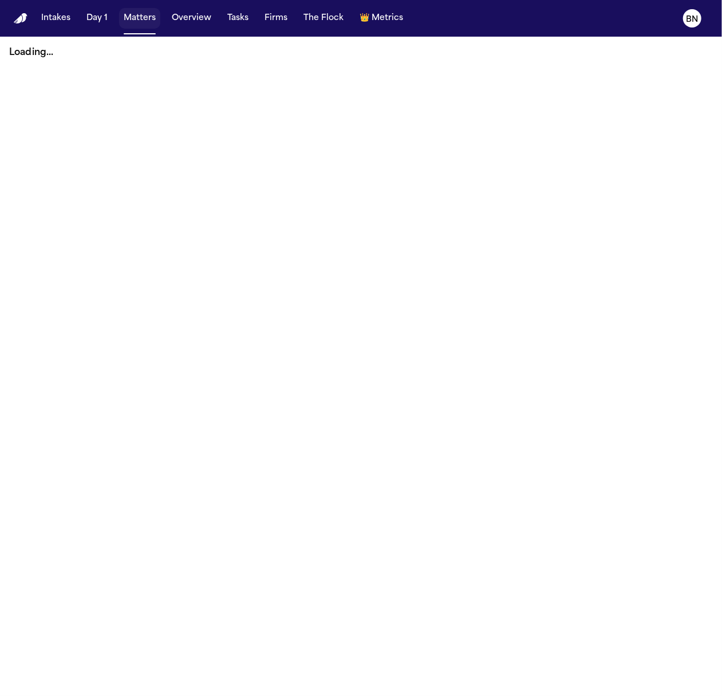
click at [135, 25] on button "Matters" at bounding box center [139, 18] width 41 height 21
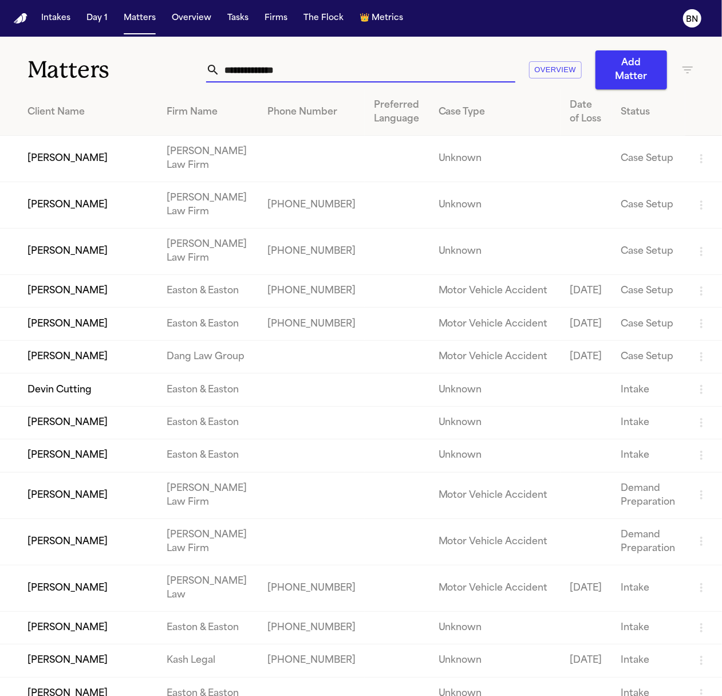
click at [431, 68] on input "text" at bounding box center [368, 69] width 296 height 25
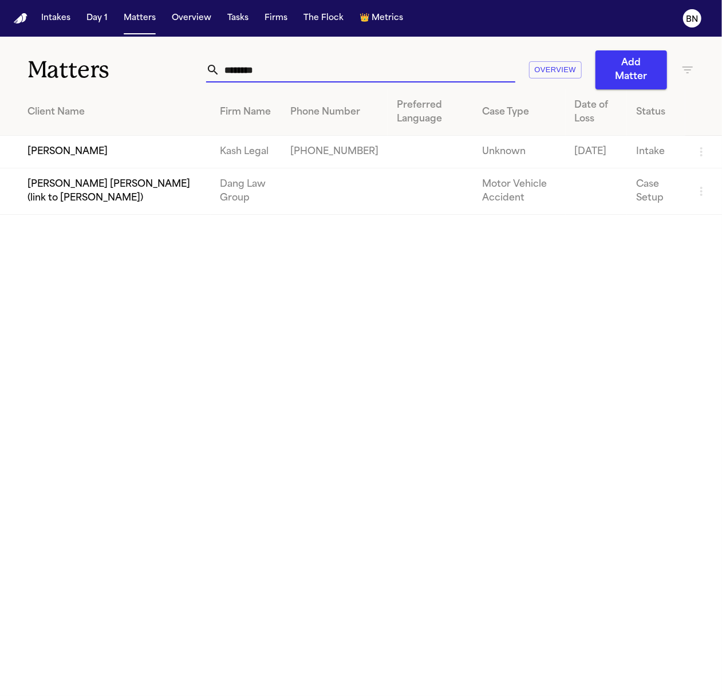
type input "********"
click at [167, 157] on td "[PERSON_NAME]" at bounding box center [105, 152] width 211 height 33
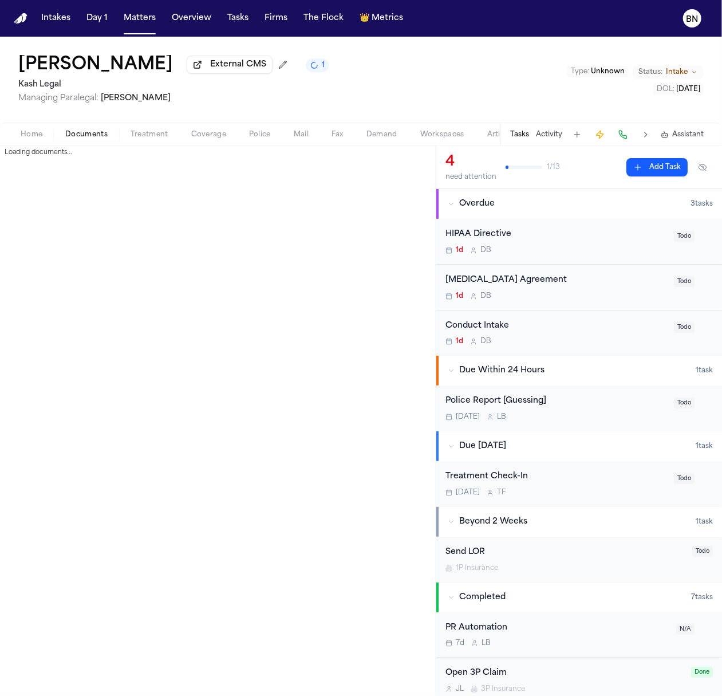
click at [92, 139] on span "Documents" at bounding box center [86, 134] width 42 height 9
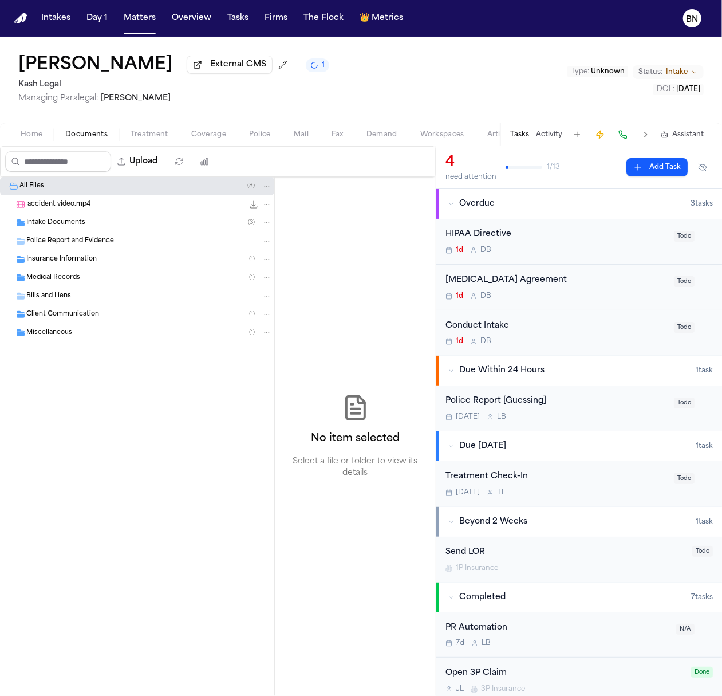
click at [101, 223] on div "Intake Documents ( 3 )" at bounding box center [149, 223] width 246 height 10
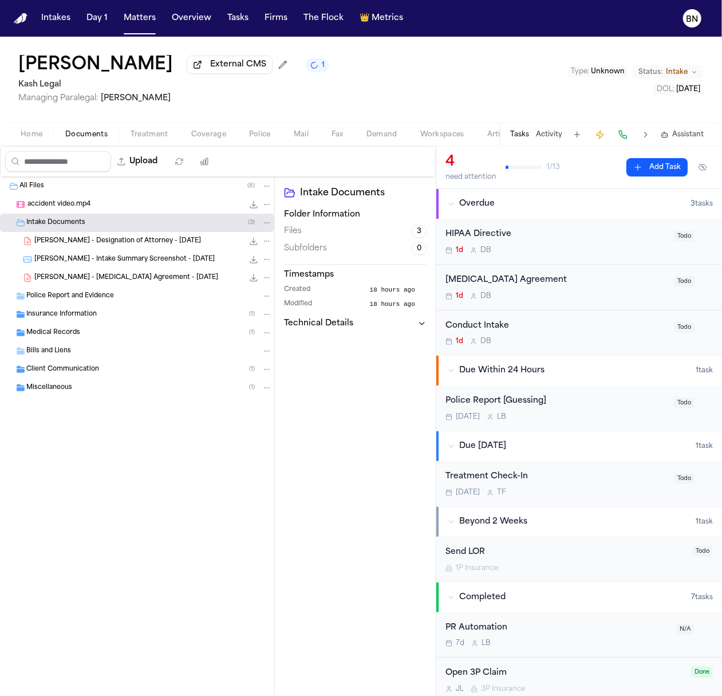
click at [111, 242] on span "[PERSON_NAME] - Designation of Attorney - [DATE]" at bounding box center [117, 242] width 167 height 10
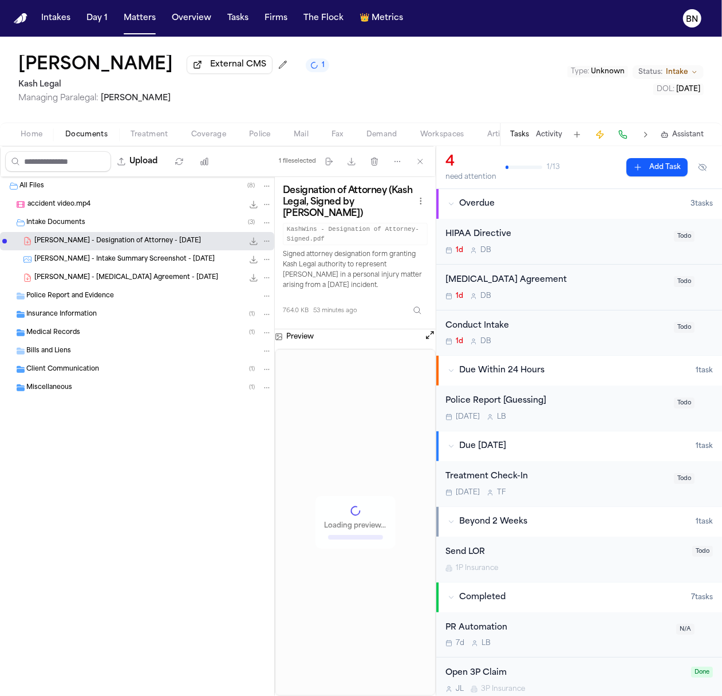
click at [119, 274] on div "[PERSON_NAME] - [MEDICAL_DATA] Agreement - [DATE] 884.3 KB • PDF" at bounding box center [153, 277] width 238 height 11
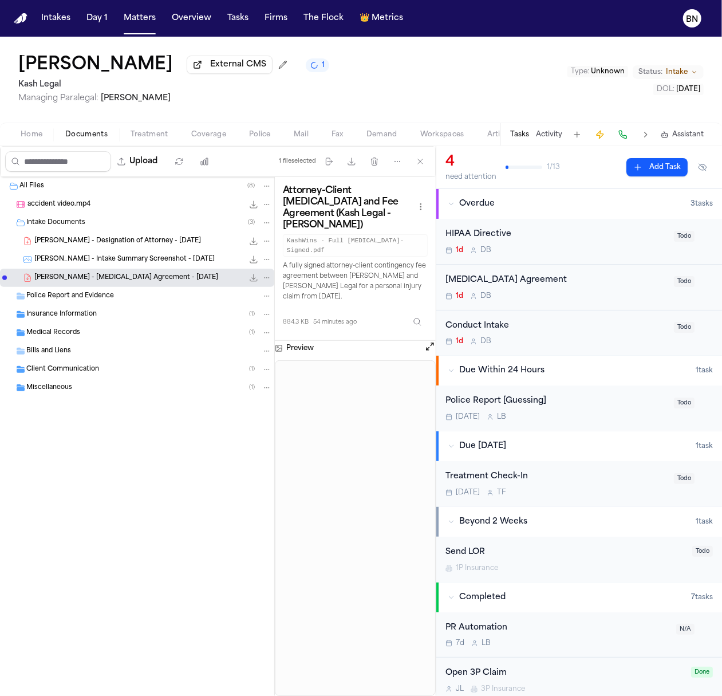
click at [196, 139] on span "Coverage" at bounding box center [208, 134] width 35 height 9
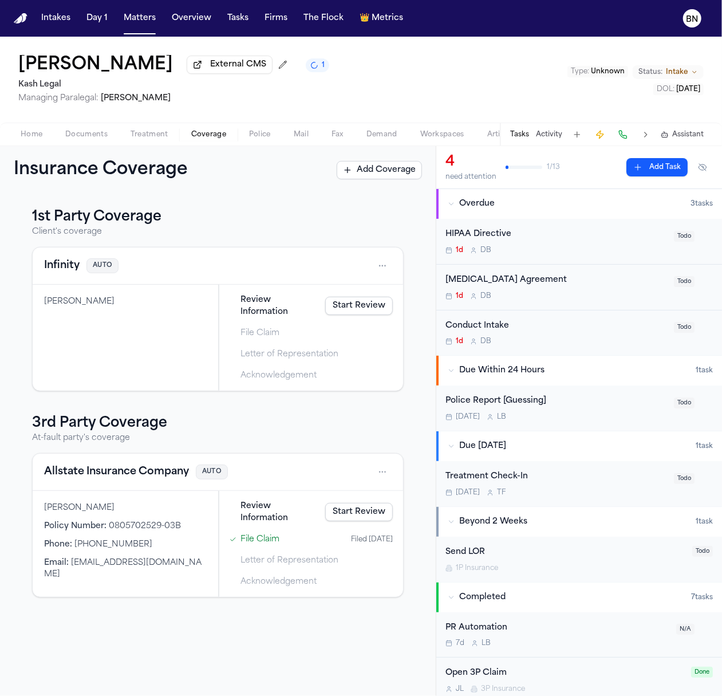
click at [135, 469] on button "Allstate Insurance Company" at bounding box center [116, 472] width 145 height 16
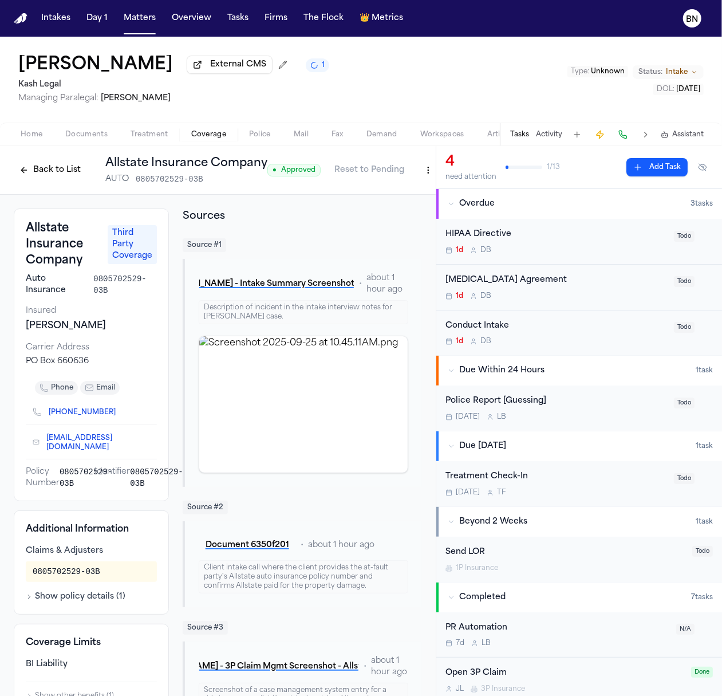
click at [57, 167] on button "Back to List" at bounding box center [50, 170] width 73 height 18
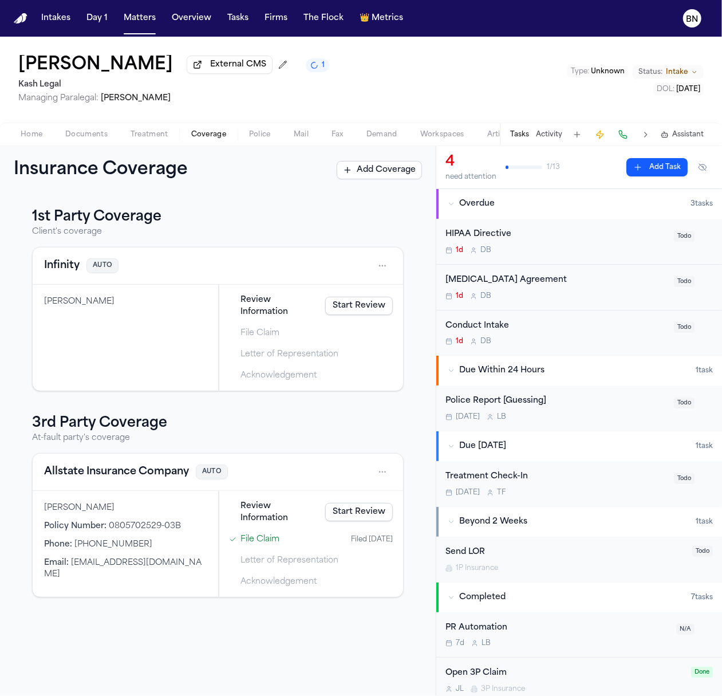
click at [270, 533] on link "File Claim" at bounding box center [260, 539] width 39 height 12
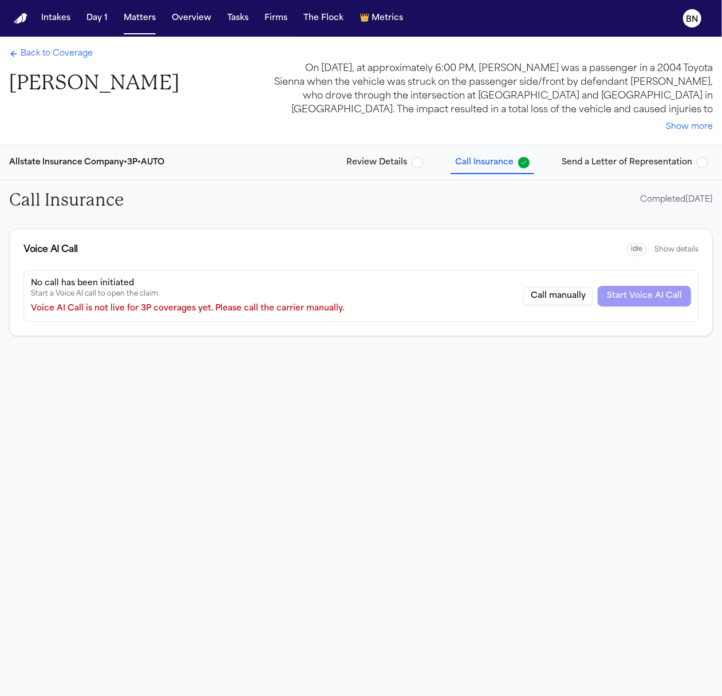
click at [665, 166] on span "Send a Letter of Representation" at bounding box center [627, 162] width 131 height 11
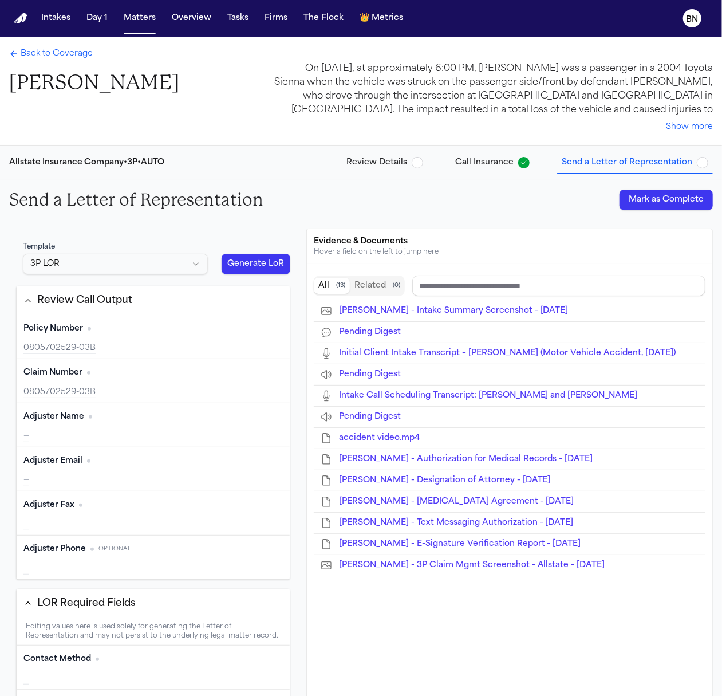
type input "**********"
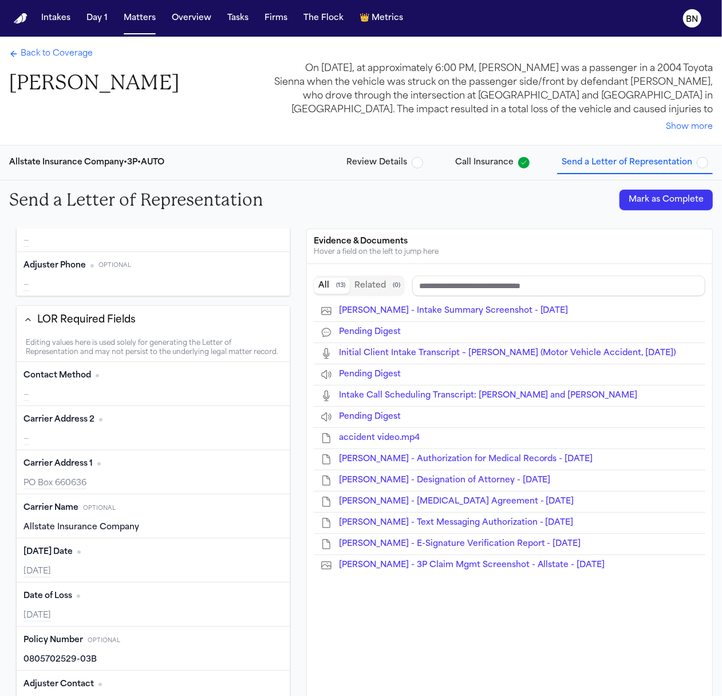
scroll to position [246, 0]
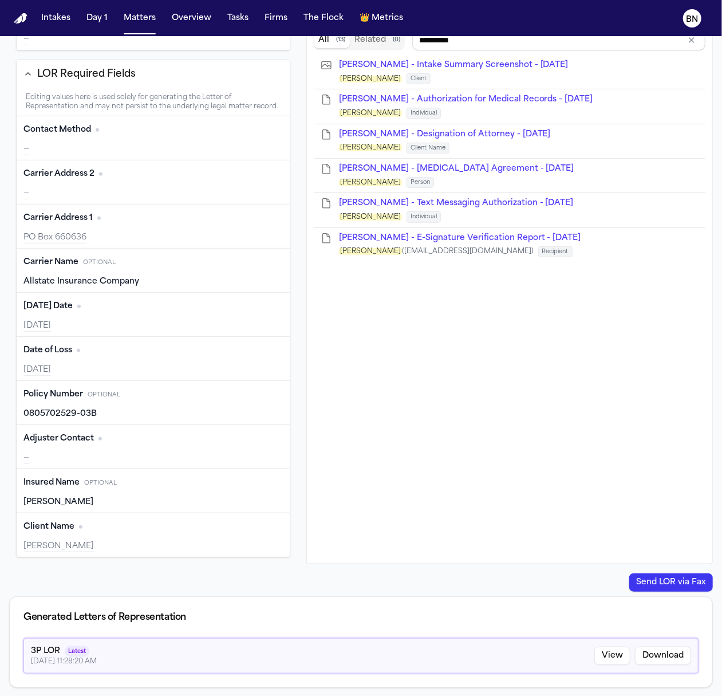
type input "**********"
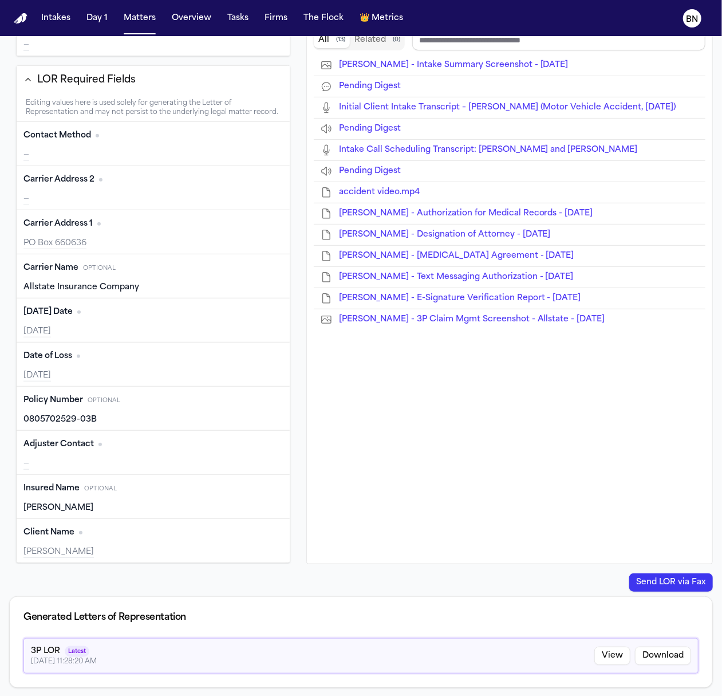
scroll to position [289, 0]
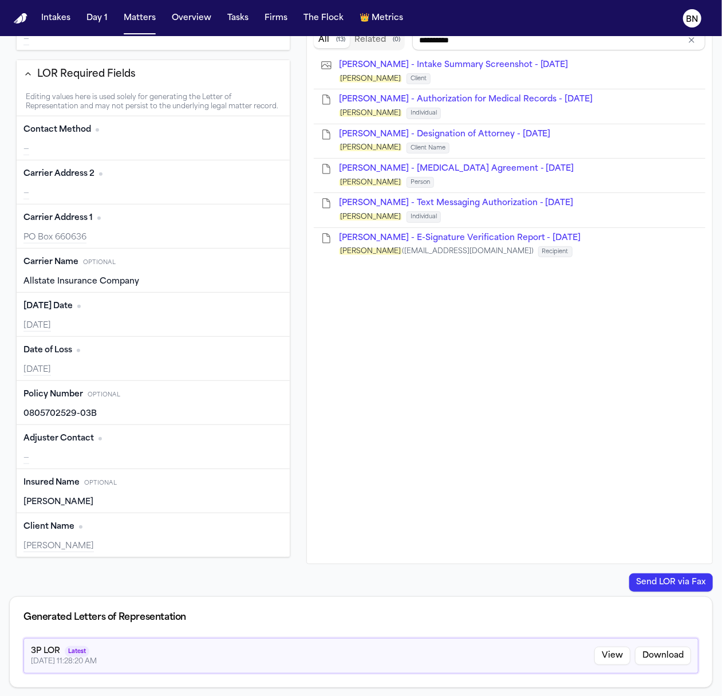
type input "**********"
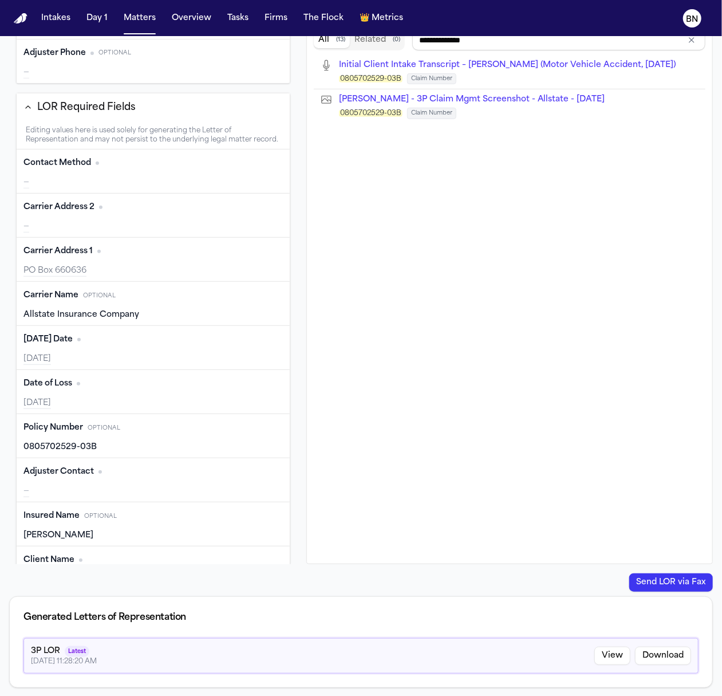
scroll to position [225, 0]
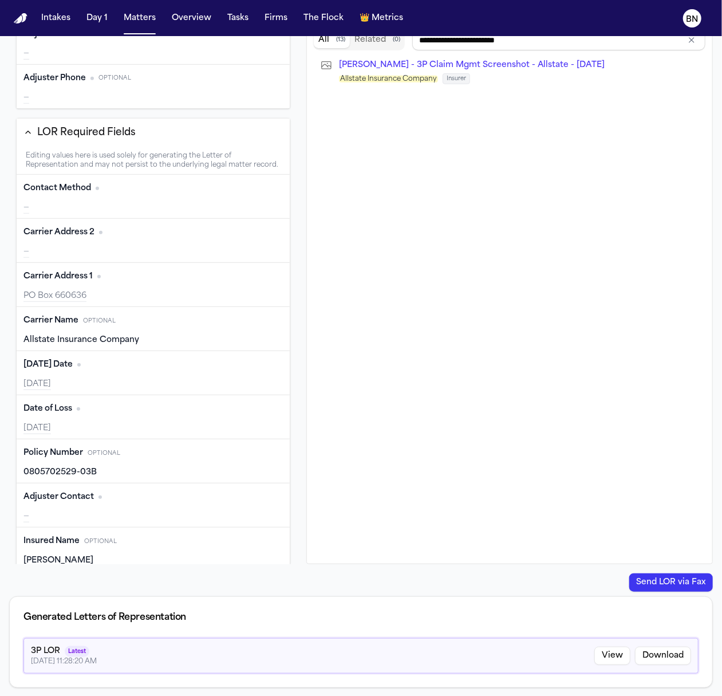
type input "**********"
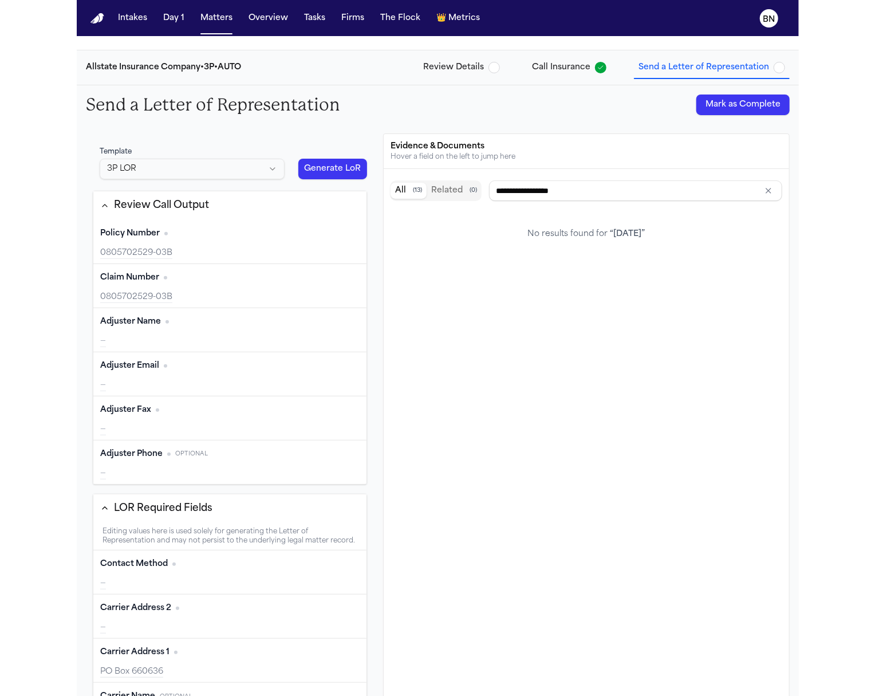
scroll to position [246, 0]
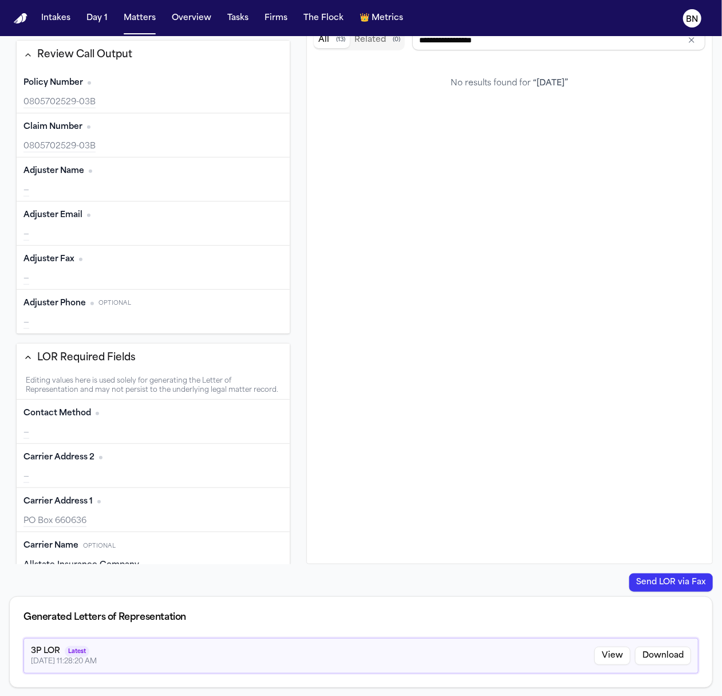
click at [613, 657] on button "View" at bounding box center [612, 656] width 36 height 18
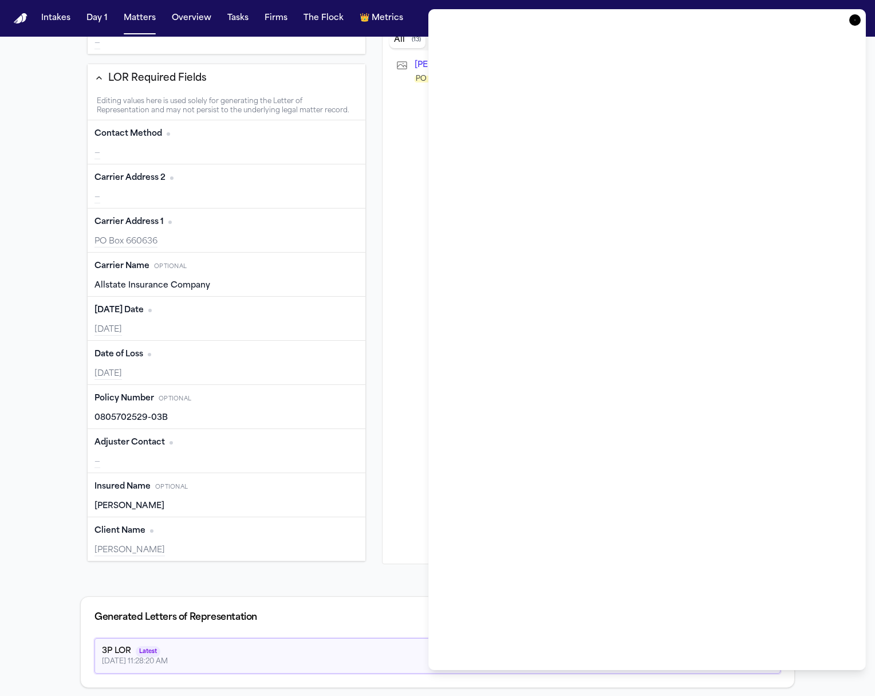
type input "**********"
click at [251, 462] on div "—" at bounding box center [226, 461] width 264 height 11
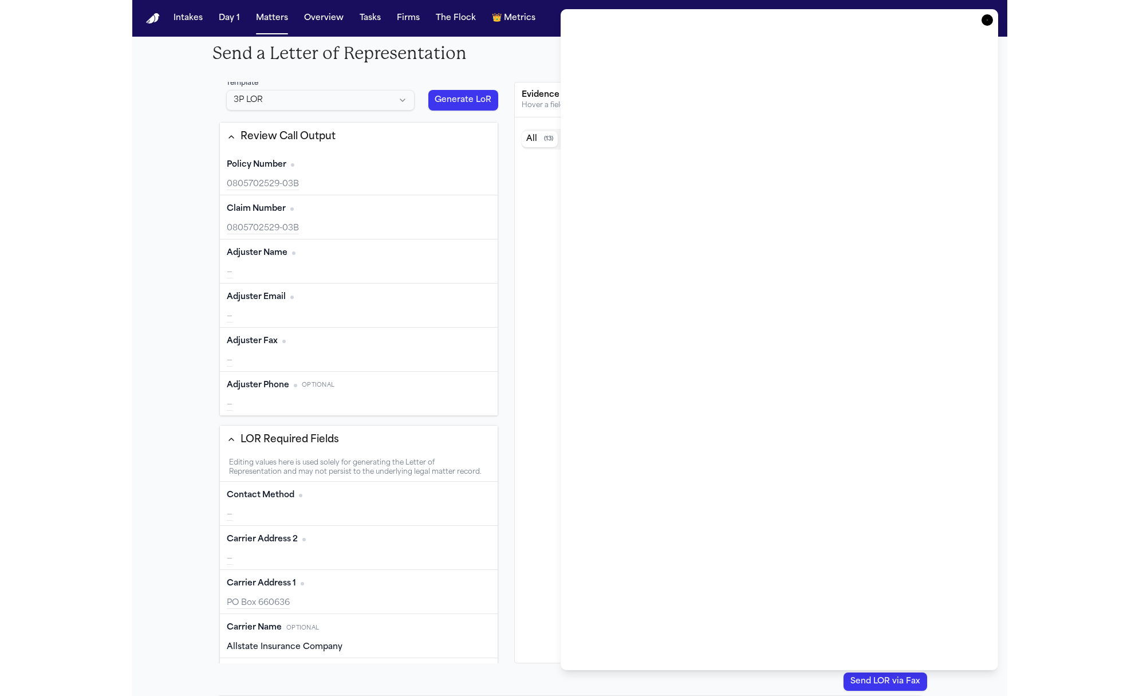
scroll to position [22, 0]
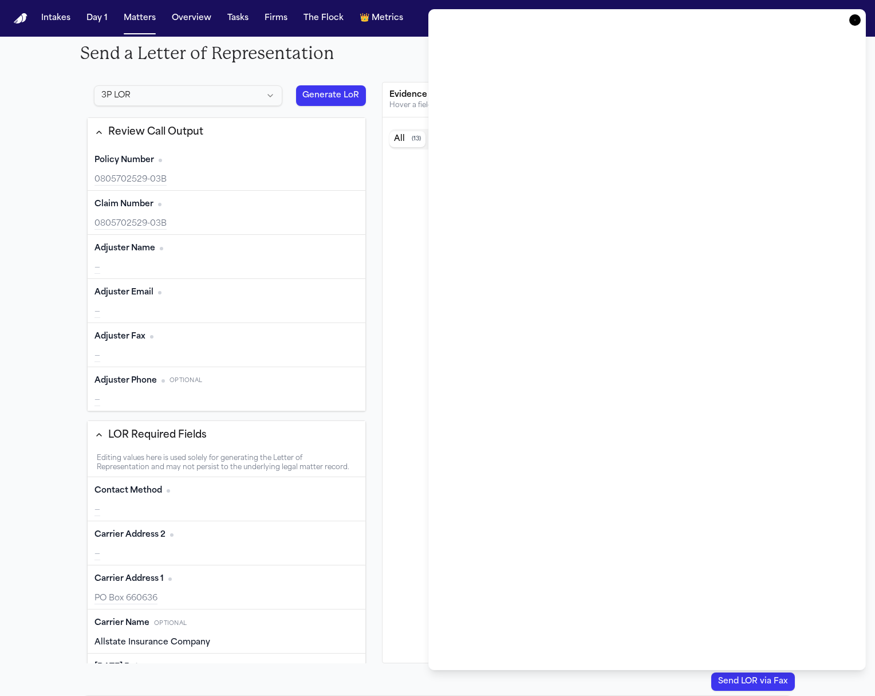
type input "**********"
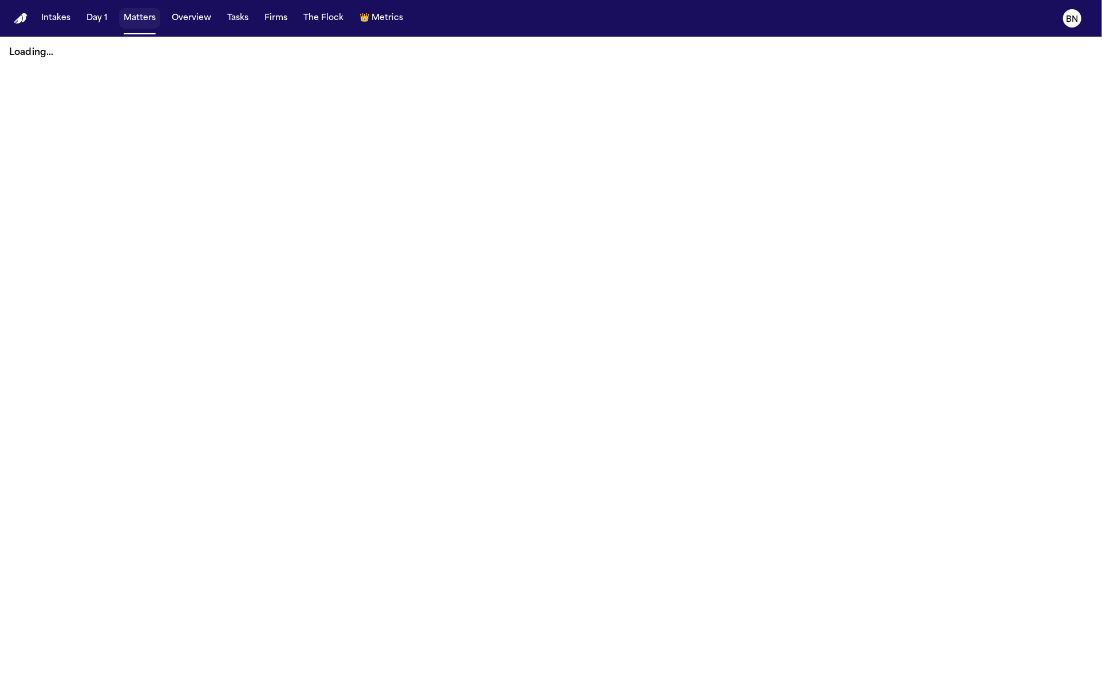
click at [143, 21] on button "Matters" at bounding box center [139, 18] width 41 height 21
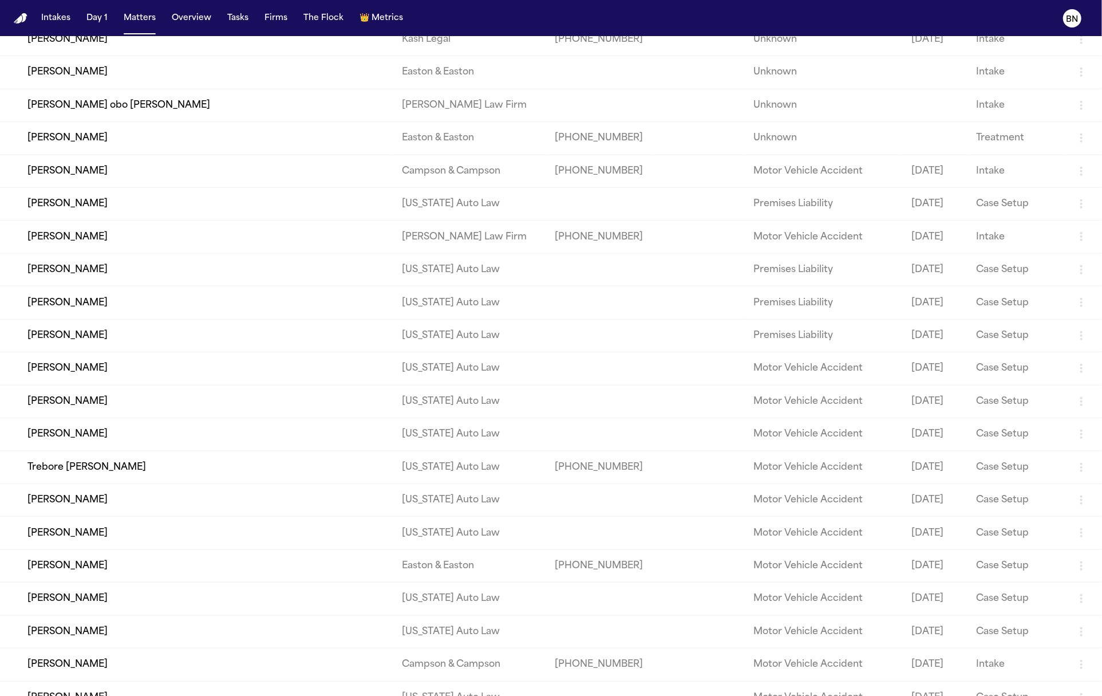
scroll to position [415, 0]
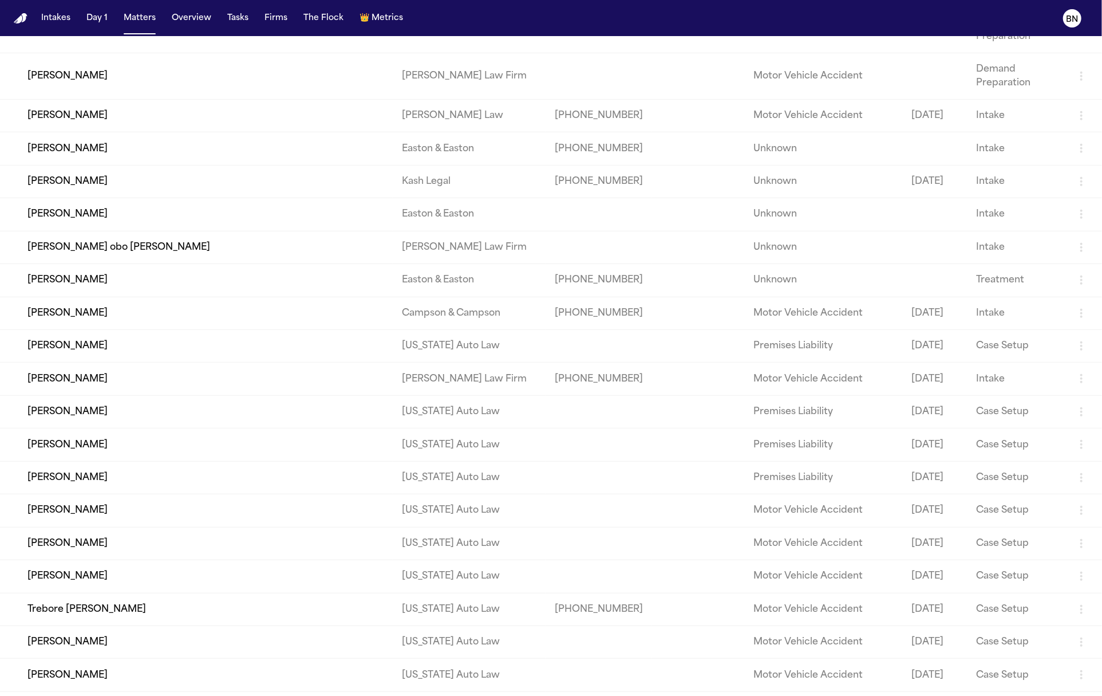
click at [292, 132] on td "[PERSON_NAME]" at bounding box center [196, 115] width 393 height 33
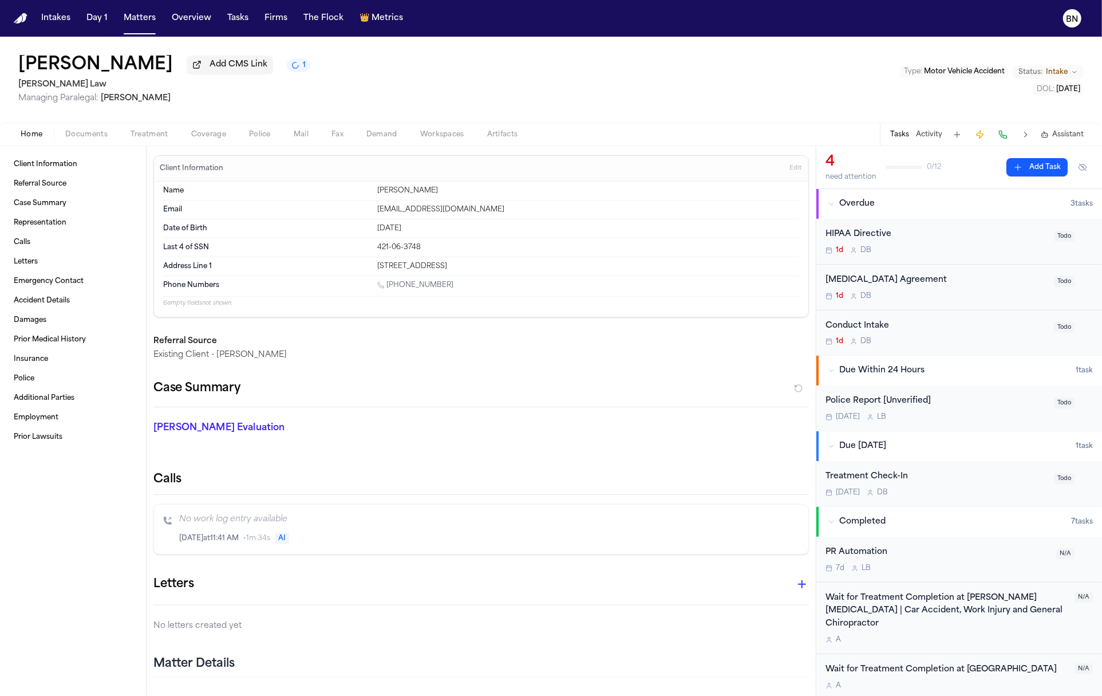
click at [495, 137] on span "Artifacts" at bounding box center [502, 134] width 31 height 9
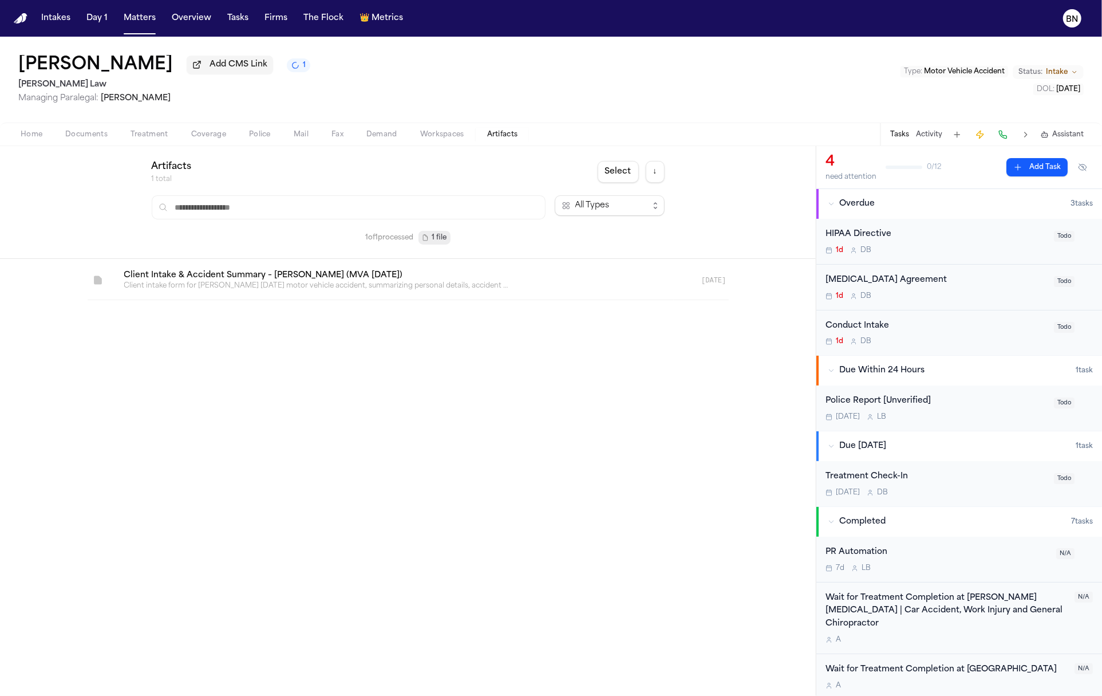
click at [371, 290] on link at bounding box center [394, 280] width 559 height 38
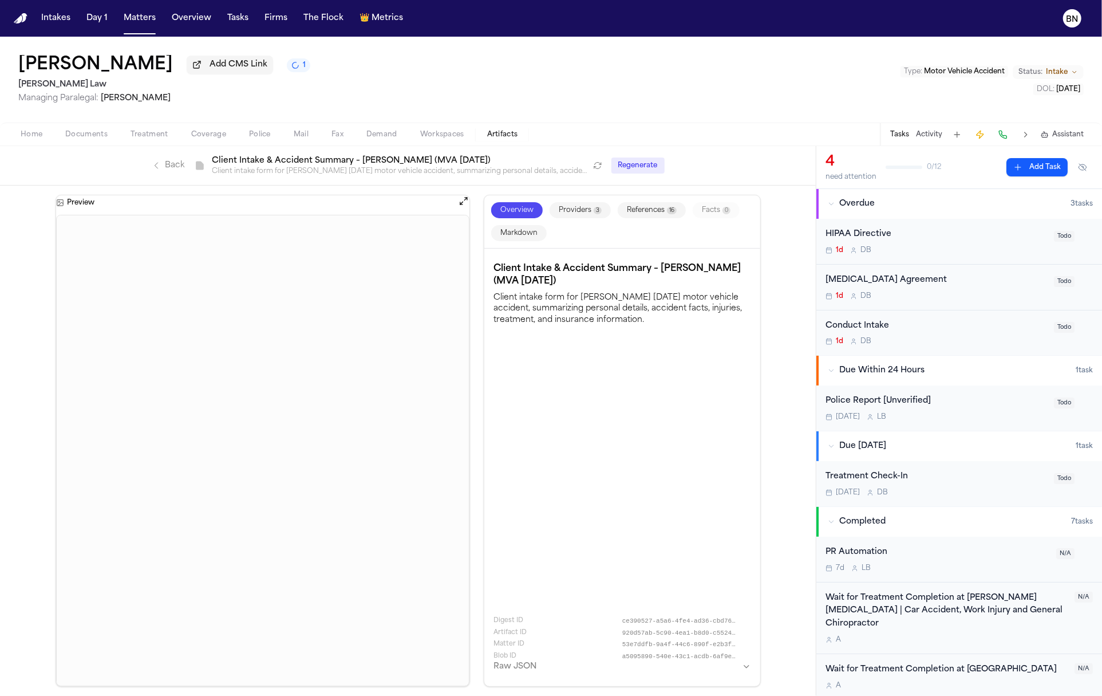
click at [147, 33] on span at bounding box center [140, 33] width 32 height 1
click at [146, 28] on button "Matters" at bounding box center [139, 18] width 41 height 21
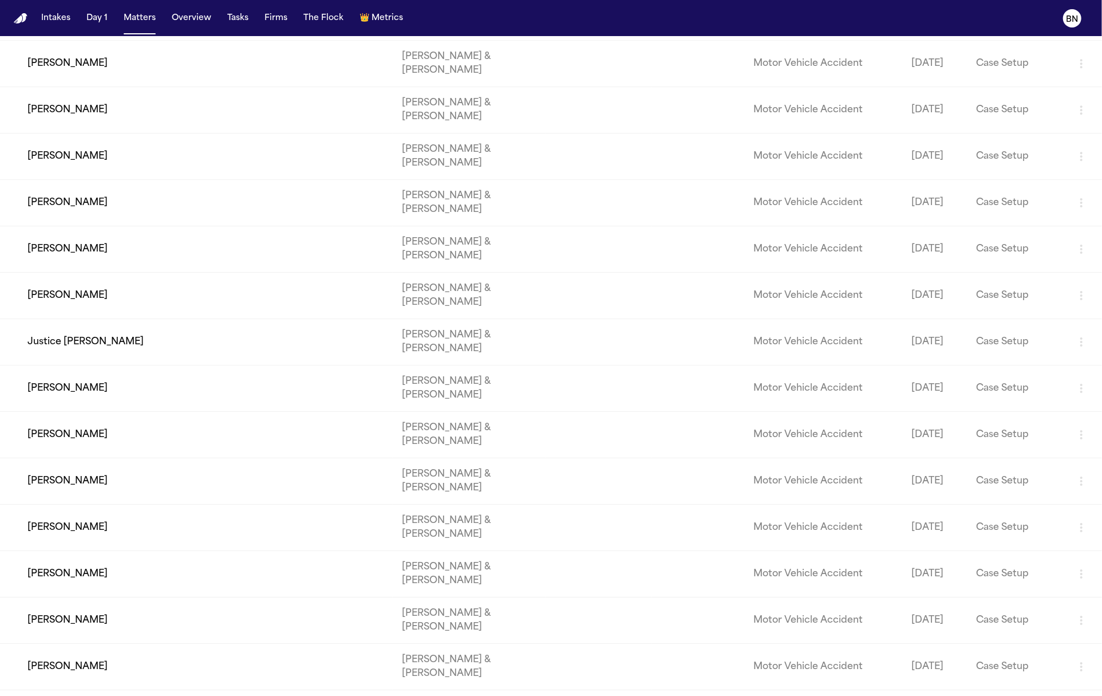
scroll to position [6046, 0]
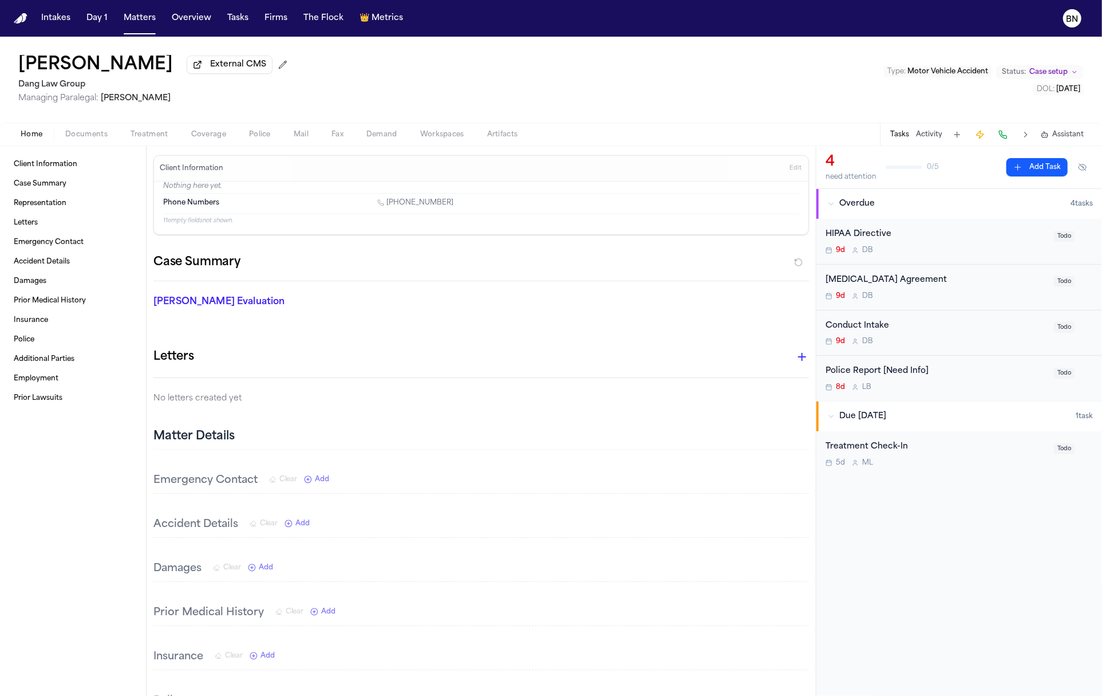
click at [504, 132] on span "Artifacts" at bounding box center [502, 134] width 31 height 9
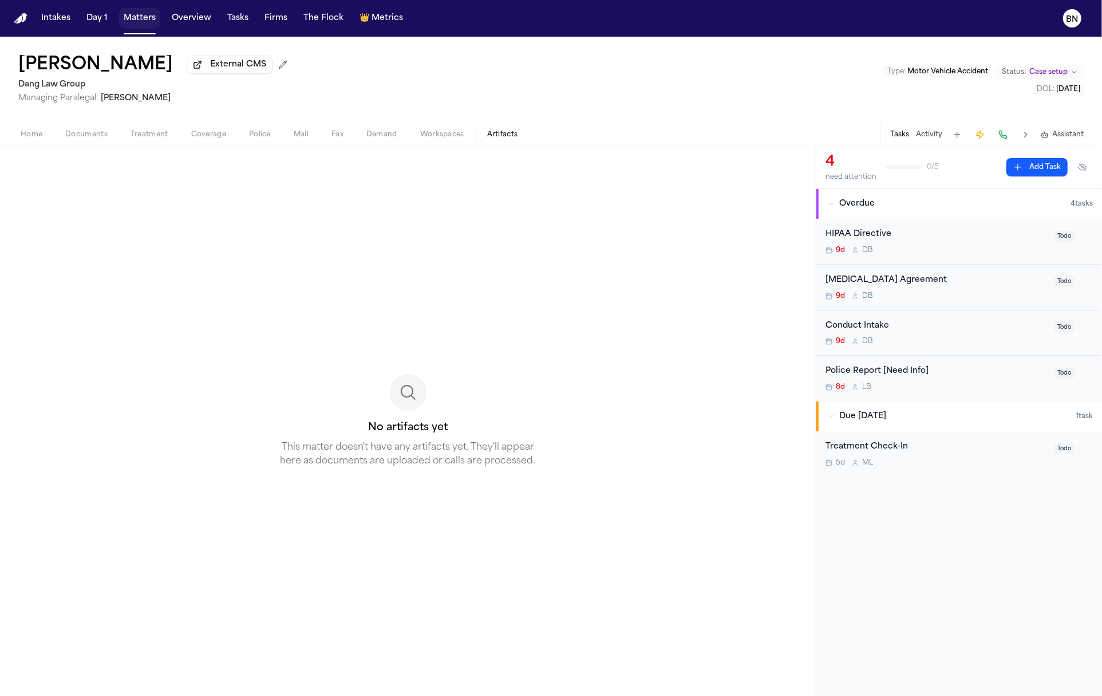
click at [146, 21] on button "Matters" at bounding box center [139, 18] width 41 height 21
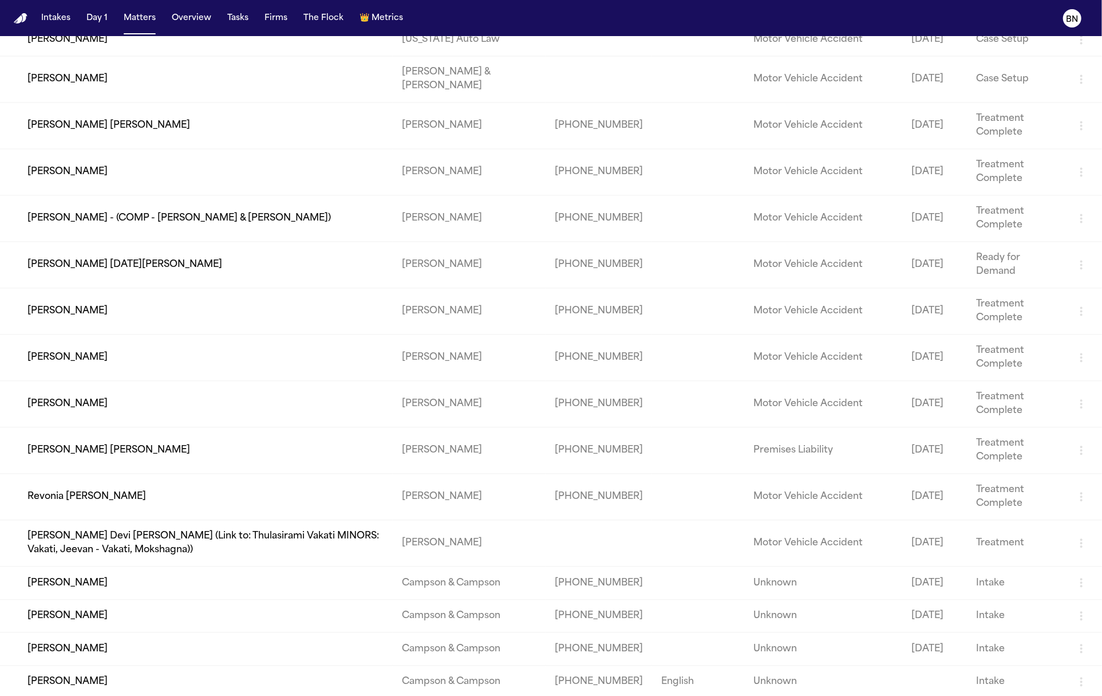
scroll to position [8624, 0]
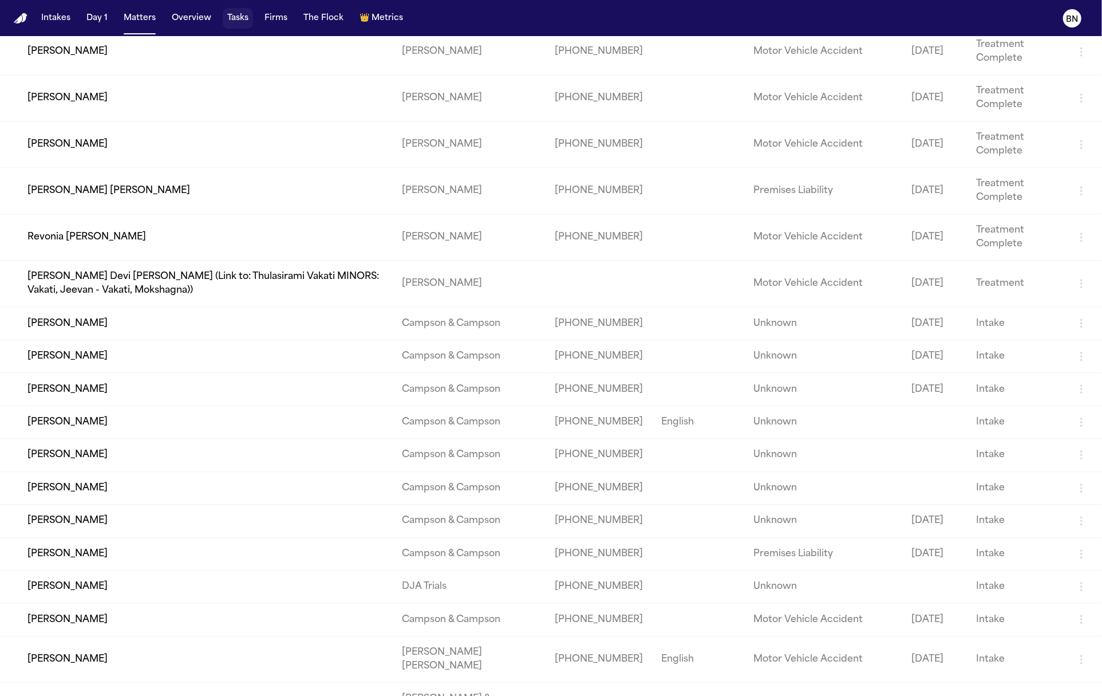
click at [227, 24] on button "Tasks" at bounding box center [238, 18] width 30 height 21
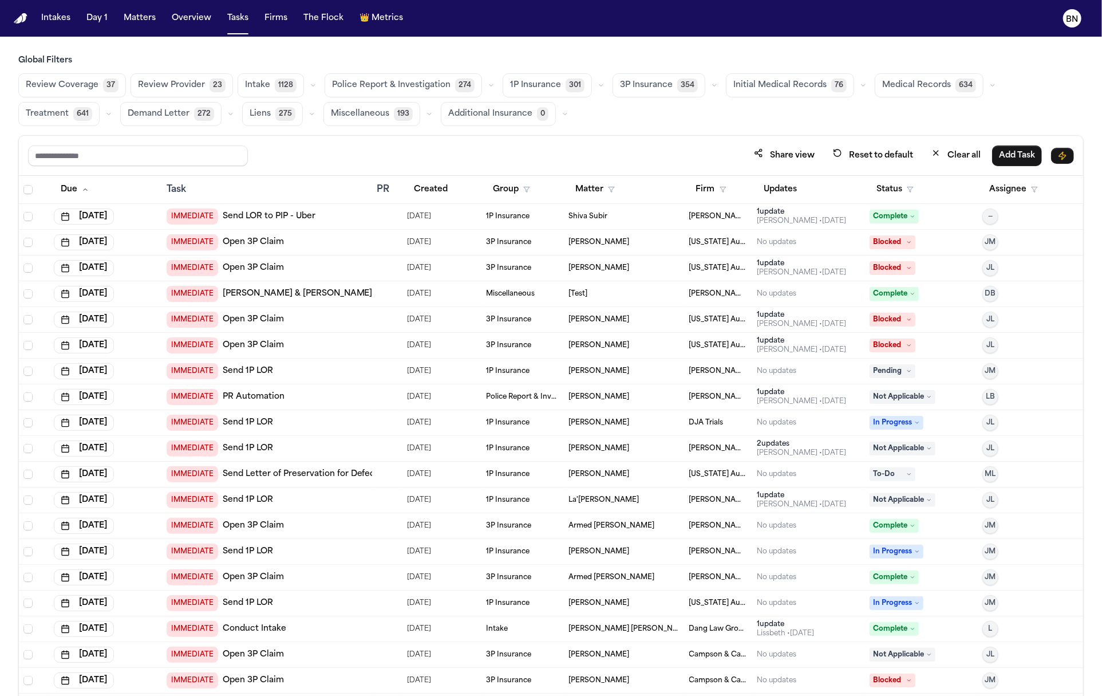
click at [116, 107] on button "button" at bounding box center [109, 114] width 14 height 14
click at [105, 136] on span "Treatment Check-In" at bounding box center [65, 147] width 79 height 23
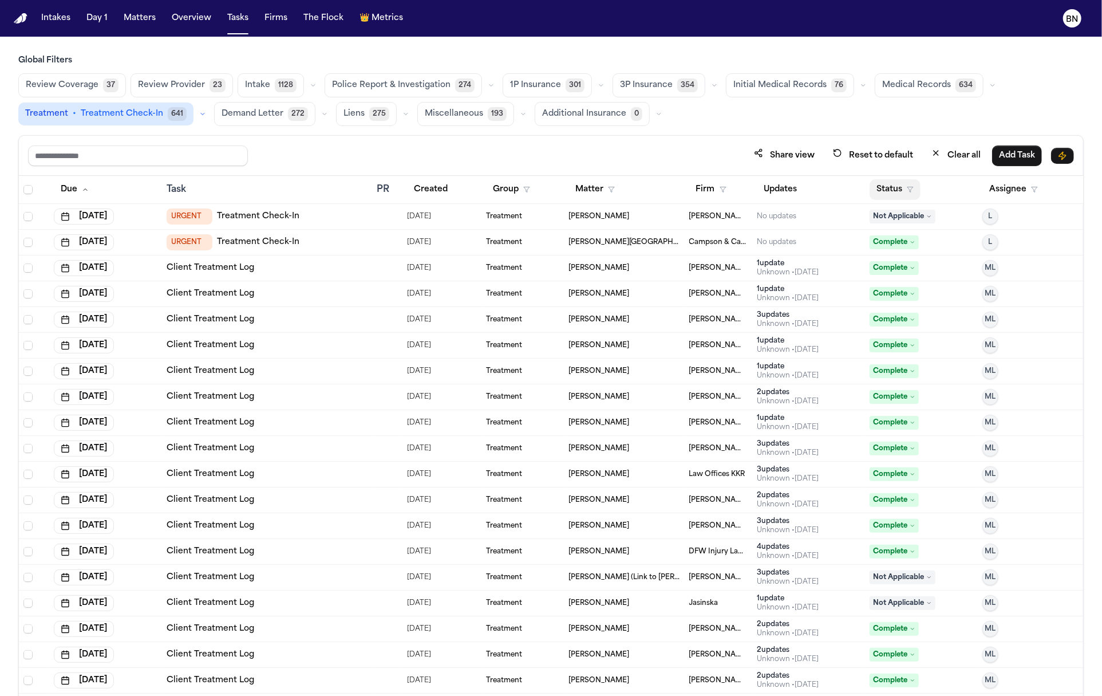
click at [905, 191] on button "Status" at bounding box center [895, 189] width 51 height 21
click at [903, 255] on button "Active" at bounding box center [893, 258] width 32 height 15
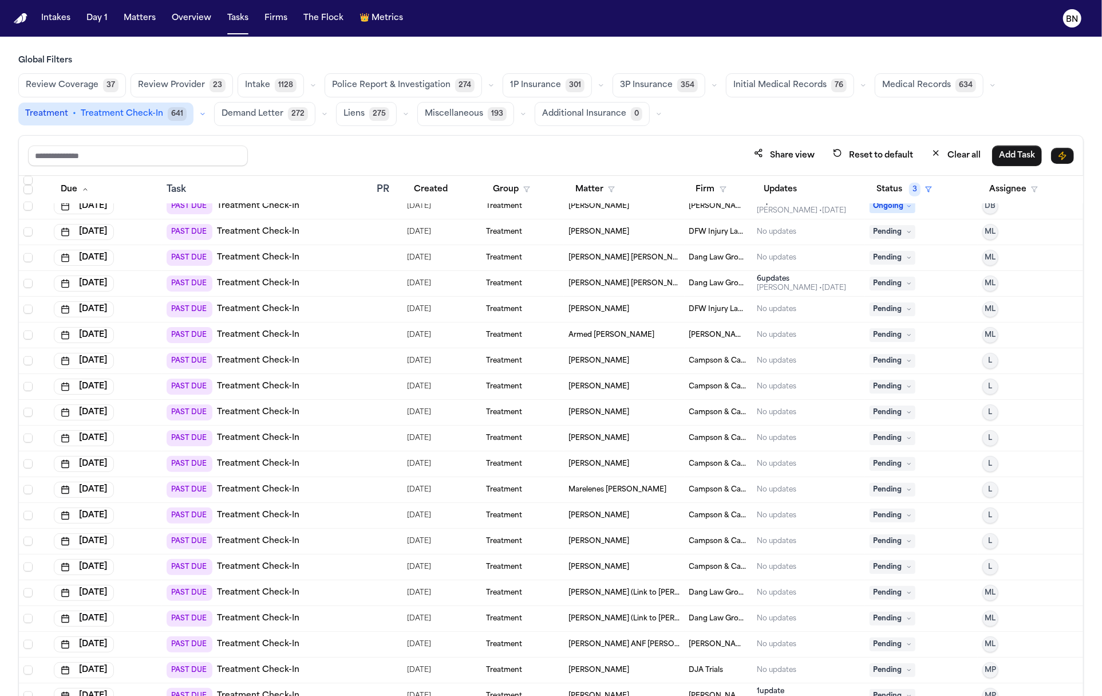
scroll to position [987, 0]
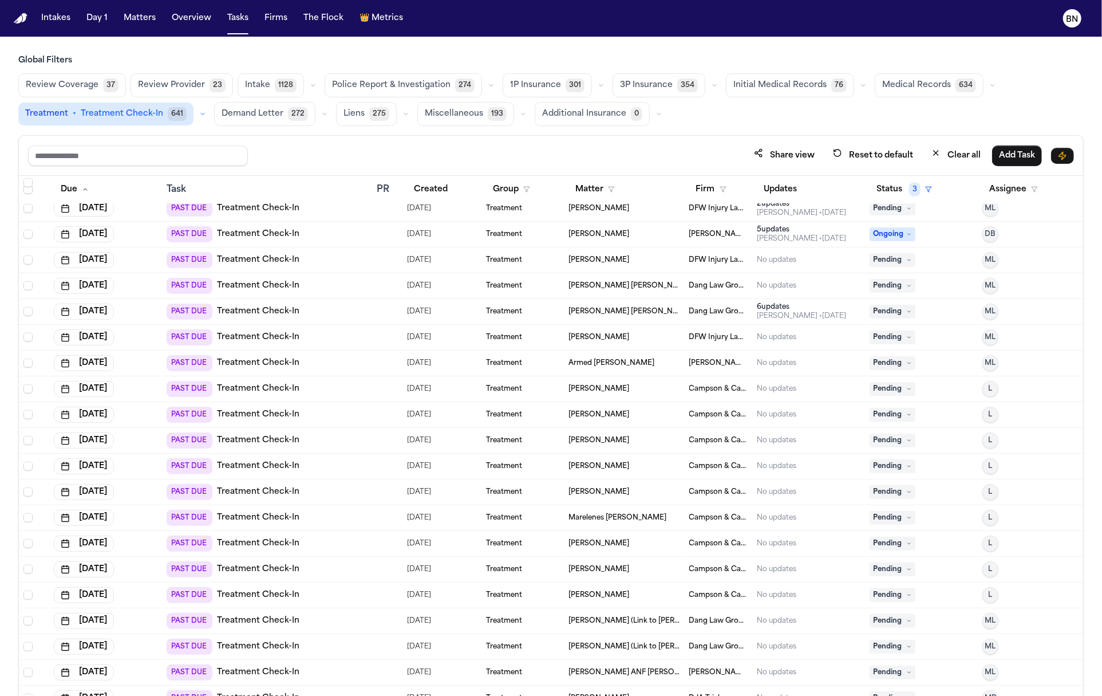
click at [655, 309] on span "Juan Carlos Gonzalez Rivero" at bounding box center [624, 311] width 111 height 9
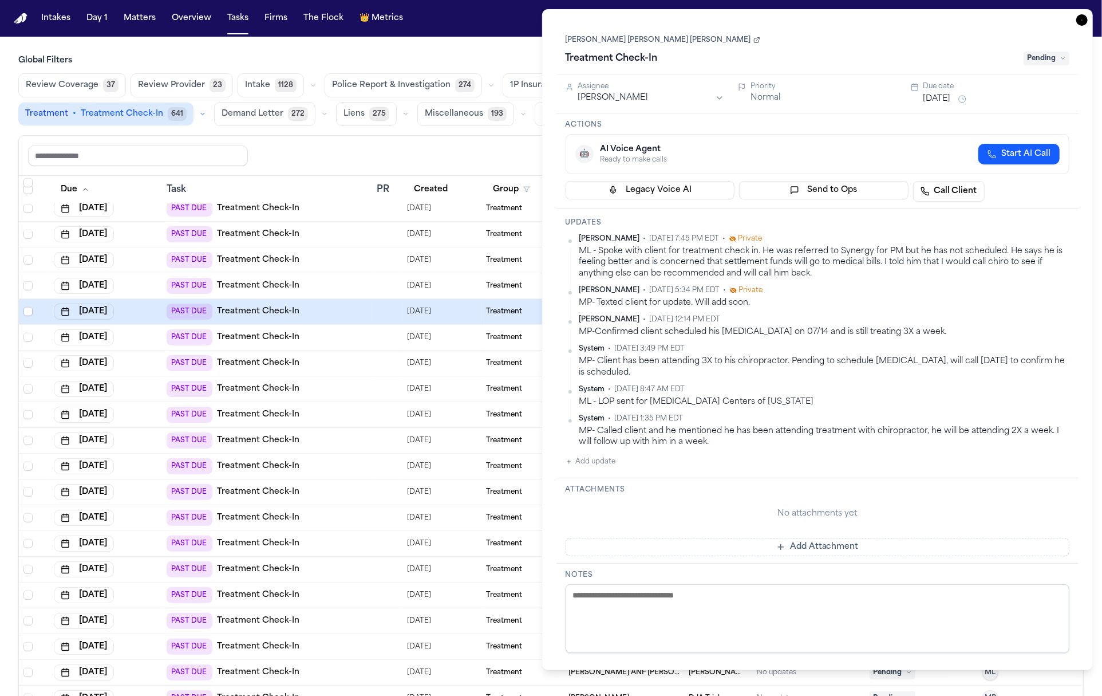
click at [617, 40] on link "Juan Carlos Gonzalez Rivero" at bounding box center [663, 40] width 195 height 9
click at [97, 88] on button "Review Coverage 37" at bounding box center [72, 85] width 108 height 24
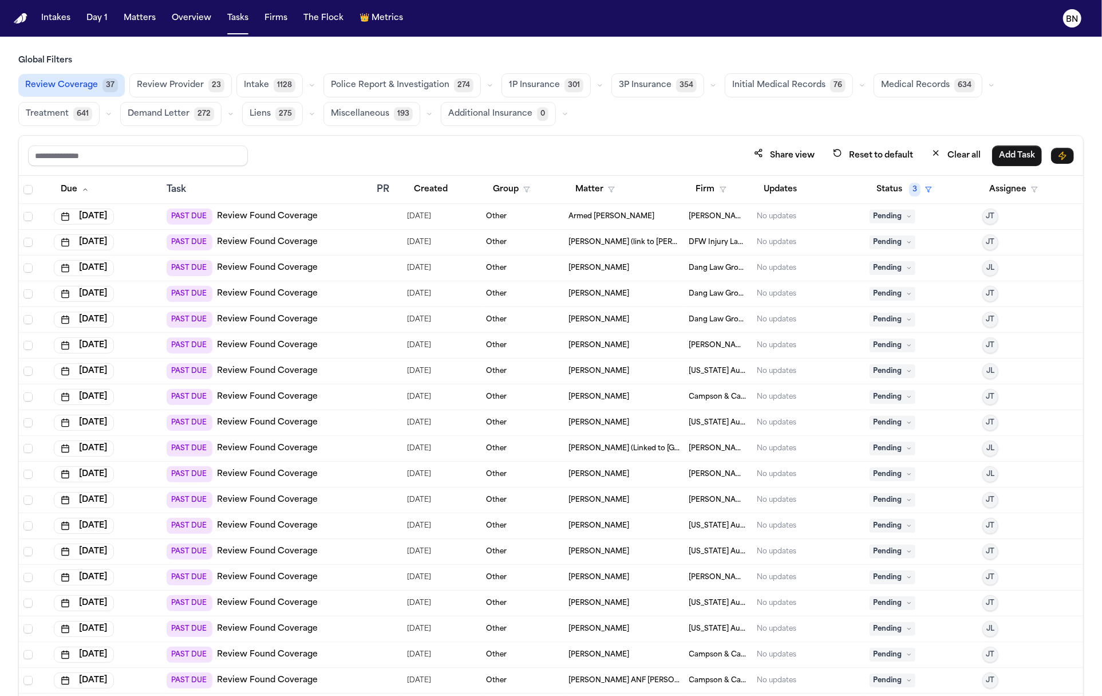
click at [487, 85] on icon "button" at bounding box center [490, 85] width 7 height 7
click at [493, 148] on div "Share view Reset to default Clear all Add Task" at bounding box center [551, 155] width 1046 height 21
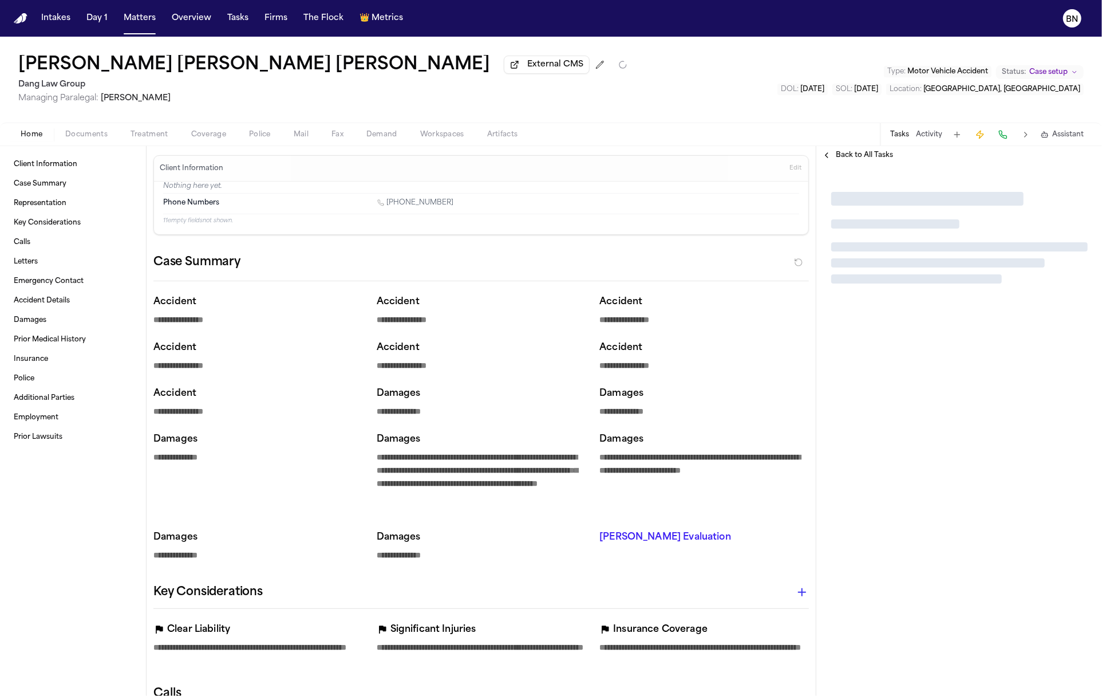
type textarea "*"
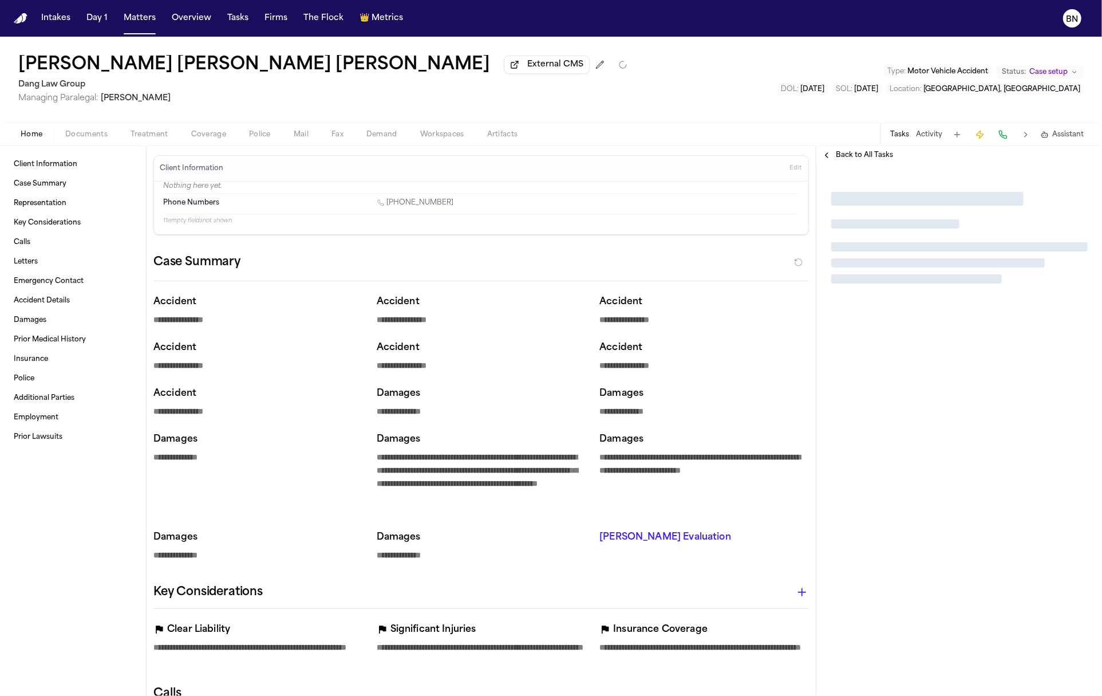
type textarea "*"
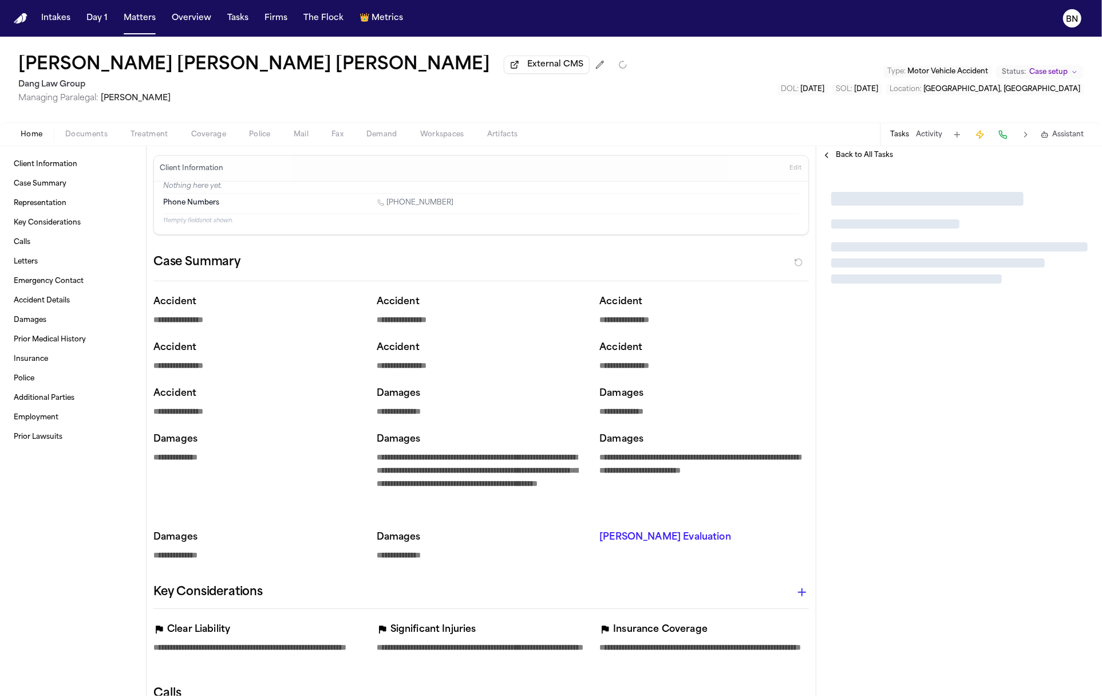
type textarea "*"
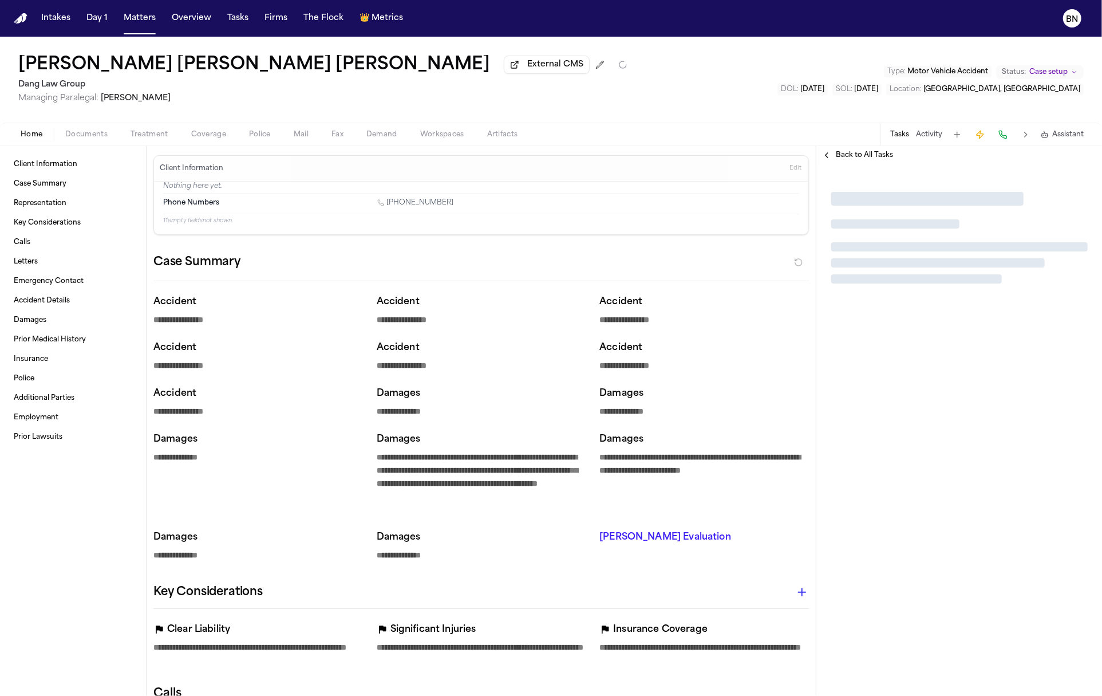
type textarea "*"
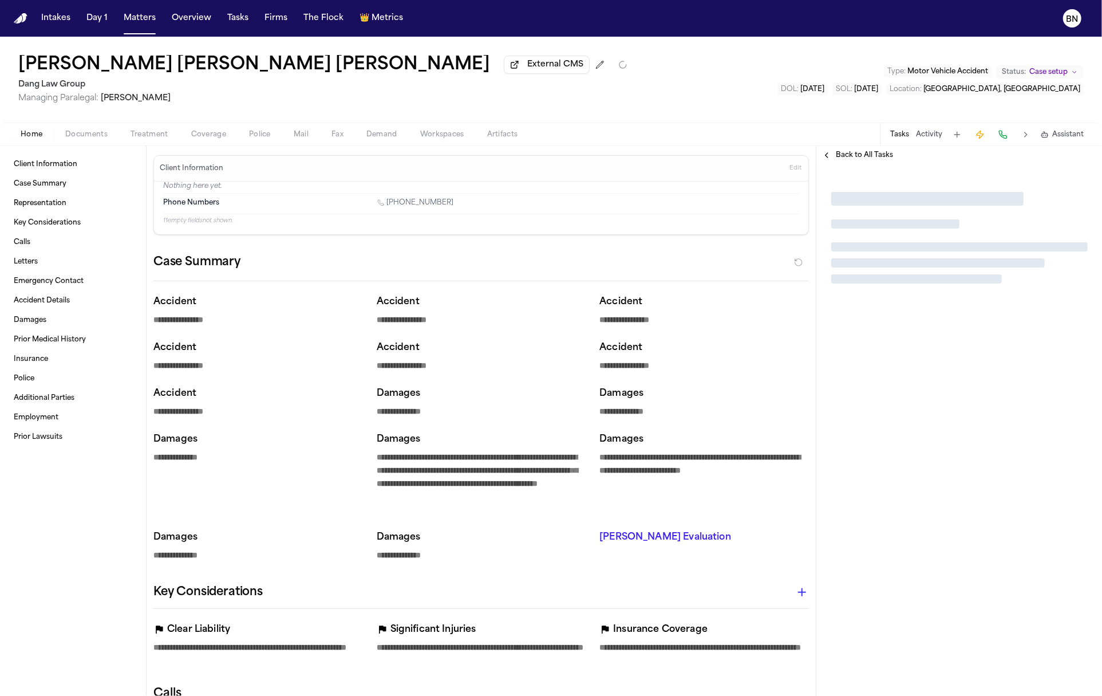
type textarea "*"
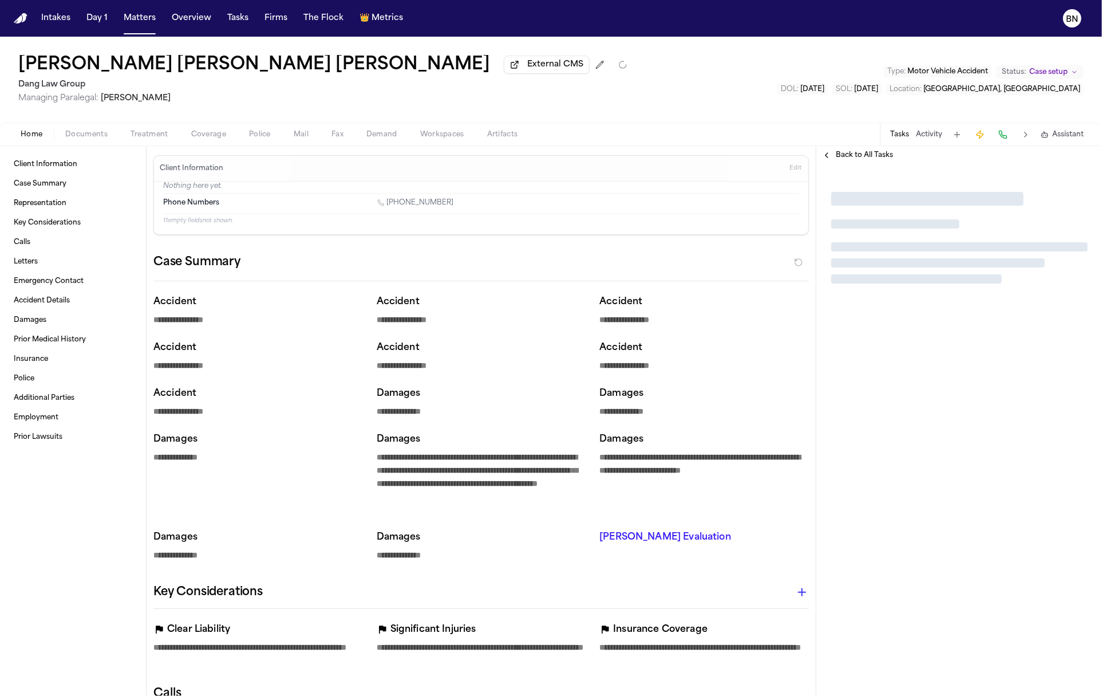
type textarea "*"
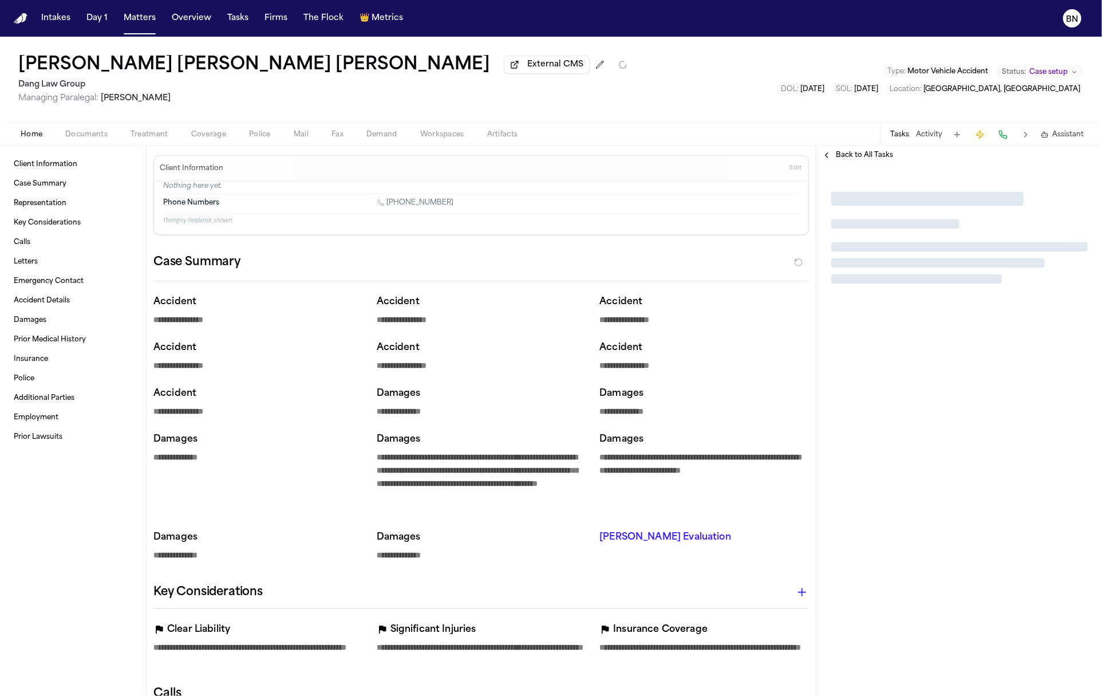
type textarea "*"
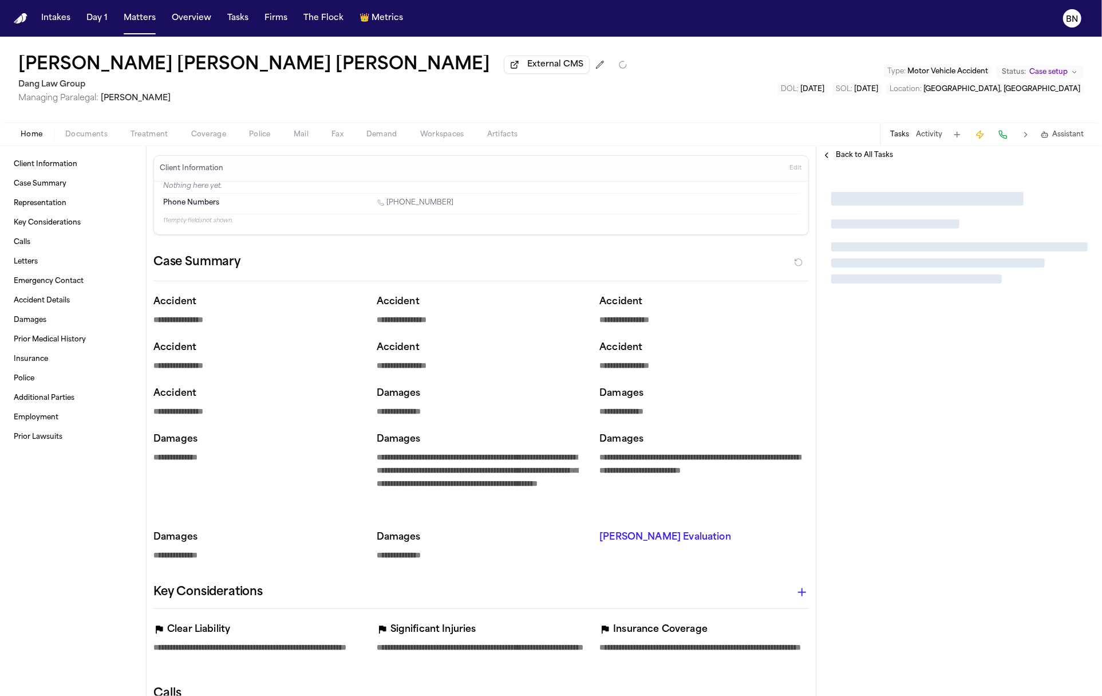
type textarea "*"
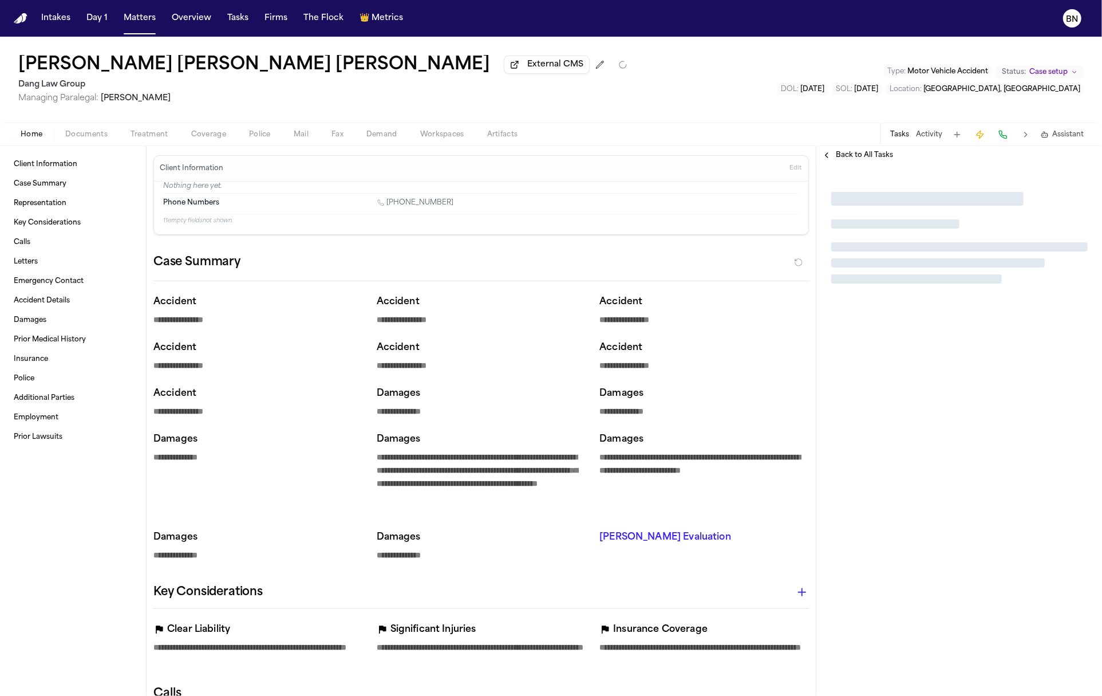
type textarea "*"
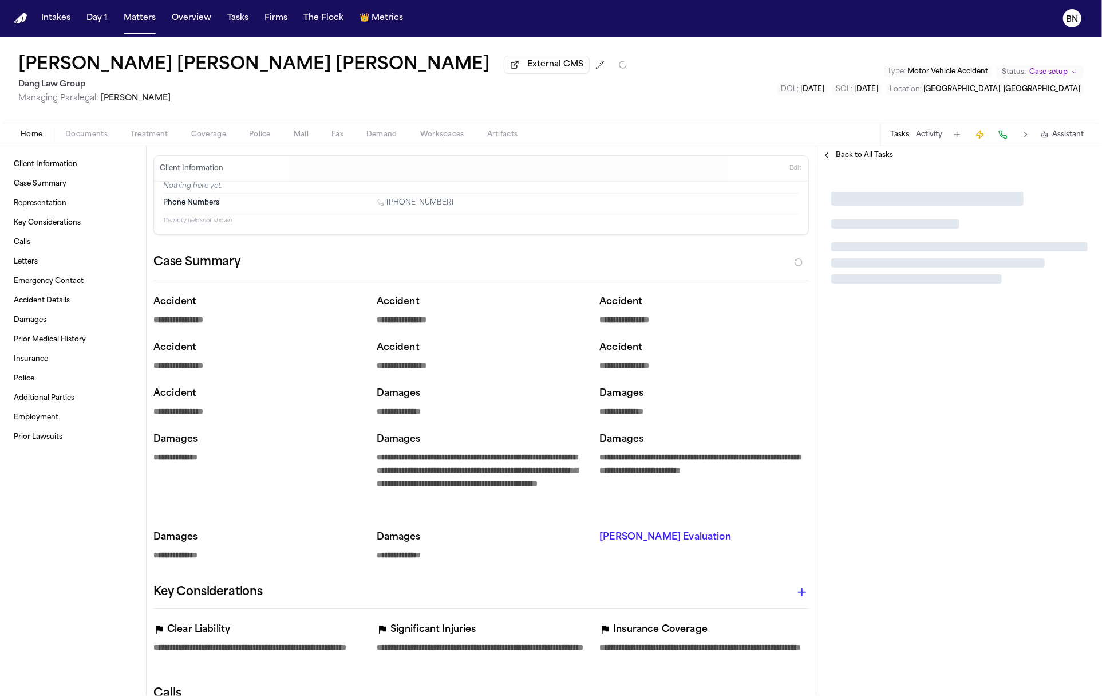
type textarea "*"
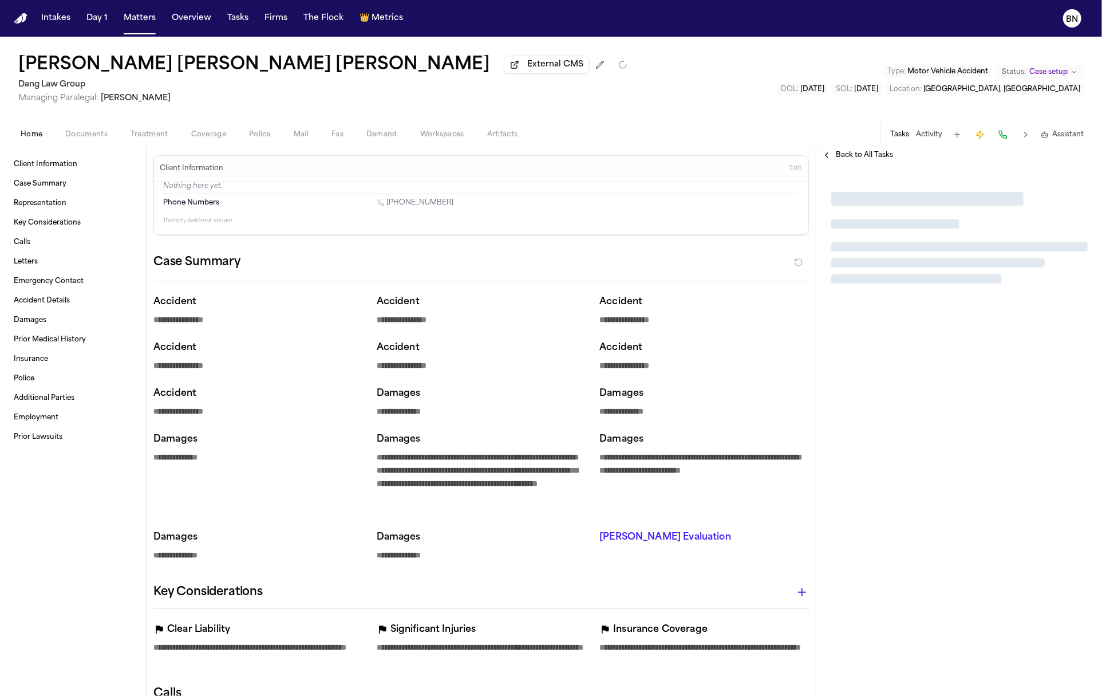
type textarea "*"
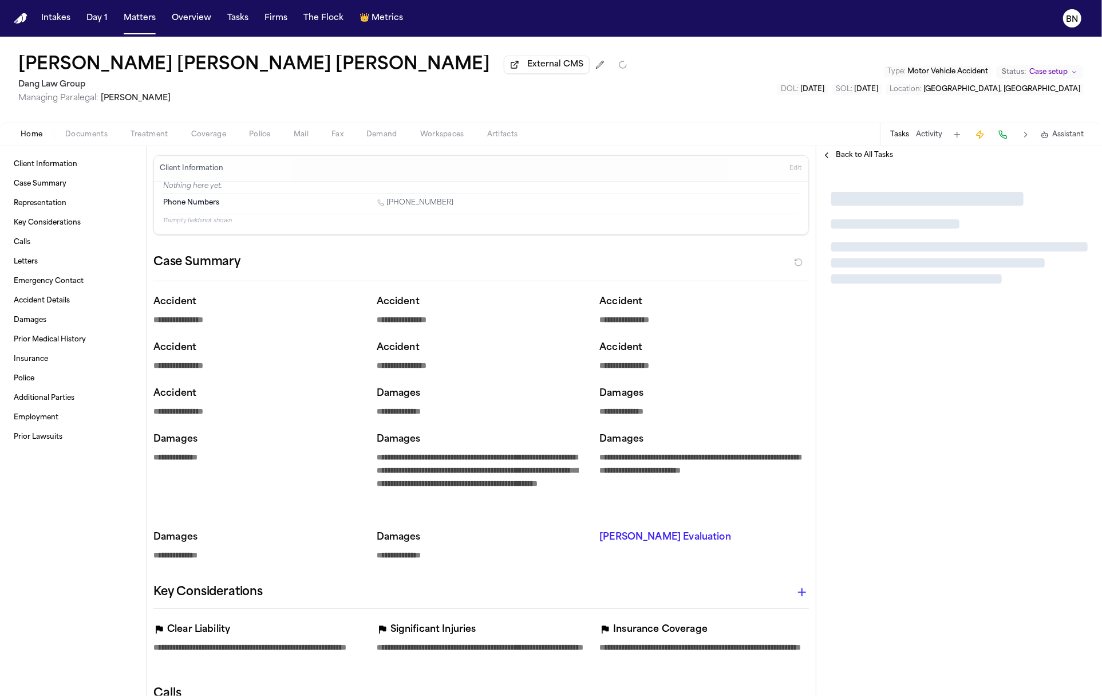
type textarea "*"
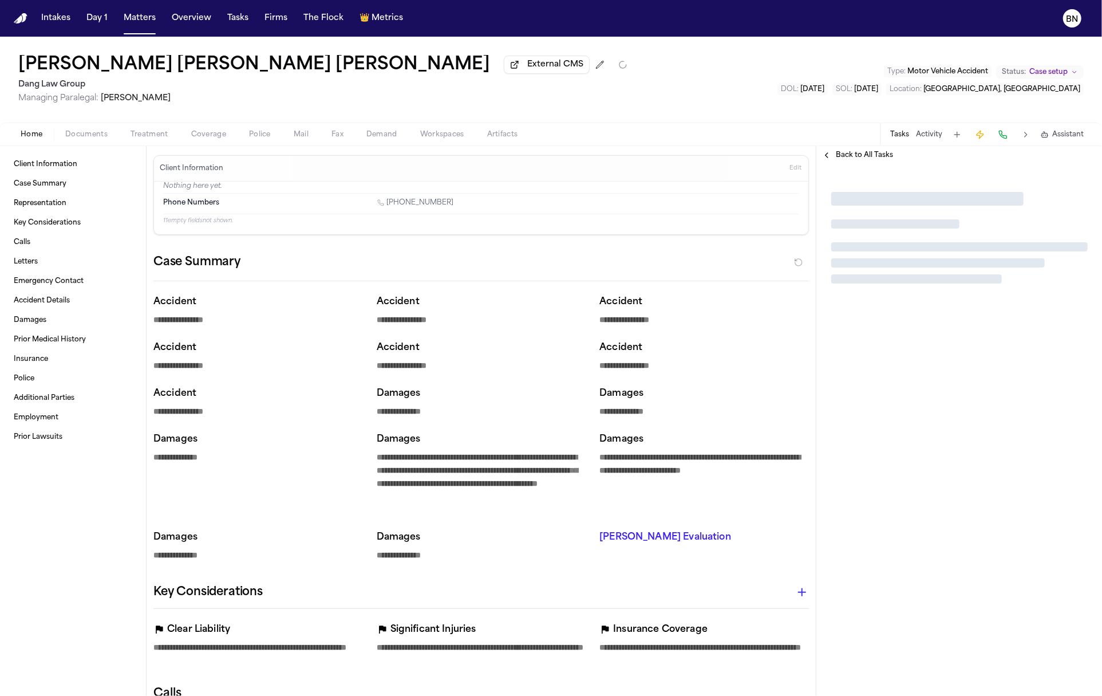
type textarea "*"
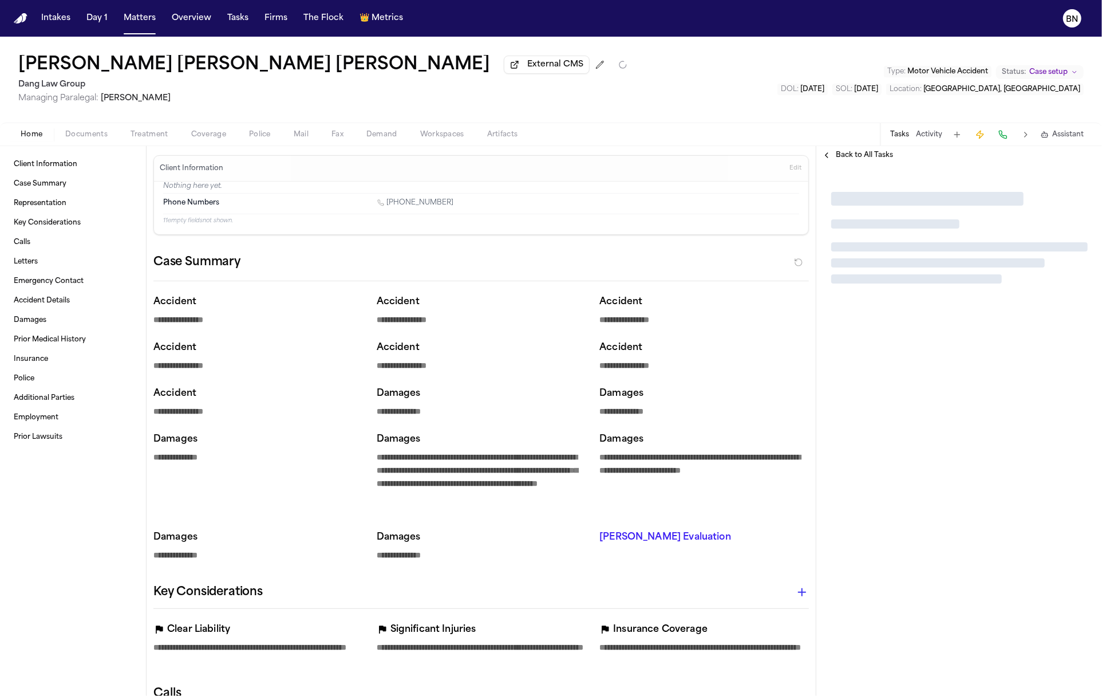
type textarea "*"
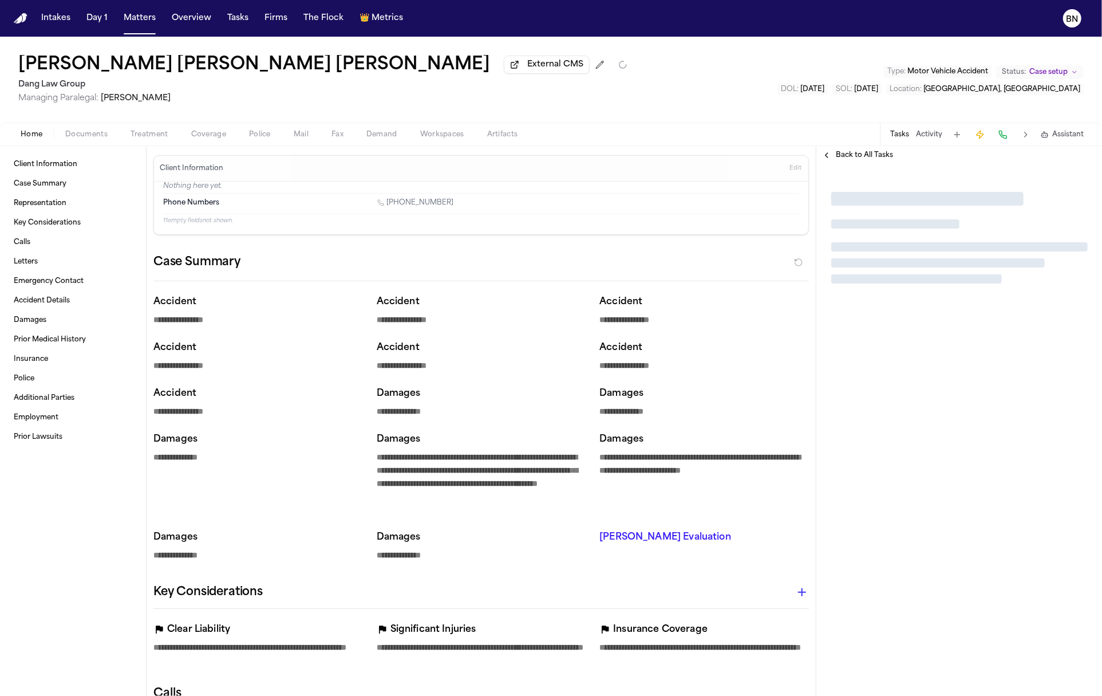
type textarea "*"
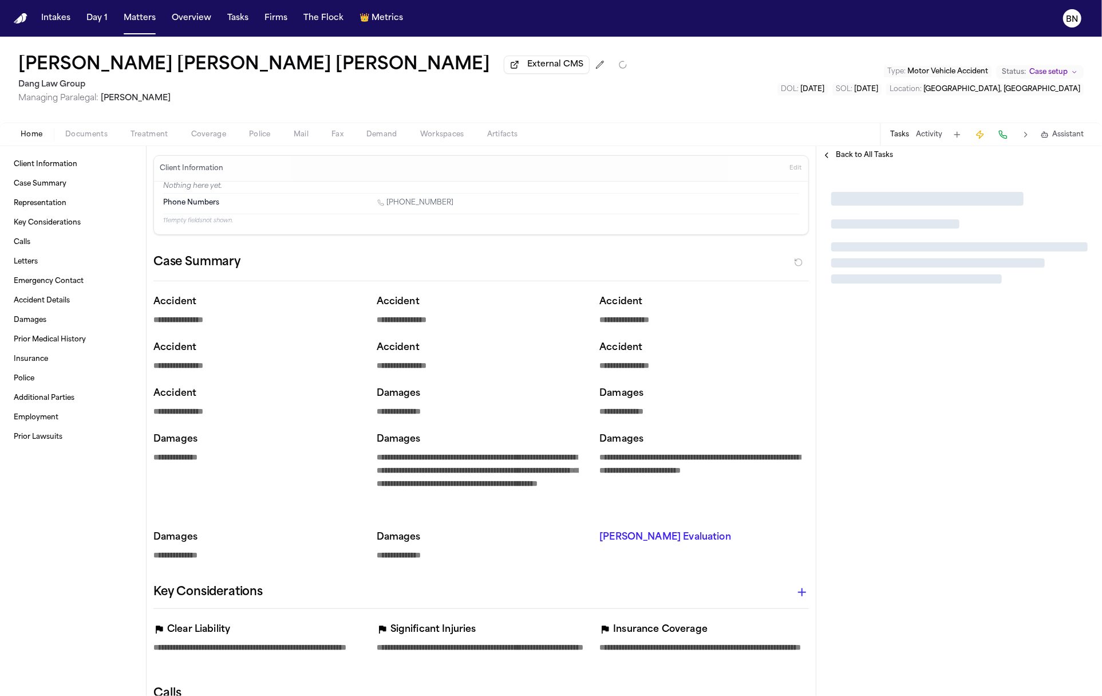
type textarea "*"
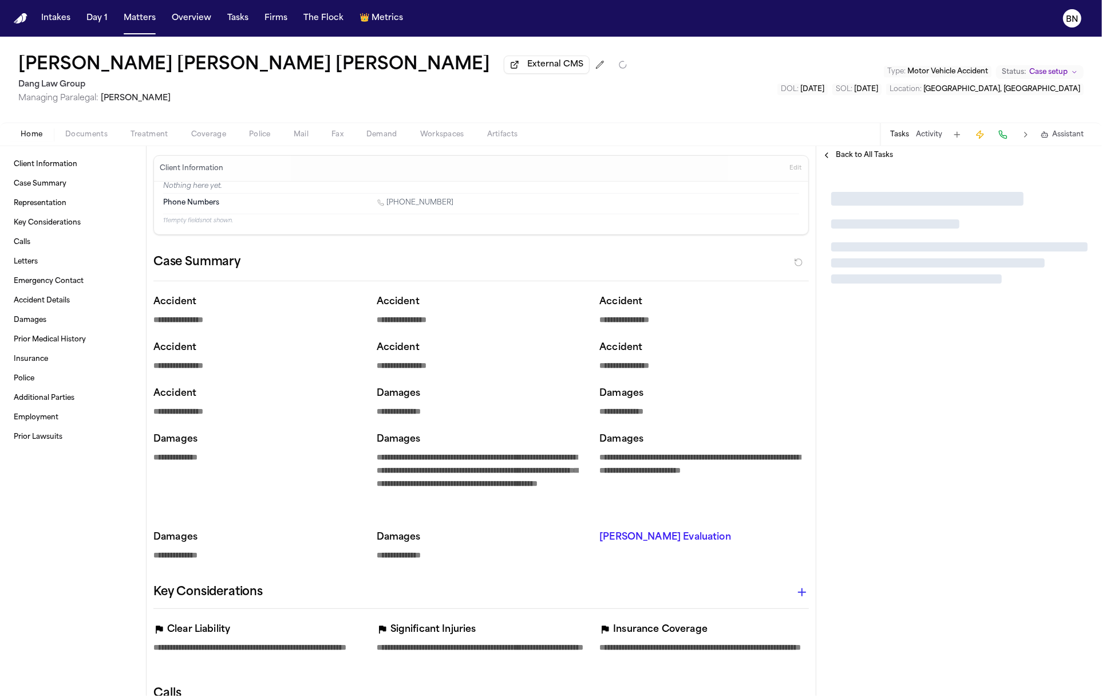
type textarea "*"
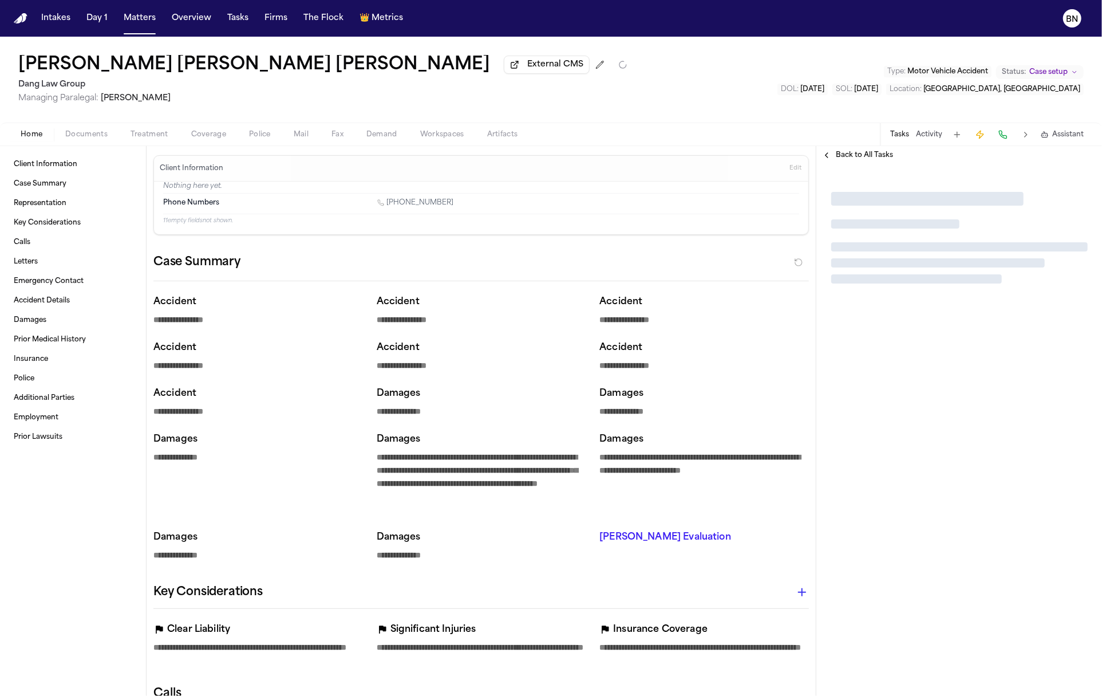
type textarea "*"
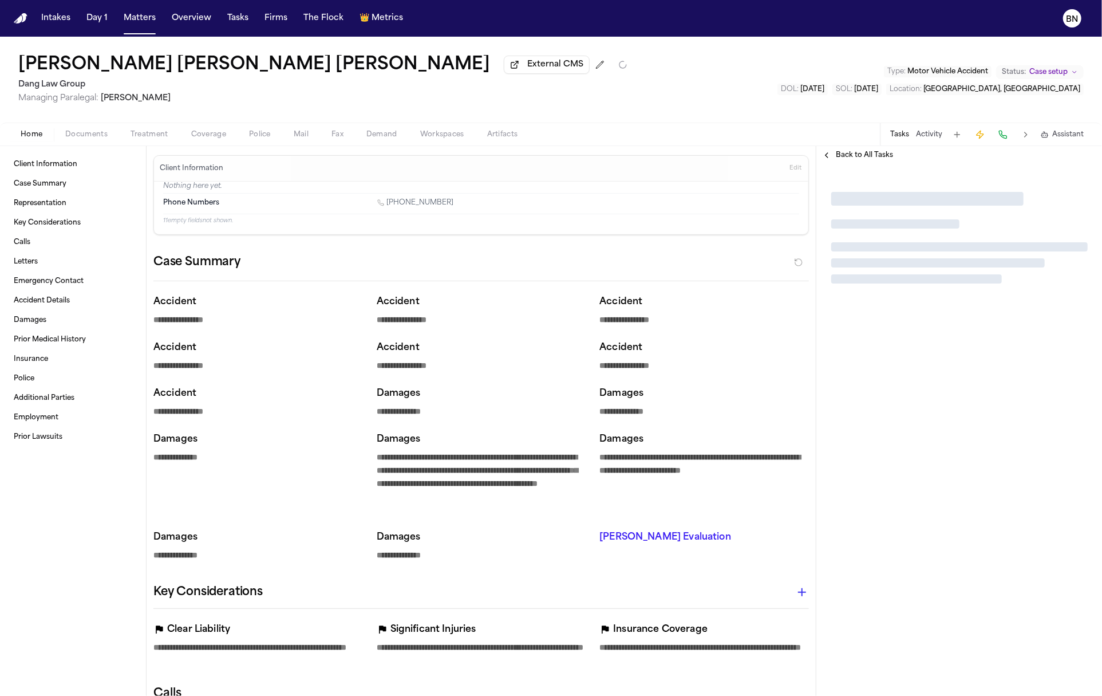
type textarea "*"
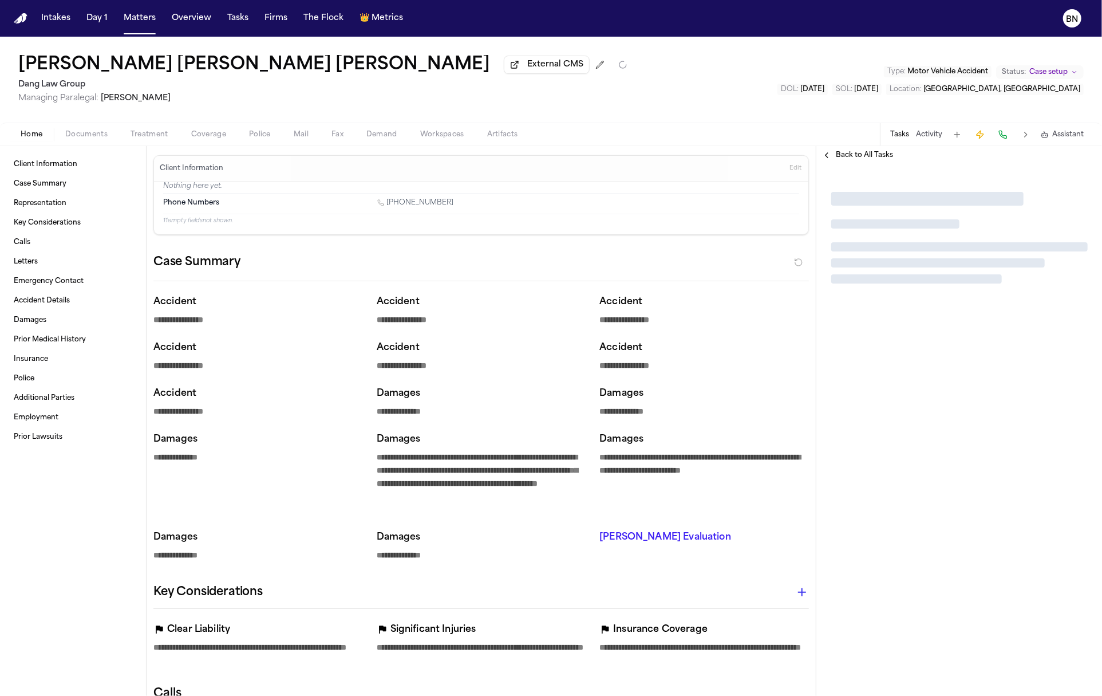
type textarea "*"
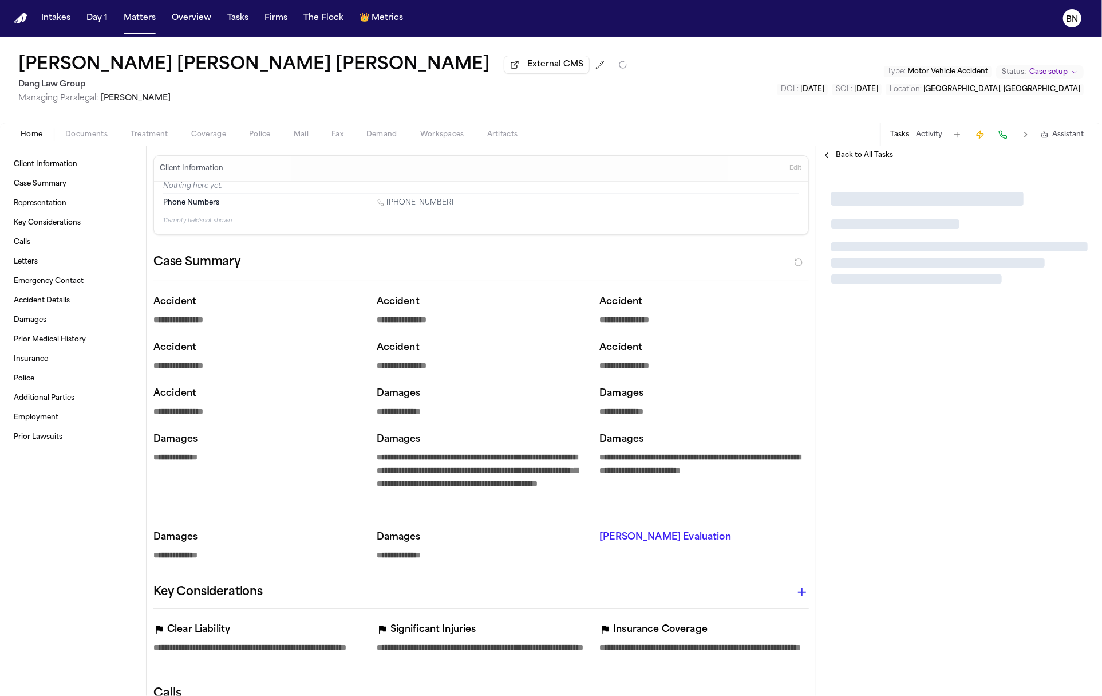
type textarea "*"
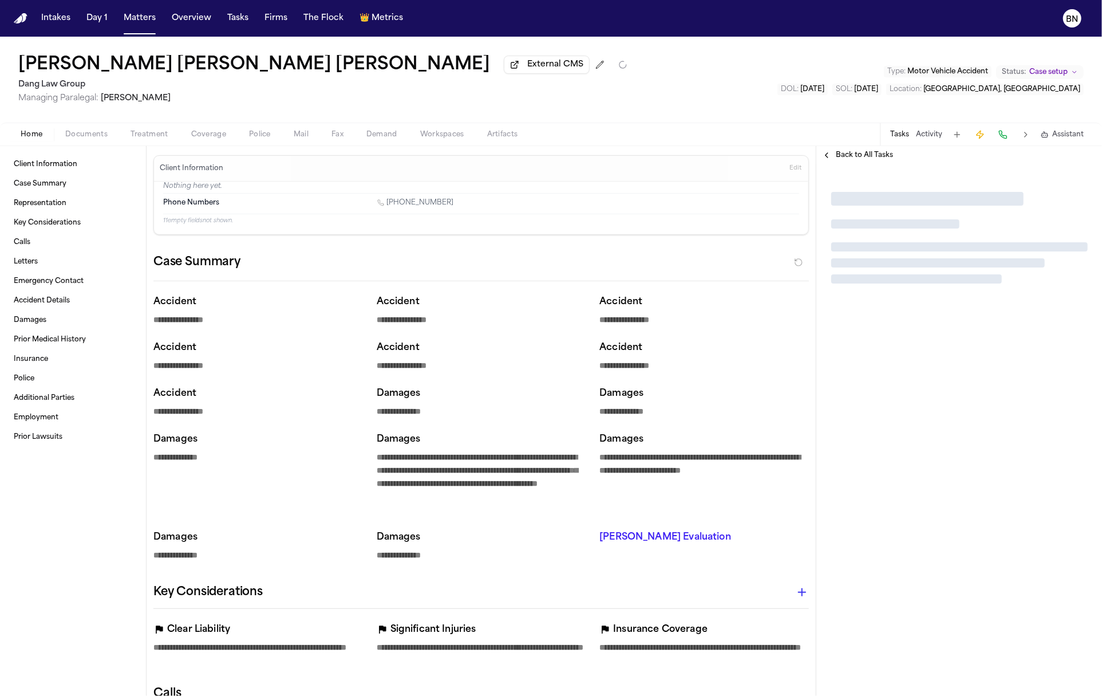
type textarea "*"
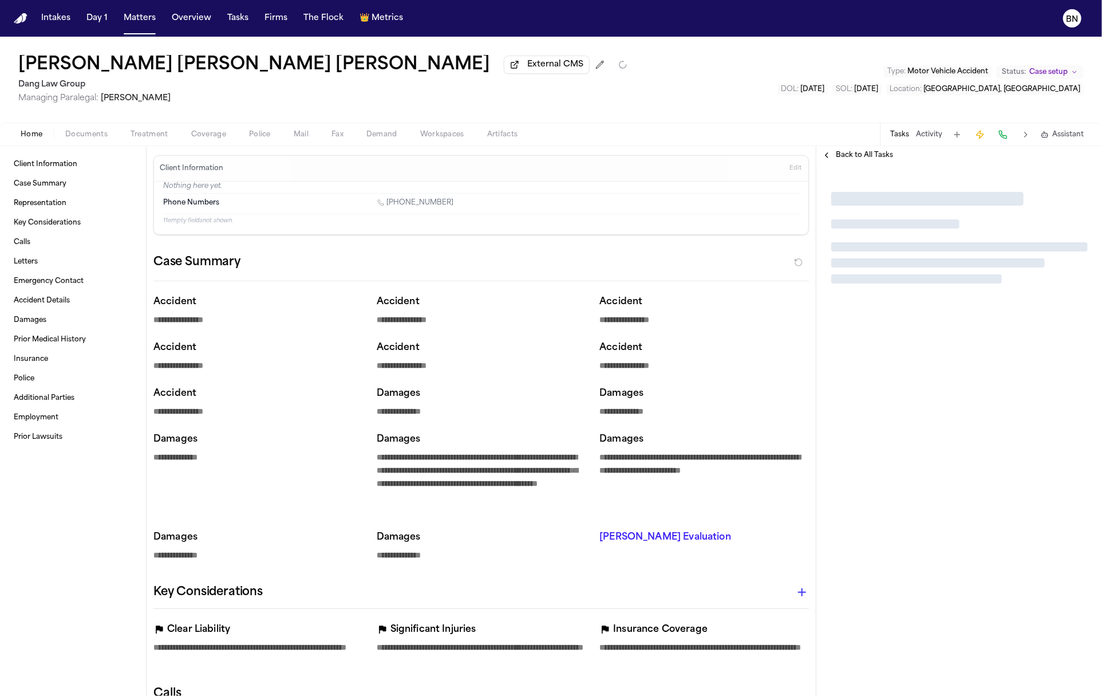
type textarea "*"
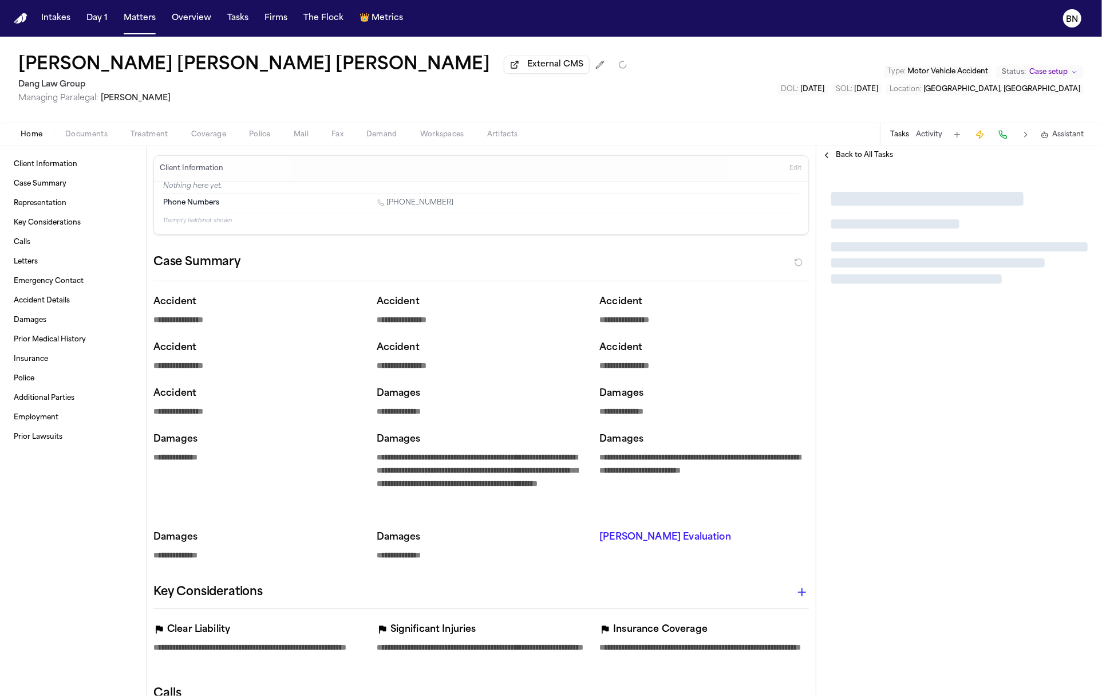
type textarea "*"
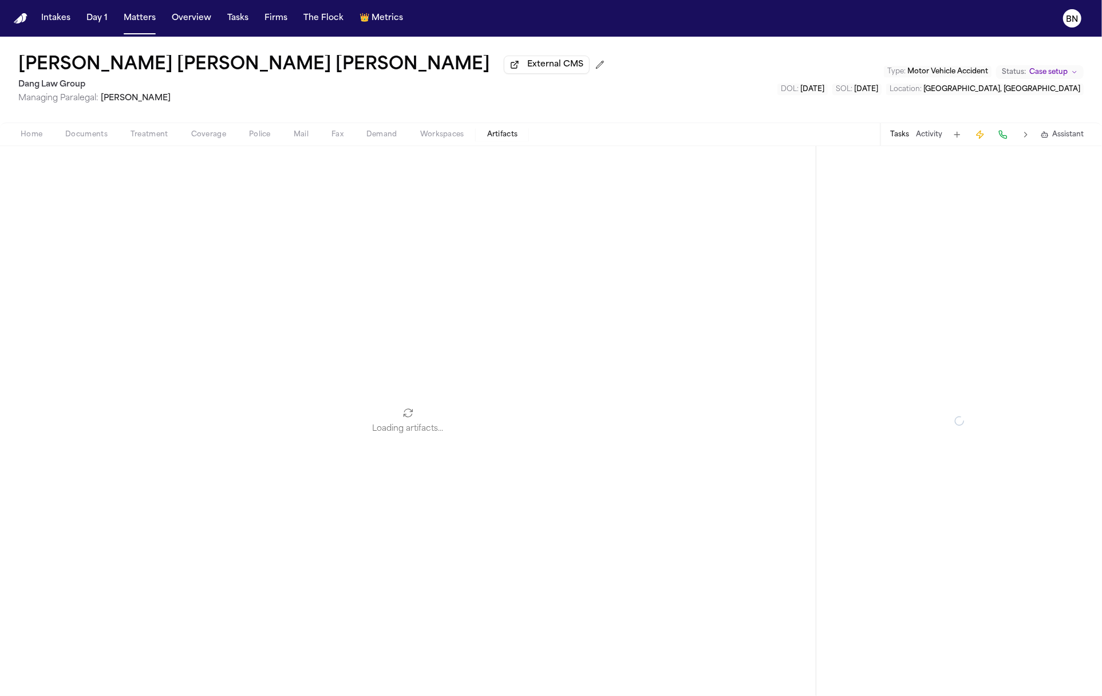
click at [503, 136] on span "Artifacts" at bounding box center [502, 134] width 31 height 9
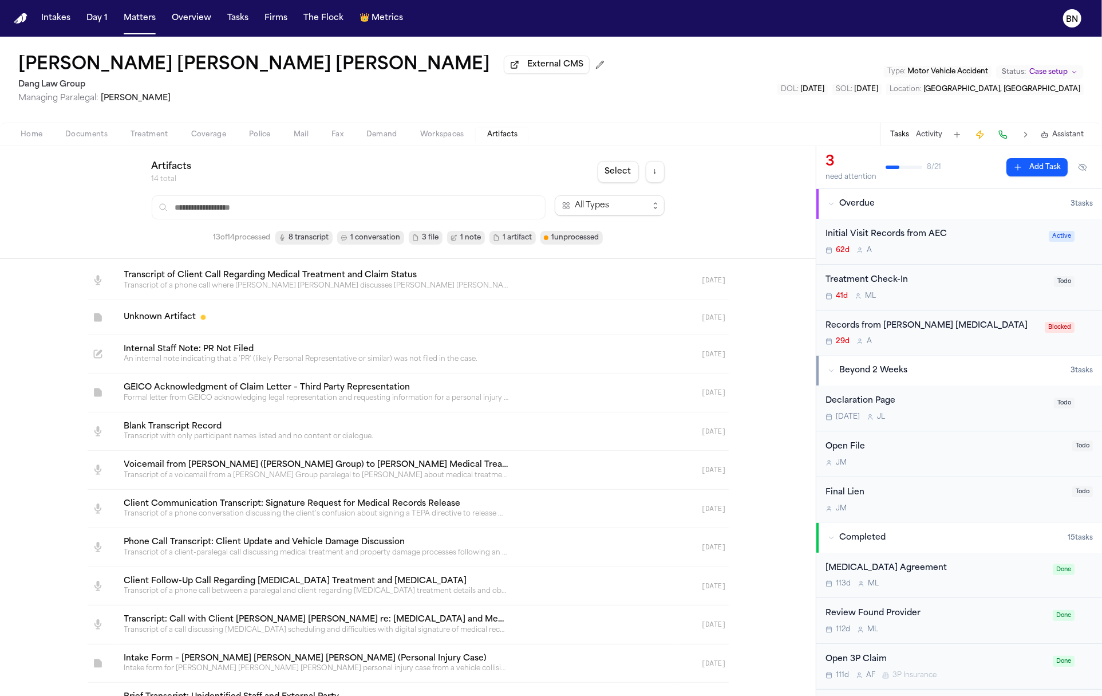
click at [372, 243] on span "1 conversation" at bounding box center [376, 237] width 50 height 11
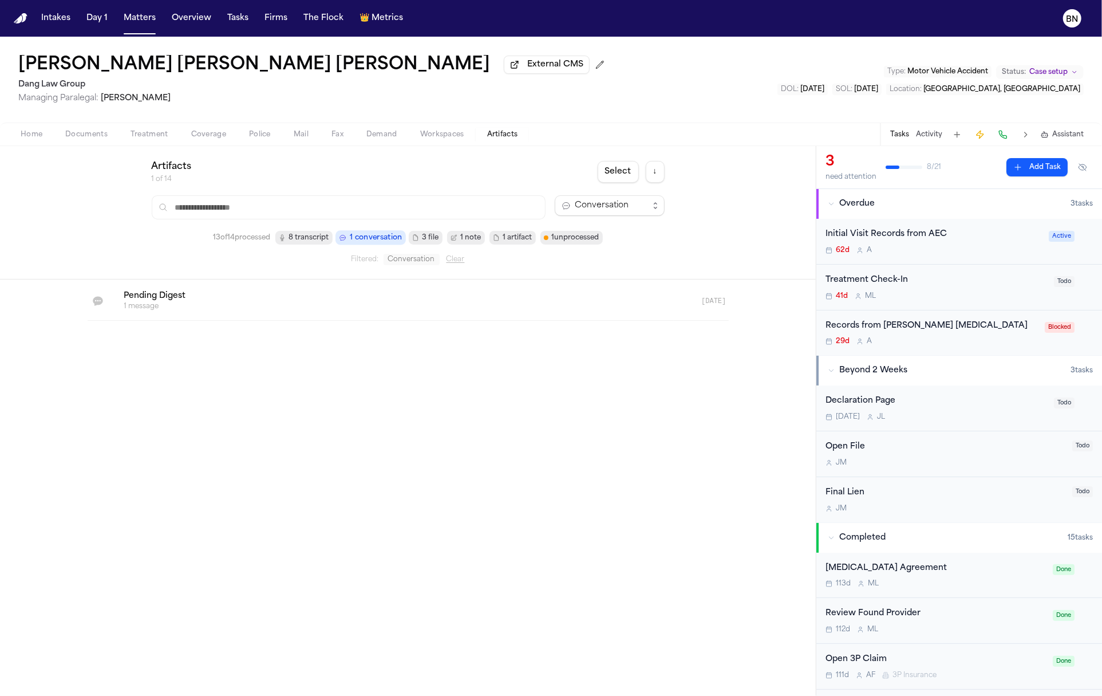
click at [326, 295] on link at bounding box center [394, 301] width 559 height 38
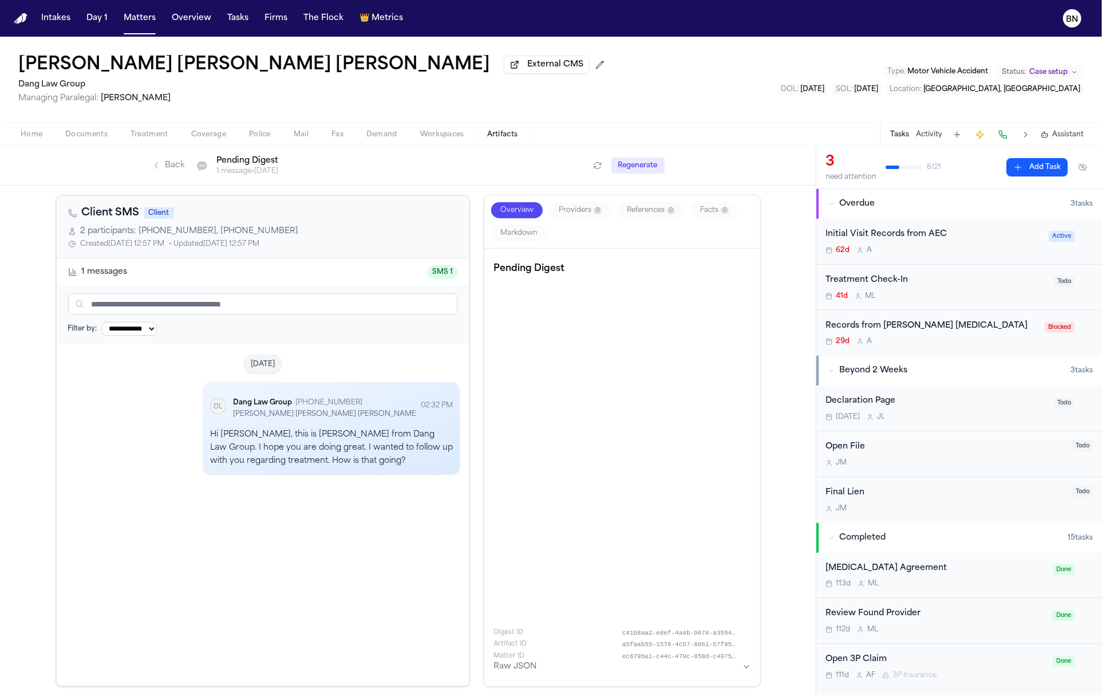
click at [285, 499] on div "[DATE] Dang Law Group [PERSON_NAME] Law Group [PHONE_NUMBER][DRIVERS_LICENSE_NU…" at bounding box center [263, 514] width 413 height 342
click at [157, 166] on icon "Back to artifacts list" at bounding box center [156, 165] width 9 height 9
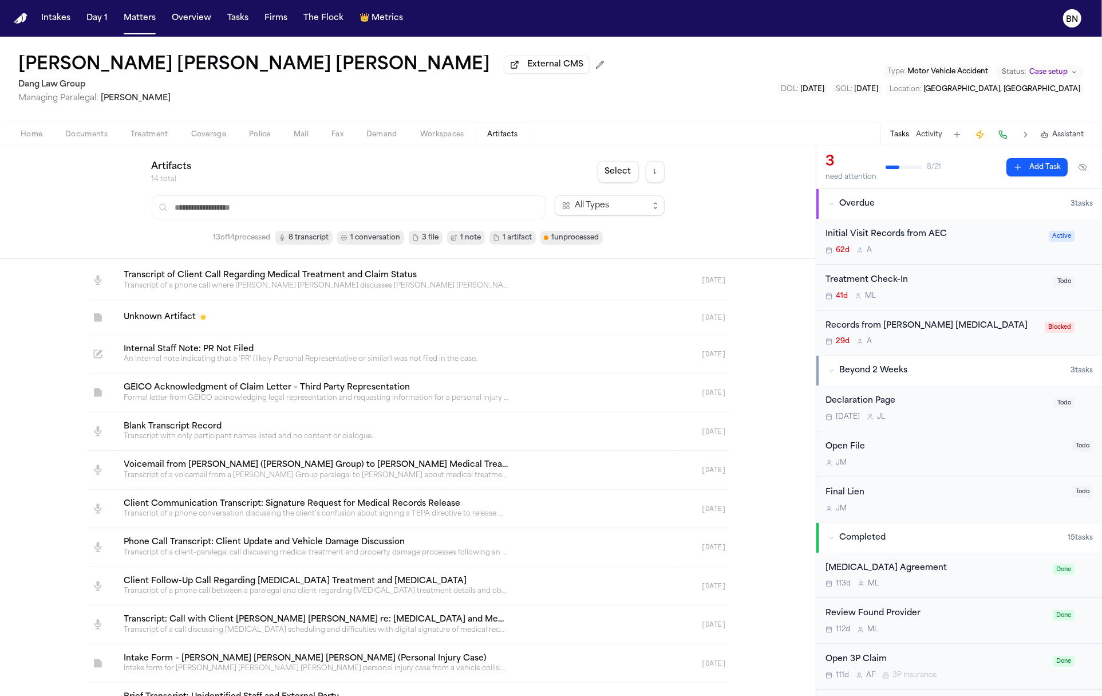
click at [47, 135] on button "Home" at bounding box center [31, 135] width 45 height 14
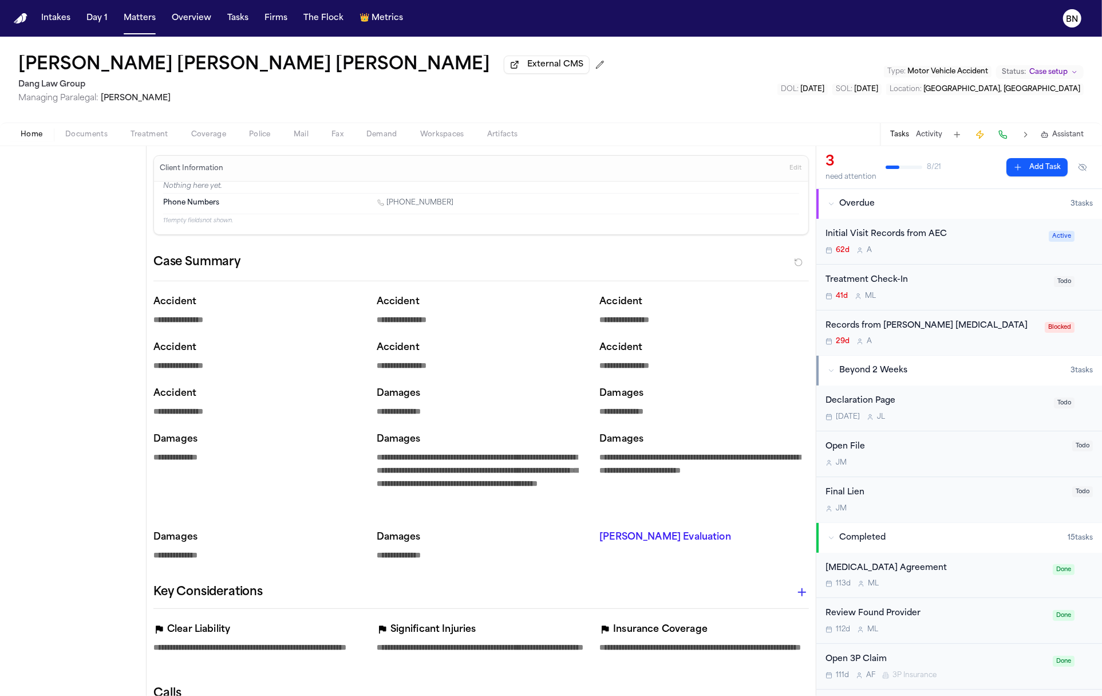
type textarea "*"
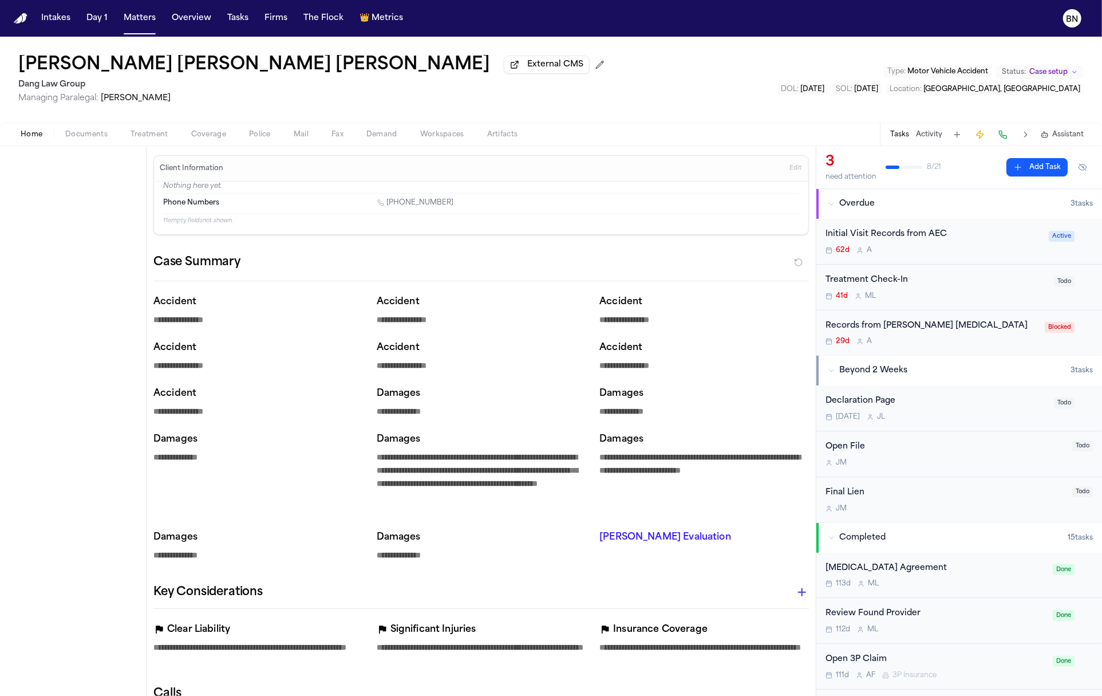
type textarea "*"
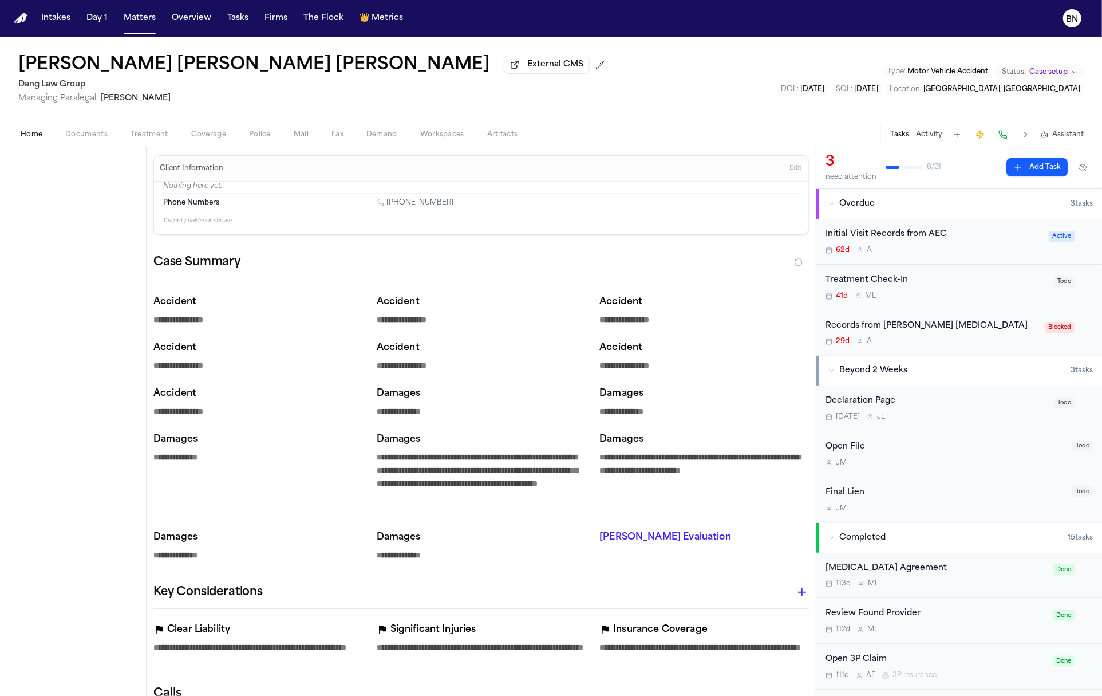
type textarea "*"
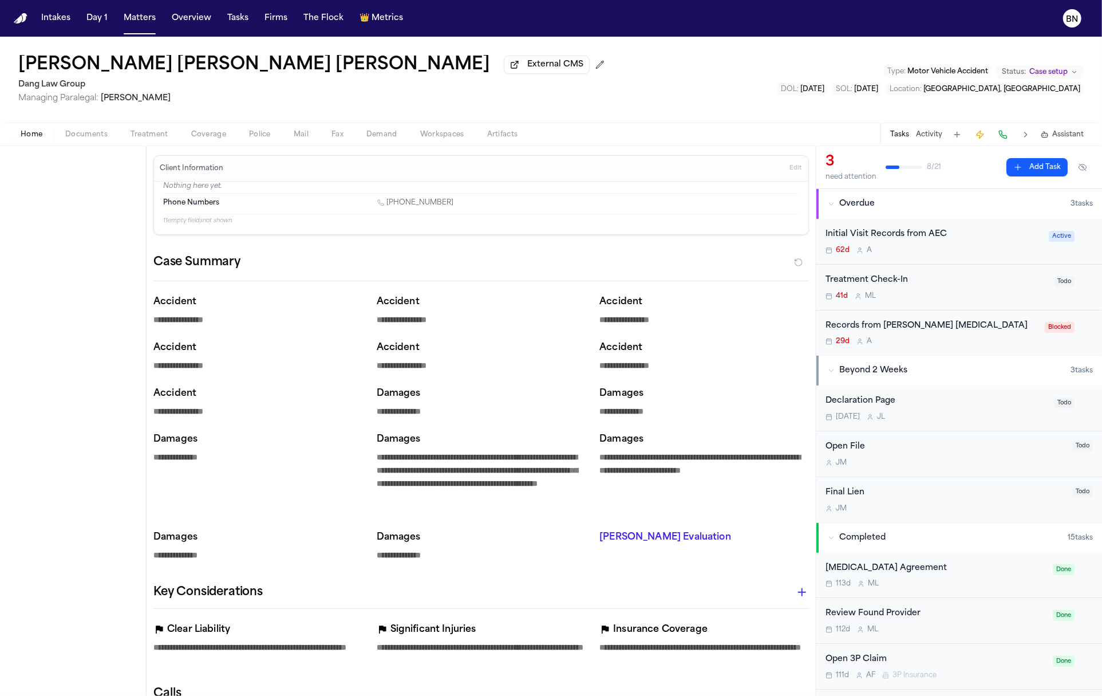
type textarea "*"
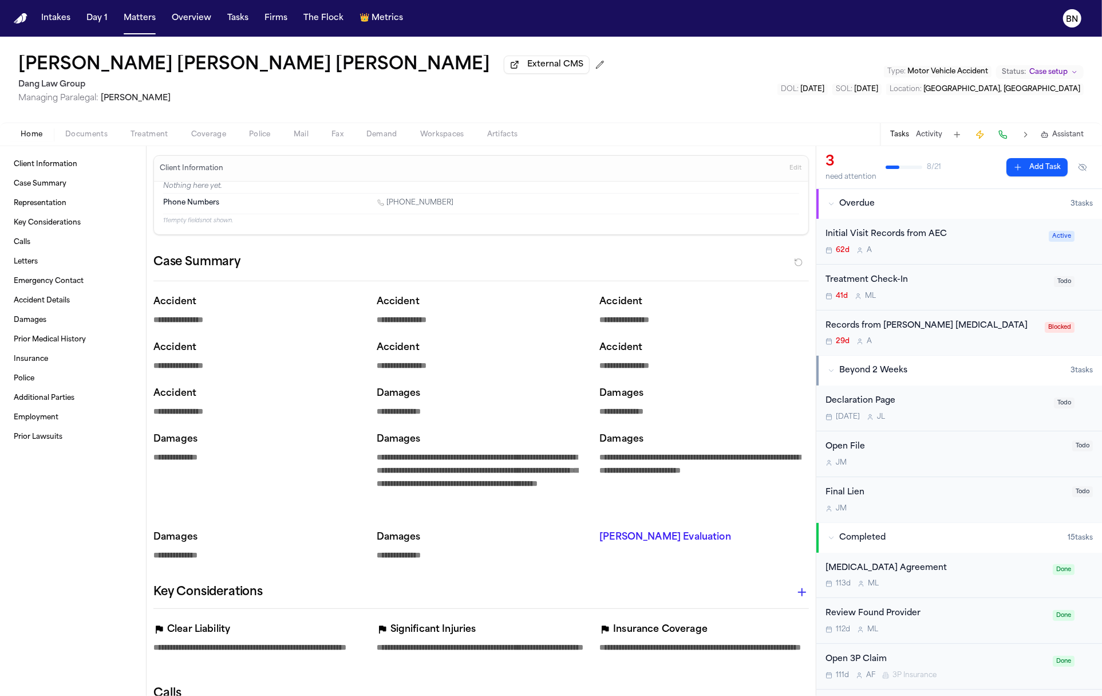
type textarea "*"
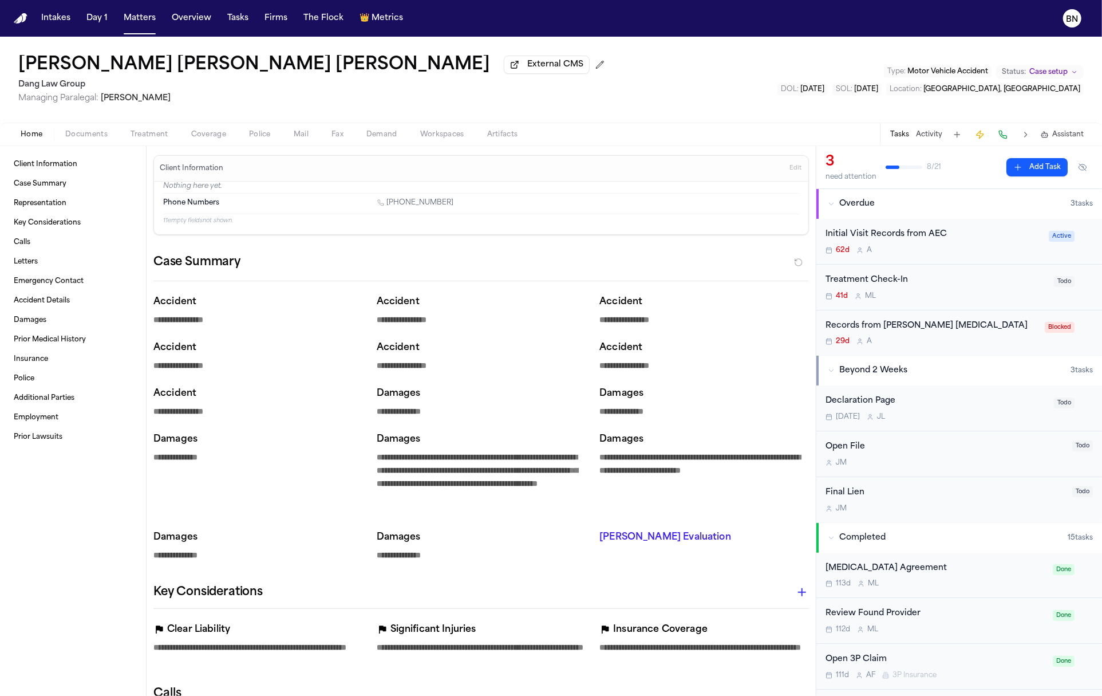
type textarea "*"
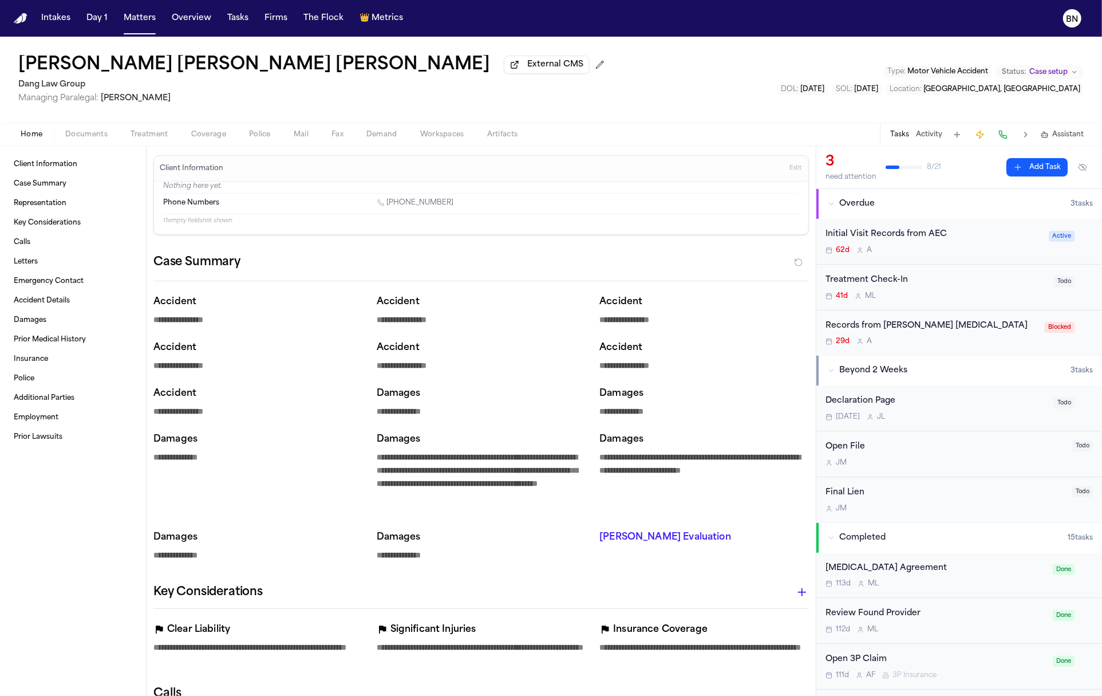
type textarea "*"
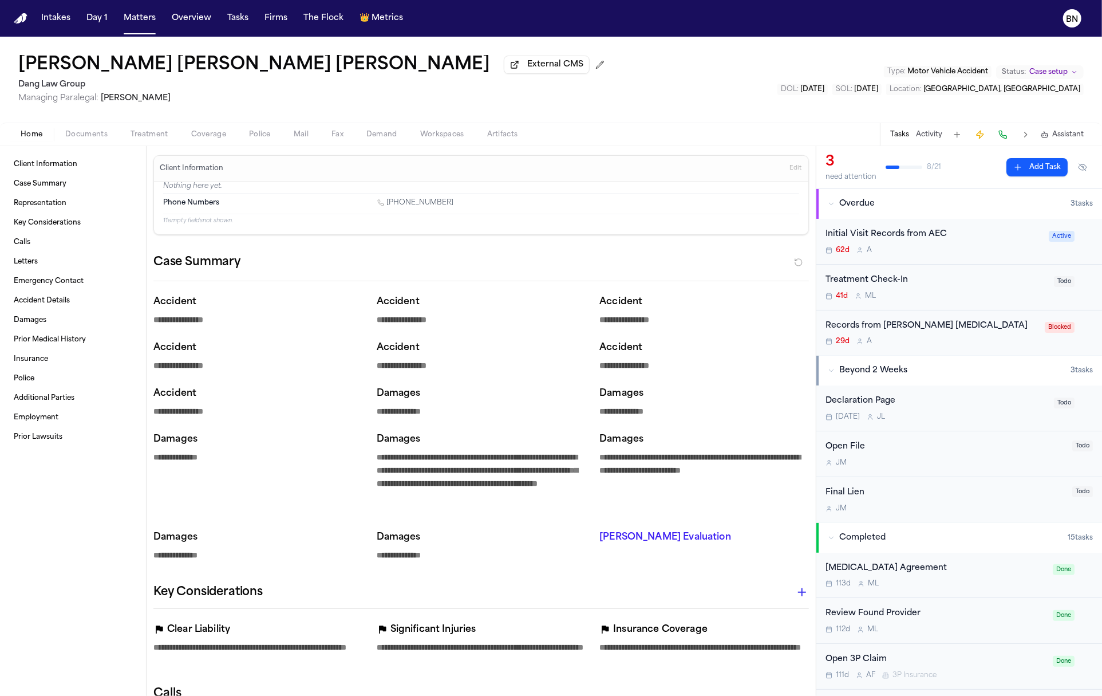
type textarea "*"
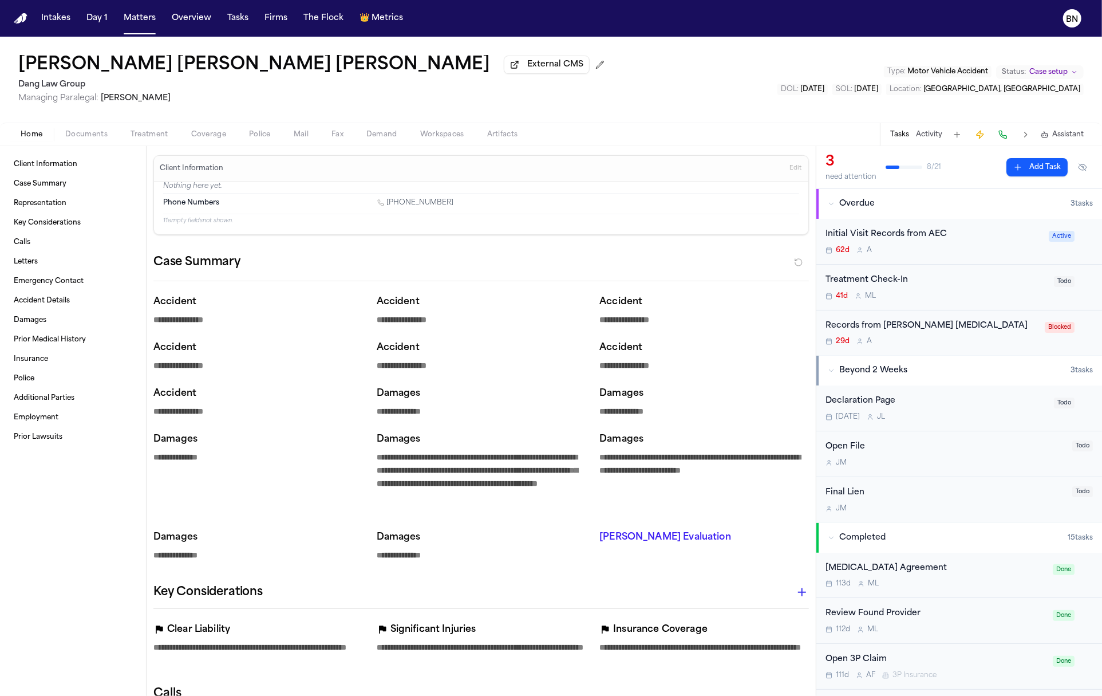
type textarea "*"
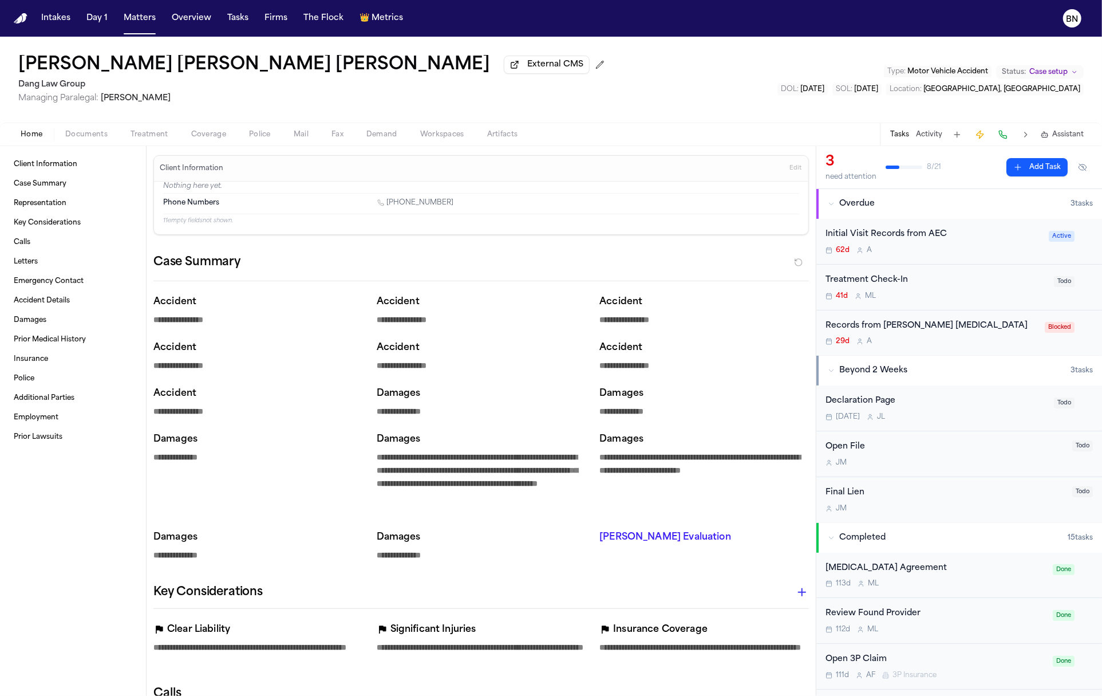
type textarea "*"
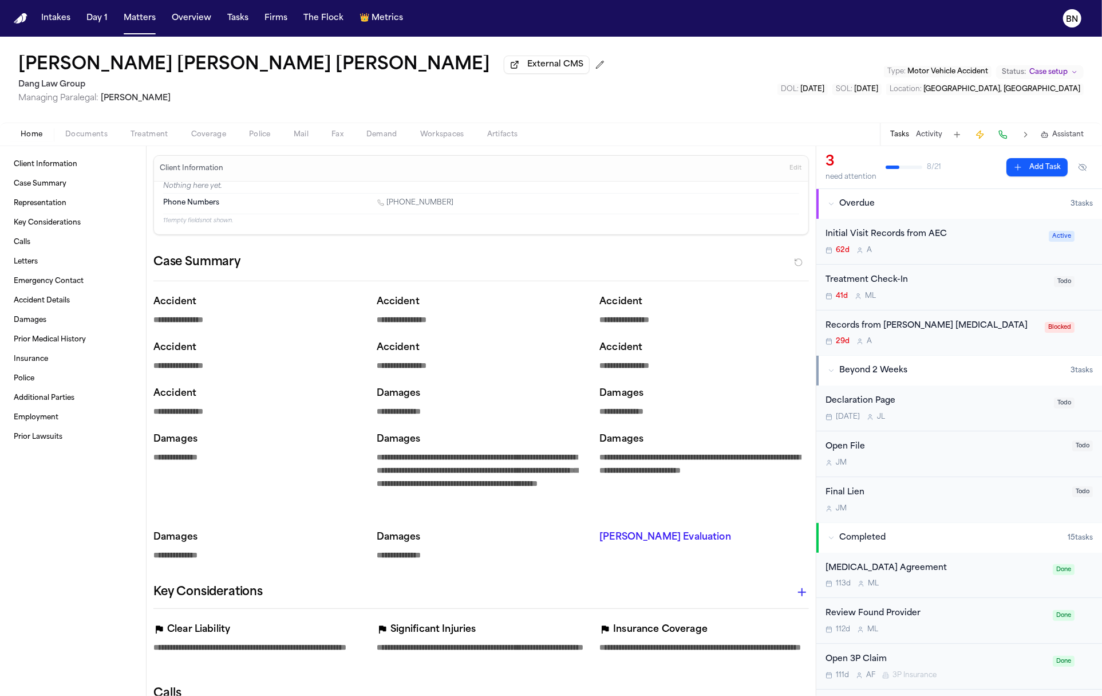
type textarea "*"
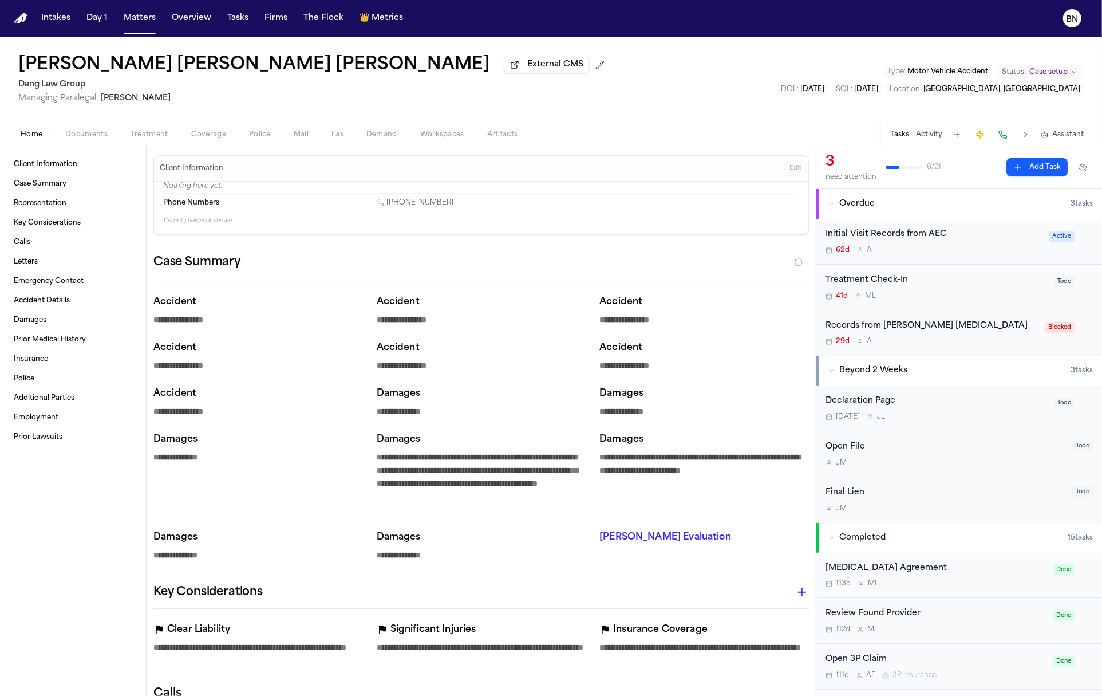
type textarea "*"
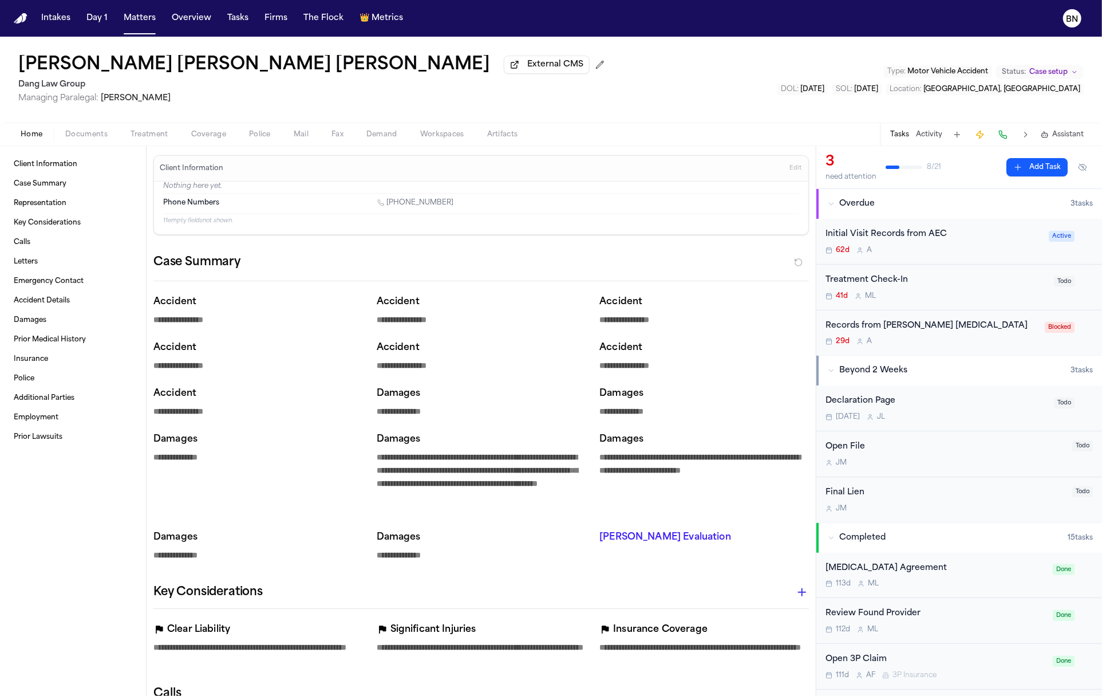
type textarea "*"
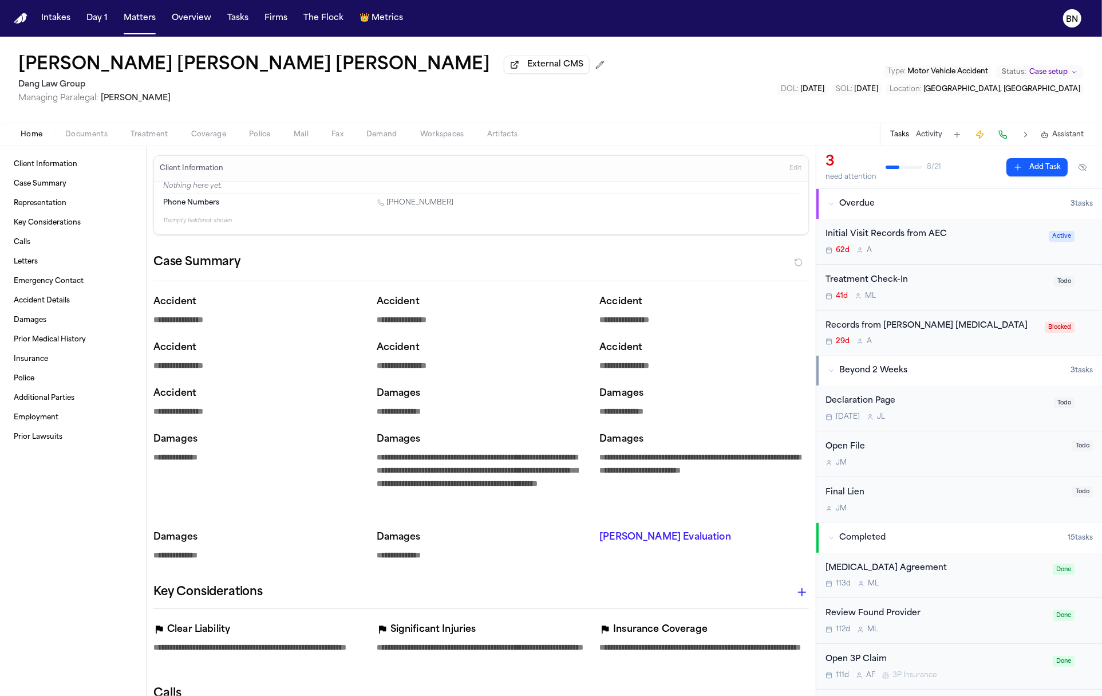
type textarea "*"
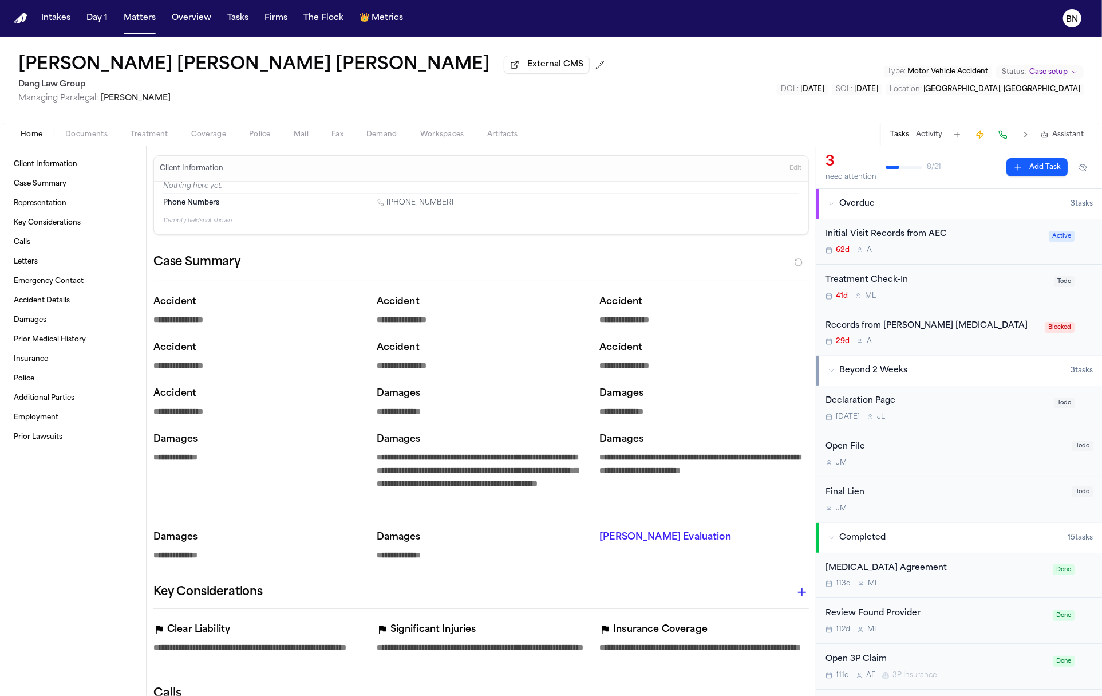
type textarea "*"
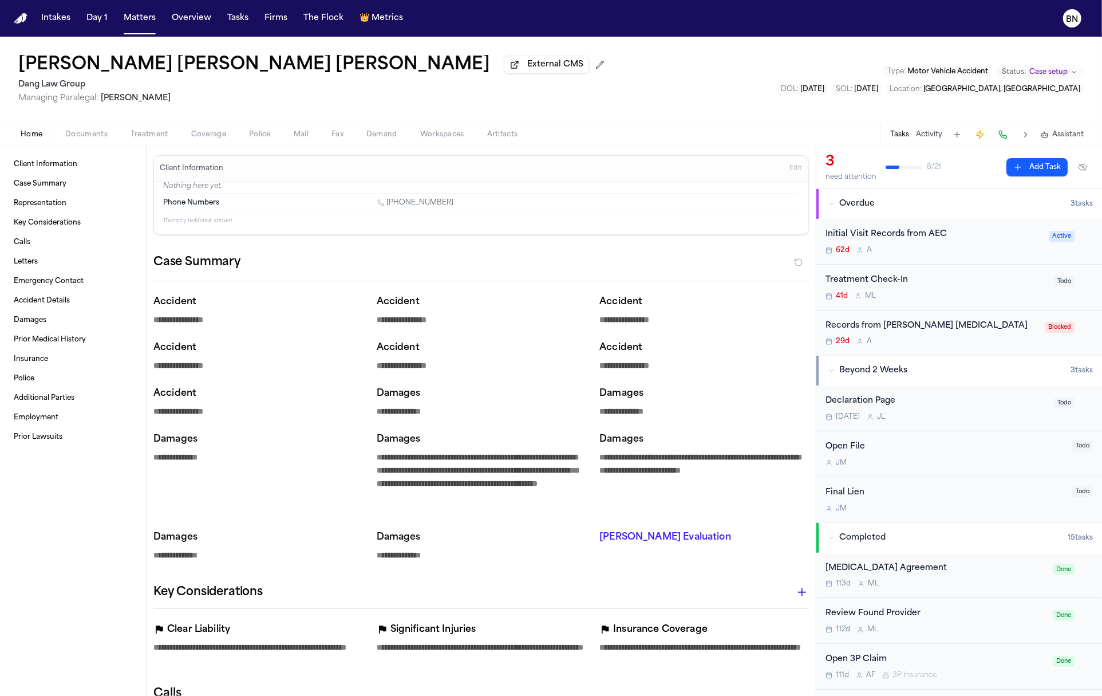
type textarea "*"
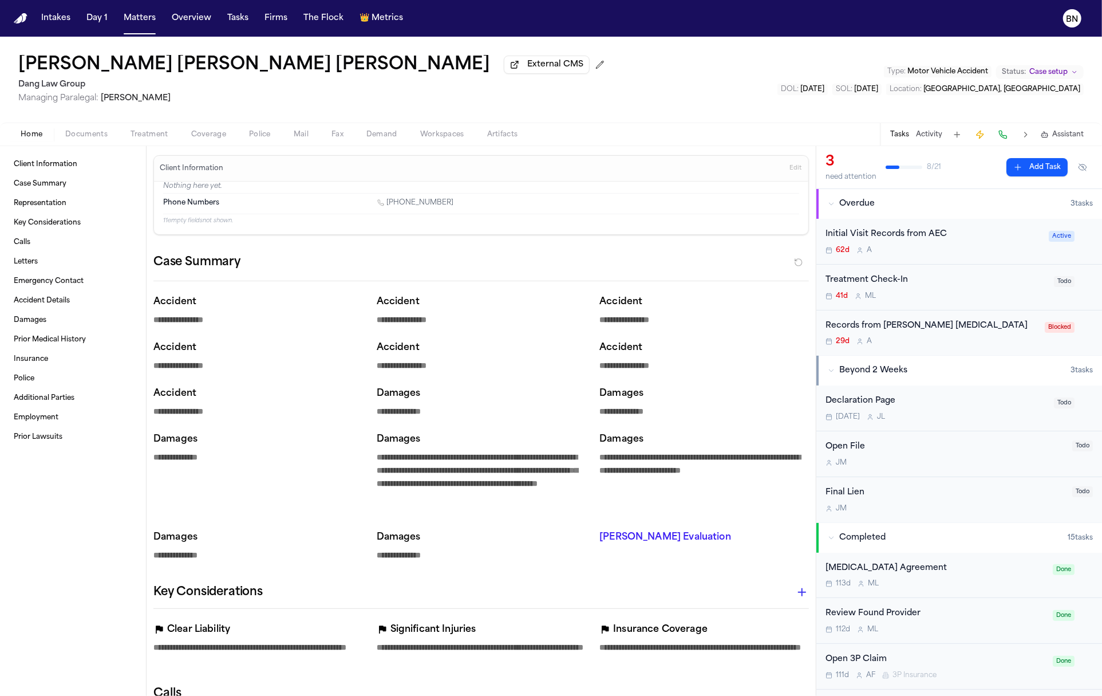
type textarea "*"
click at [502, 129] on div "Home Documents Treatment Coverage Police Mail Fax Demand Workspaces Artifacts T…" at bounding box center [551, 134] width 1102 height 23
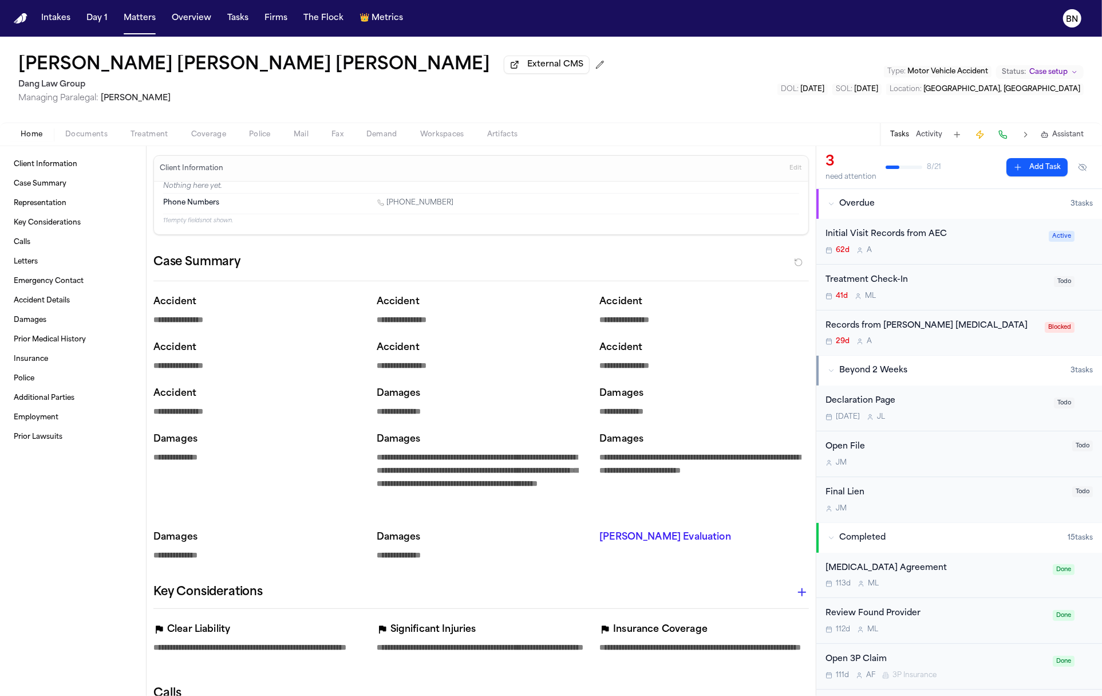
click at [502, 131] on span "Artifacts" at bounding box center [502, 134] width 31 height 9
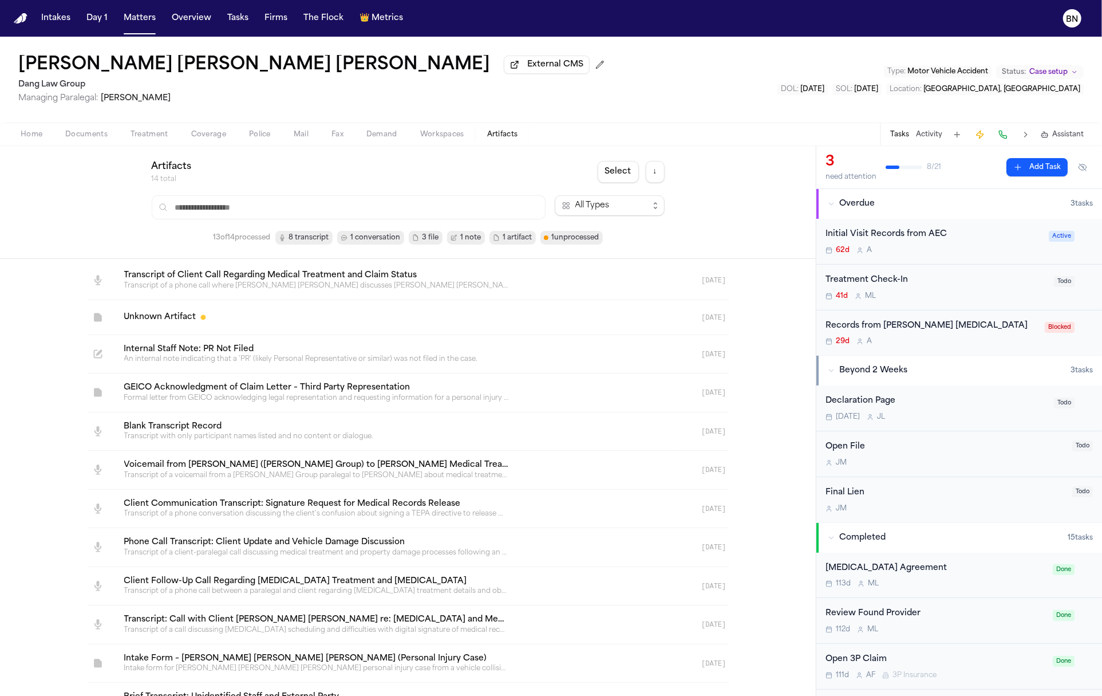
click at [384, 243] on span "1 conversation" at bounding box center [376, 237] width 50 height 11
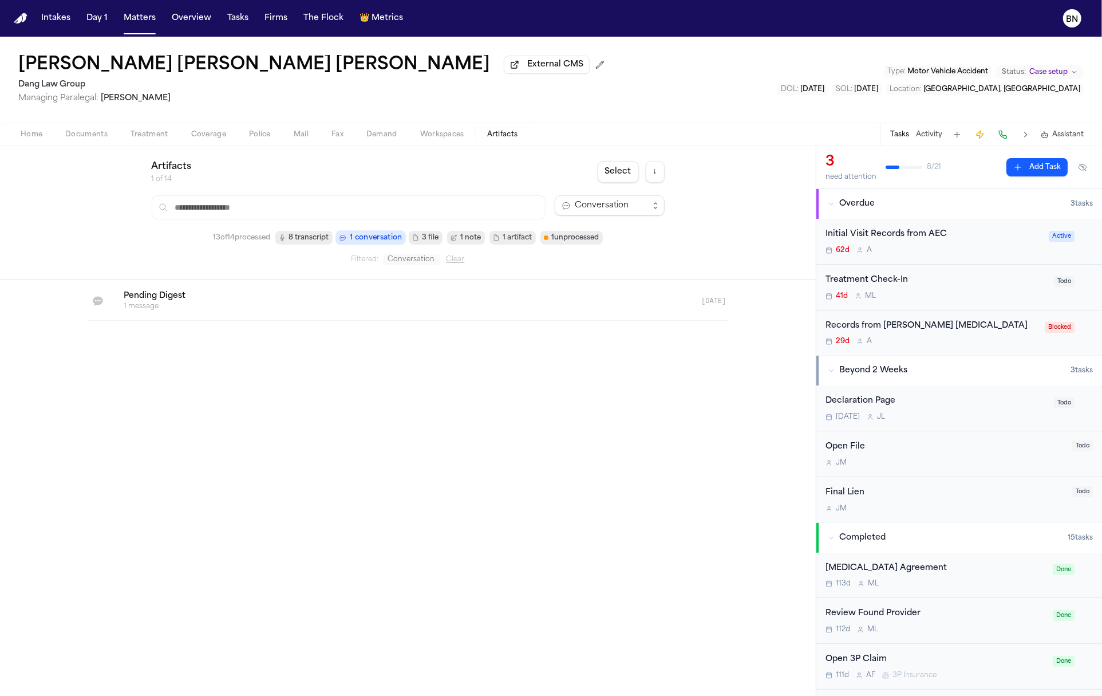
click at [380, 286] on link at bounding box center [394, 301] width 559 height 38
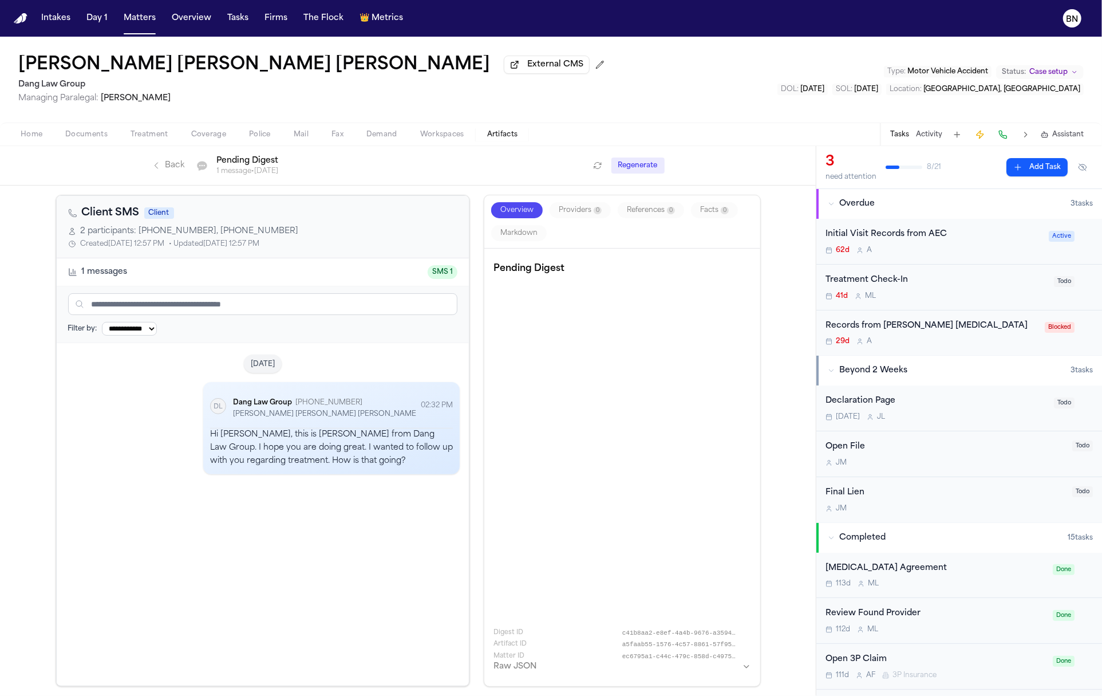
click at [539, 218] on button "Overview" at bounding box center [517, 210] width 52 height 16
click at [89, 234] on span "2 participants: +15122773775, +15126347653" at bounding box center [190, 231] width 218 height 11
click at [68, 234] on icon at bounding box center [72, 231] width 8 height 8
click at [72, 219] on div "Client SMS Client" at bounding box center [263, 213] width 390 height 16
click at [72, 218] on icon at bounding box center [72, 212] width 9 height 9
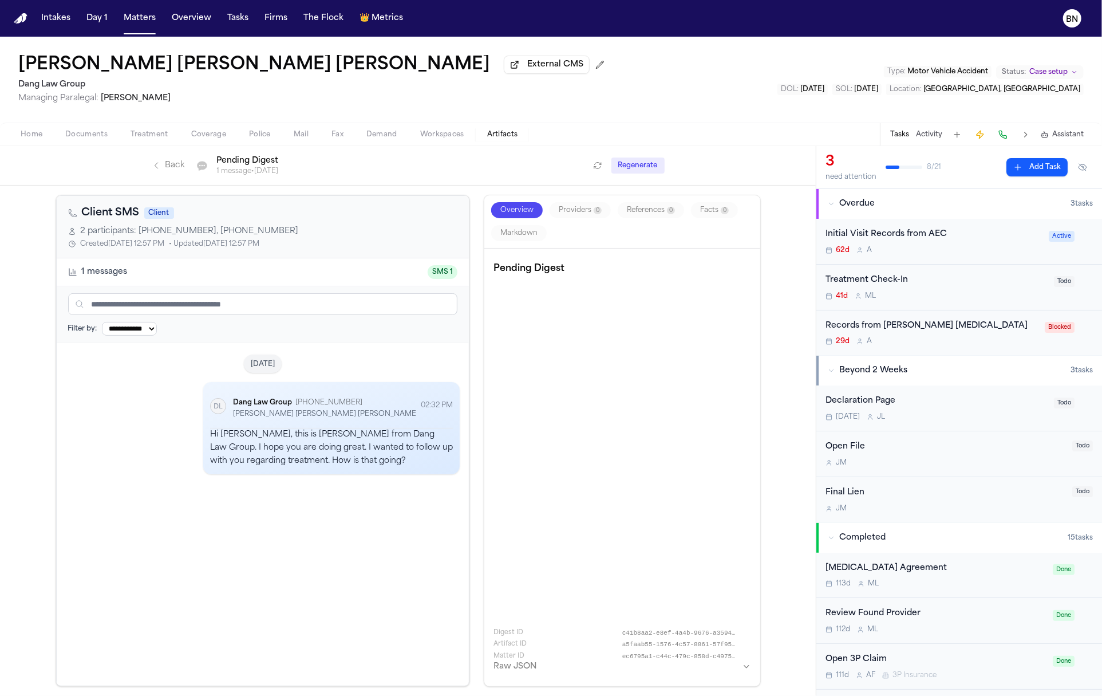
click at [72, 216] on icon at bounding box center [72, 212] width 9 height 9
click at [174, 170] on link "Back" at bounding box center [168, 165] width 33 height 11
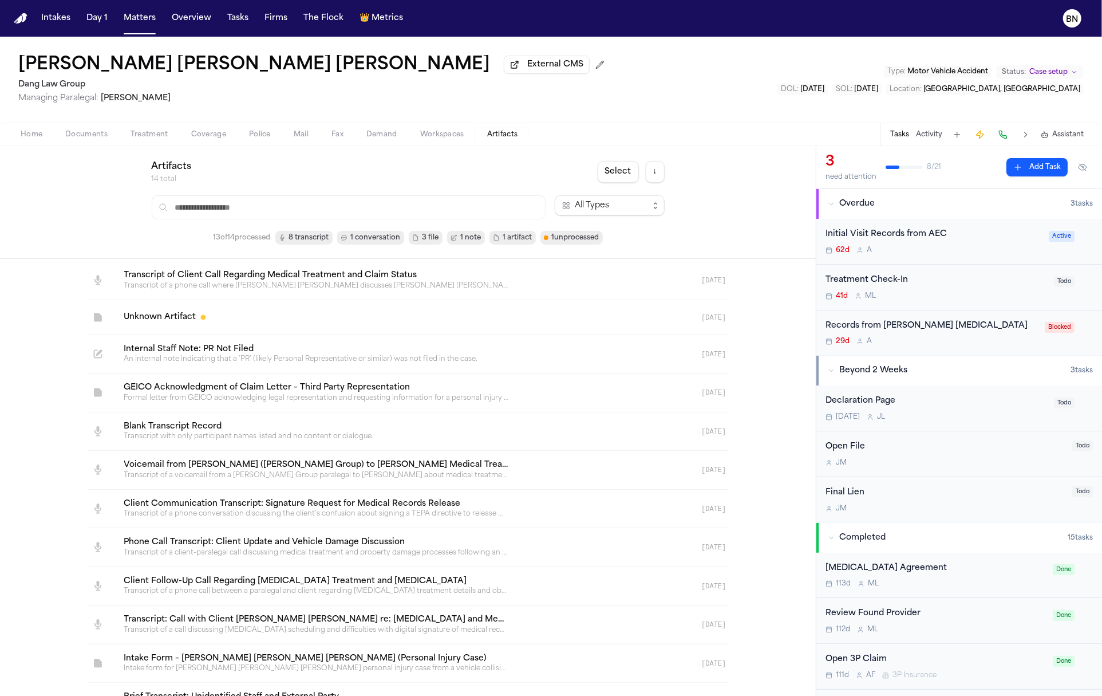
click at [33, 139] on span "Home" at bounding box center [32, 134] width 22 height 9
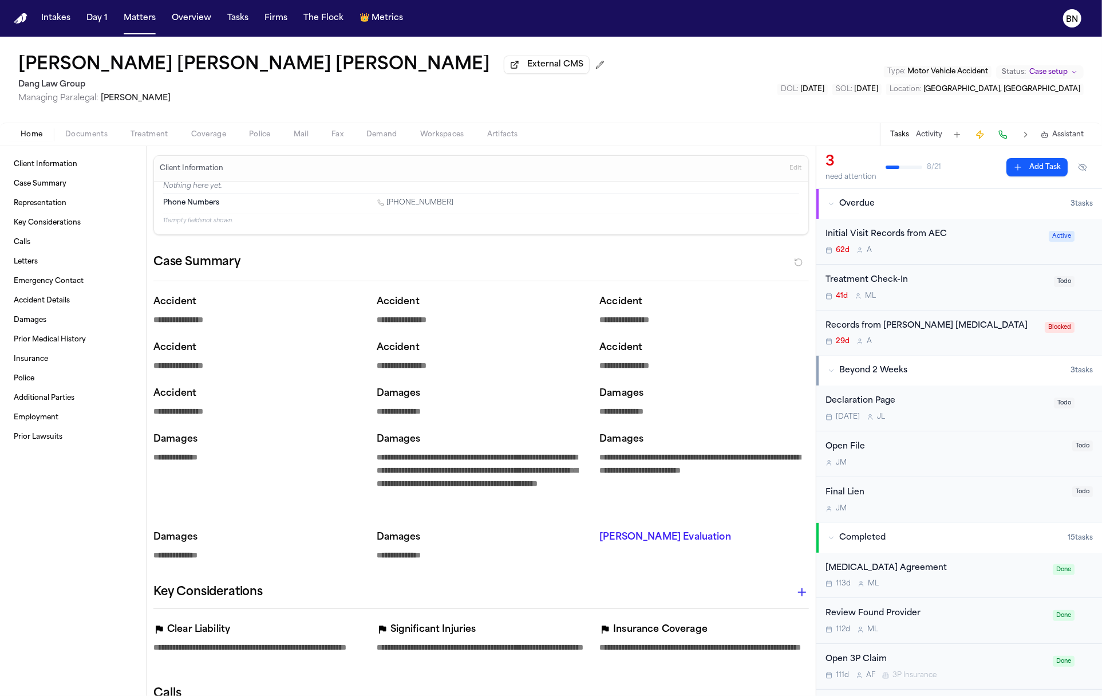
click at [206, 40] on div "Juan Carlos Gonzalez Rivero External CMS Dang Law Group Managing Paralegal: Mic…" at bounding box center [551, 80] width 1102 height 86
click at [235, 108] on div "Juan Carlos Gonzalez Rivero External CMS Dang Law Group Managing Paralegal: Mic…" at bounding box center [551, 80] width 1102 height 86
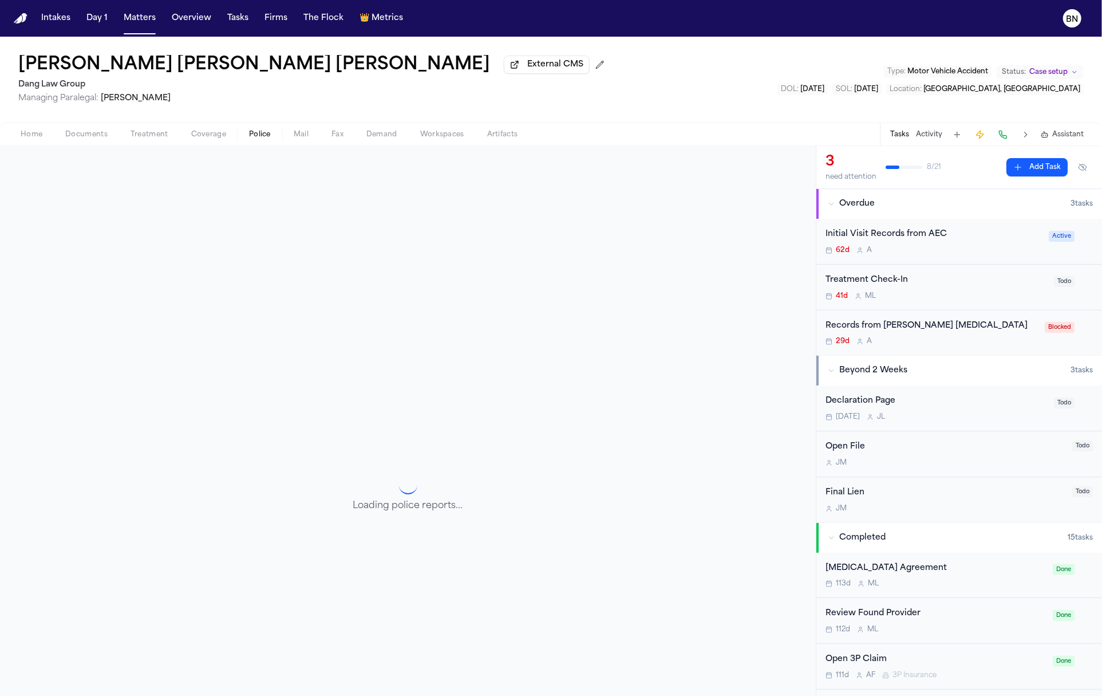
click at [256, 139] on span "Police" at bounding box center [260, 134] width 22 height 9
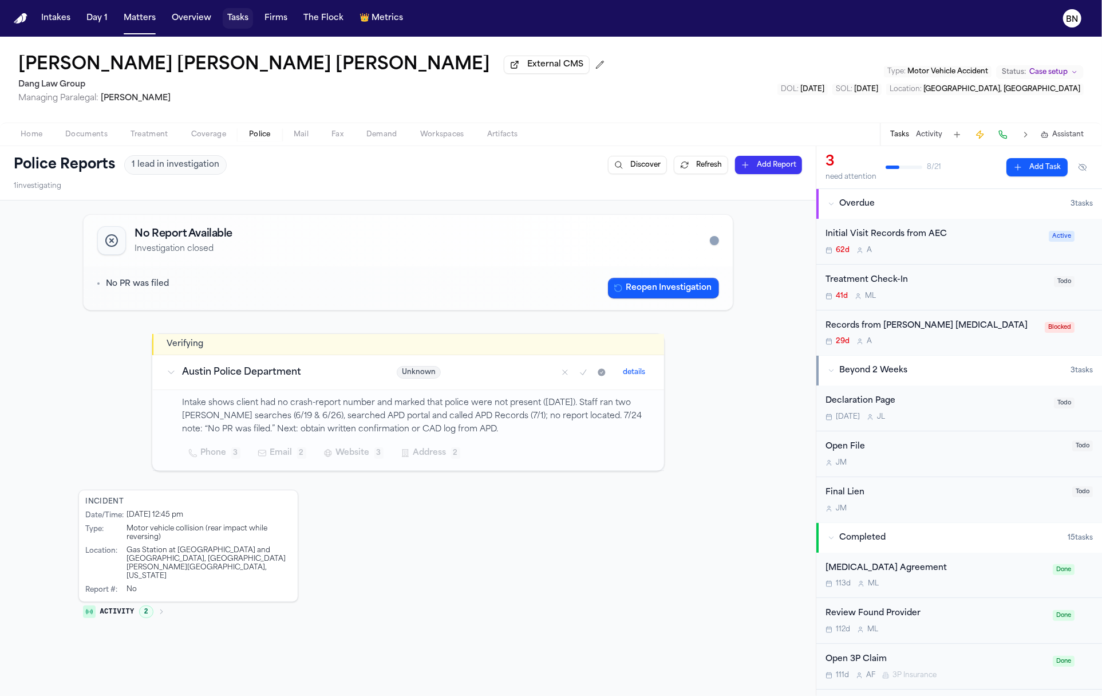
click at [233, 20] on button "Tasks" at bounding box center [238, 18] width 30 height 21
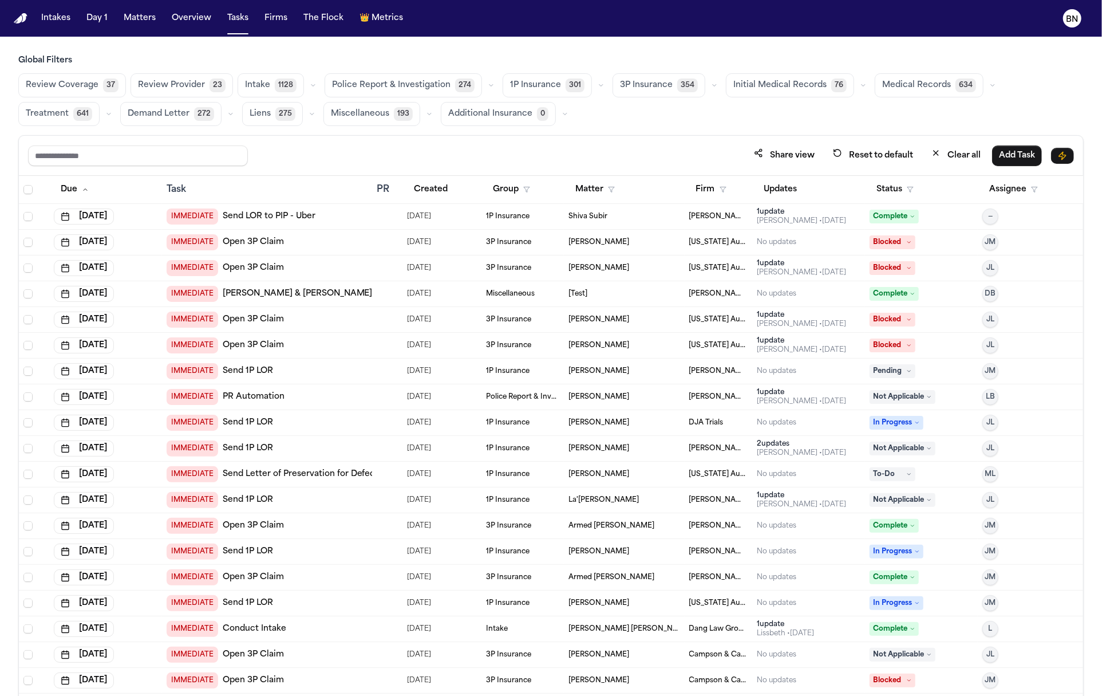
click at [485, 81] on button "button" at bounding box center [492, 85] width 14 height 14
click at [409, 128] on button "Police Report Escalation 267" at bounding box center [391, 136] width 133 height 23
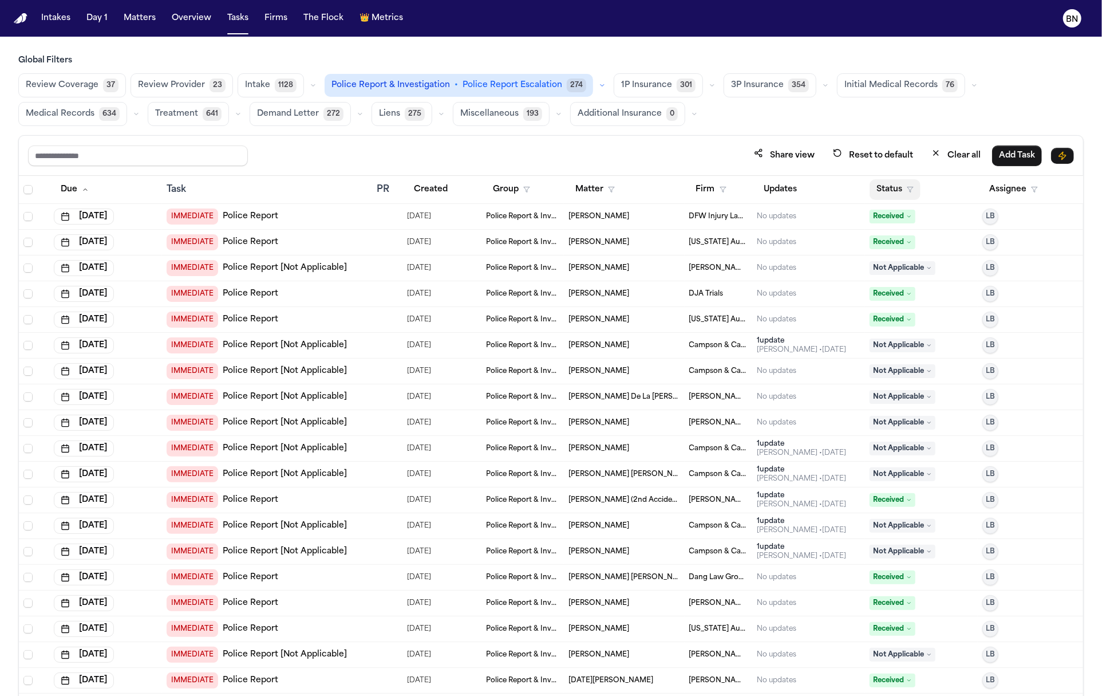
click at [881, 180] on button "Status" at bounding box center [895, 189] width 51 height 21
click at [897, 259] on button "Active" at bounding box center [893, 258] width 32 height 15
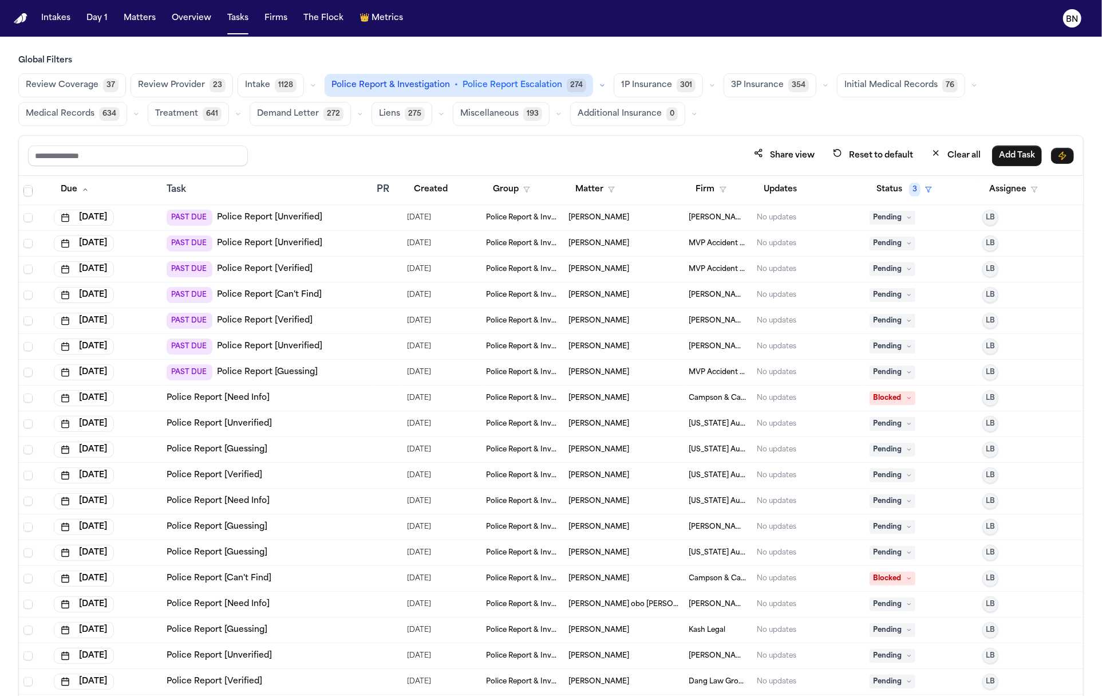
scroll to position [66, 0]
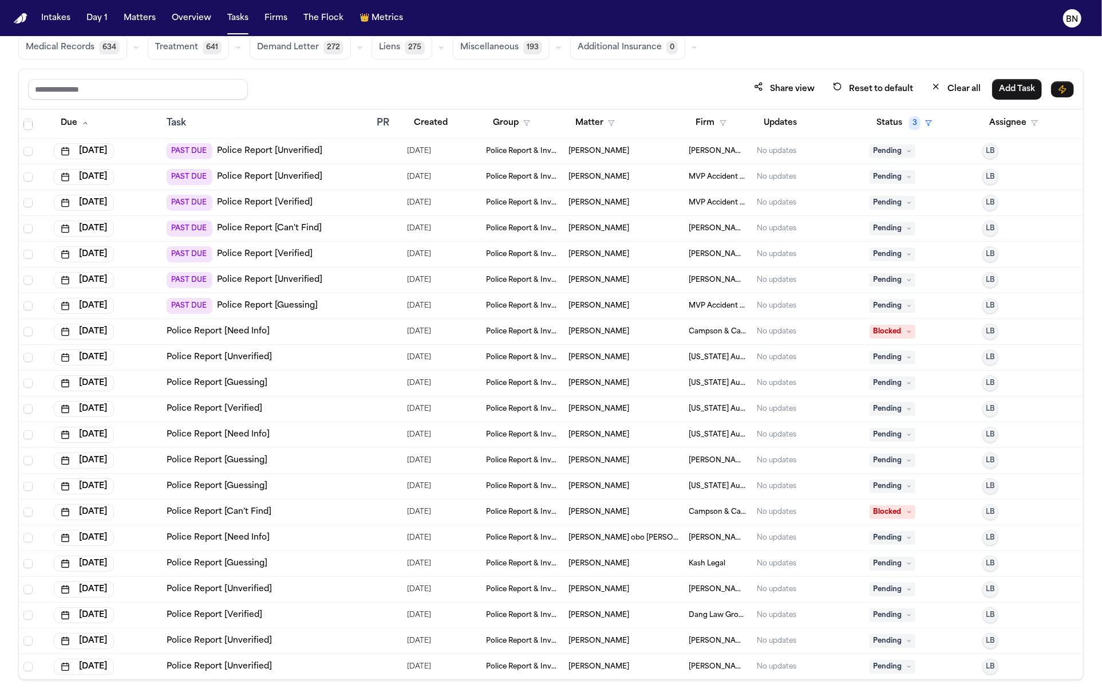
click at [377, 409] on div at bounding box center [381, 408] width 9 height 9
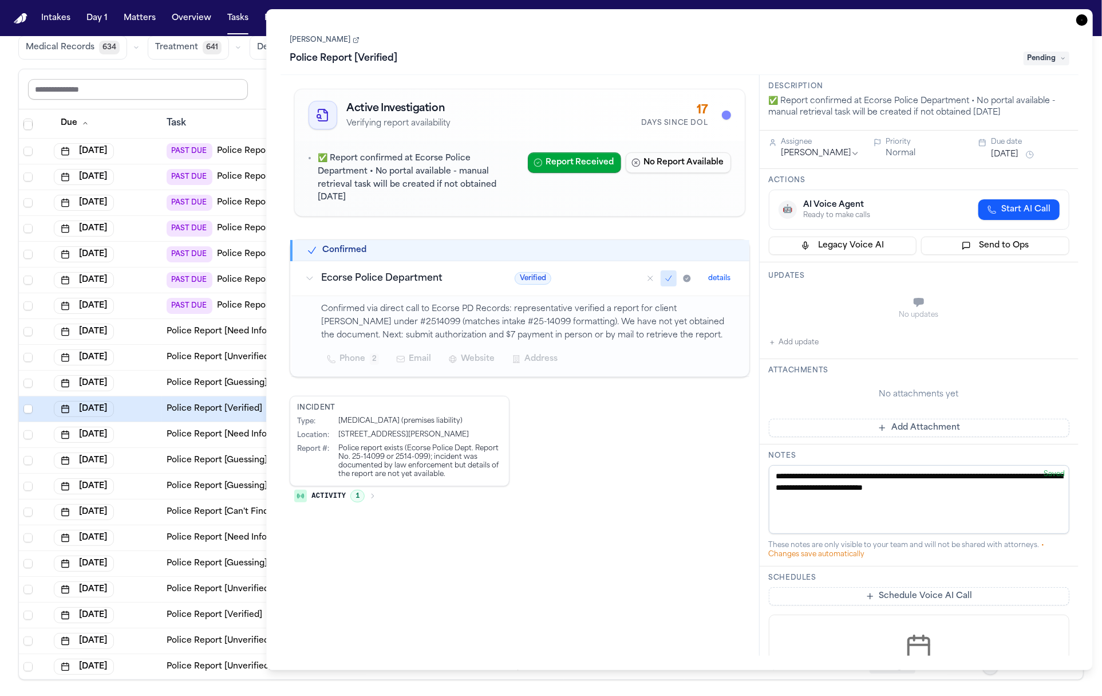
click at [179, 92] on input "text" at bounding box center [138, 89] width 220 height 21
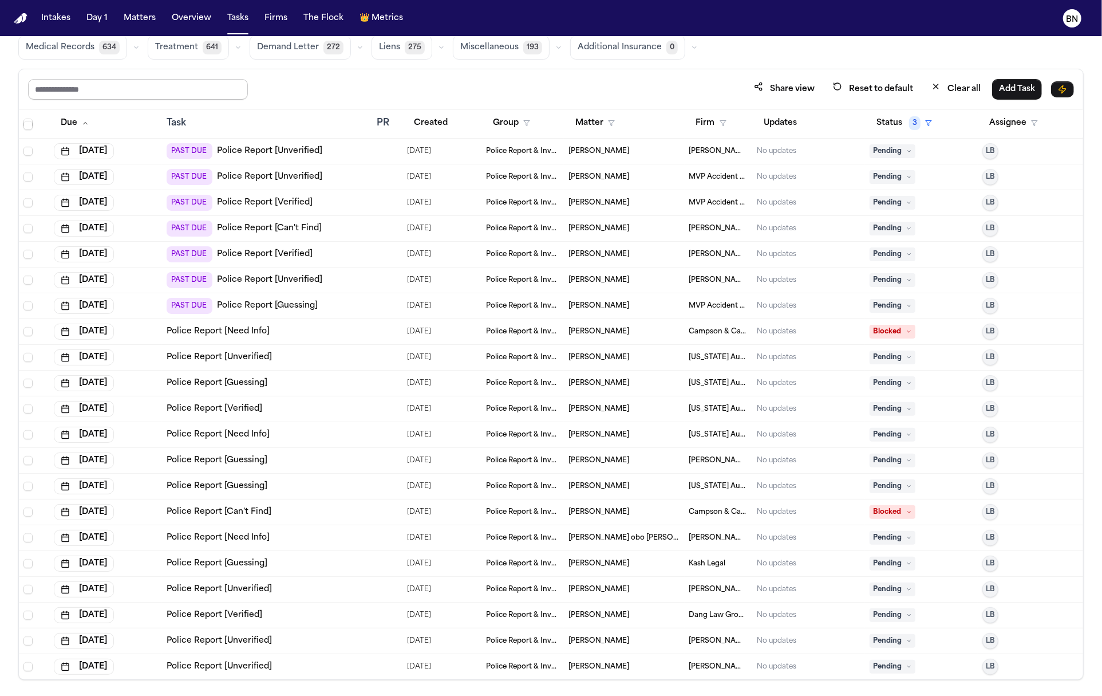
click at [179, 92] on input "text" at bounding box center [138, 89] width 220 height 21
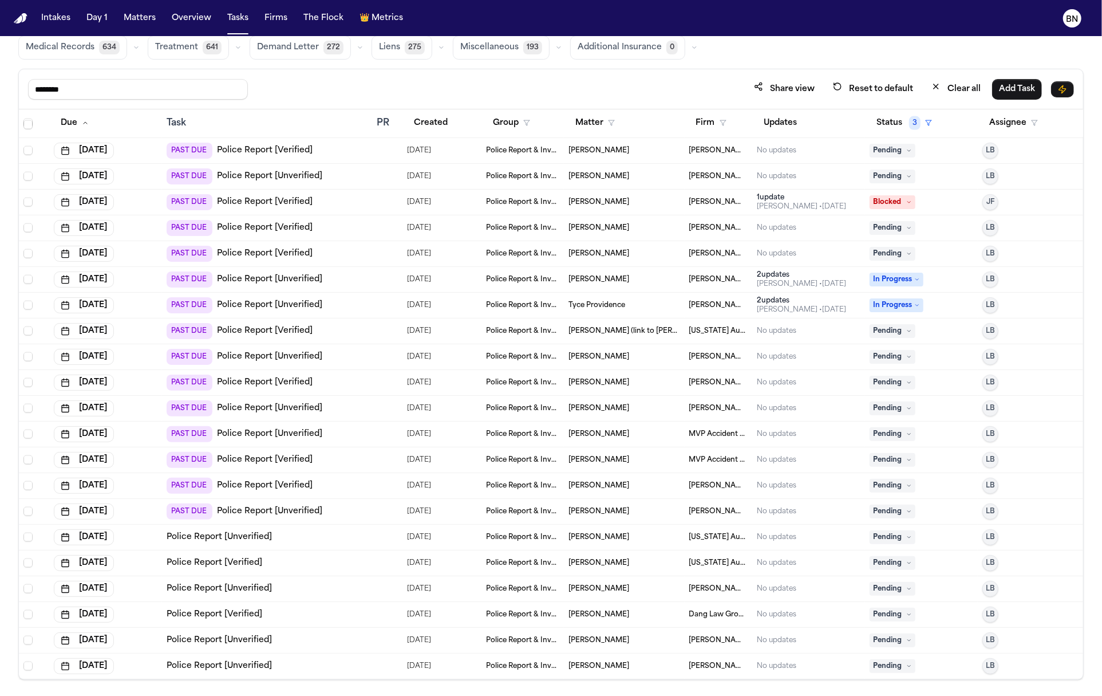
scroll to position [1339, 0]
click at [308, 123] on div "Task" at bounding box center [268, 123] width 202 height 14
click at [187, 121] on div "Task" at bounding box center [268, 123] width 202 height 14
click at [181, 121] on div "Task" at bounding box center [268, 123] width 202 height 14
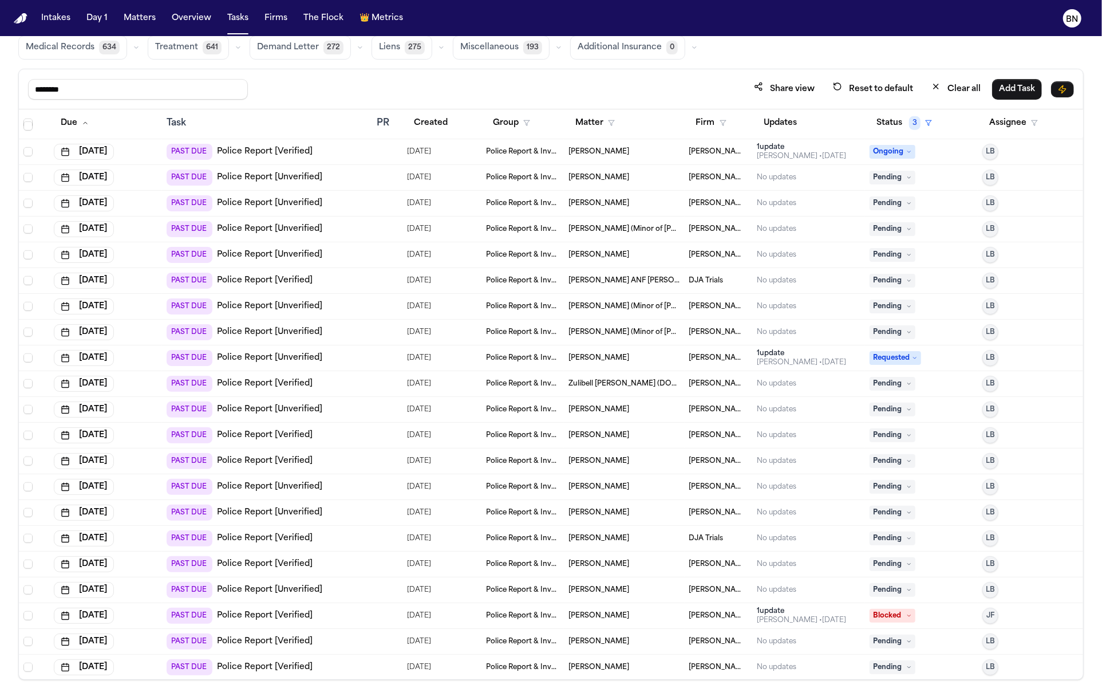
scroll to position [0, 0]
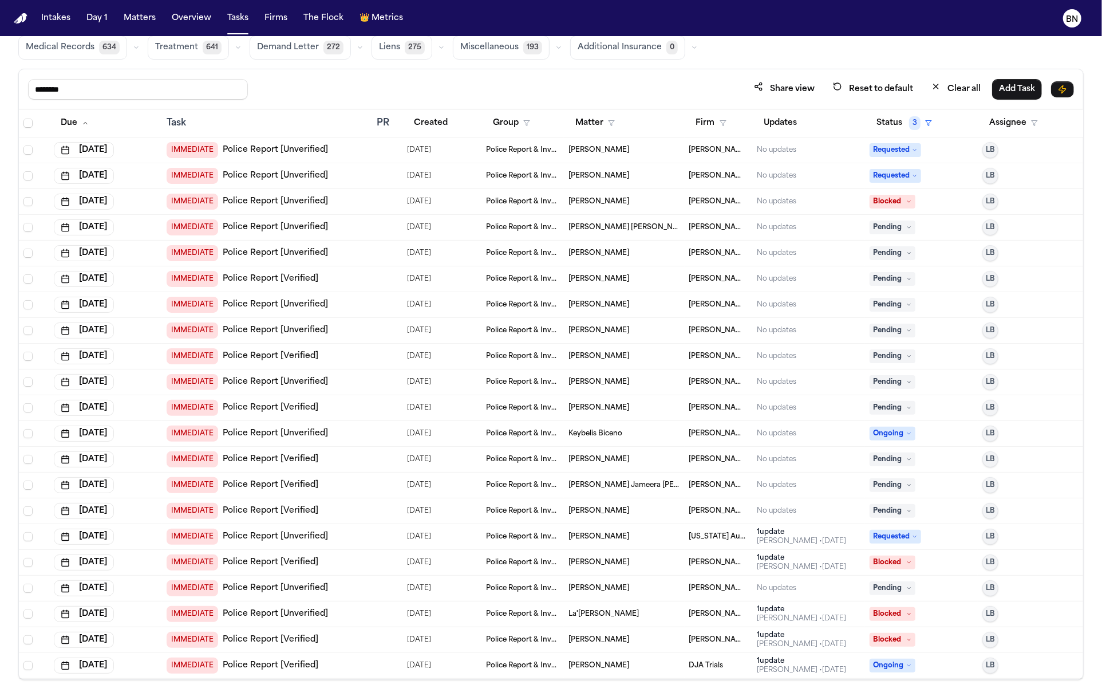
click at [355, 481] on div "IMMEDIATE Police Report [Verified]" at bounding box center [268, 485] width 202 height 16
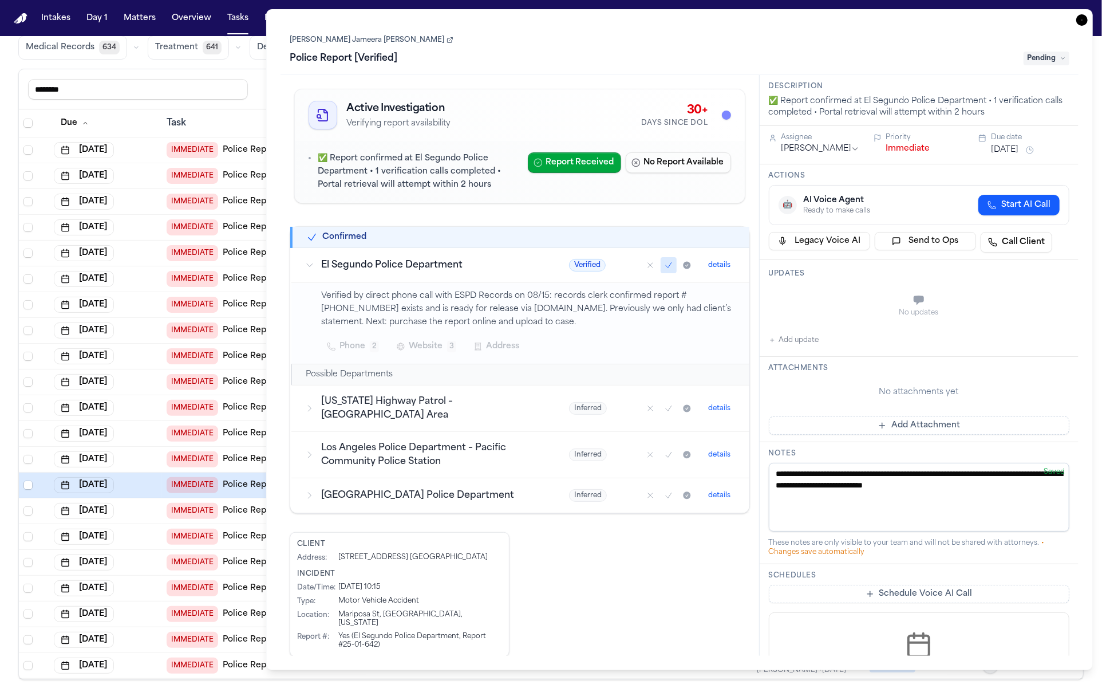
click at [216, 109] on th "Task" at bounding box center [267, 123] width 211 height 28
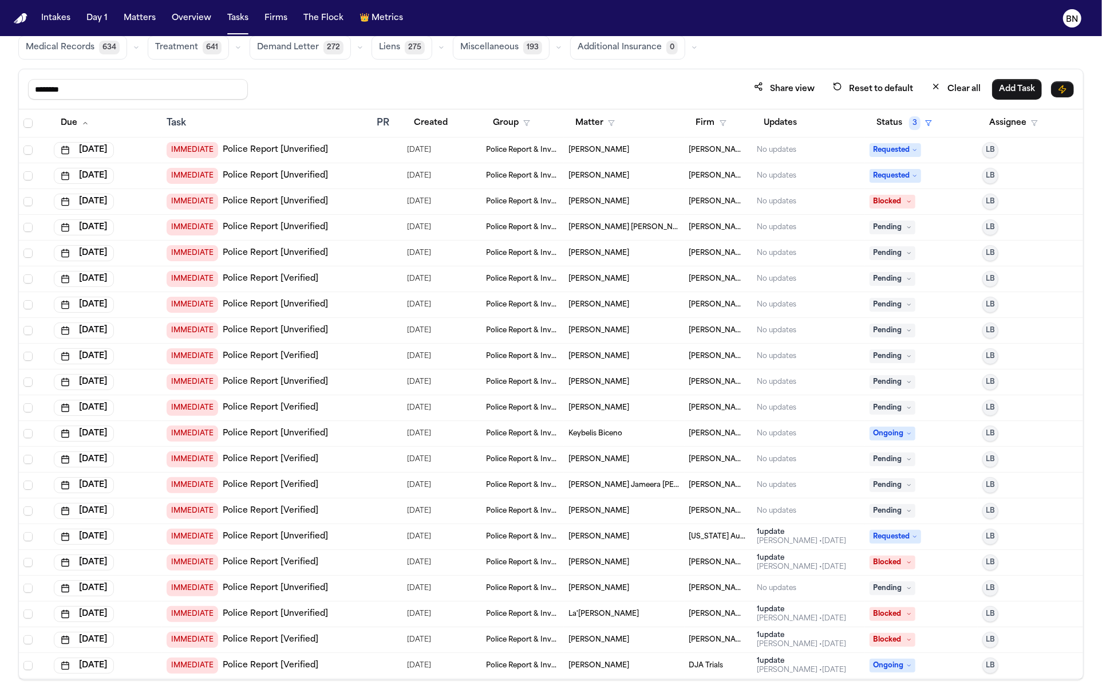
click at [373, 407] on td at bounding box center [387, 408] width 30 height 26
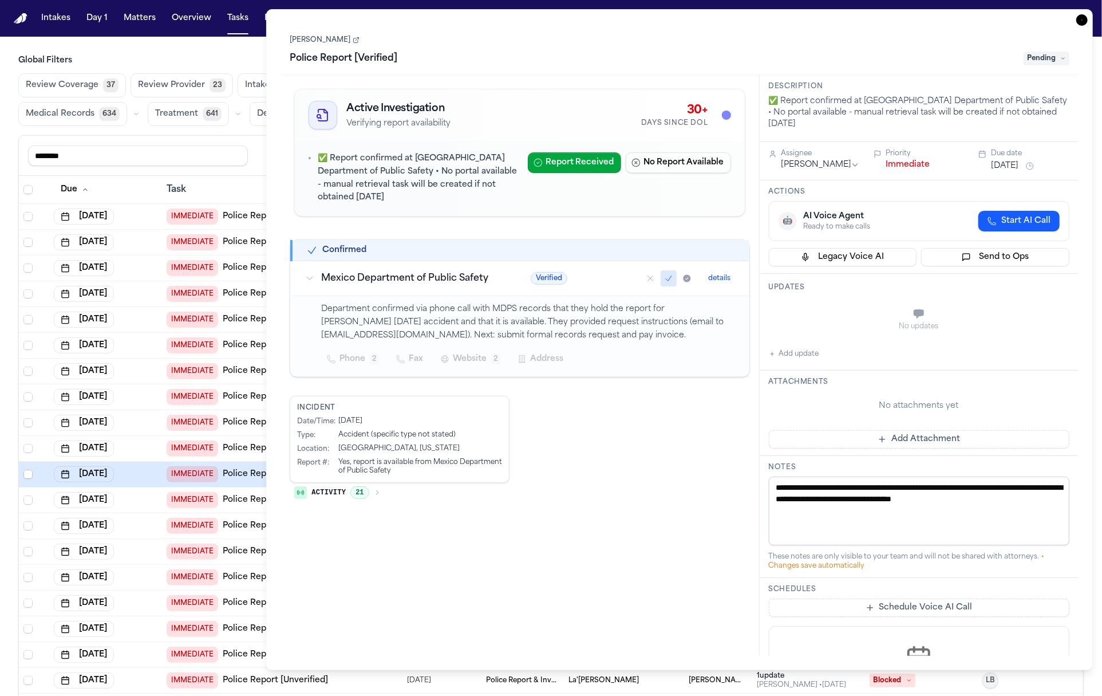
click at [237, 172] on div "******** Share view Reset to default Clear all Add Task" at bounding box center [551, 156] width 1065 height 40
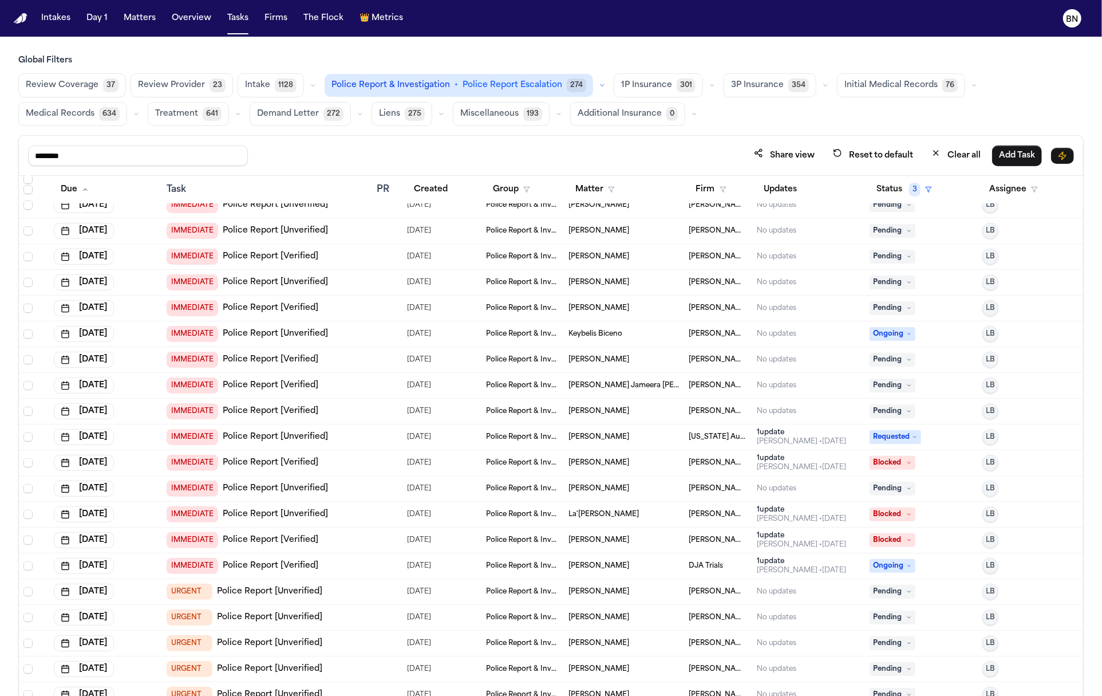
scroll to position [288, 0]
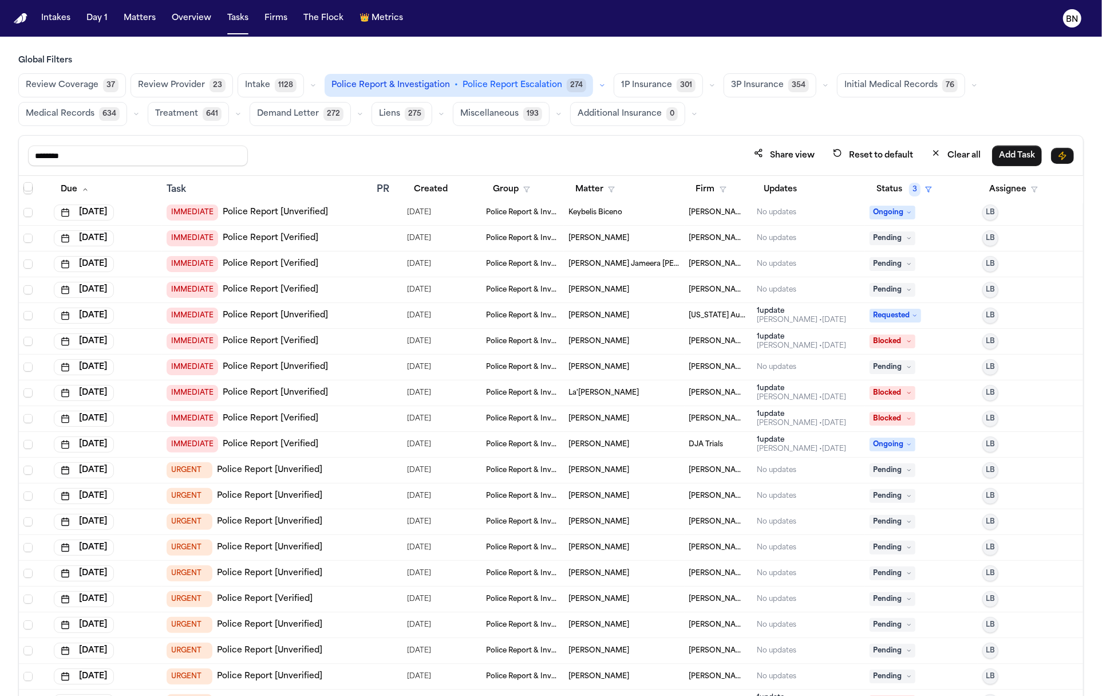
click at [370, 447] on td "IMMEDIATE Police Report [Verified]" at bounding box center [267, 445] width 211 height 26
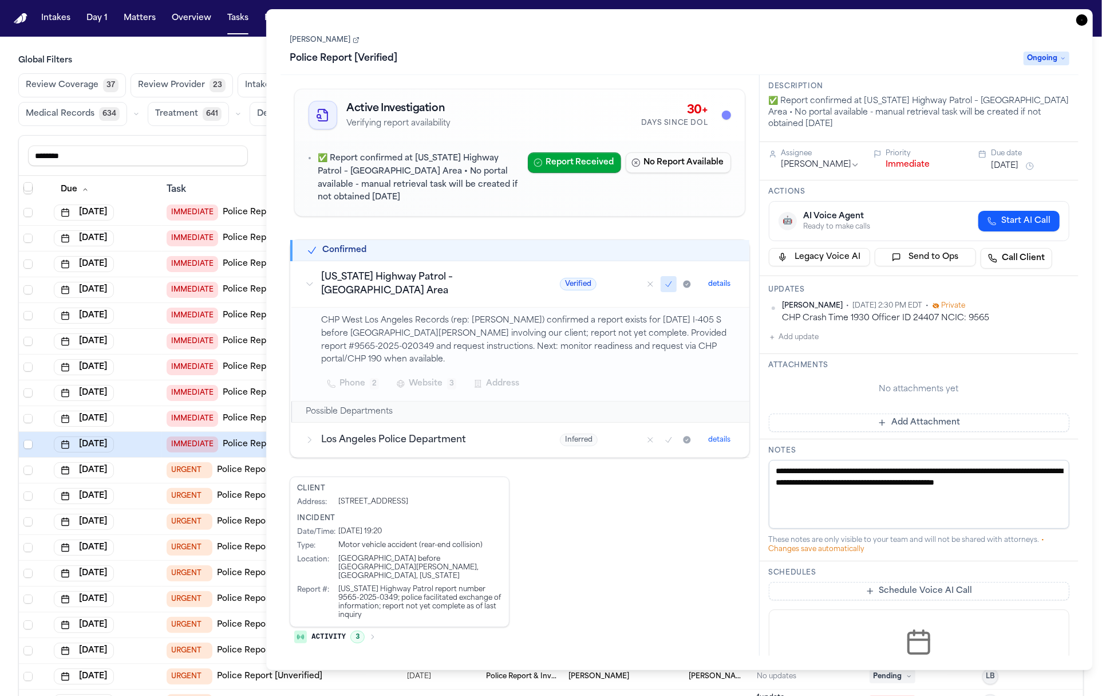
click at [231, 167] on div "******** Share view Reset to default Clear all Add Task" at bounding box center [551, 156] width 1065 height 40
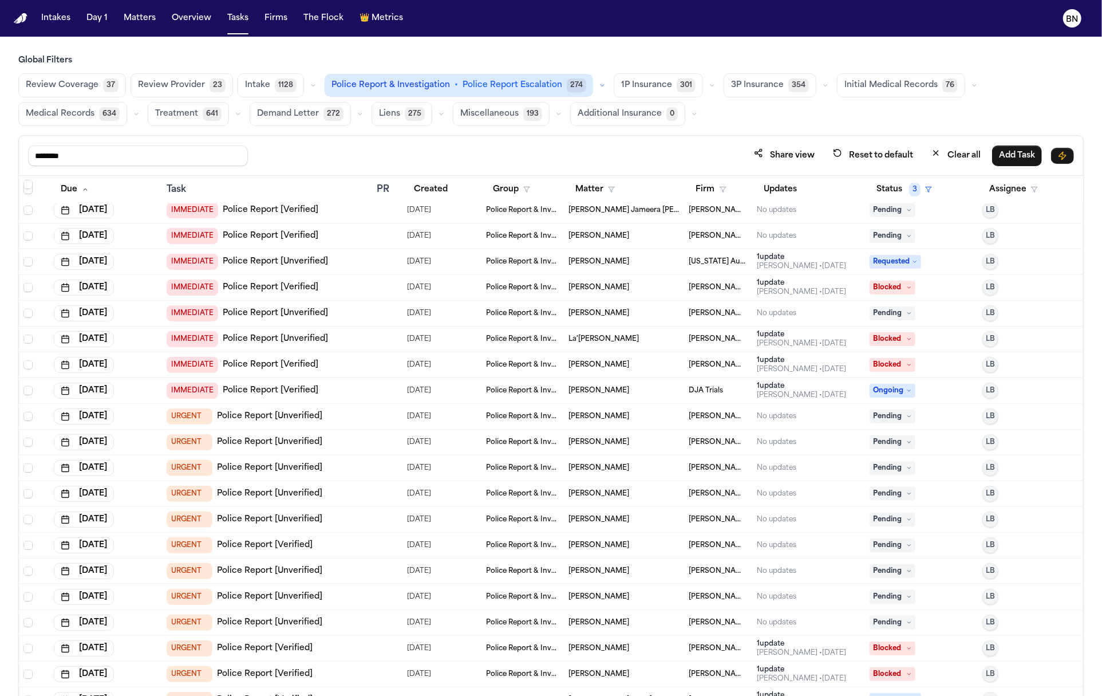
scroll to position [450, 0]
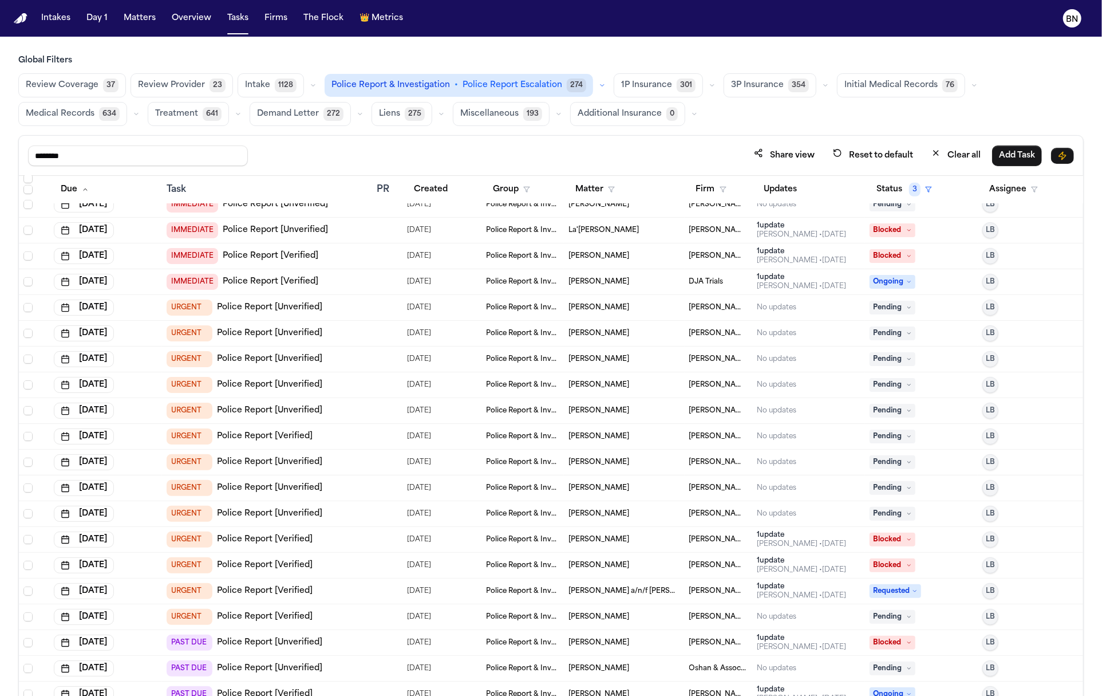
click at [367, 538] on div "URGENT Police Report [Verified]" at bounding box center [268, 539] width 202 height 16
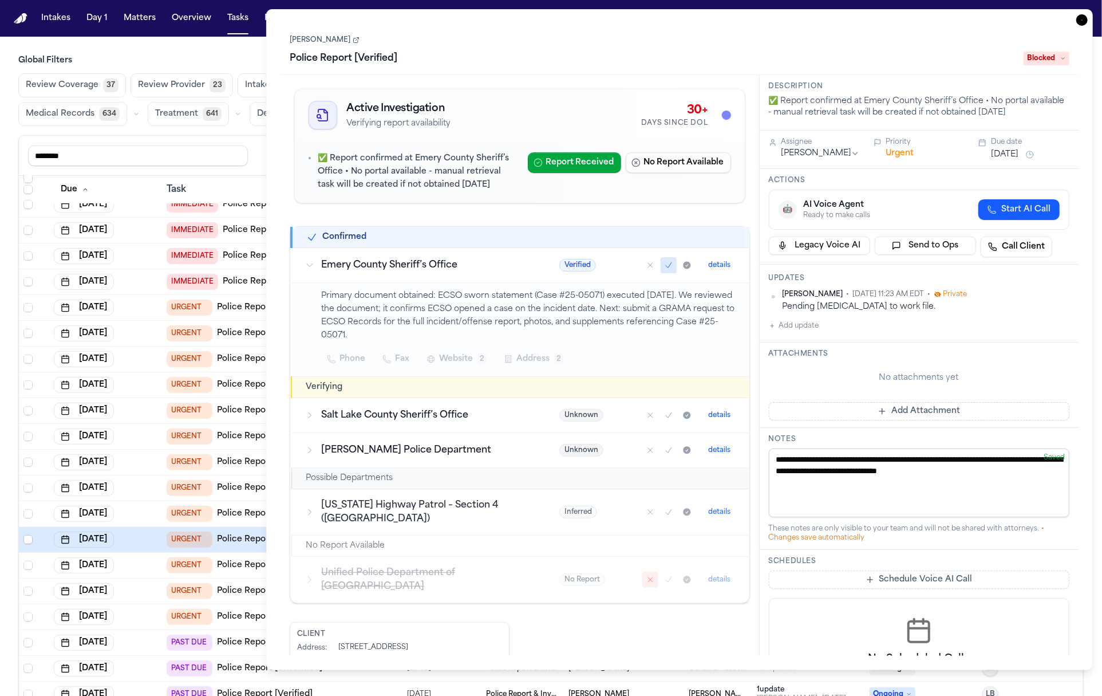
click at [236, 185] on div "Task" at bounding box center [268, 190] width 202 height 14
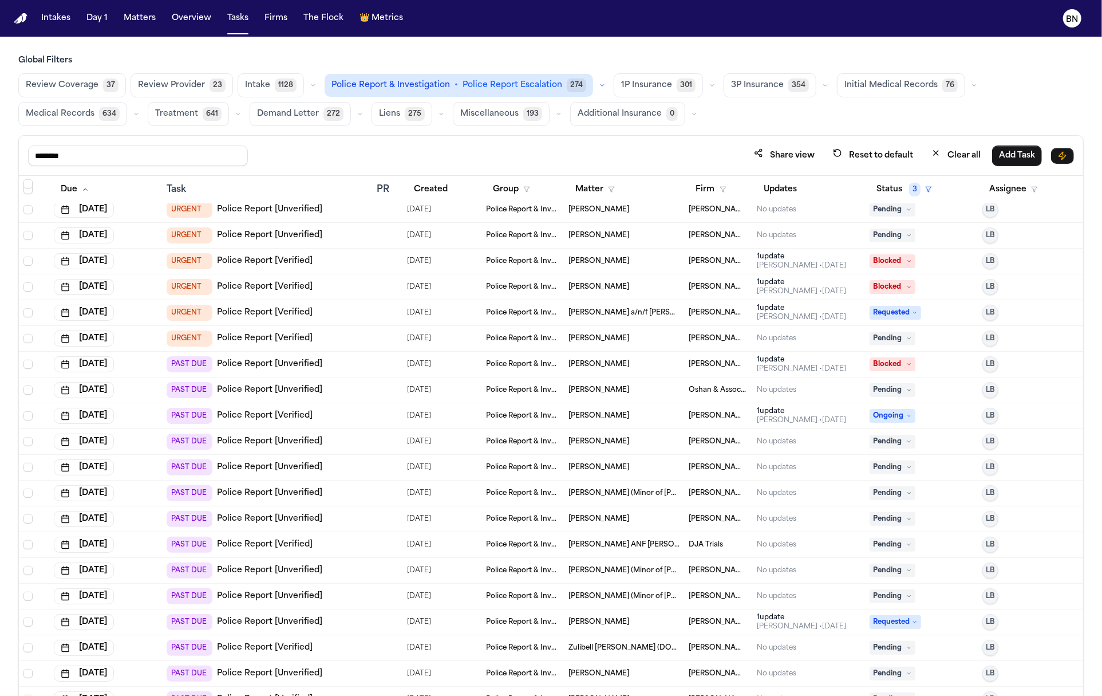
scroll to position [807, 0]
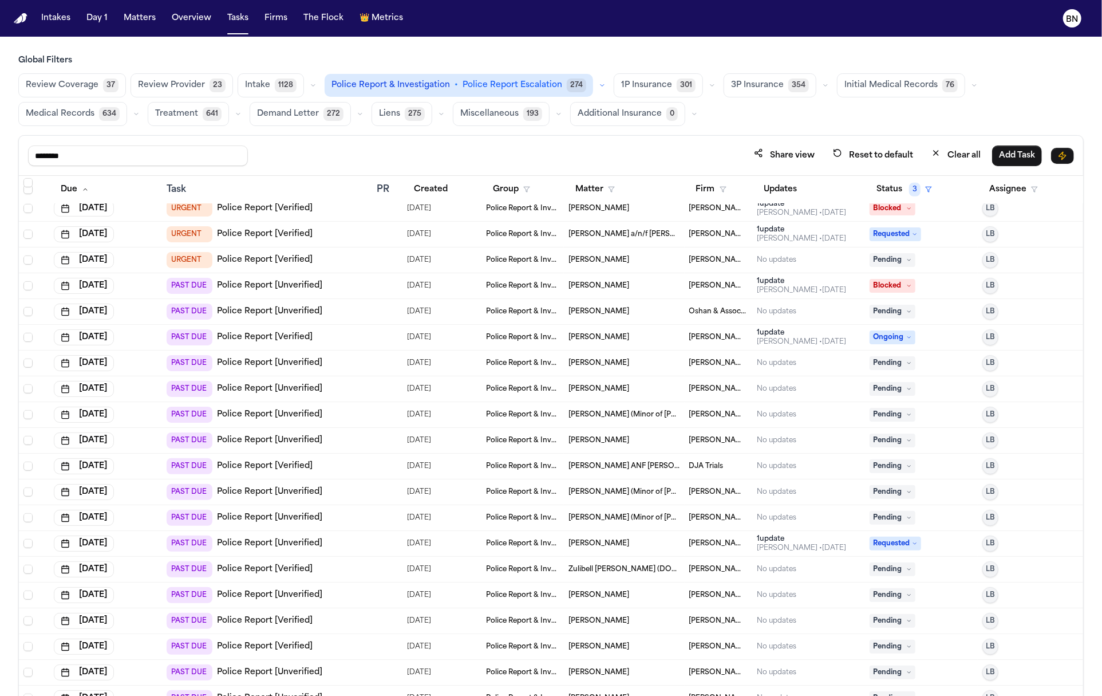
click at [465, 470] on div "09/10/2025" at bounding box center [442, 466] width 70 height 16
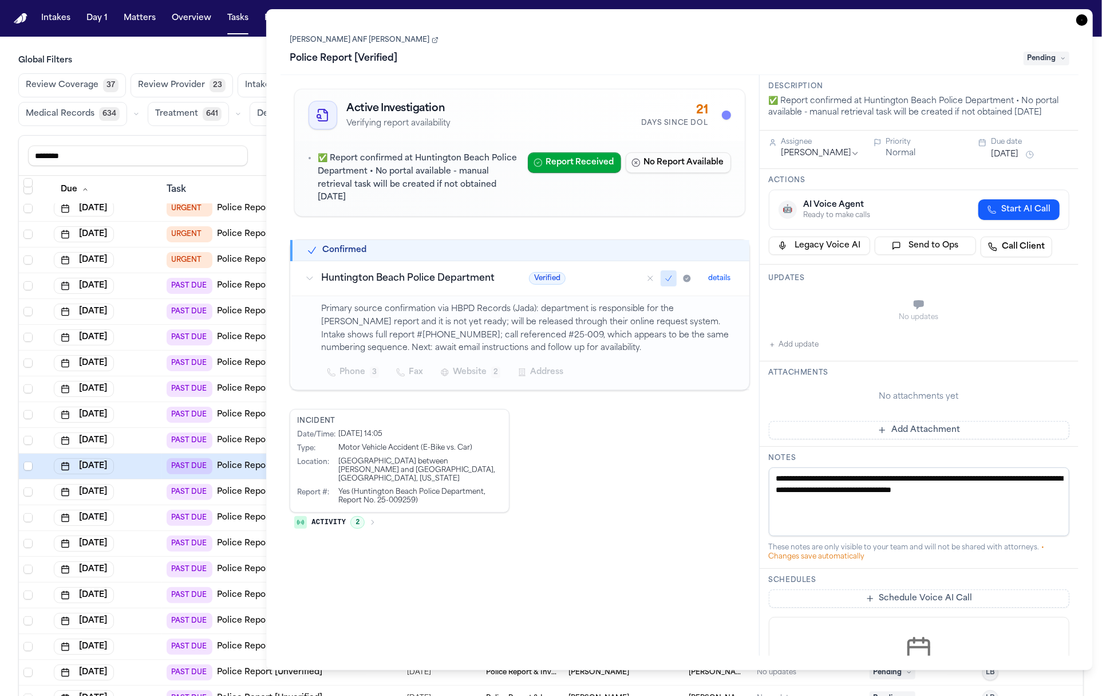
click at [239, 171] on div "******** Share view Reset to default Clear all Add Task" at bounding box center [551, 156] width 1065 height 40
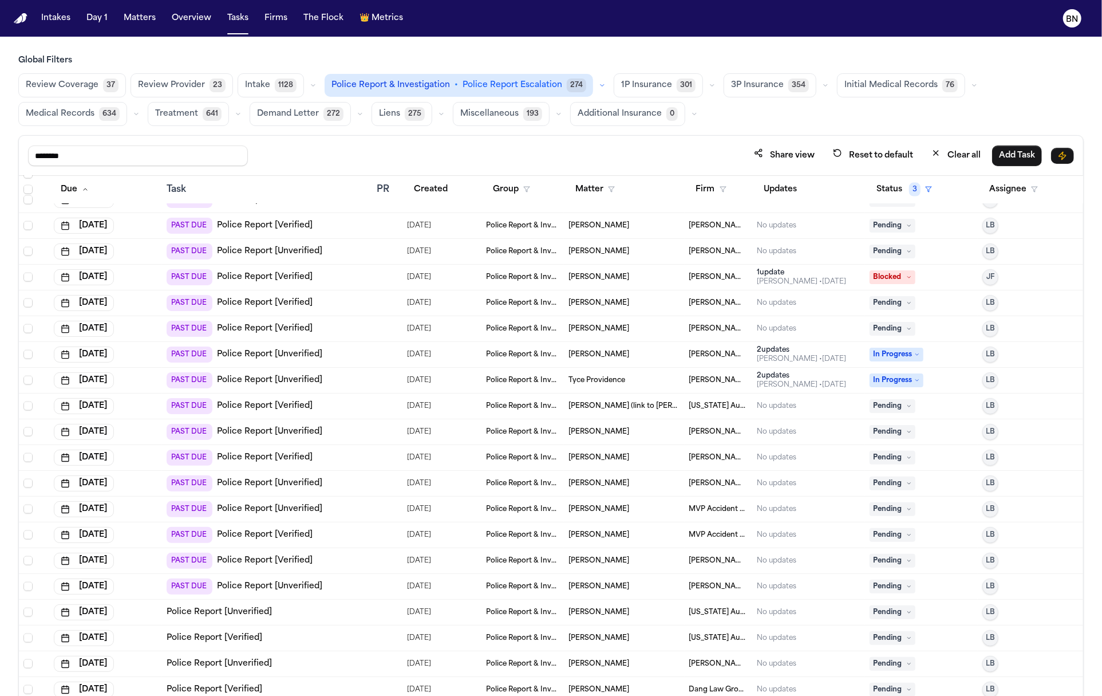
scroll to position [1339, 0]
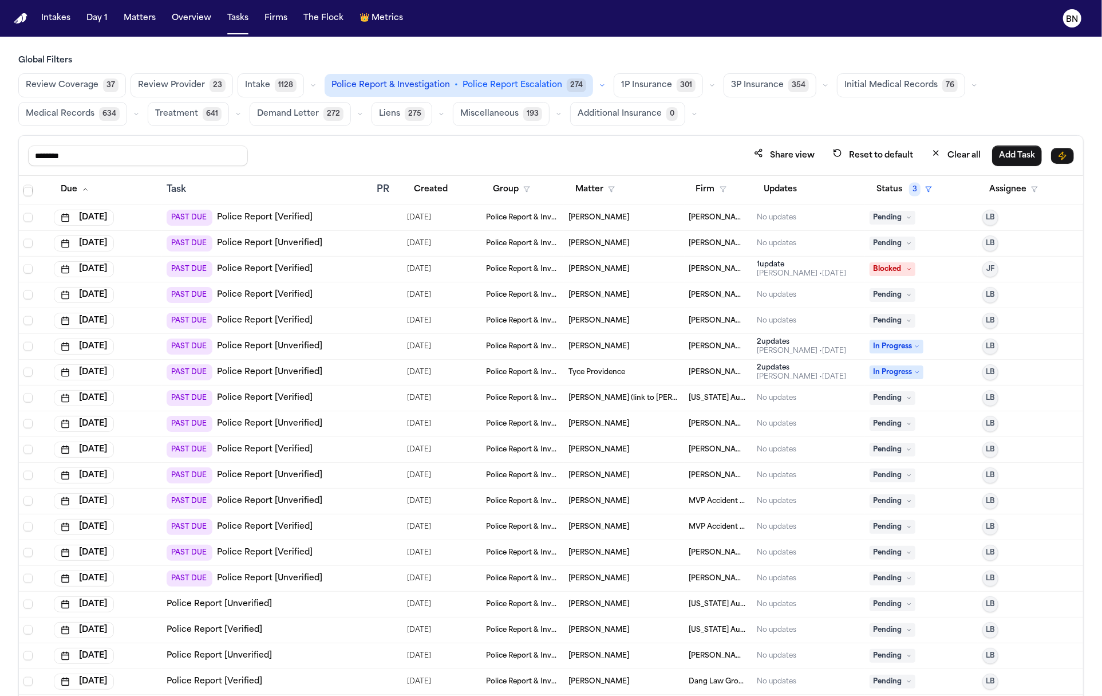
click at [366, 527] on div "PAST DUE Police Report [Verified]" at bounding box center [268, 527] width 202 height 16
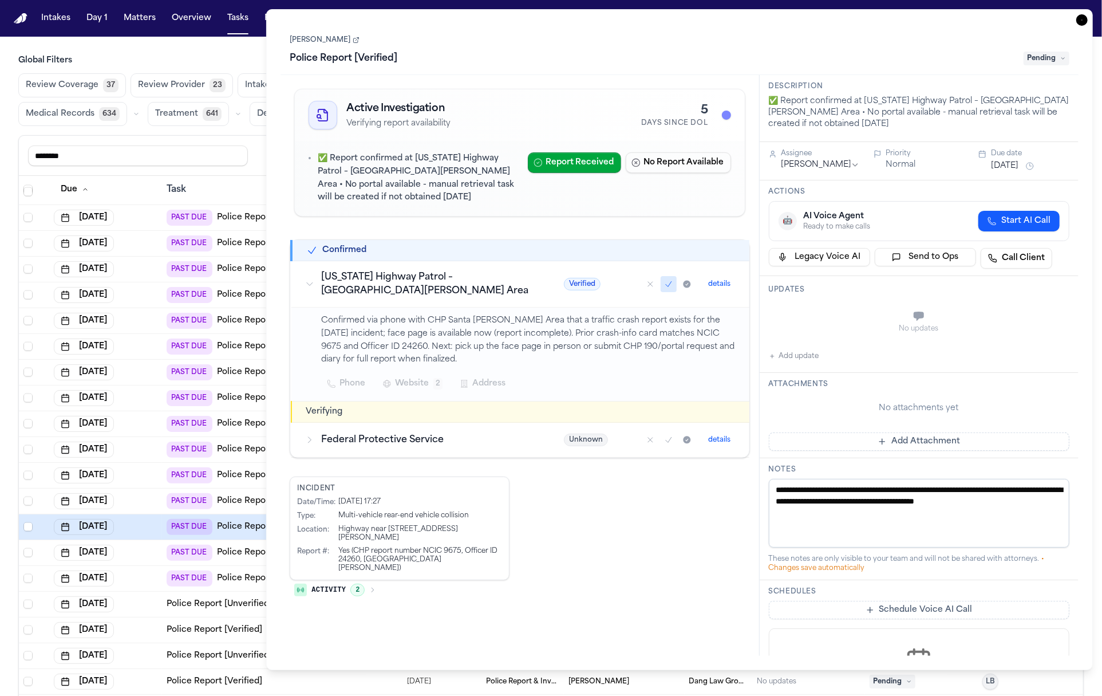
click at [231, 176] on th "Task" at bounding box center [267, 190] width 211 height 28
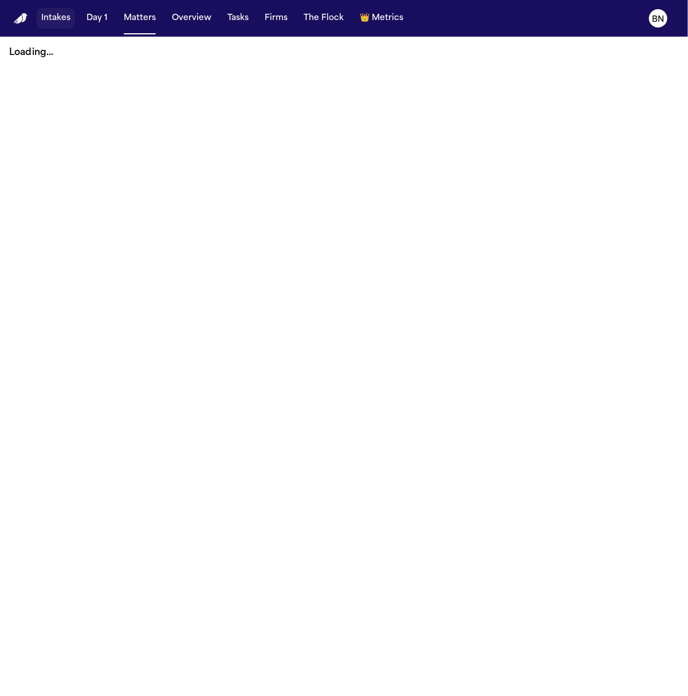
click at [50, 24] on button "Intakes" at bounding box center [56, 18] width 38 height 21
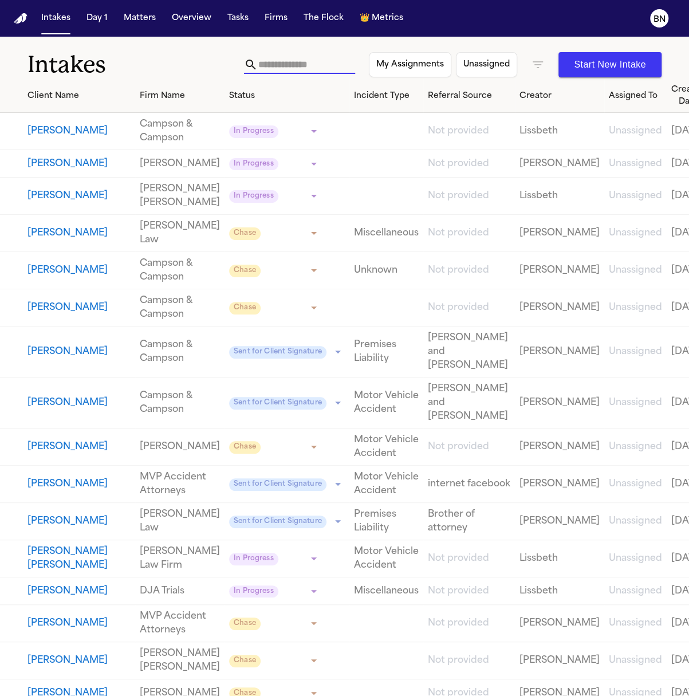
click at [340, 60] on input "text" at bounding box center [306, 65] width 97 height 18
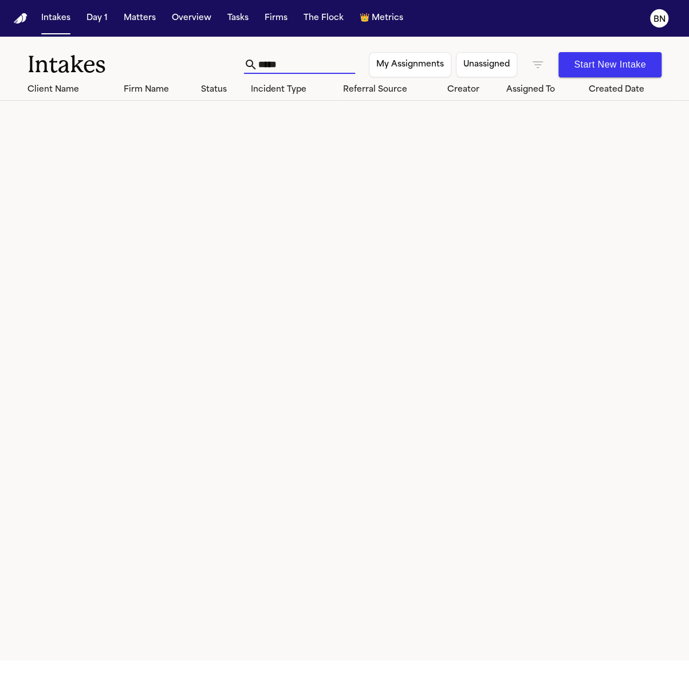
click at [271, 68] on input "*****" at bounding box center [306, 65] width 97 height 18
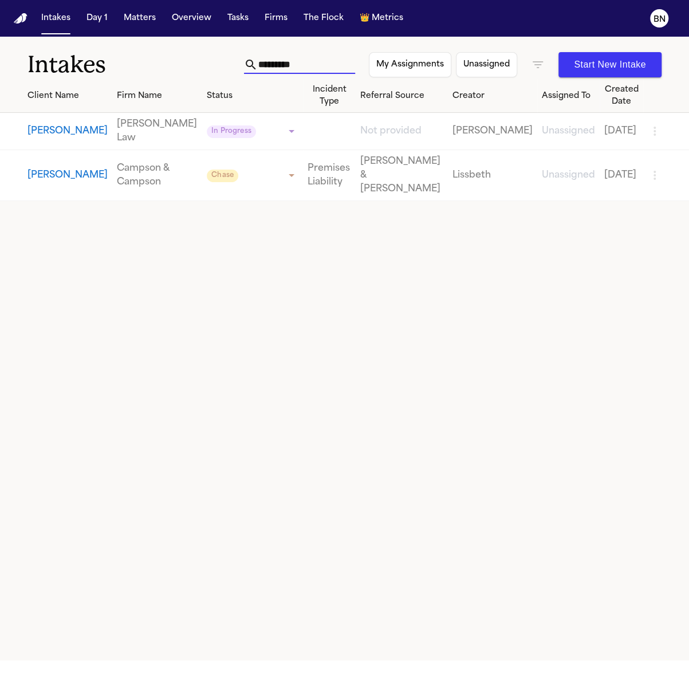
type input "**********"
